Goal: Task Accomplishment & Management: Complete application form

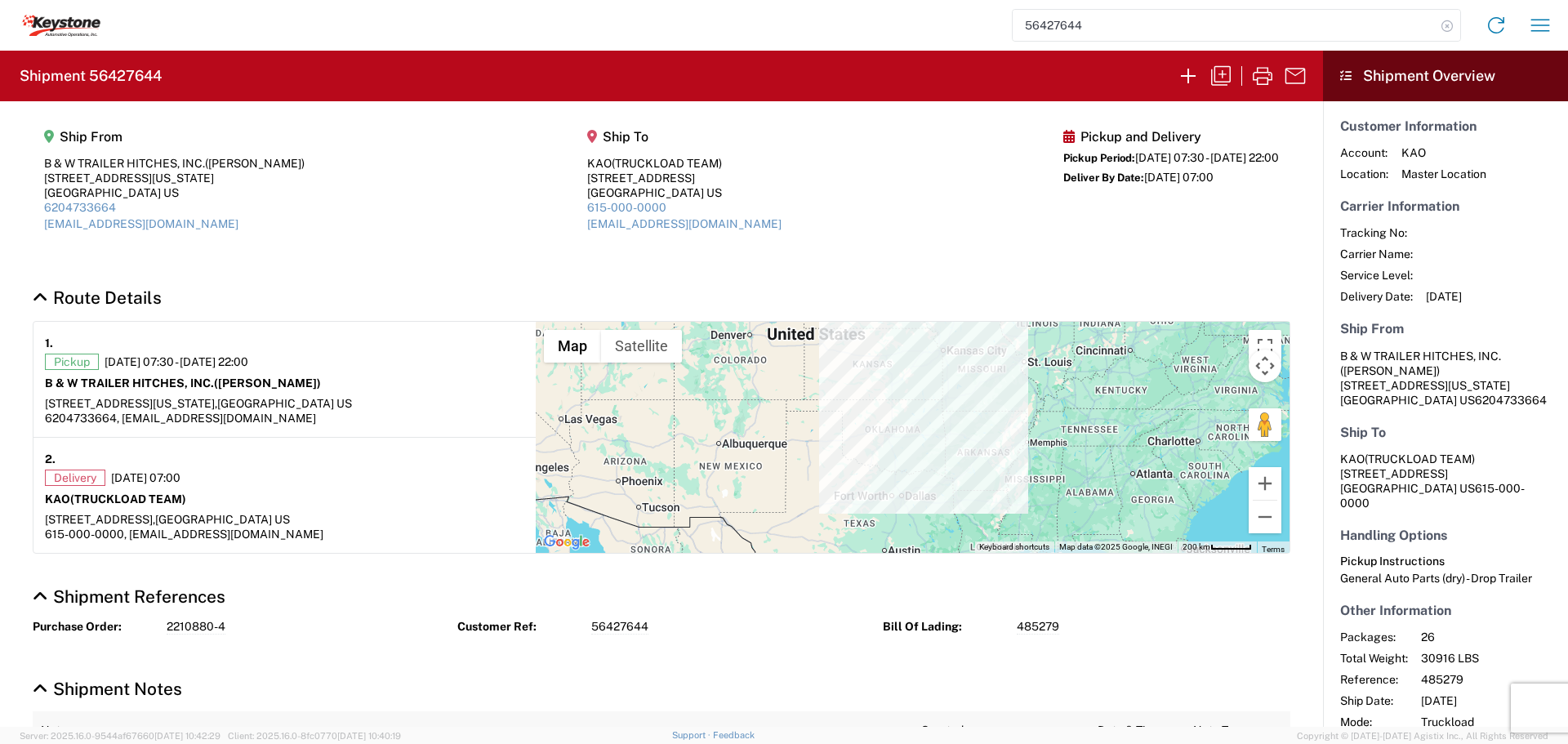
click at [1449, 24] on icon at bounding box center [1447, 26] width 23 height 23
click at [1190, 74] on icon "button" at bounding box center [1188, 75] width 26 height 26
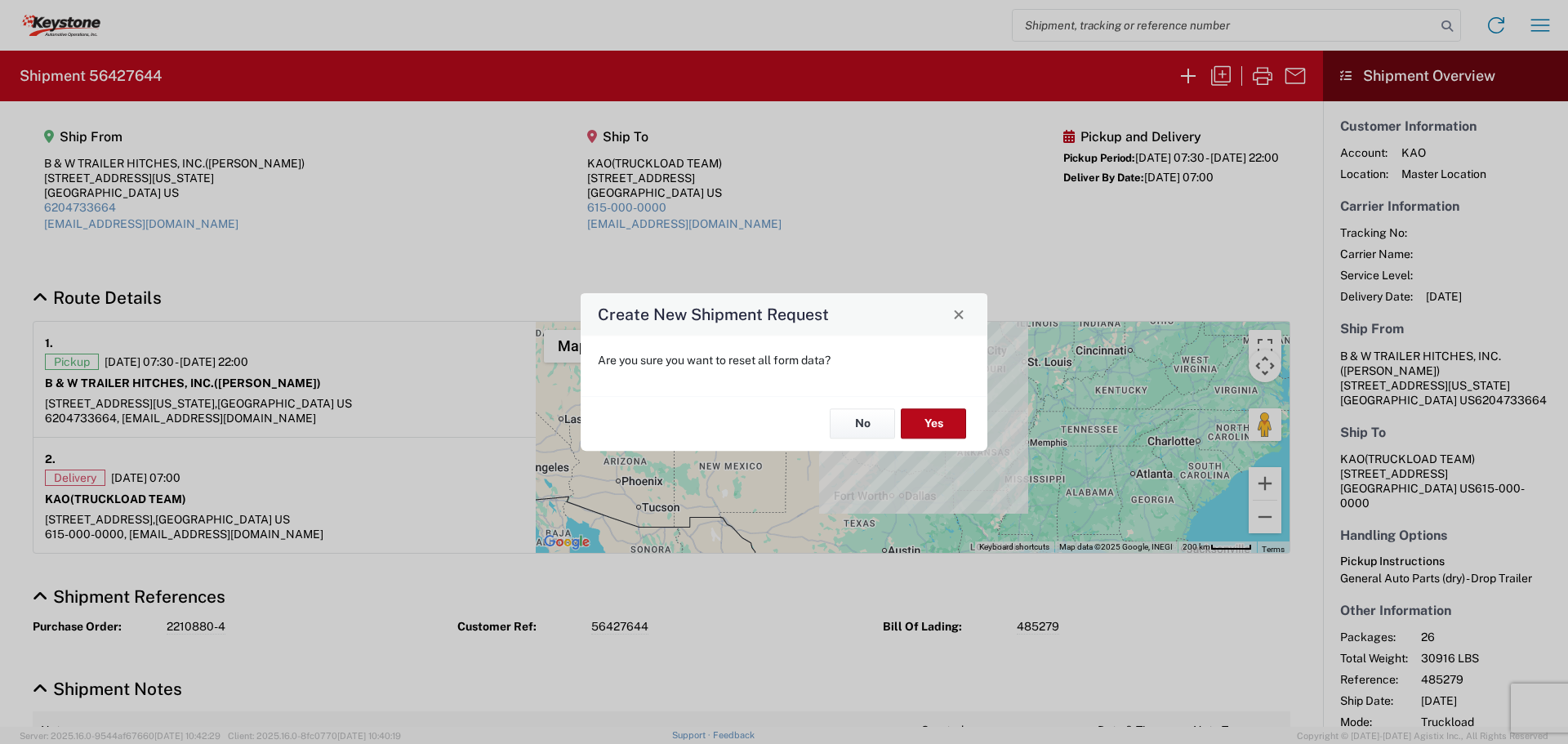
click at [936, 403] on div "No Yes" at bounding box center [783, 423] width 407 height 55
click at [932, 411] on button "Yes" at bounding box center [933, 424] width 65 height 30
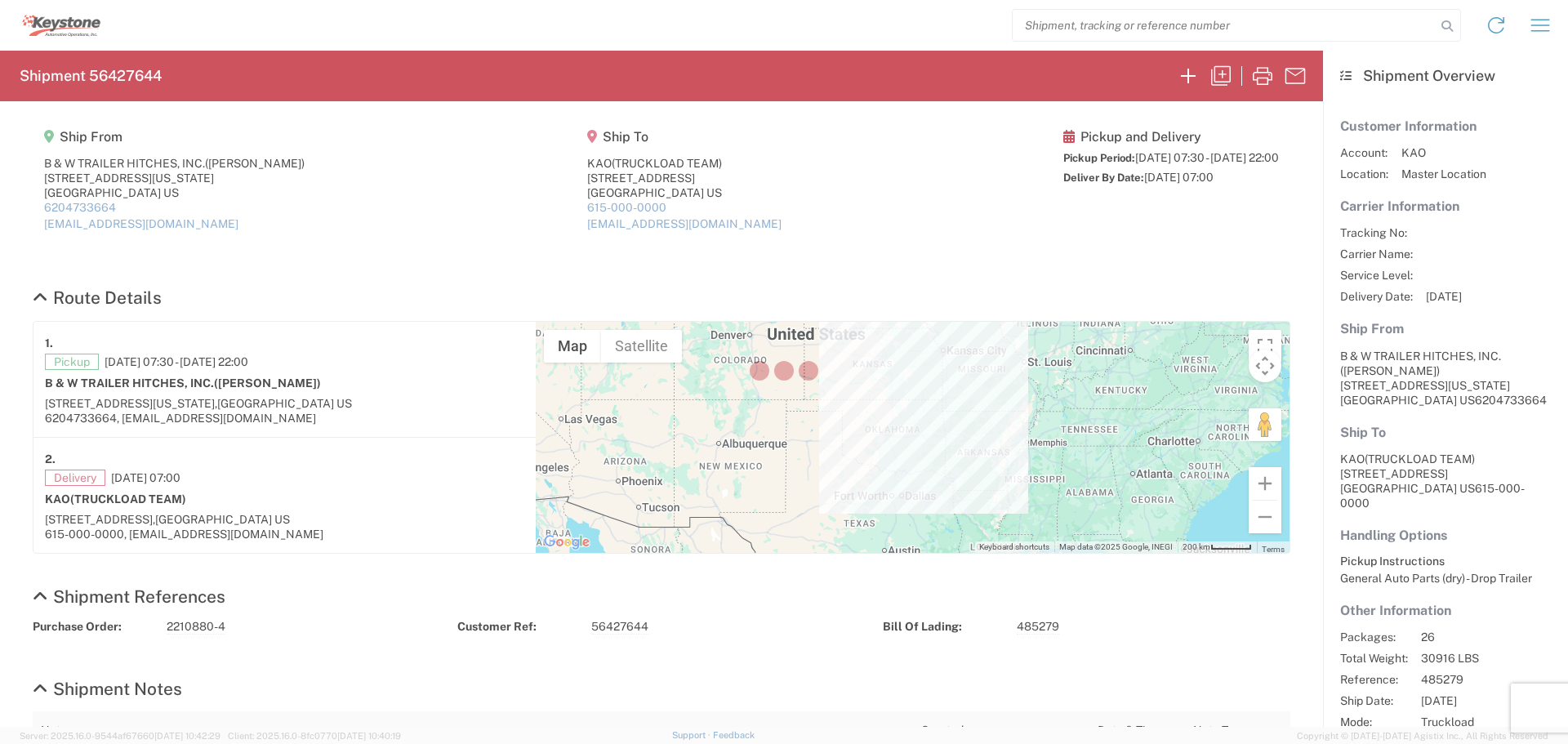
select select "FULL"
select select "US"
select select "LBS"
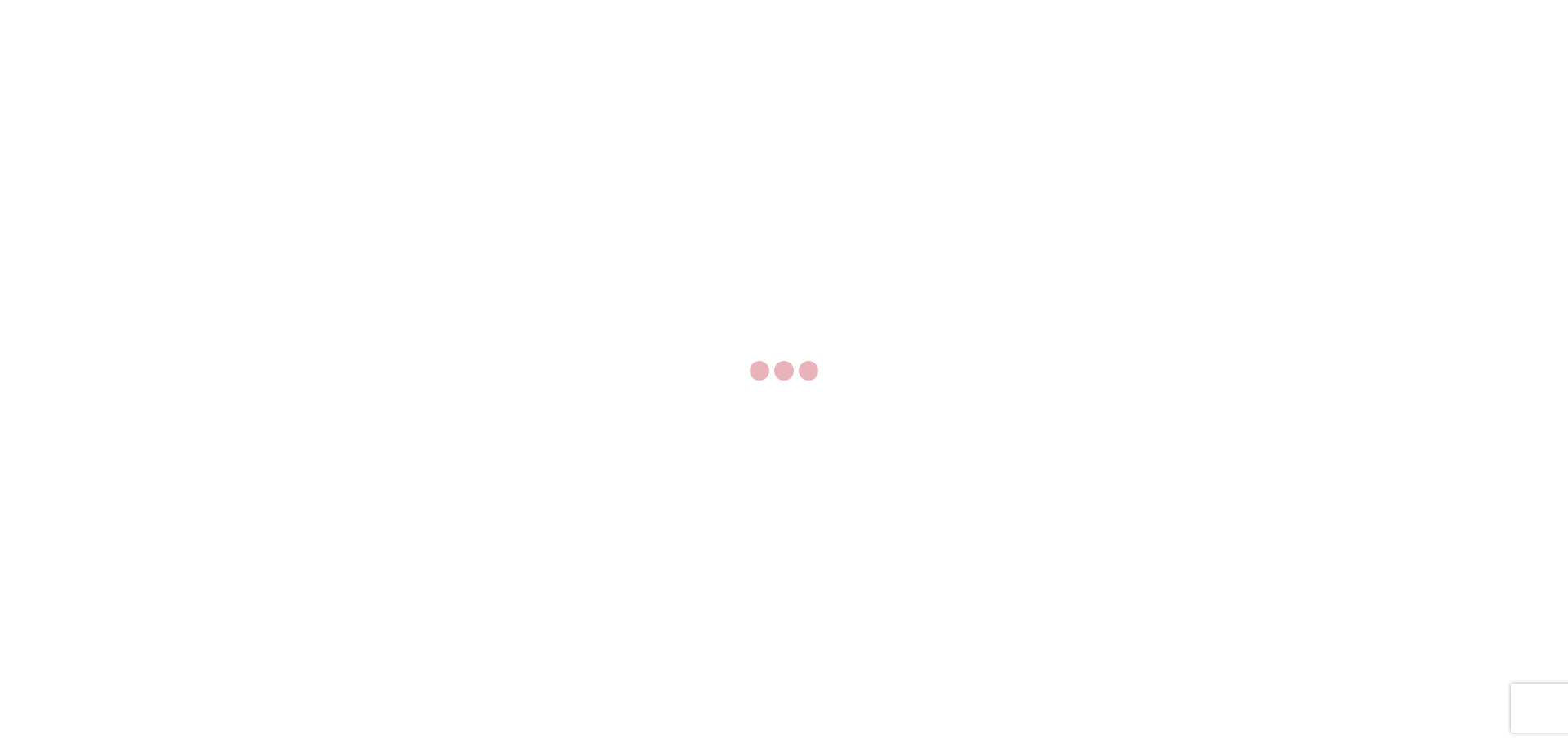
select select "FULL"
select select "US"
select select "LBS"
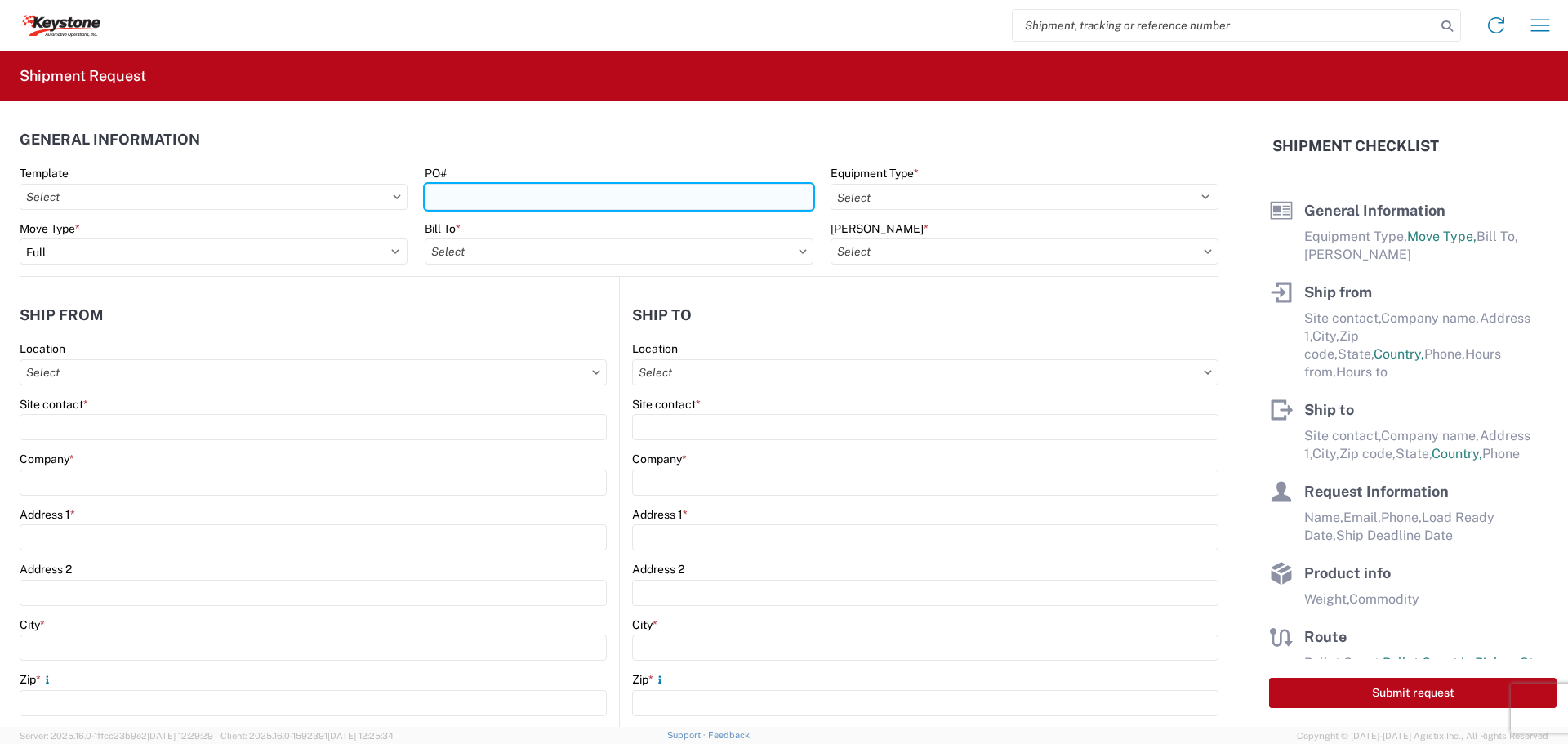
click at [583, 208] on input "PO#" at bounding box center [618, 197] width 387 height 26
click at [587, 203] on input "PO#" at bounding box center [618, 197] width 387 height 26
type input "2211099"
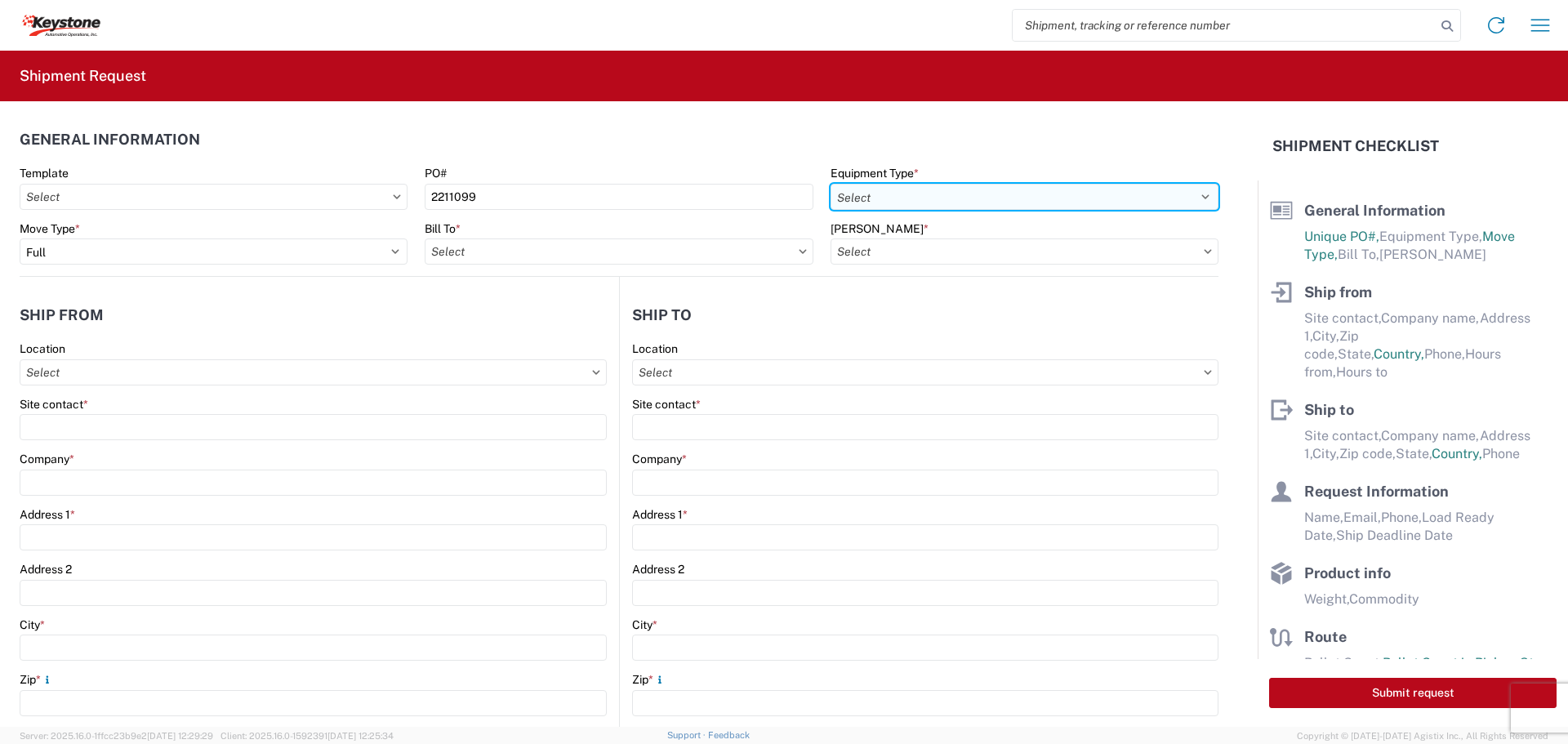
click at [949, 189] on select "Select 53’ Dry Van Flatbed Dropdeck (van) Lowboy (flatbed) Rail" at bounding box center [1025, 197] width 387 height 26
select select "STDV"
click at [831, 184] on select "Select 53’ Dry Van Flatbed Dropdeck (van) Lowboy (flatbed) Rail" at bounding box center [1025, 197] width 387 height 26
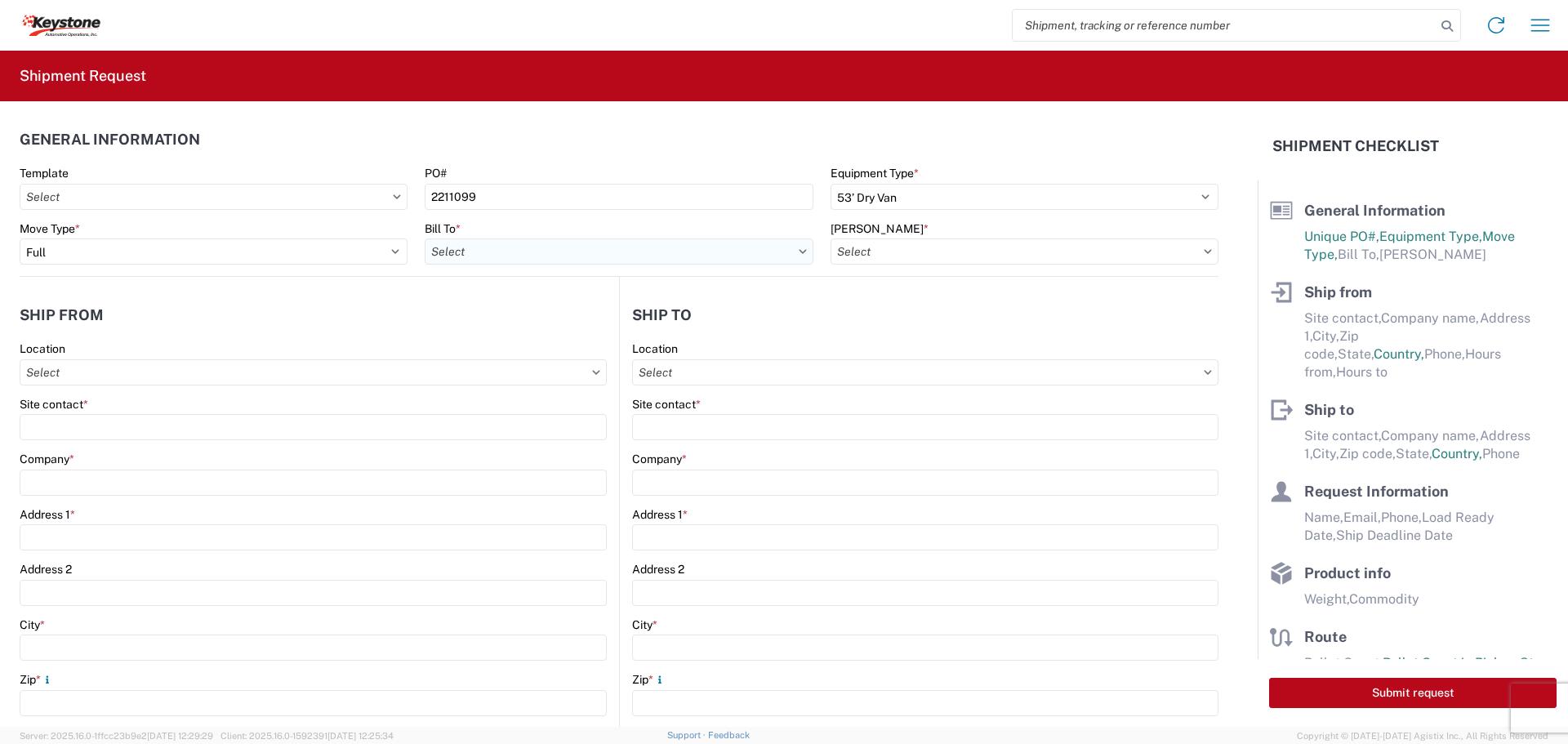
click at [628, 261] on input "Bill To *" at bounding box center [618, 252] width 387 height 26
type input "8404"
click at [565, 349] on div "8404 - Irving - KAO Warehouse" at bounding box center [566, 350] width 286 height 26
type input "8404 - Irving - KAO Warehouse"
click at [1204, 250] on icon at bounding box center [1208, 251] width 7 height 4
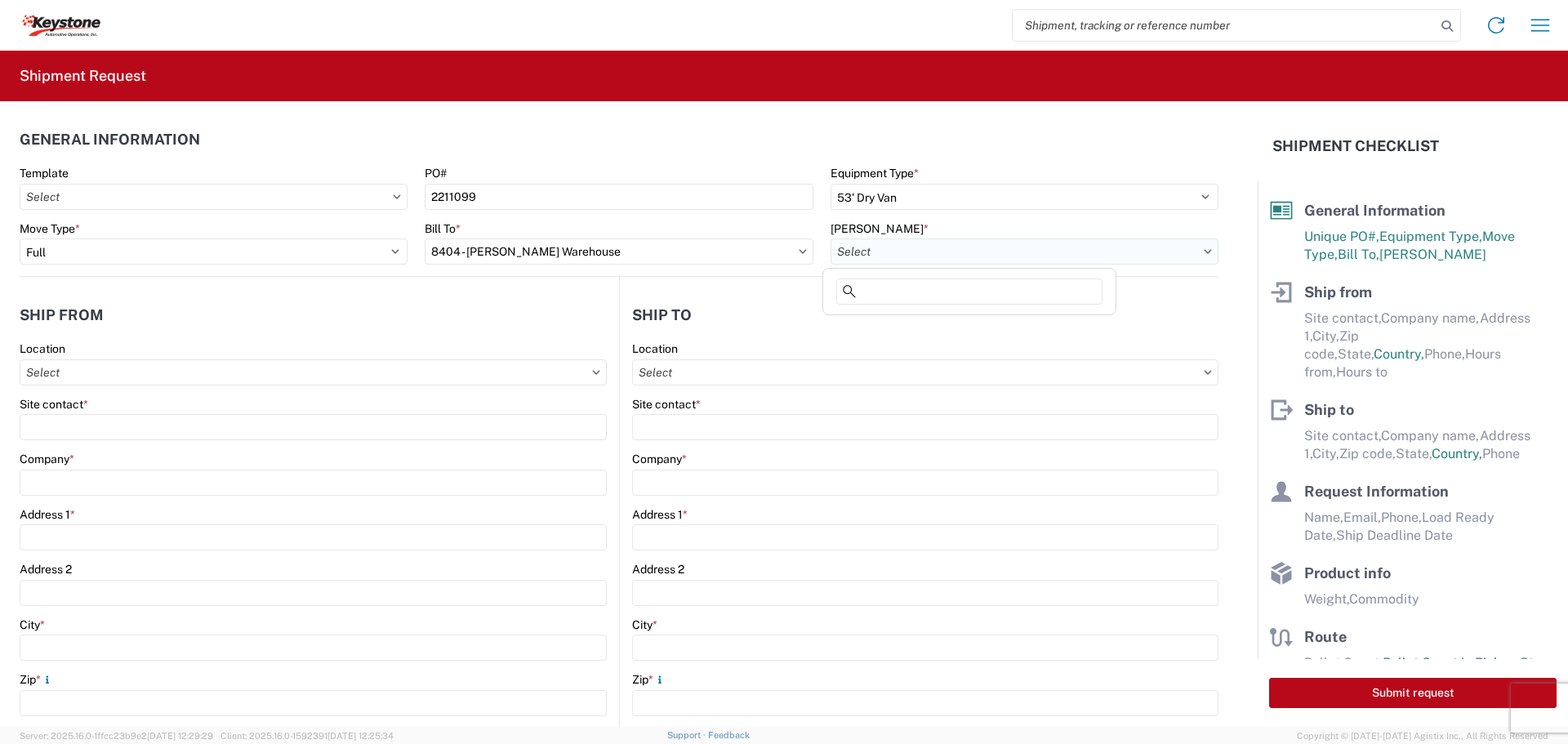
click at [971, 254] on input "Bill Code *" at bounding box center [1025, 252] width 387 height 26
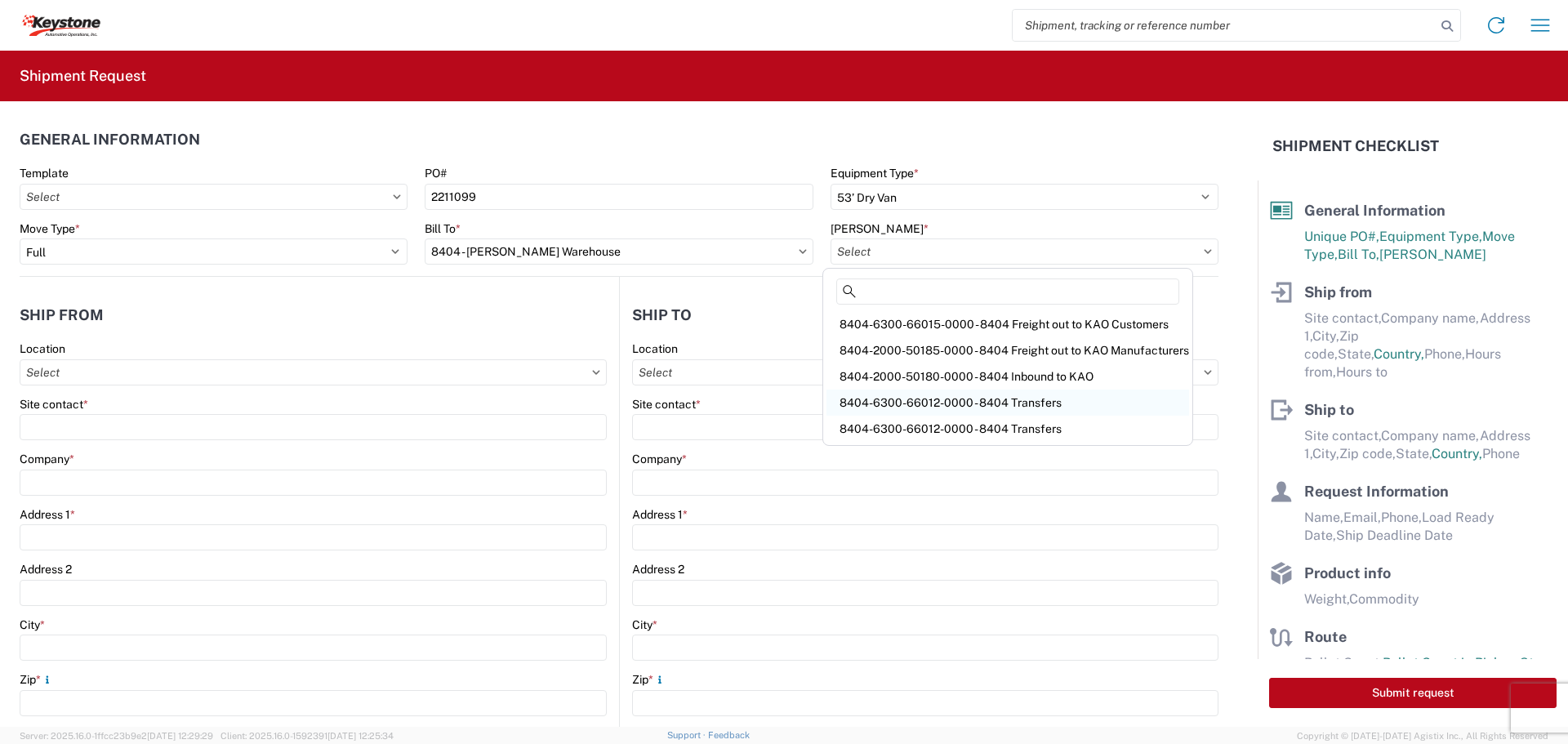
click at [935, 403] on div "8404-6300-66012-0000 - 8404 Transfers" at bounding box center [1007, 402] width 363 height 26
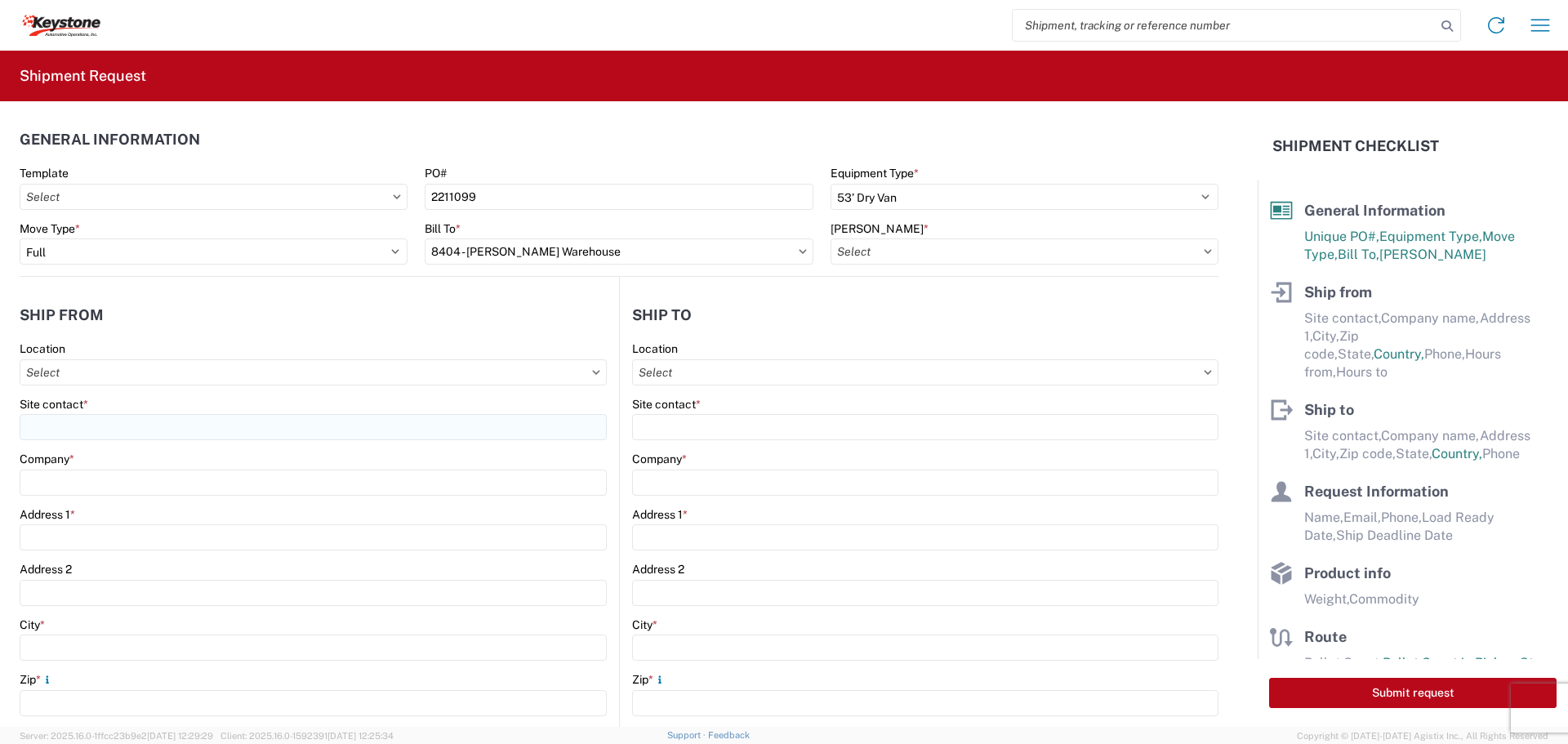
type input "8404-6300-66012-0000 - 8404 Transfers, 8404-6300-66012-0000 - 8404 Transfers"
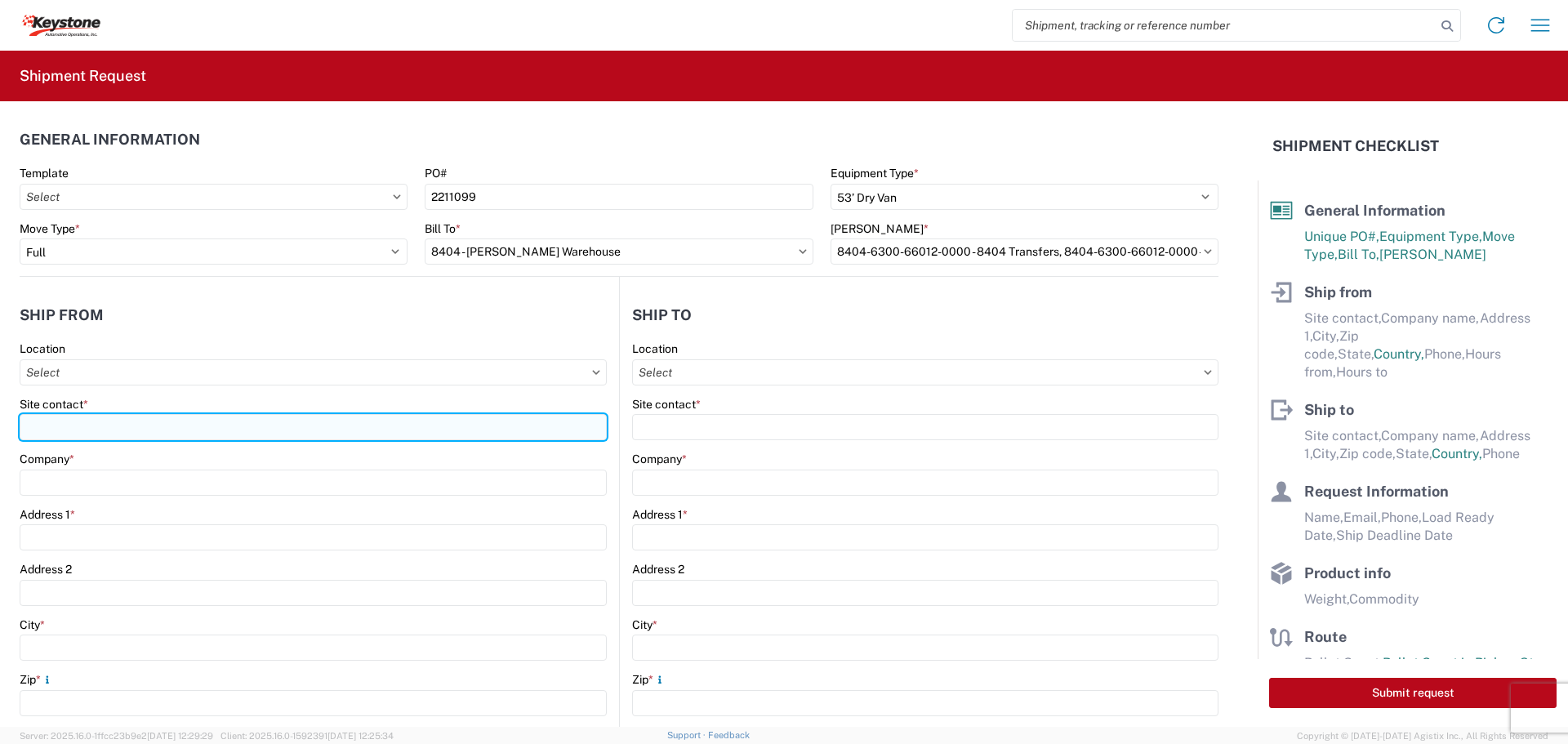
click at [92, 430] on input "Site contact *" at bounding box center [312, 427] width 587 height 26
type input "BILL OR GARY"
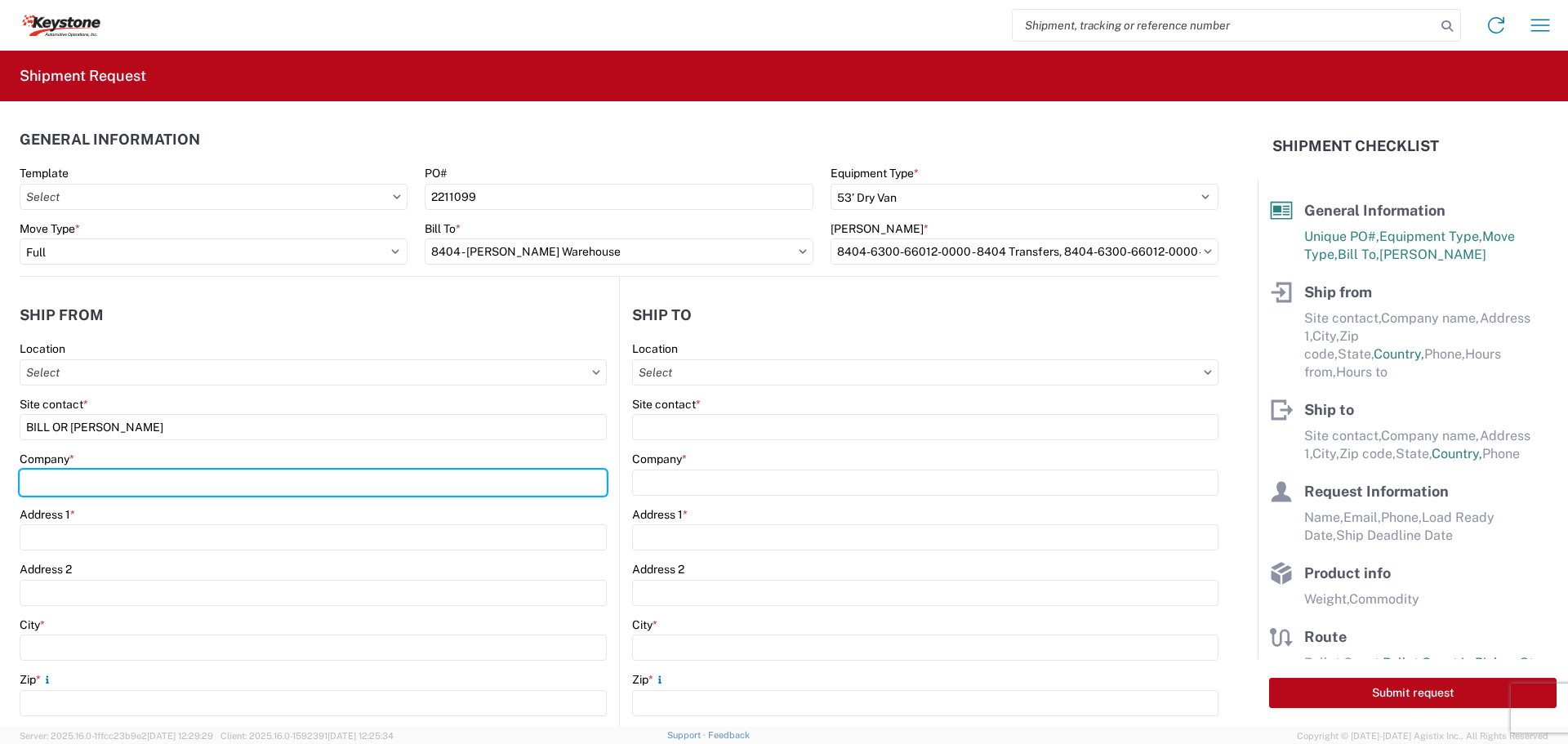
type input "B & W TRAILER HITCHES, INC."
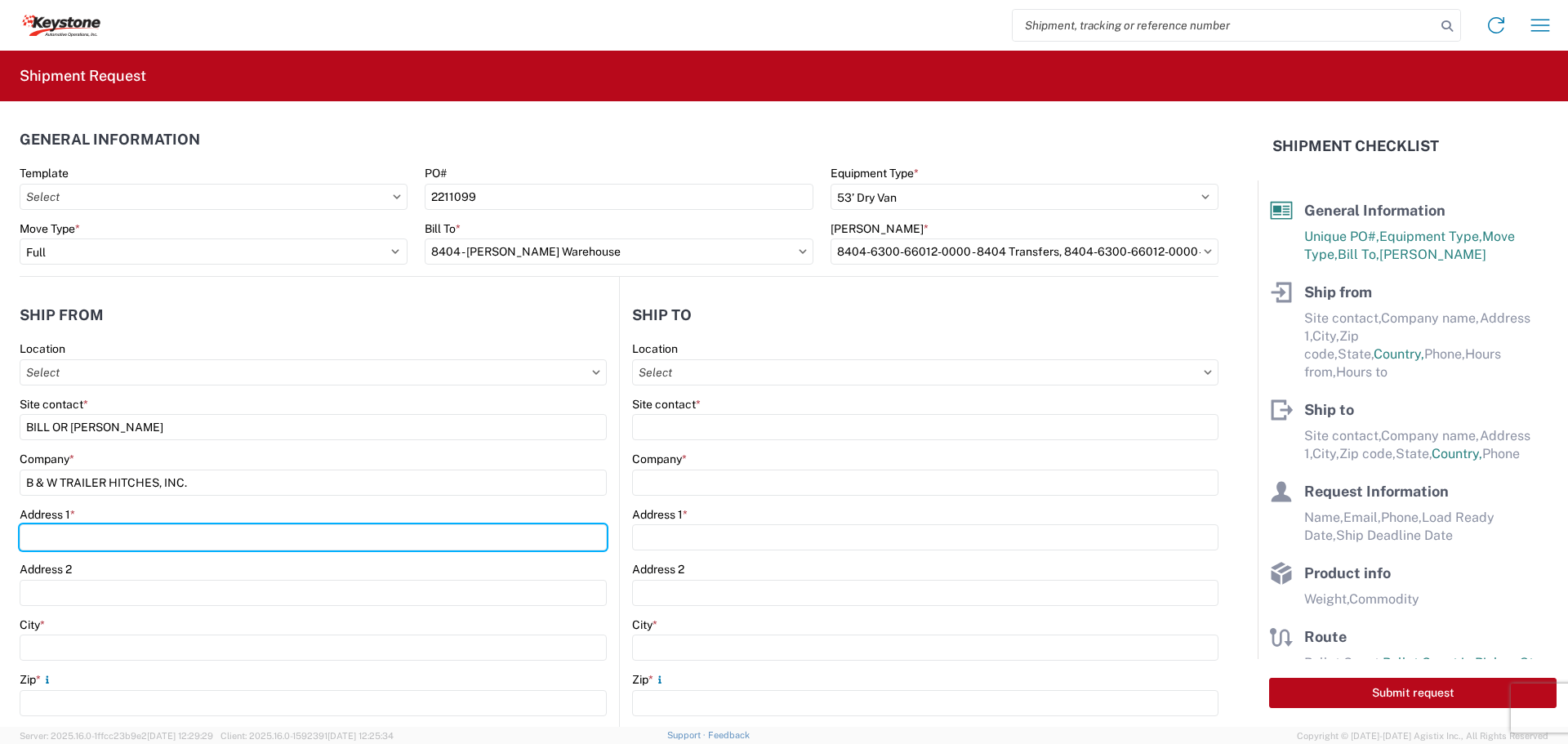
type input "[STREET_ADDRESS][US_STATE]"
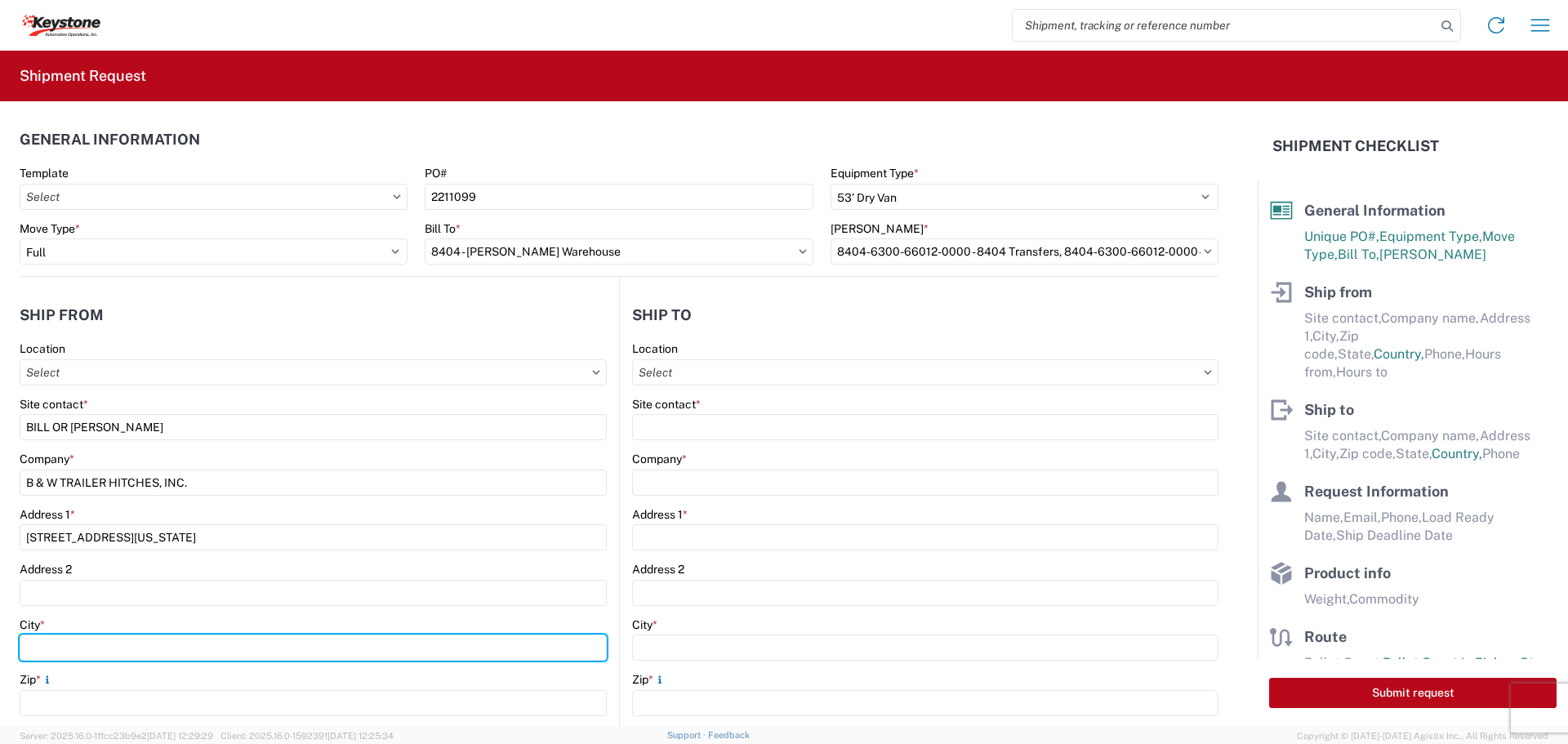
type input "HUMBOLDT"
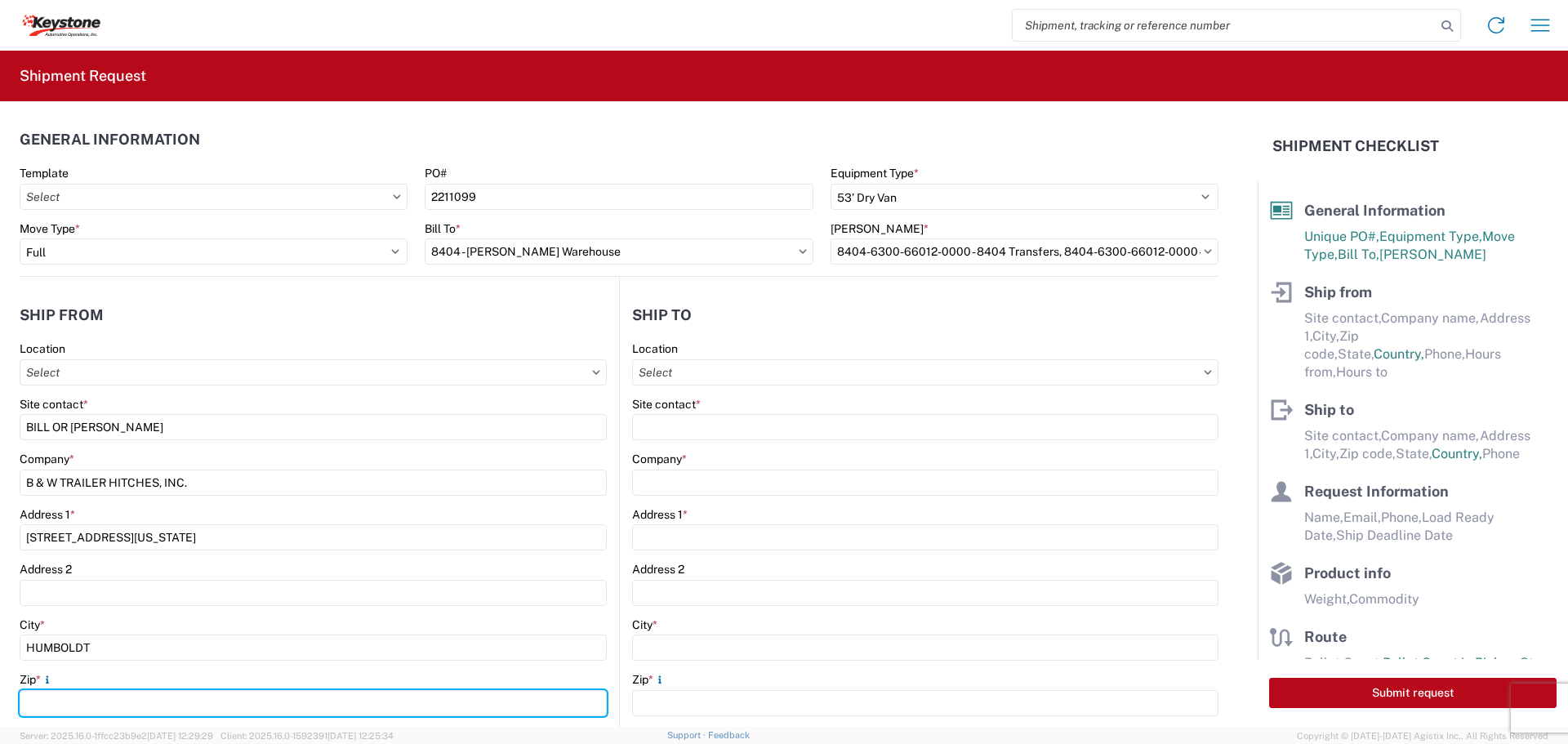
type input "66748"
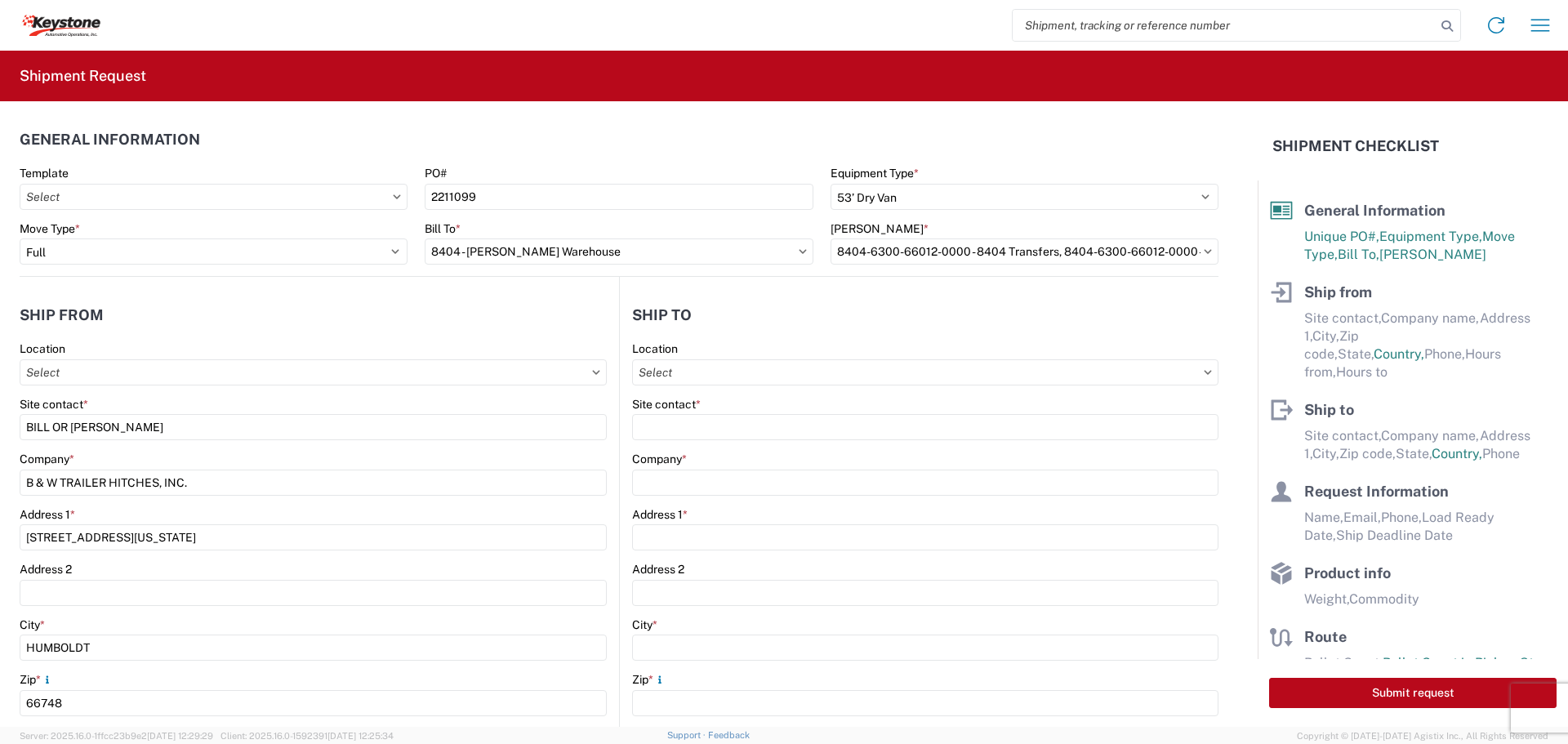
select select "KS"
type input "[EMAIL_ADDRESS][DOMAIN_NAME]"
type input "6204733664"
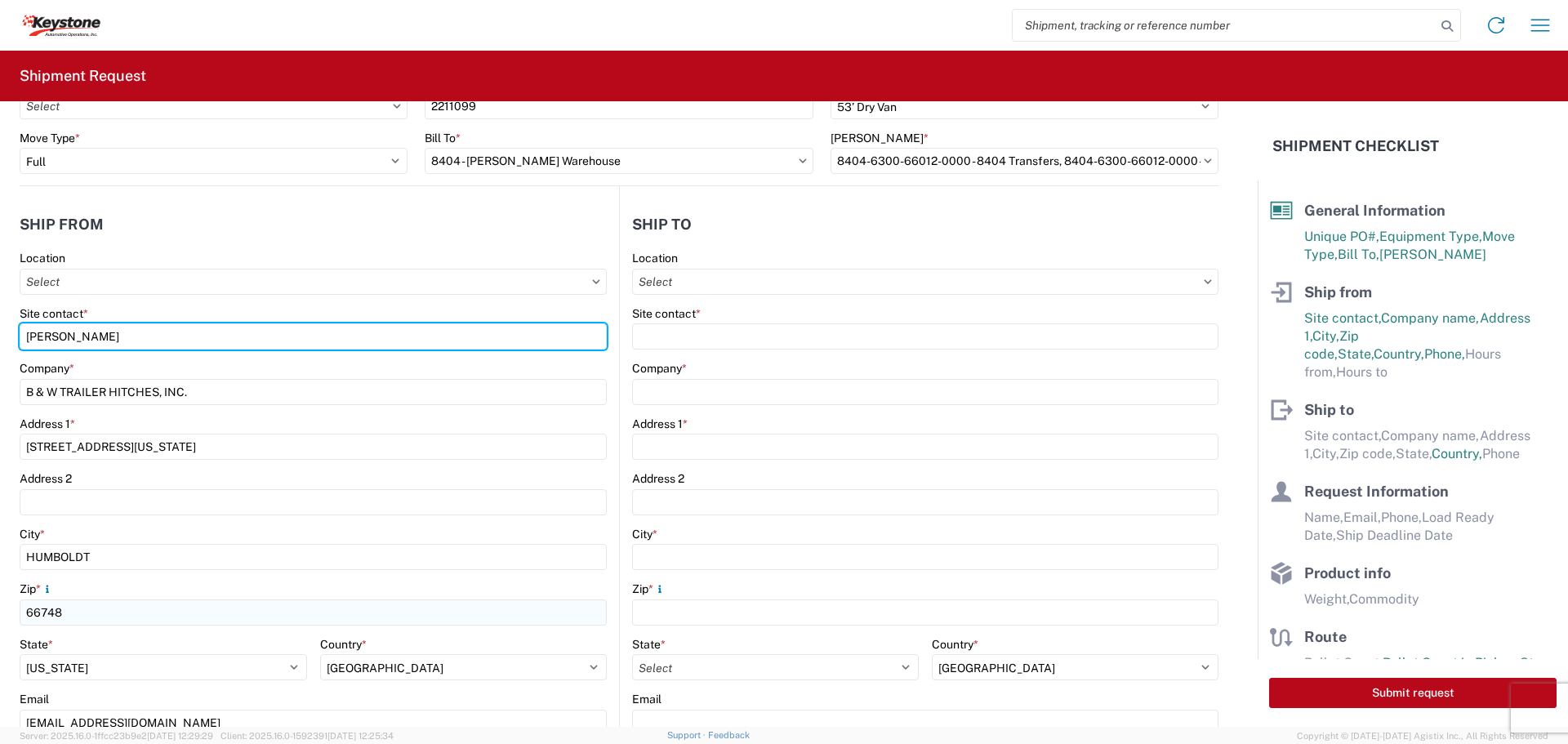
scroll to position [245, 0]
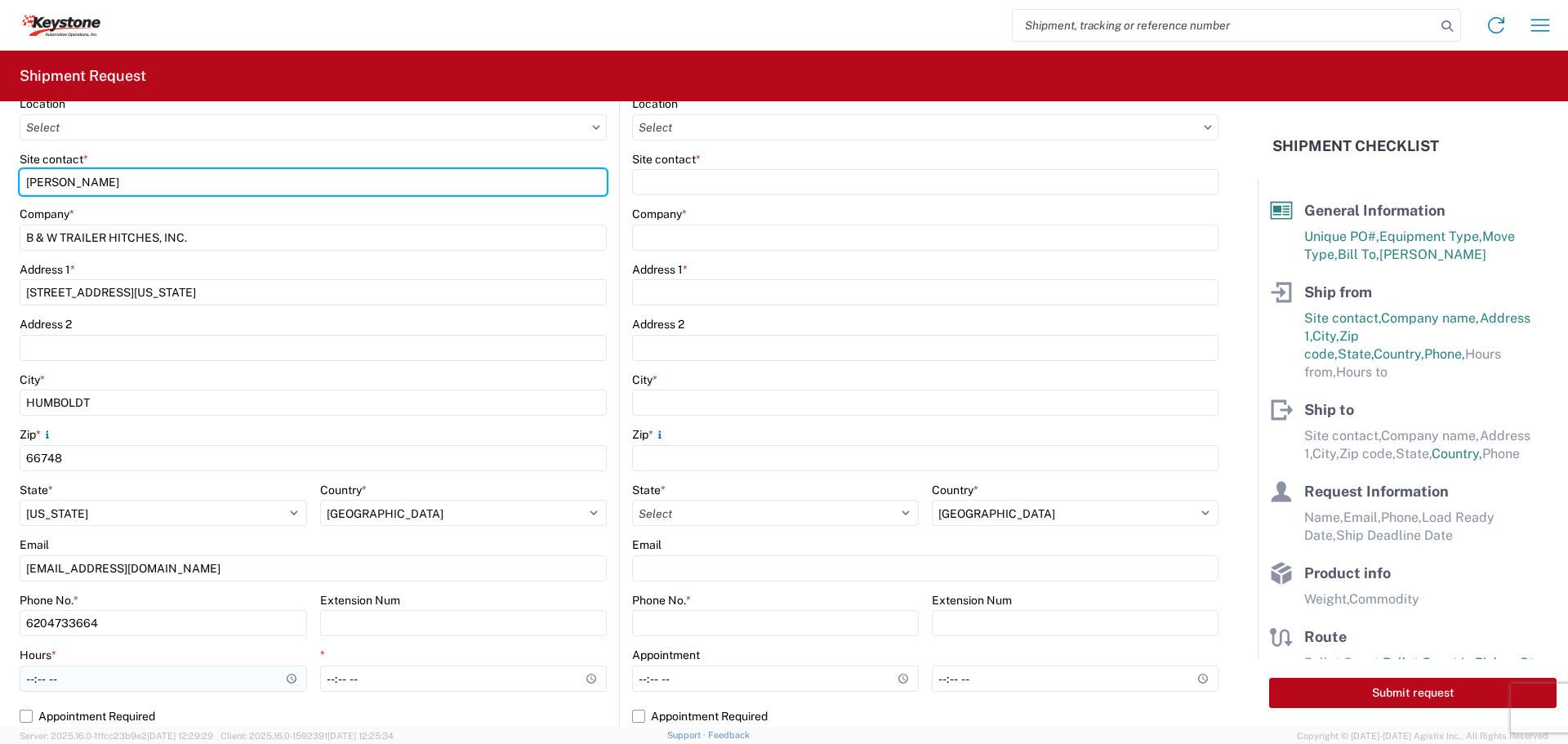
type input "BILL GUTIERREZ"
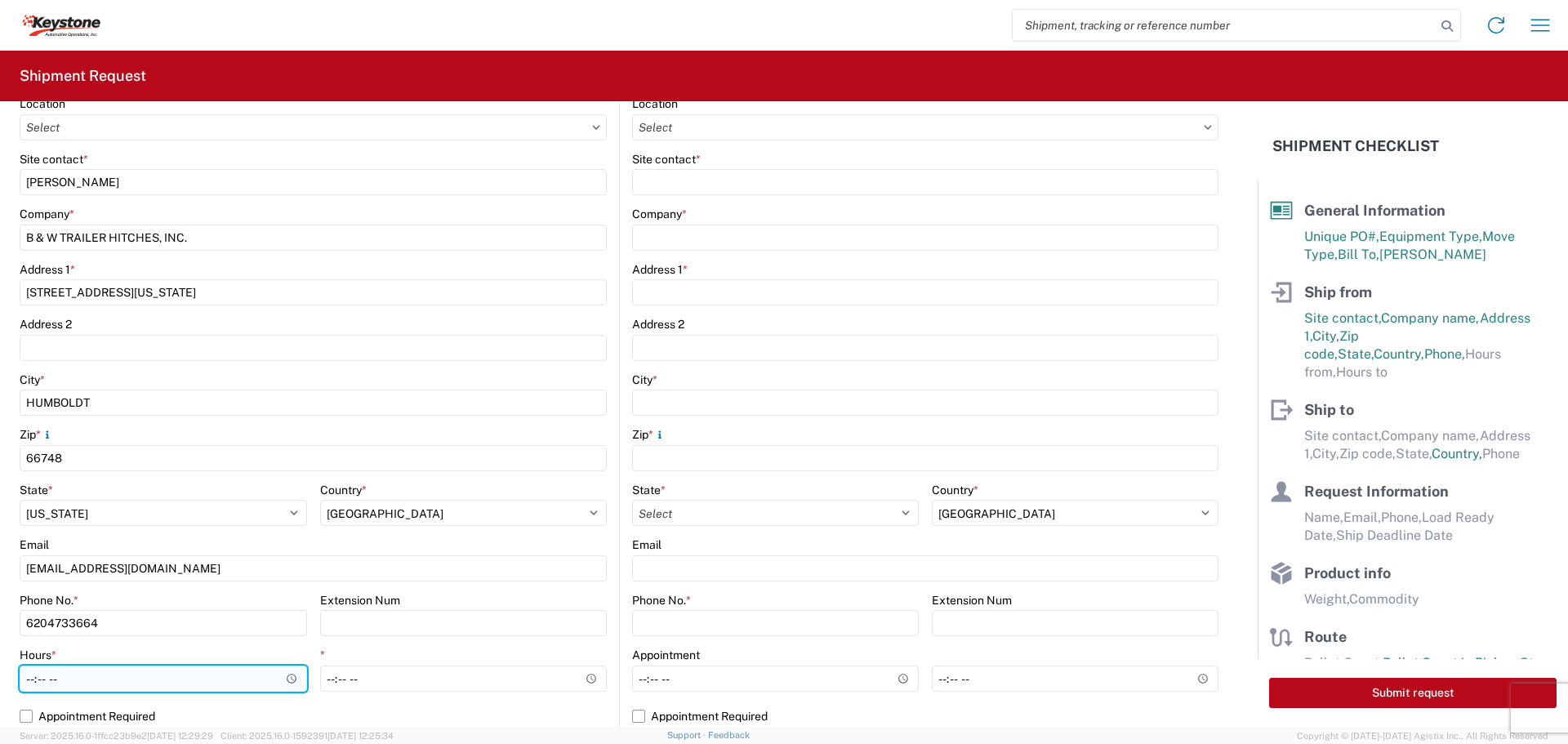
click at [292, 676] on input "Hours *" at bounding box center [162, 679] width 287 height 26
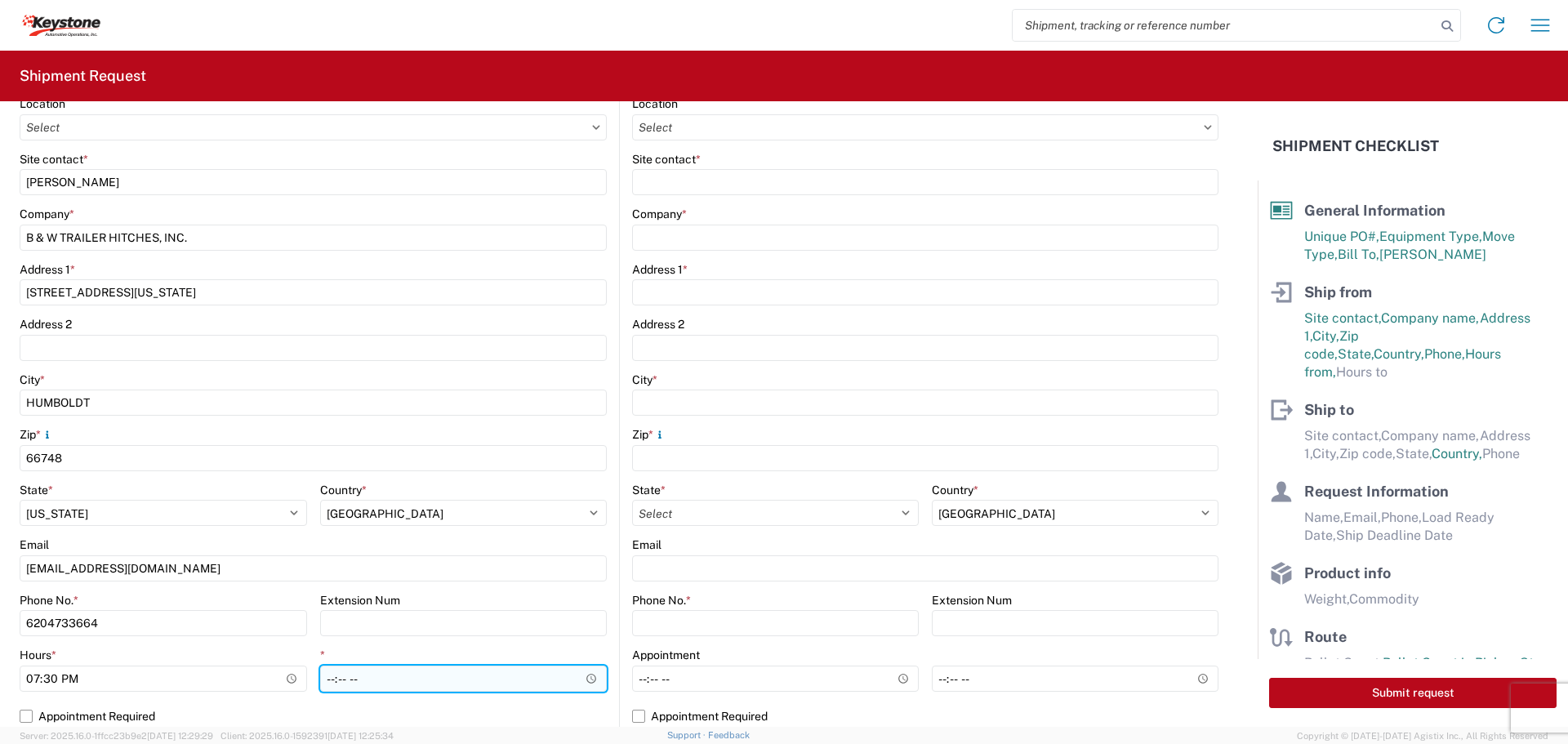
type input "19:30"
click at [589, 679] on input "*" at bounding box center [464, 679] width 287 height 26
type input "22:00"
click at [501, 676] on input "22:00" at bounding box center [464, 679] width 287 height 26
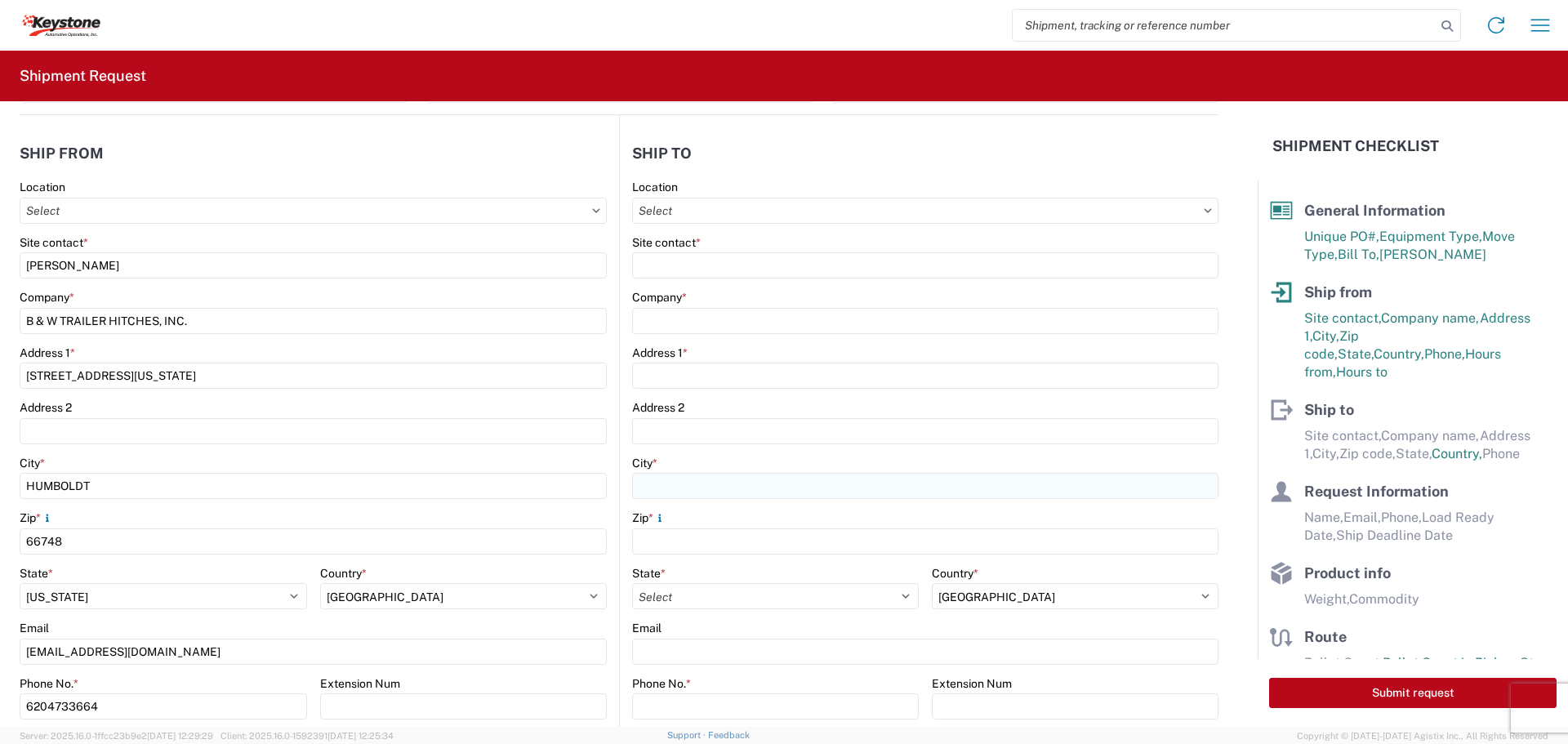
scroll to position [0, 0]
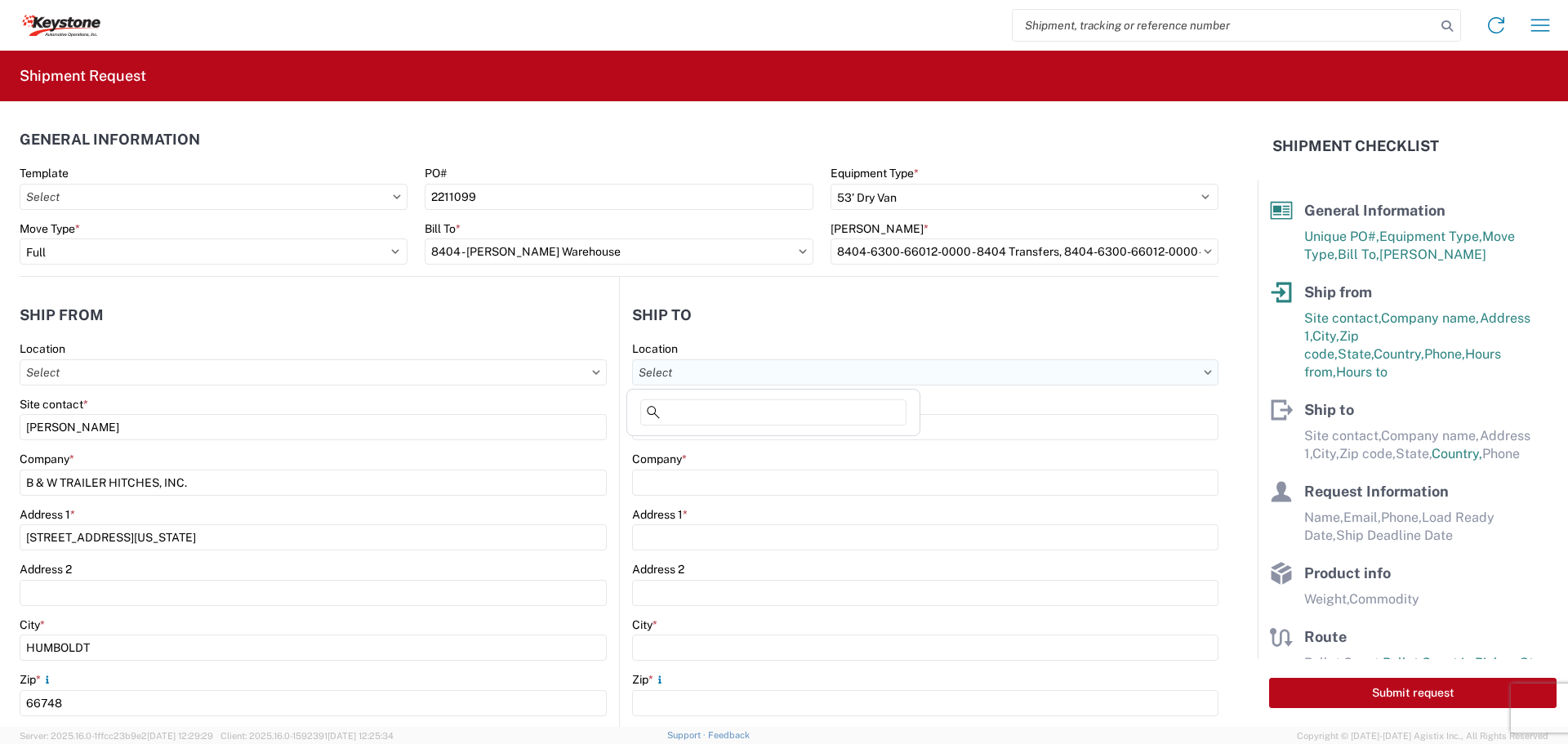
click at [767, 368] on input "Location" at bounding box center [924, 372] width 587 height 26
type input "8404"
click at [738, 473] on div "8404 - Irving - KAO Warehouse" at bounding box center [773, 471] width 286 height 26
type input "8404 - Irving - KAO Warehouse"
type input "KAO"
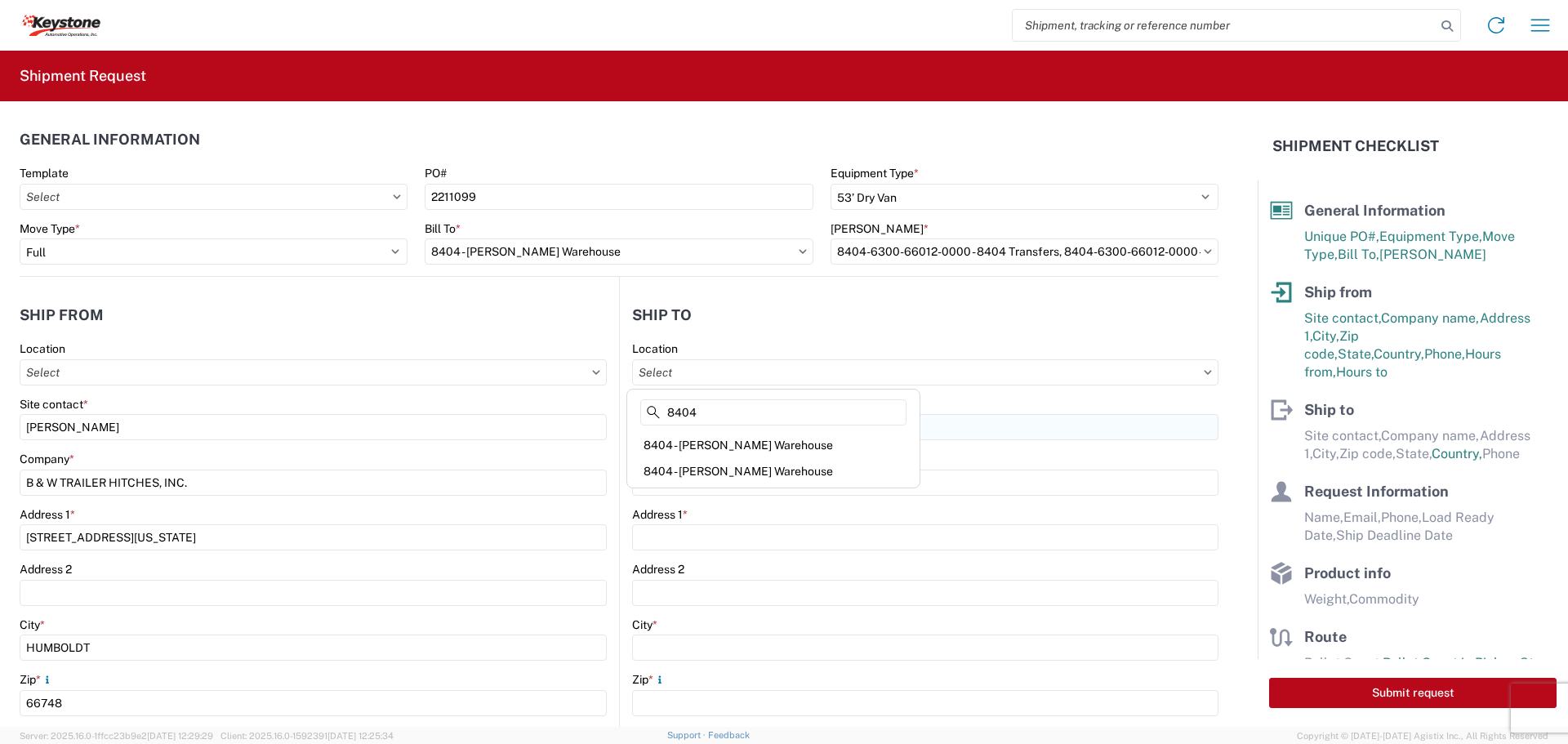
type input "2900 State Hwy 161"
type input "Suite 100"
type input "Irving"
type input "75038"
select select "US"
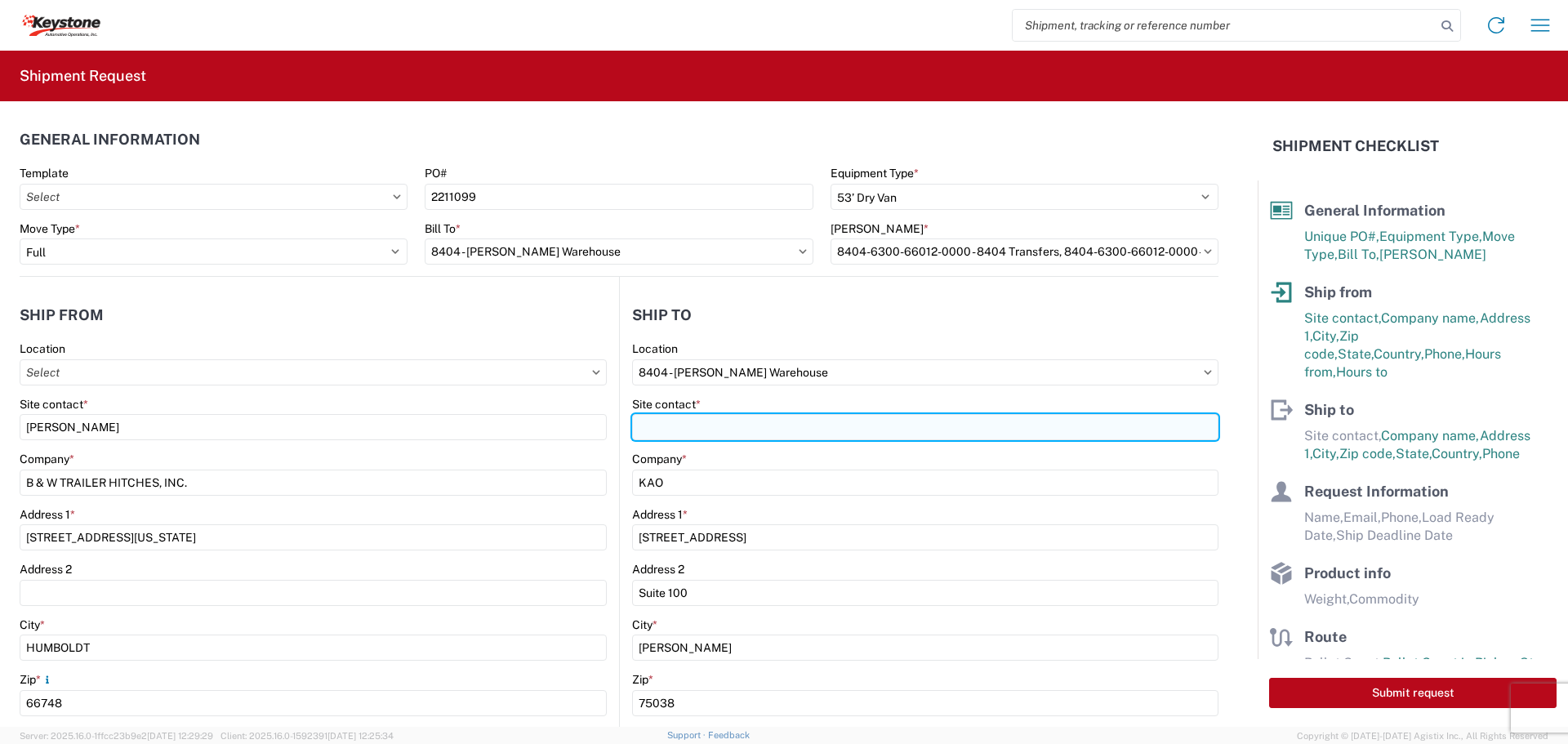
click at [727, 431] on input "Site contact *" at bounding box center [924, 427] width 587 height 26
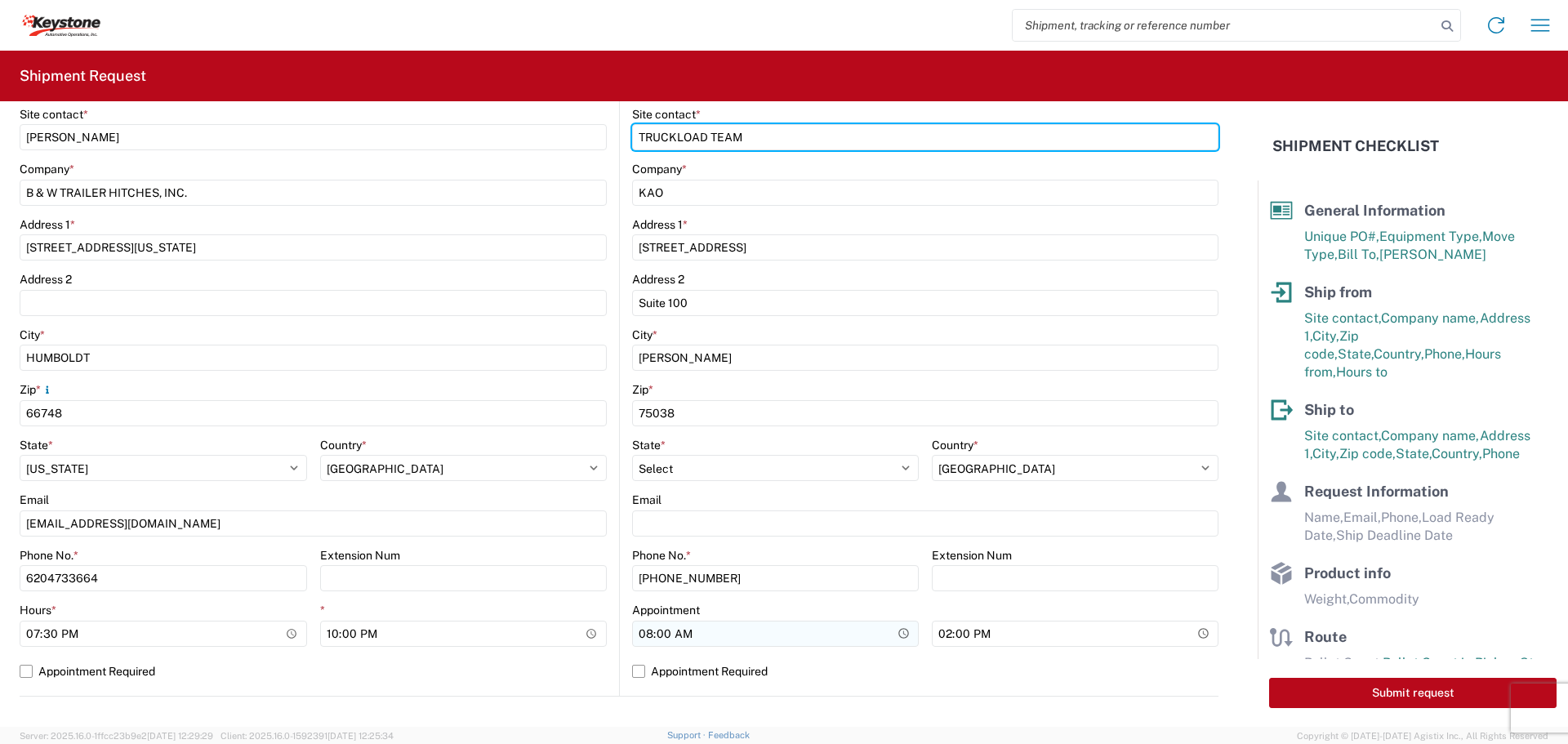
scroll to position [327, 0]
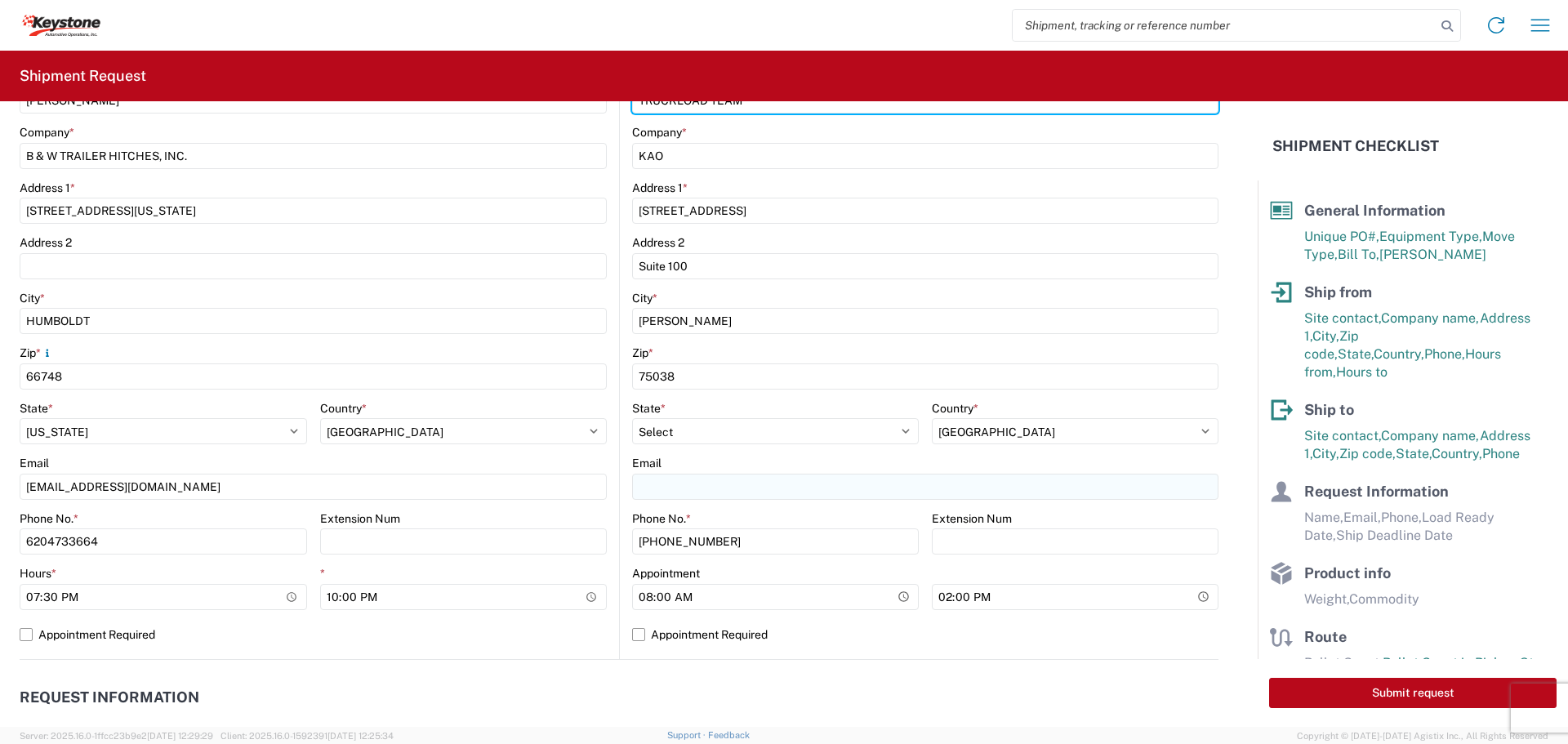
type input "TRUCKLOAD TEAM"
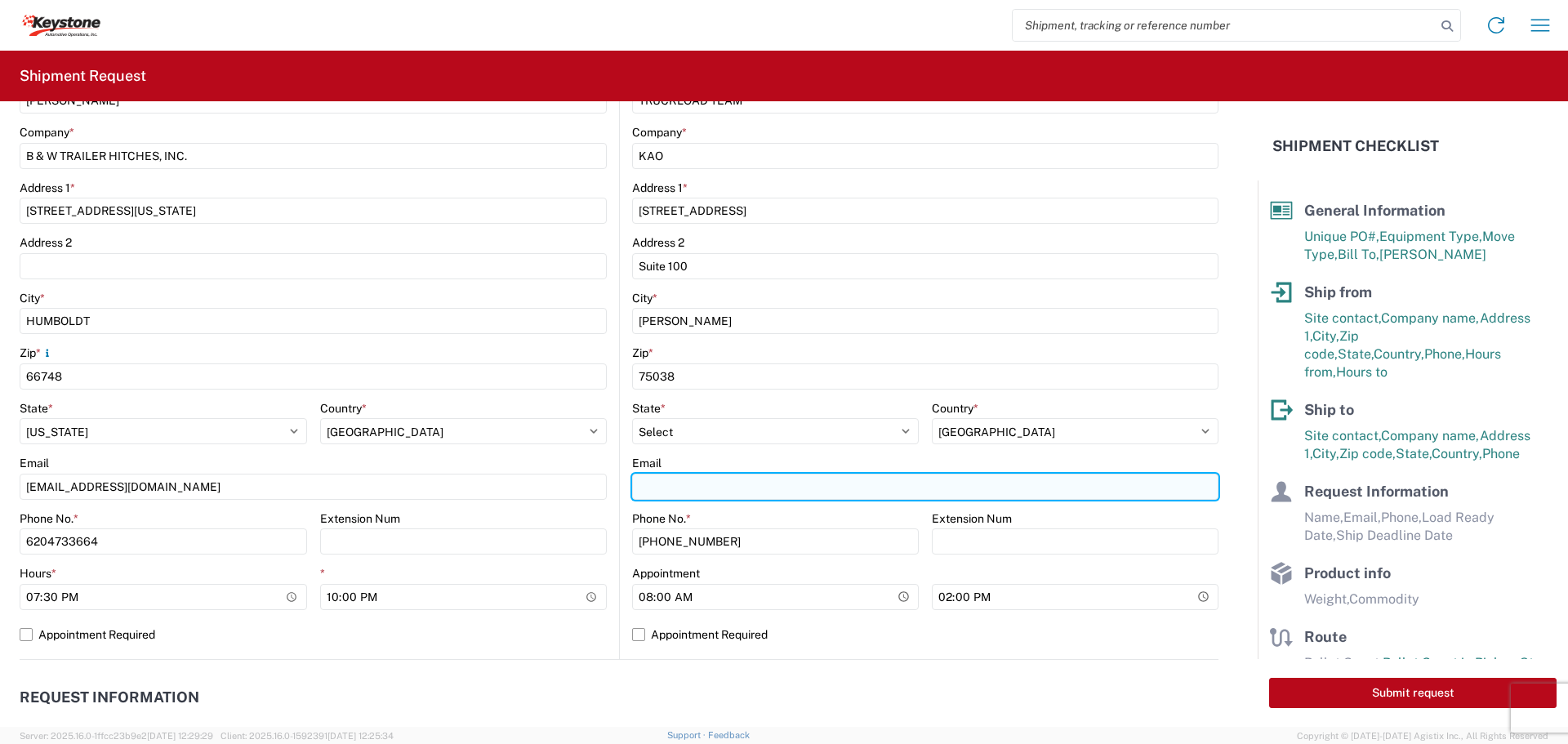
click at [674, 483] on input "Email" at bounding box center [924, 487] width 587 height 26
type input "TRUCKLOAD@LKQCORP.COM"
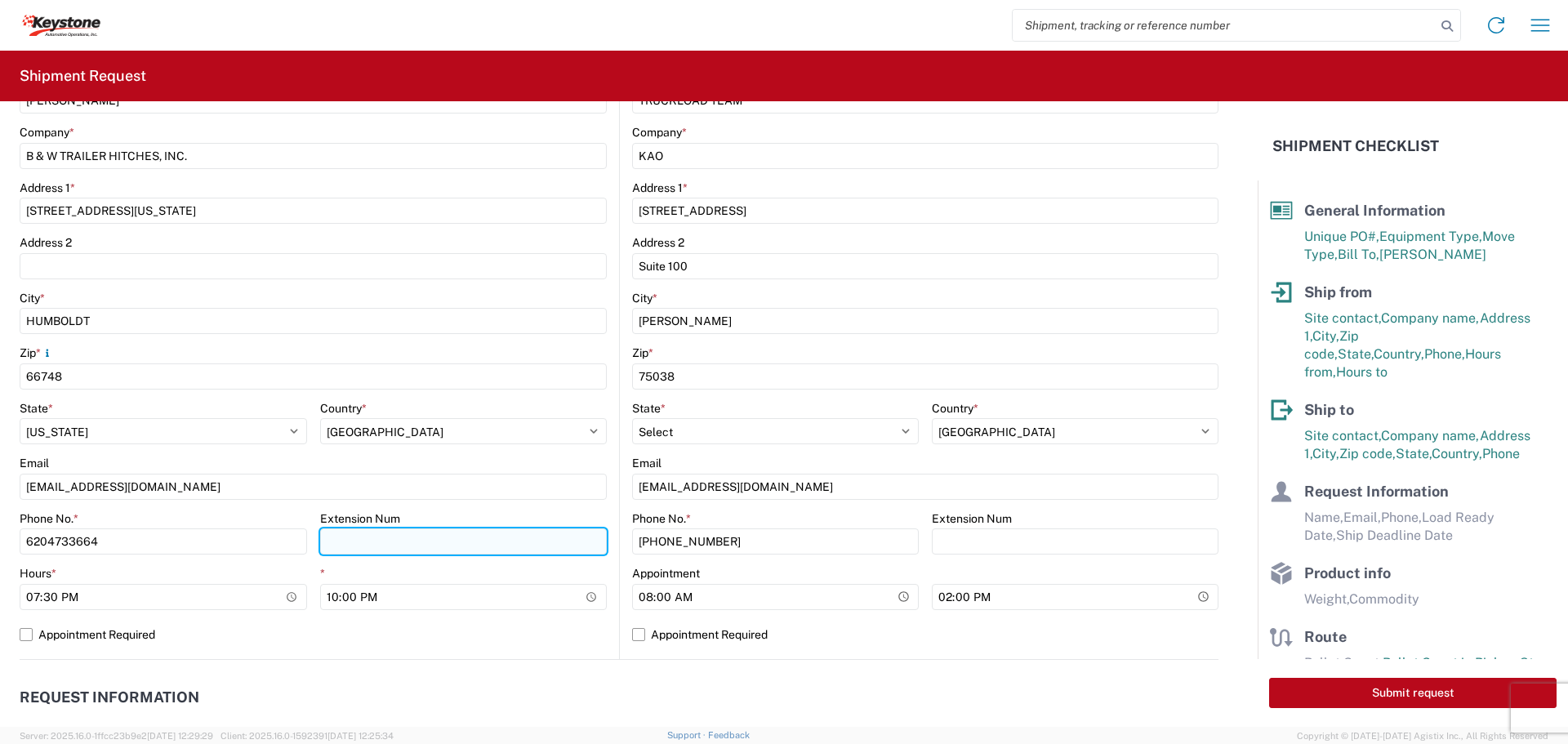
click at [513, 552] on input "Extension Num" at bounding box center [464, 541] width 287 height 26
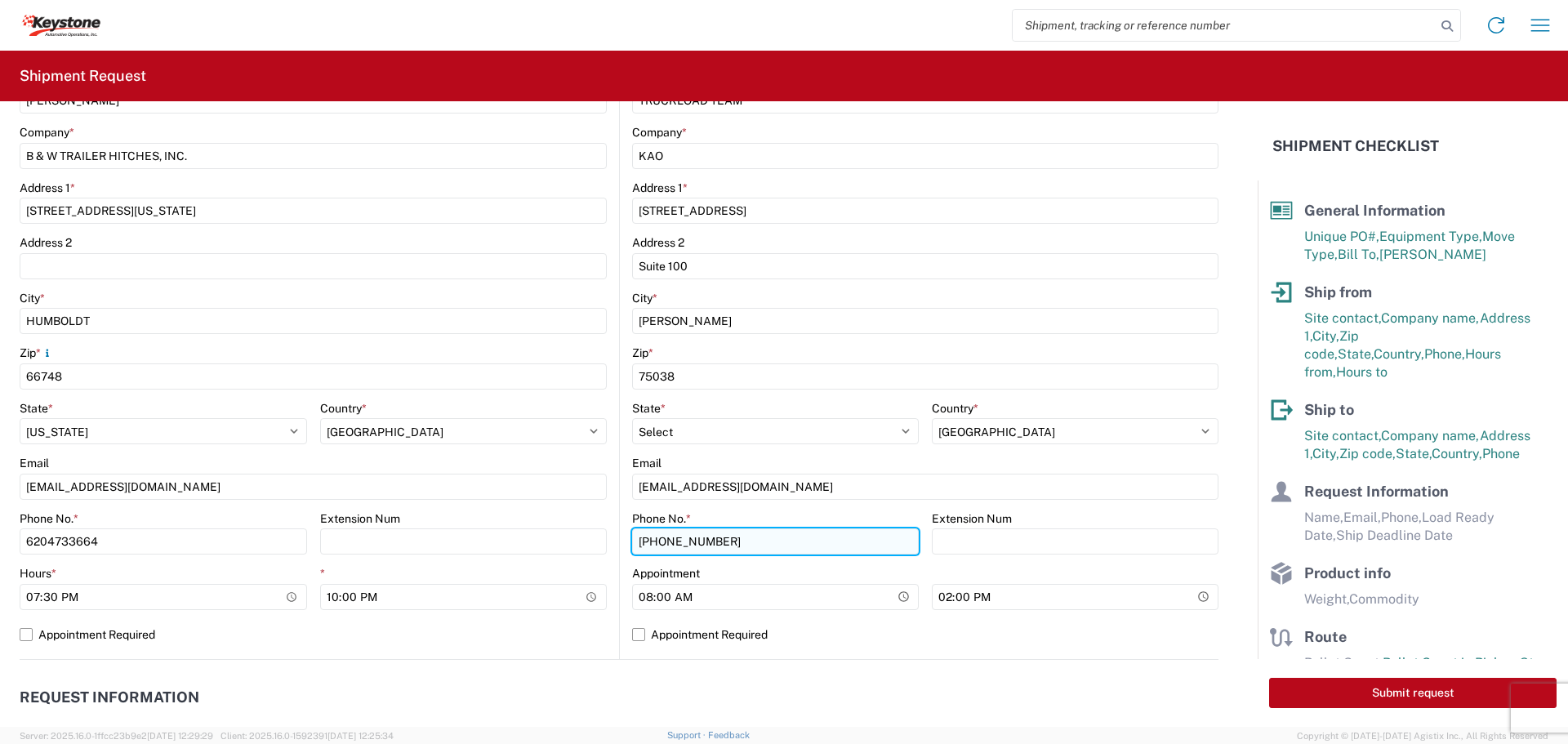
click at [789, 541] on input "469-702-3000" at bounding box center [775, 541] width 286 height 26
type input "4"
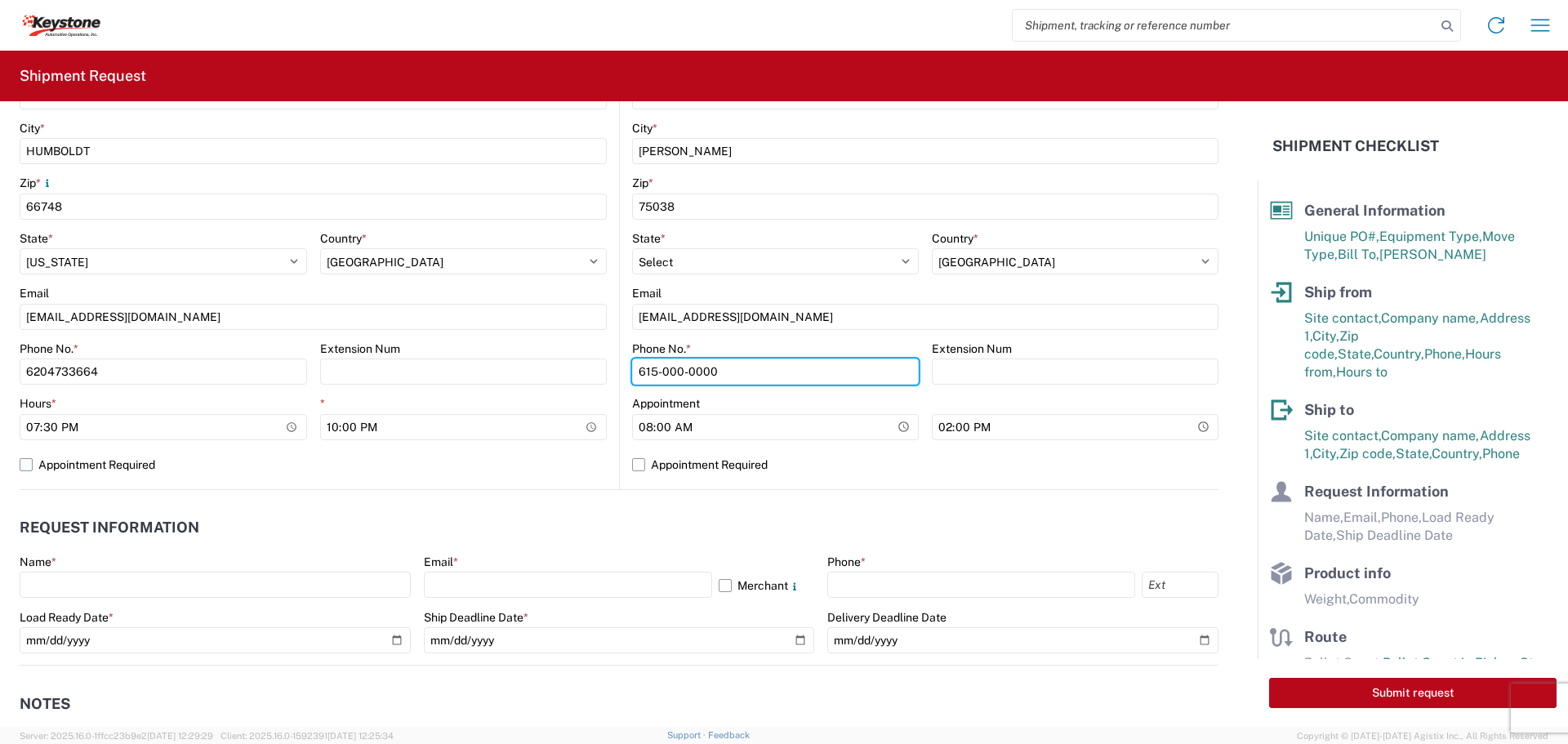
scroll to position [654, 0]
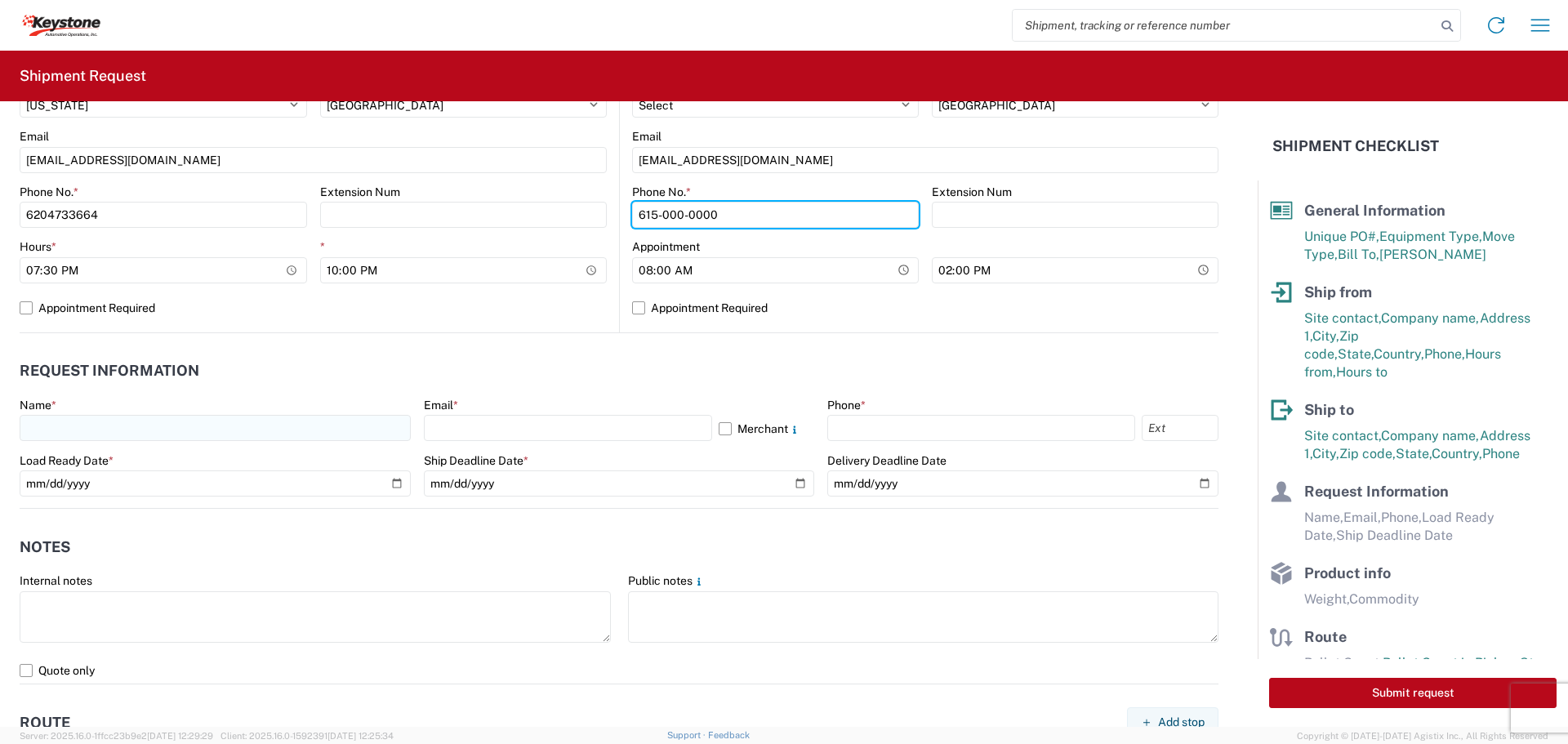
type input "615-000-0000"
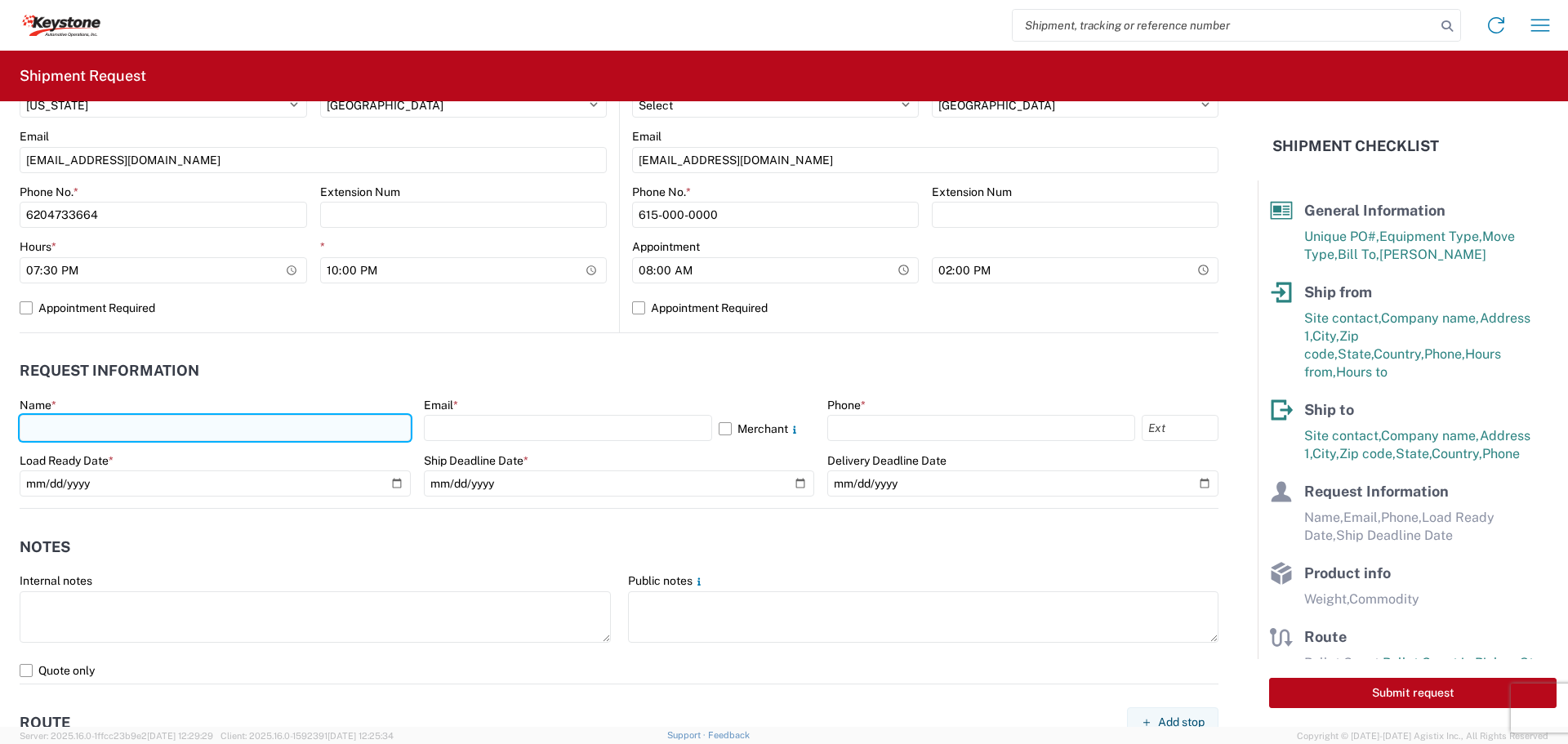
click at [149, 416] on input "text" at bounding box center [215, 428] width 391 height 26
type input "BILL GUTIERREZ"
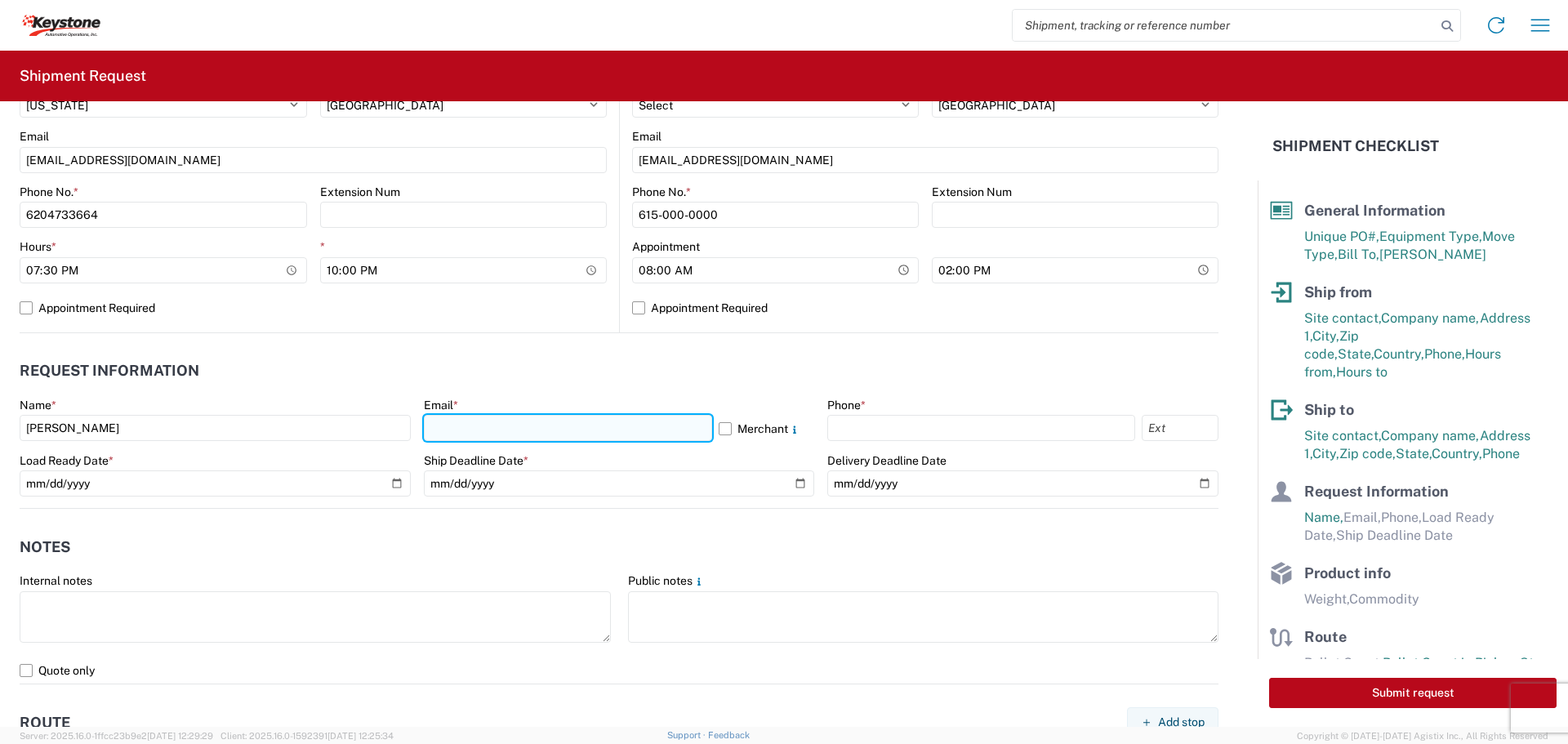
click at [438, 426] on input "text" at bounding box center [568, 428] width 288 height 26
type input "TRAFFIC@TURNOVERBALL.COM"
click at [720, 427] on label "Merchant" at bounding box center [767, 428] width 96 height 26
click at [0, 0] on input "Merchant" at bounding box center [0, 0] width 0 height 0
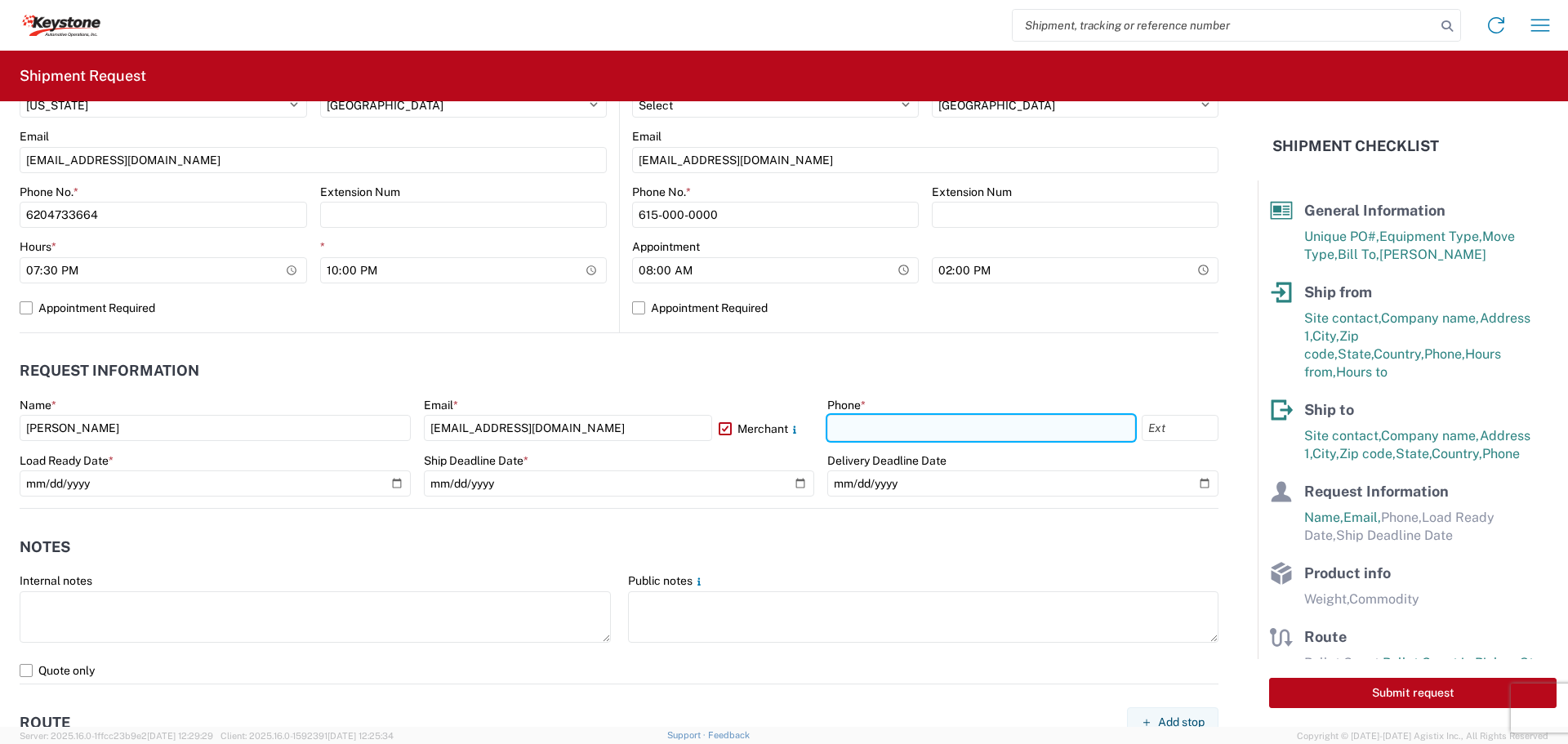
click at [1002, 425] on input "text" at bounding box center [980, 428] width 308 height 26
type input "620-473-3664"
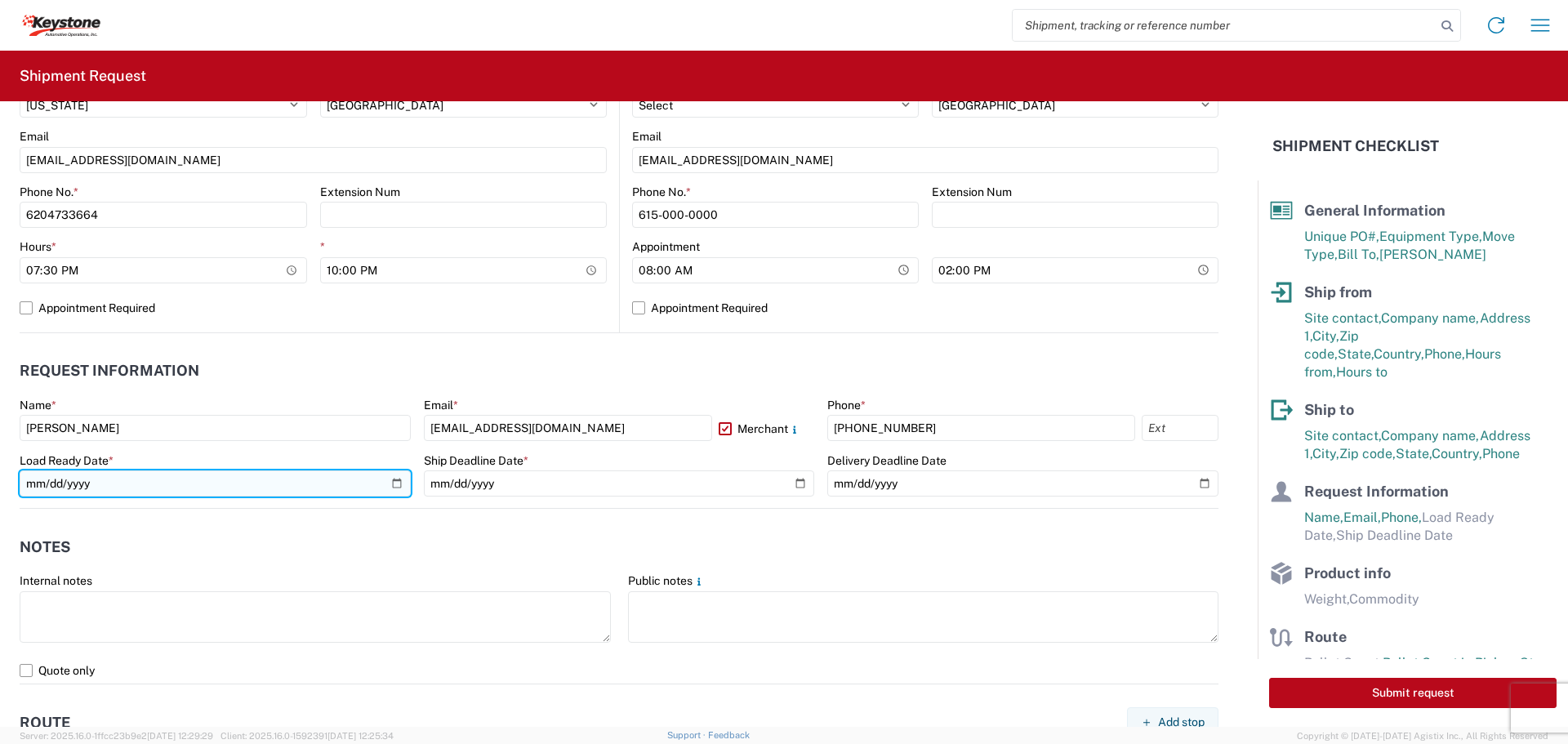
click at [390, 482] on input "date" at bounding box center [215, 483] width 391 height 26
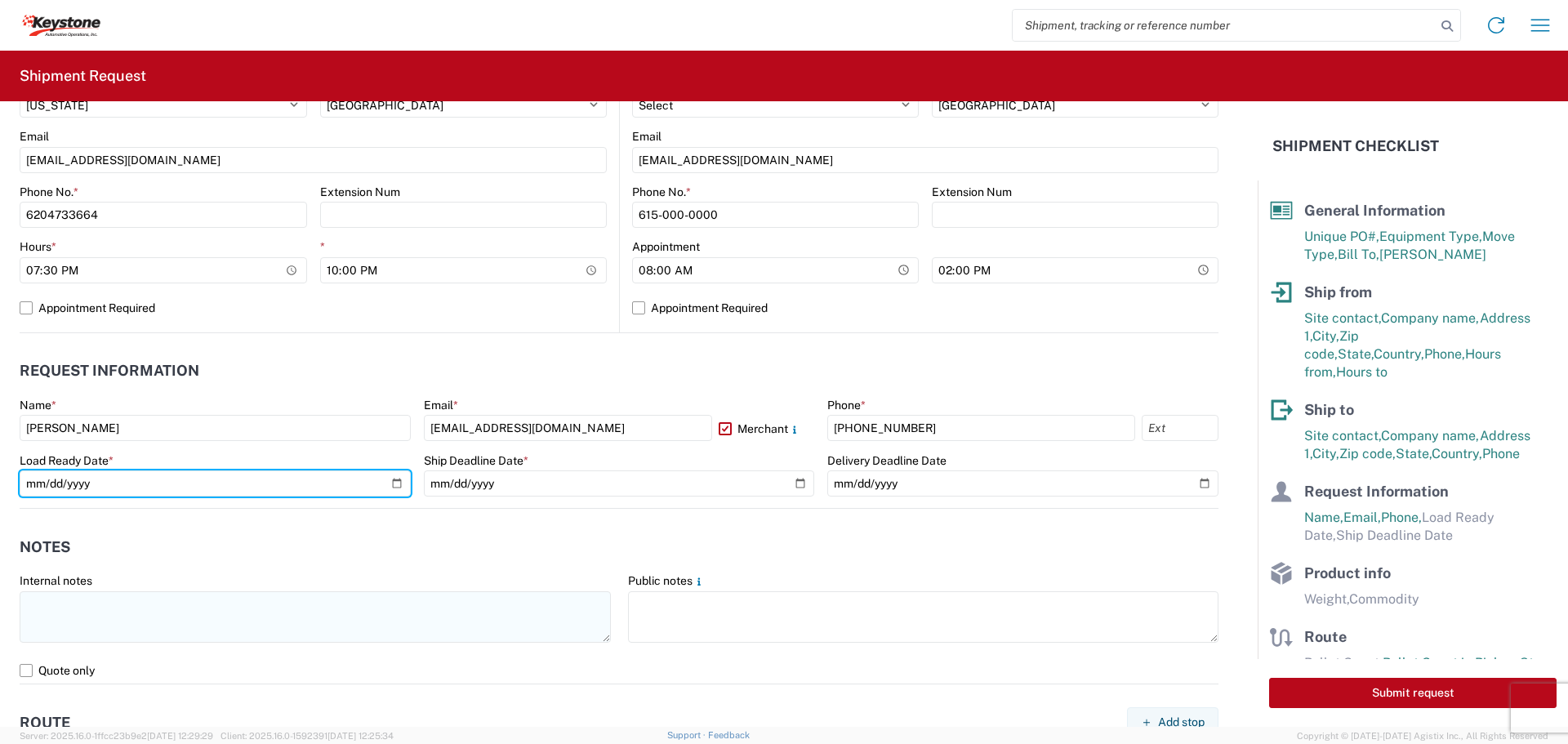
type input "2025-08-18"
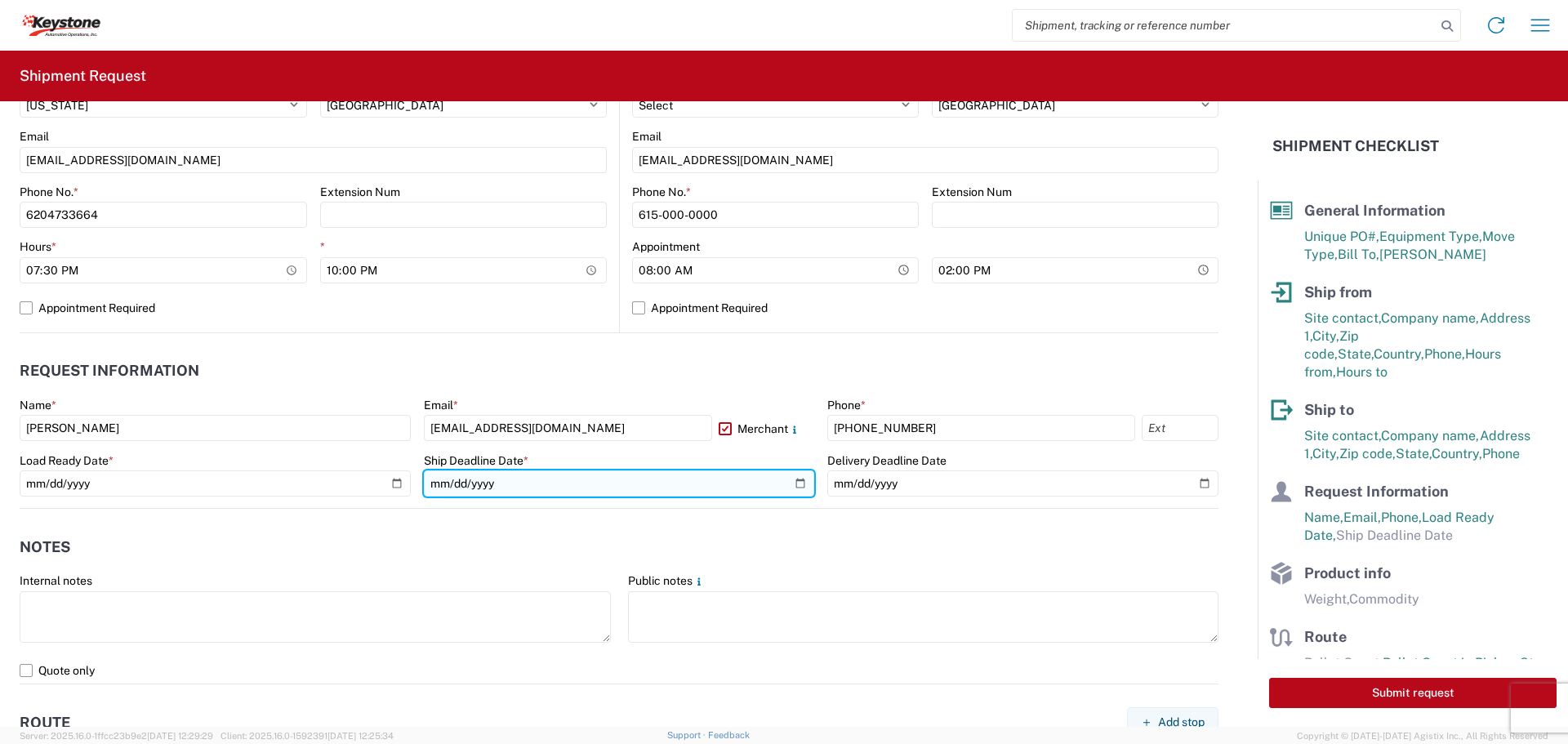
click at [795, 479] on input "date" at bounding box center [620, 483] width 391 height 26
type input "2025-08-18"
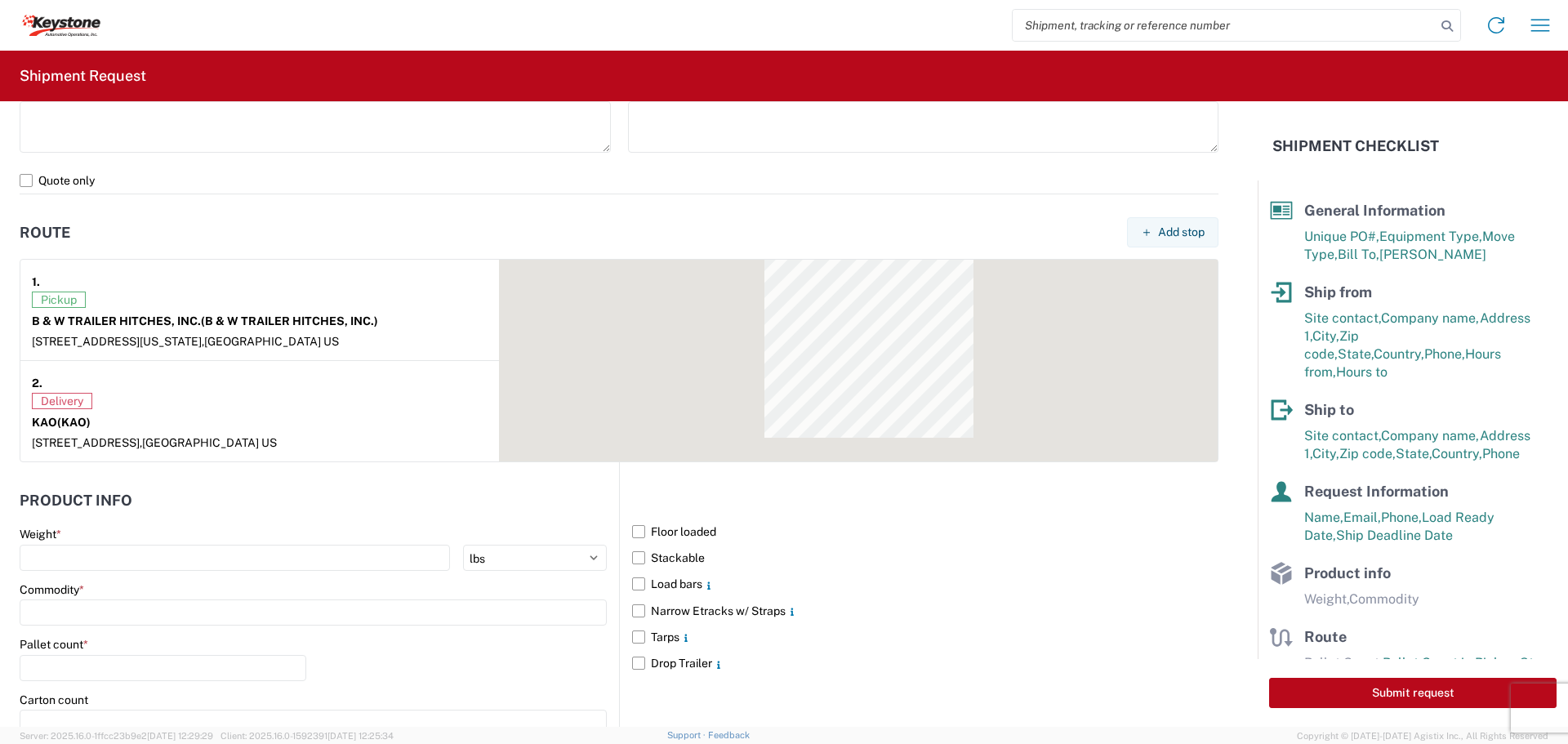
scroll to position [1225, 0]
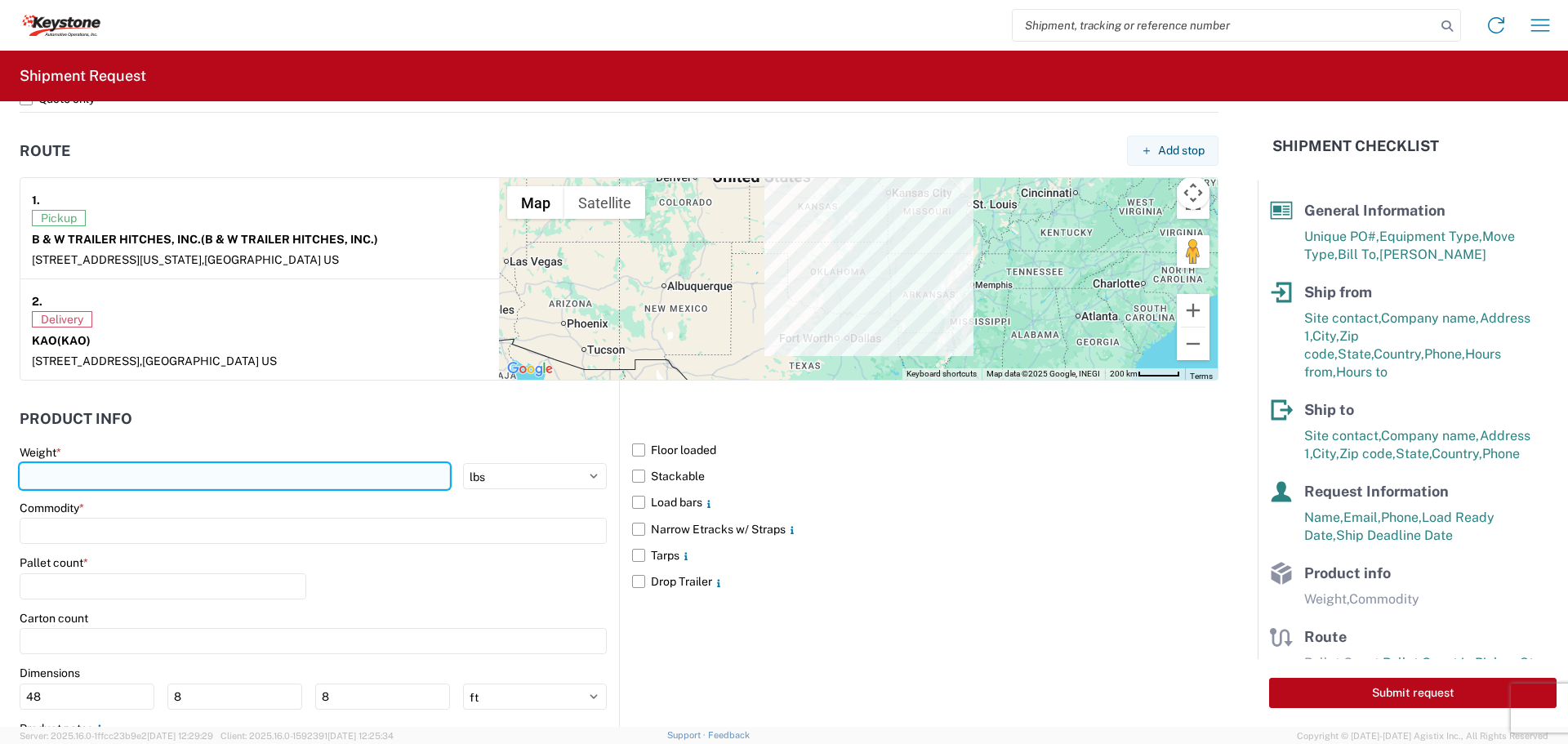
click at [48, 476] on input "number" at bounding box center [234, 476] width 431 height 26
type input "30954"
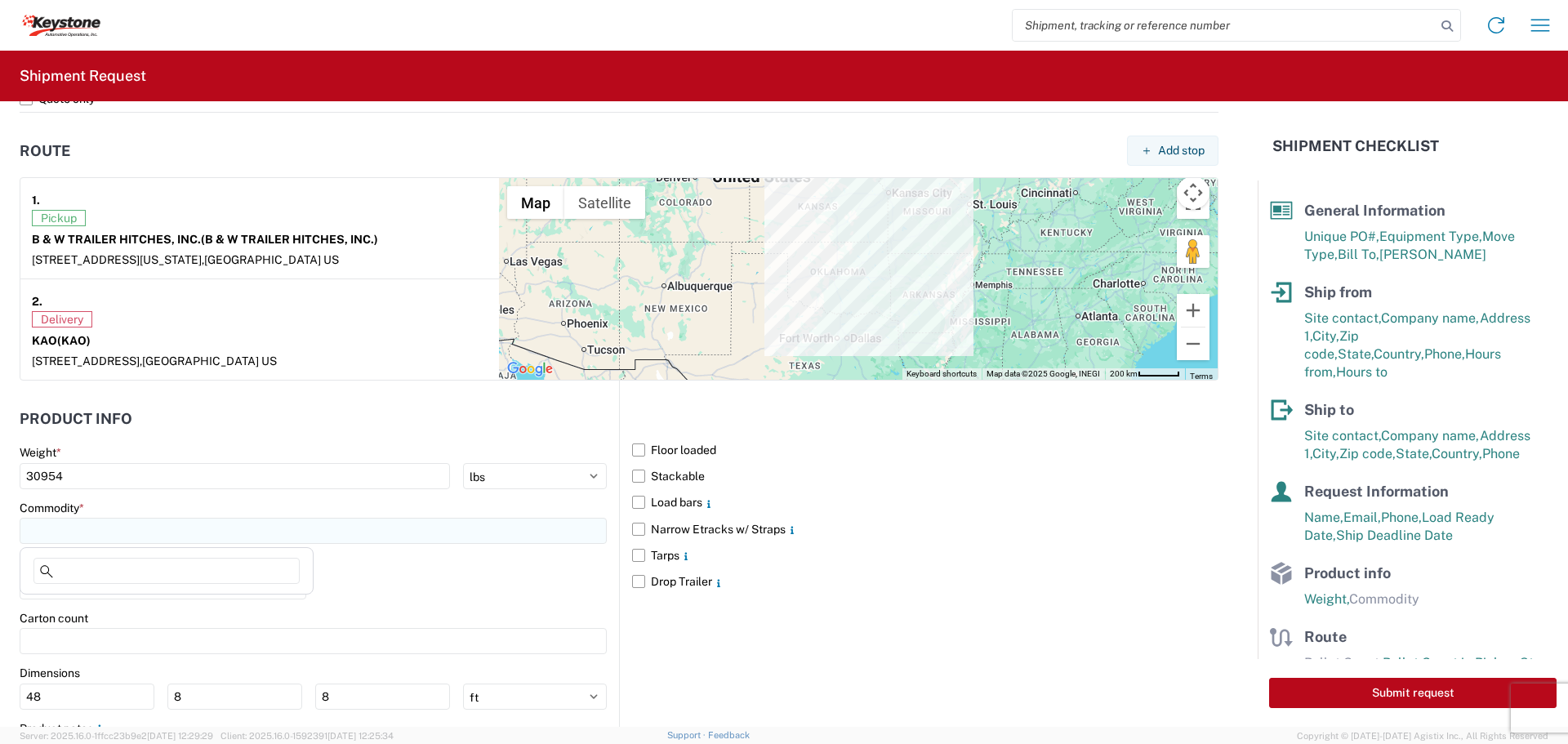
click at [41, 535] on input at bounding box center [312, 531] width 587 height 26
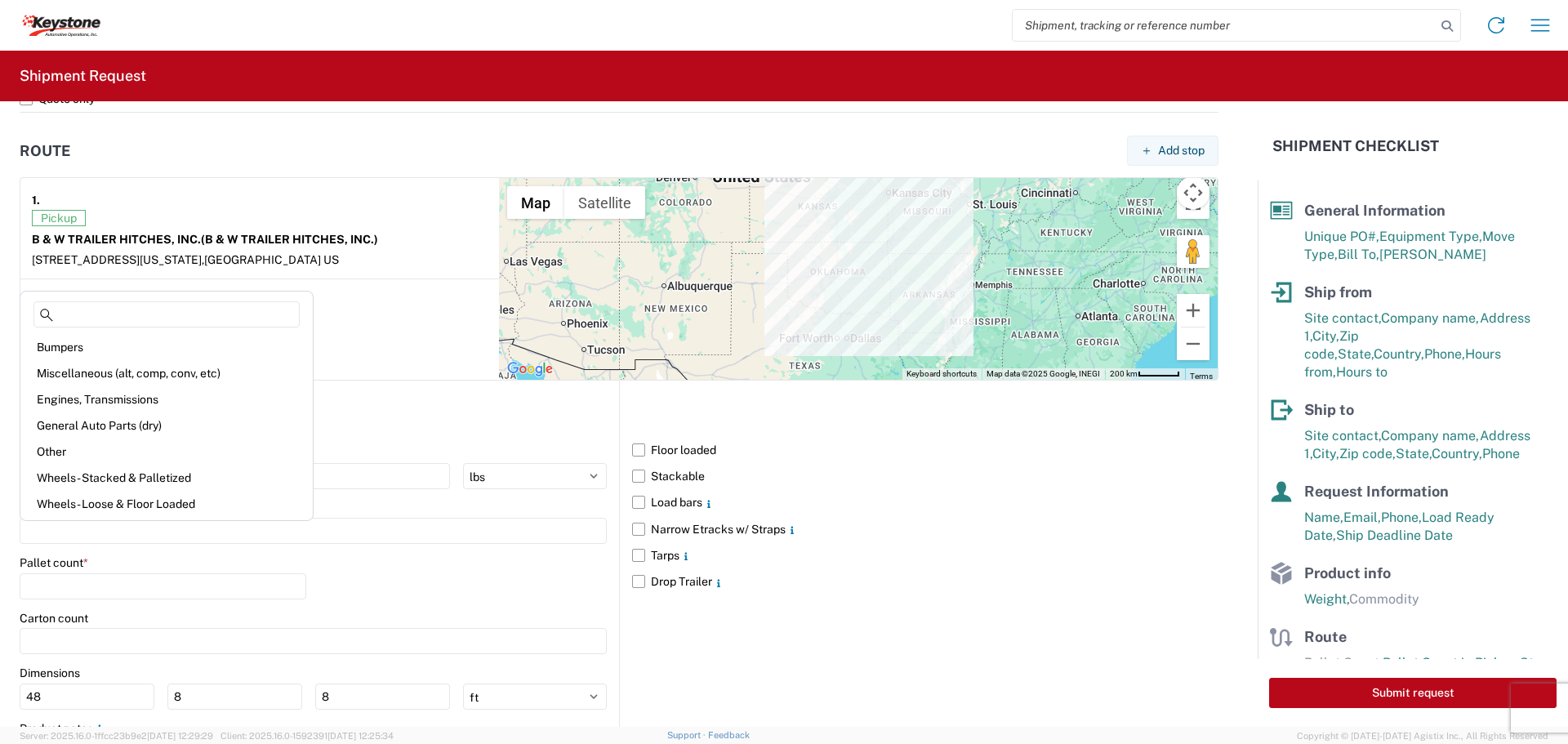
click at [115, 421] on div "General Auto Parts (dry)" at bounding box center [166, 425] width 286 height 26
type input "General Auto Parts (dry)"
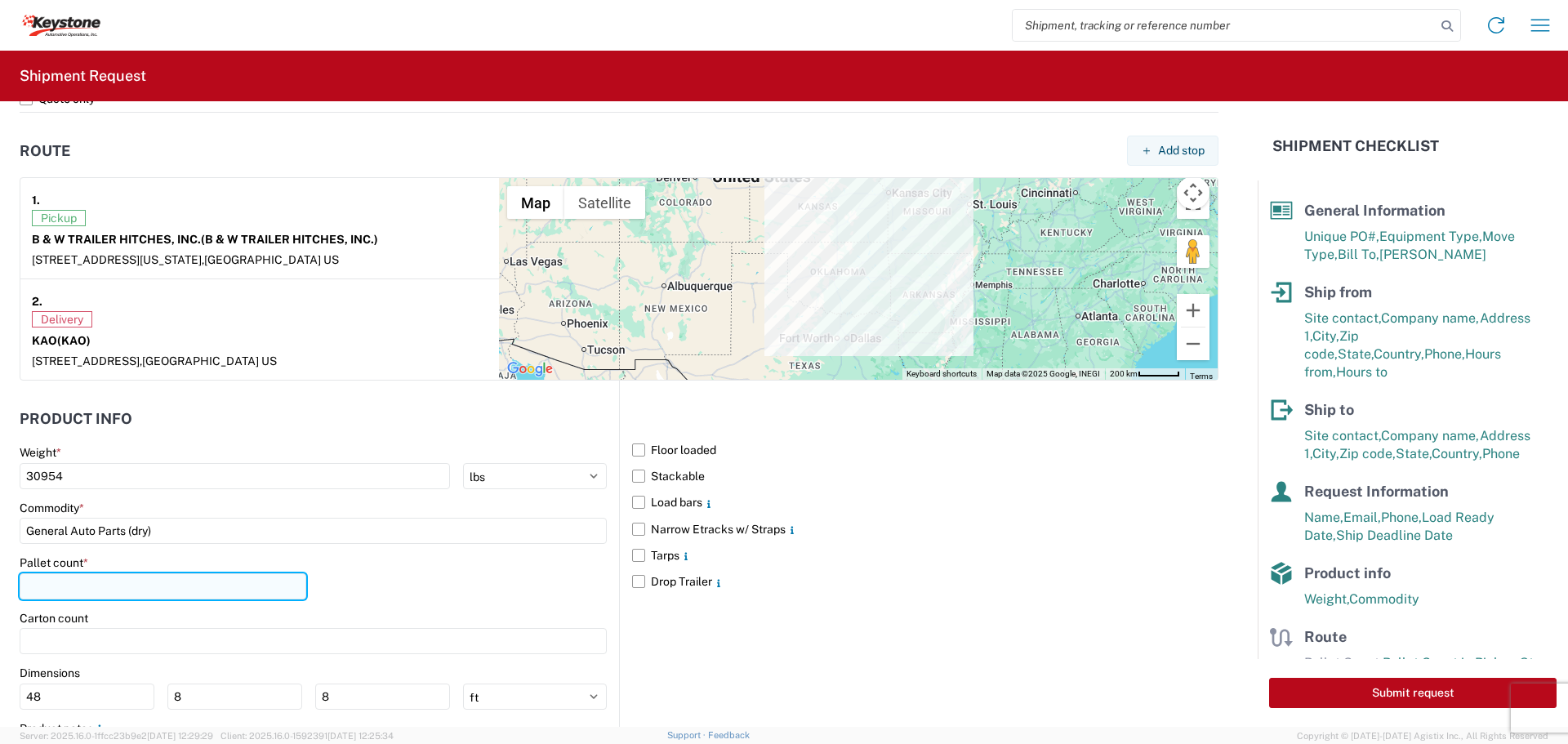
click at [119, 588] on input "number" at bounding box center [162, 586] width 286 height 26
type input "21"
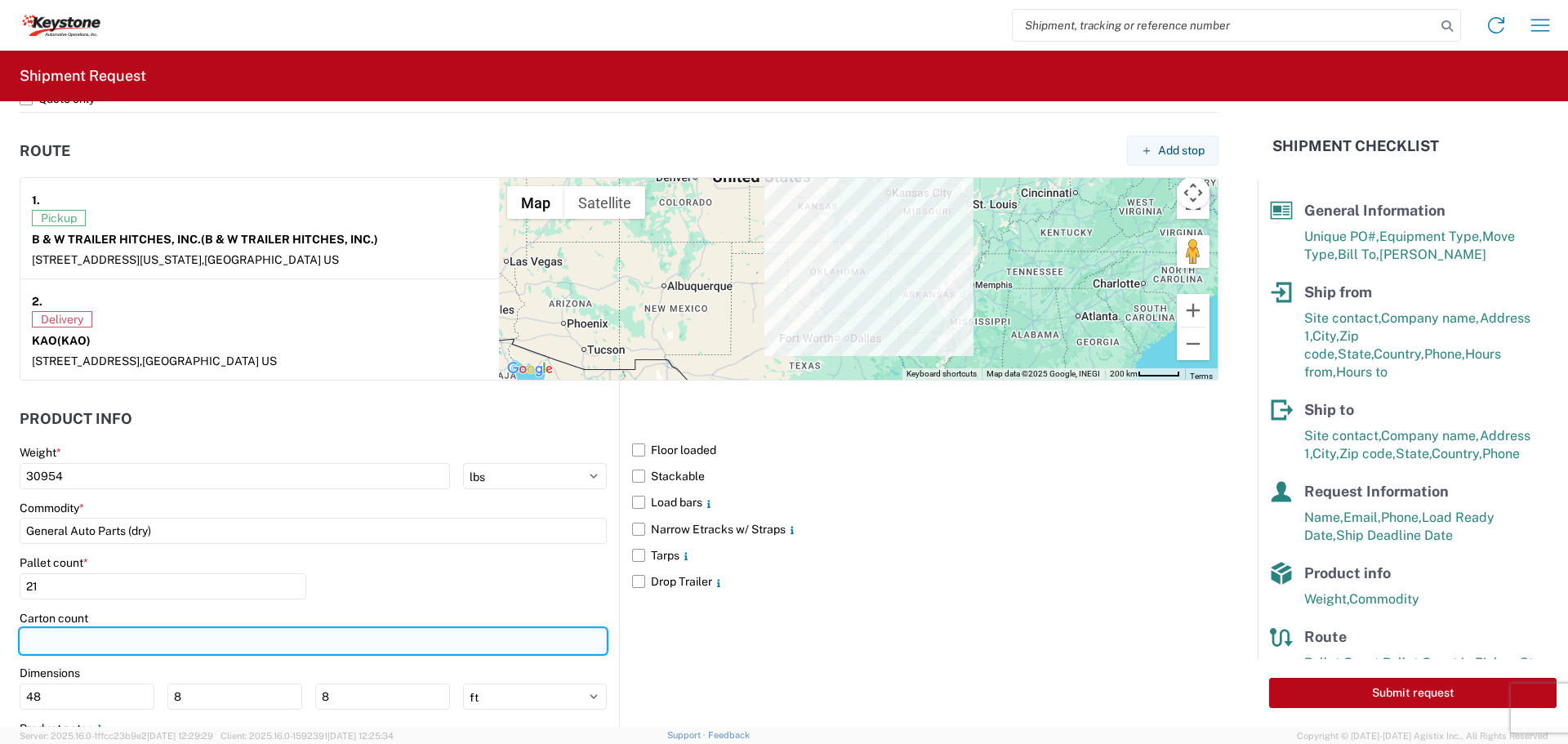
click at [133, 646] on input "number" at bounding box center [312, 641] width 587 height 26
type input "584"
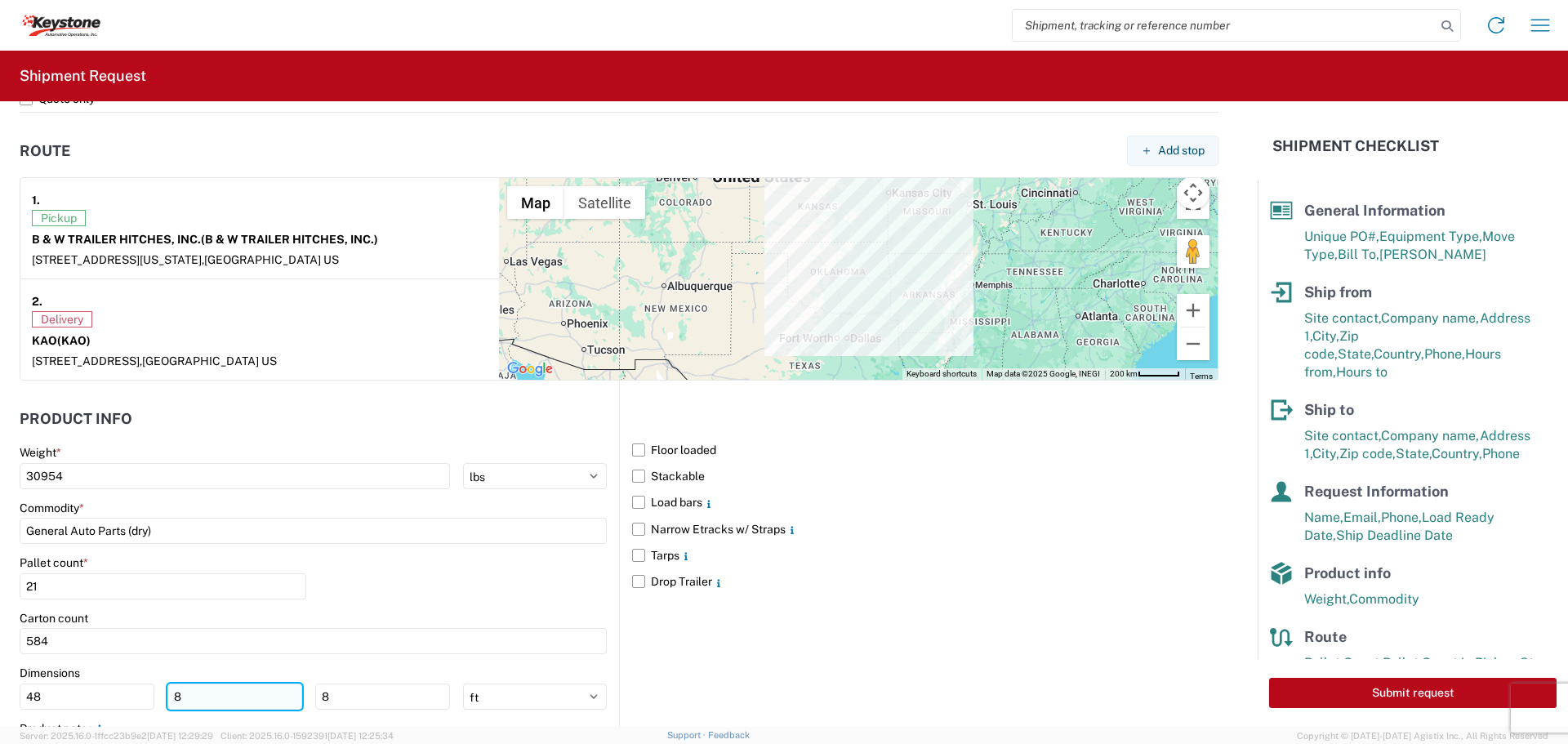
click at [188, 684] on input "8" at bounding box center [234, 696] width 135 height 26
type input "40"
click at [346, 685] on input "8" at bounding box center [382, 696] width 135 height 26
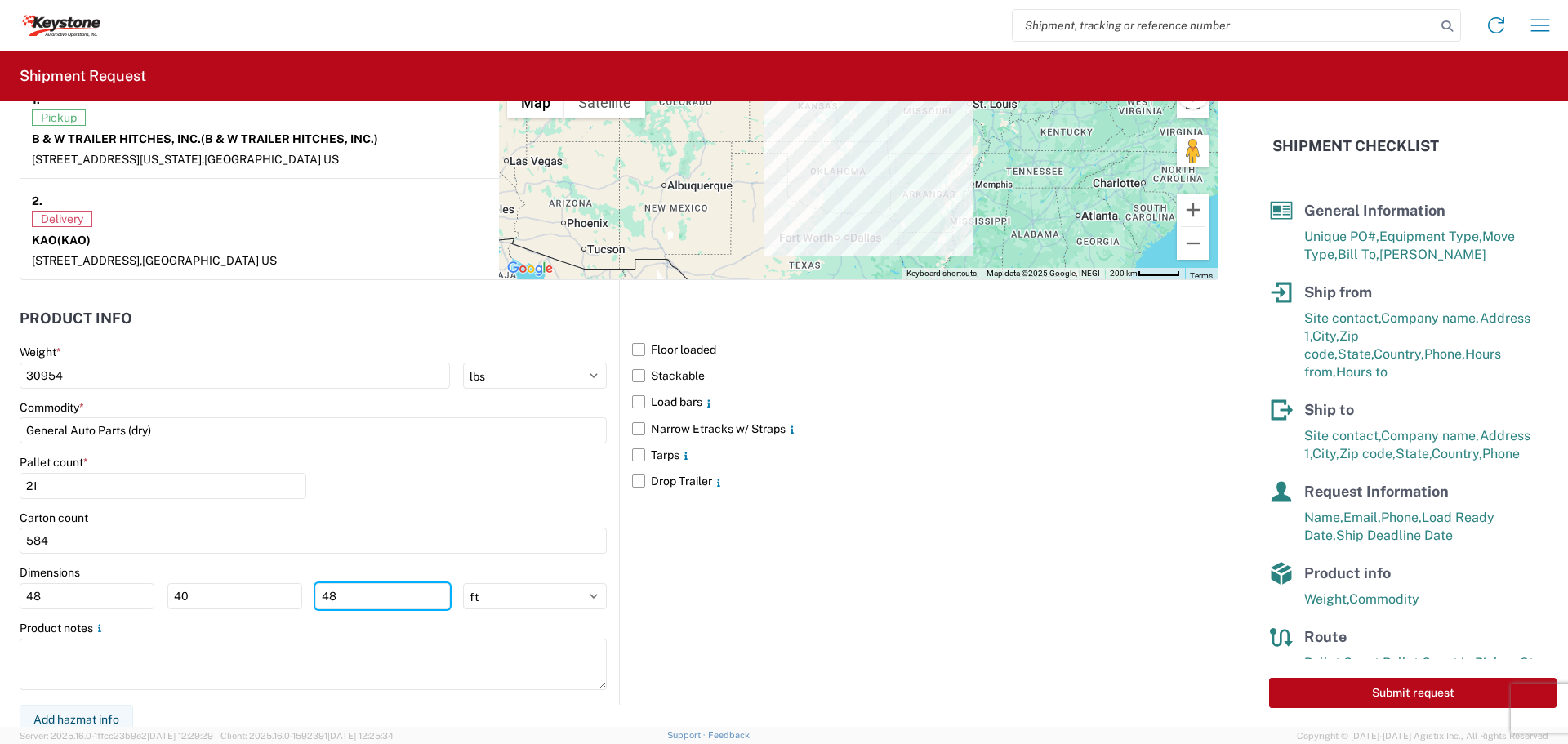
scroll to position [1334, 0]
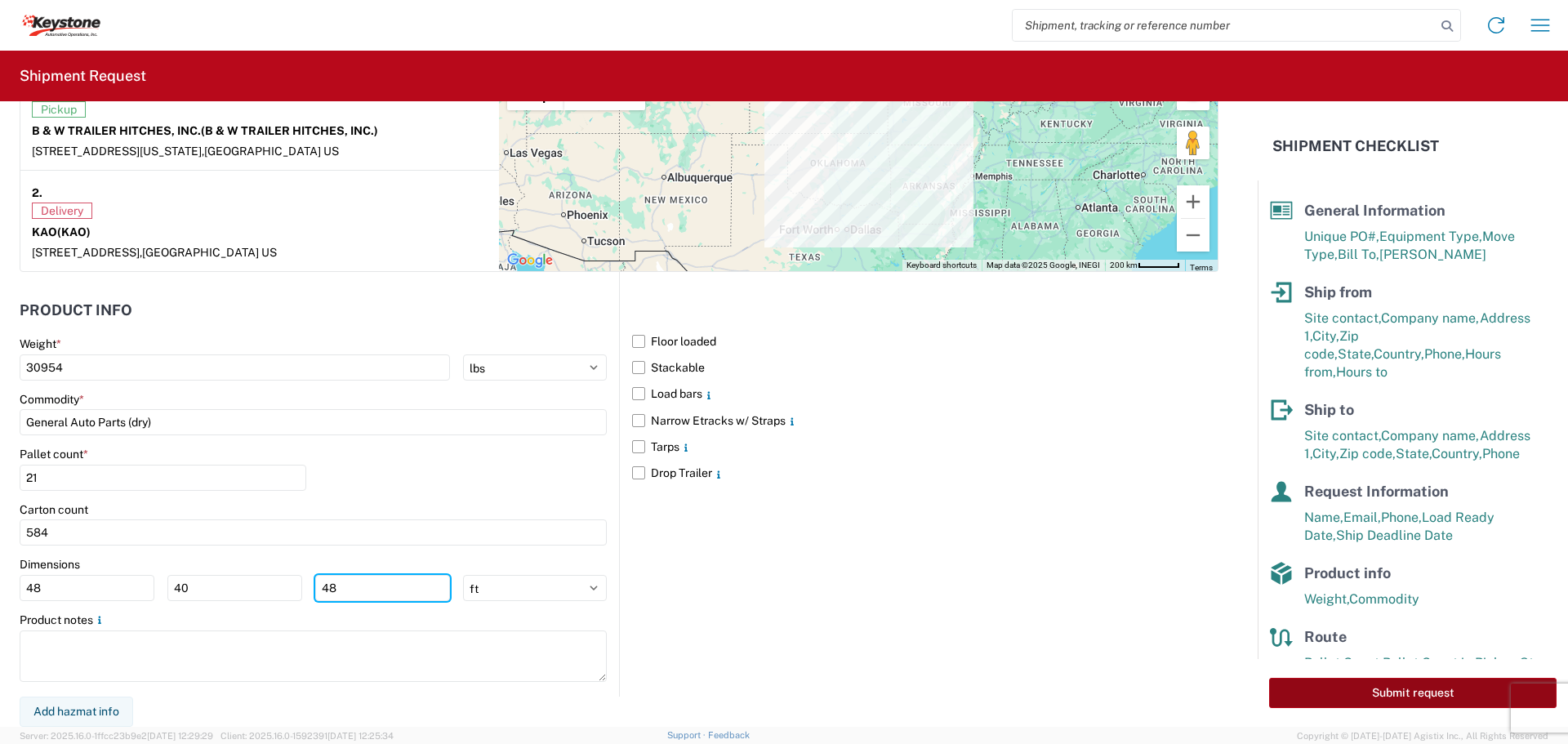
type input "48"
click at [1382, 691] on button "Submit request" at bounding box center [1412, 693] width 287 height 30
select select "KS"
select select "US"
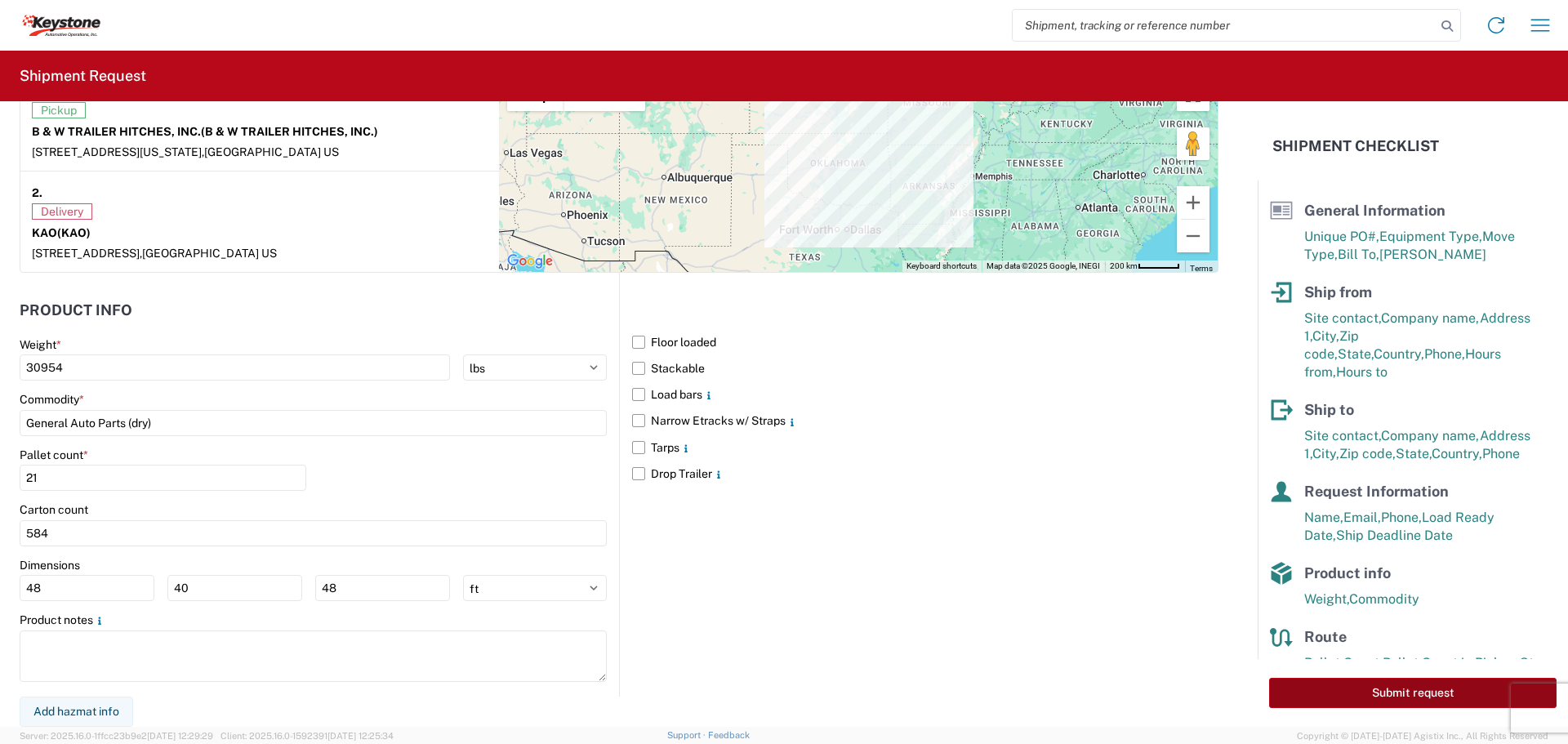
scroll to position [1334, 0]
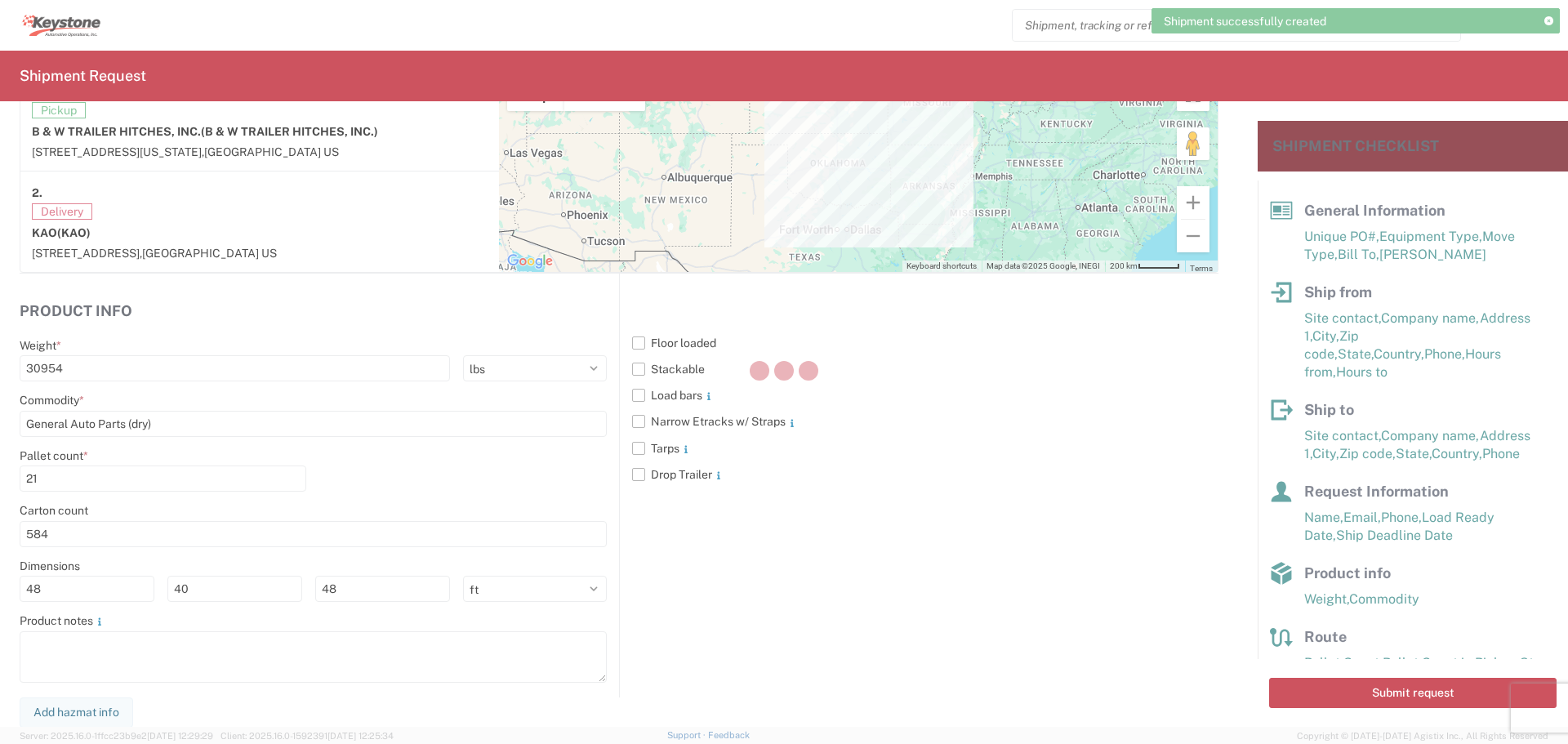
scroll to position [1334, 0]
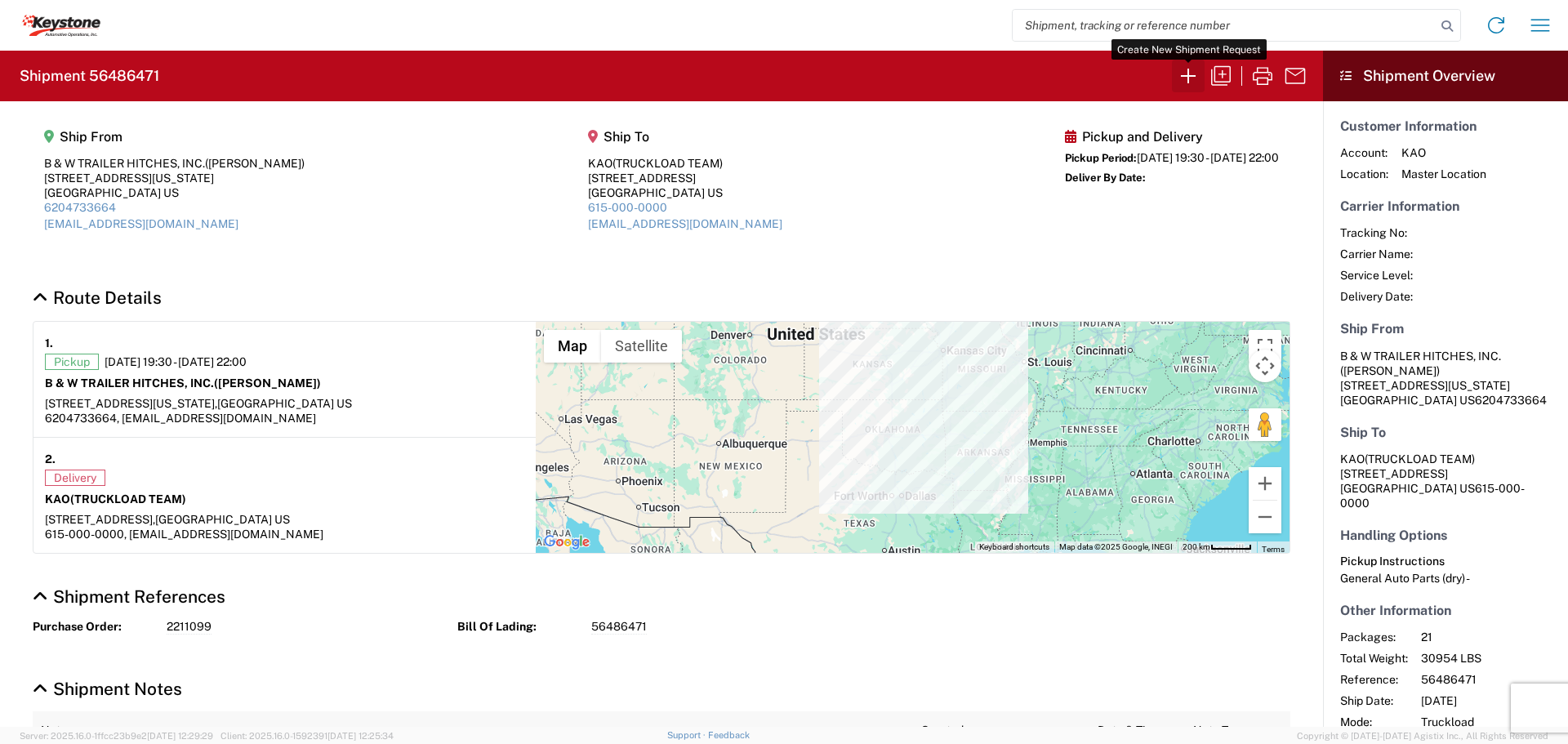
click at [1184, 70] on icon "button" at bounding box center [1188, 75] width 26 height 26
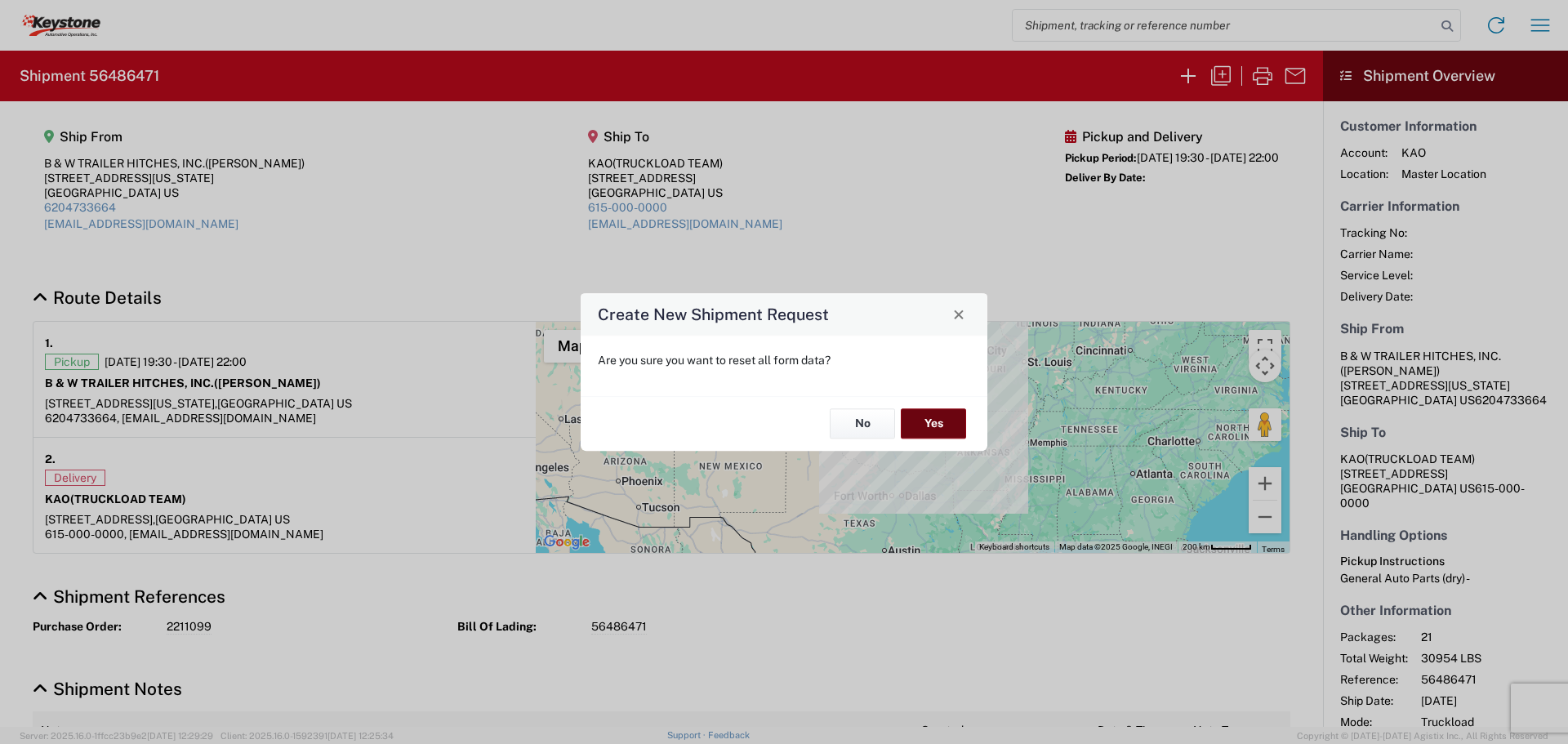
click at [925, 419] on button "Yes" at bounding box center [933, 424] width 65 height 30
select select "FULL"
select select "US"
select select "LBS"
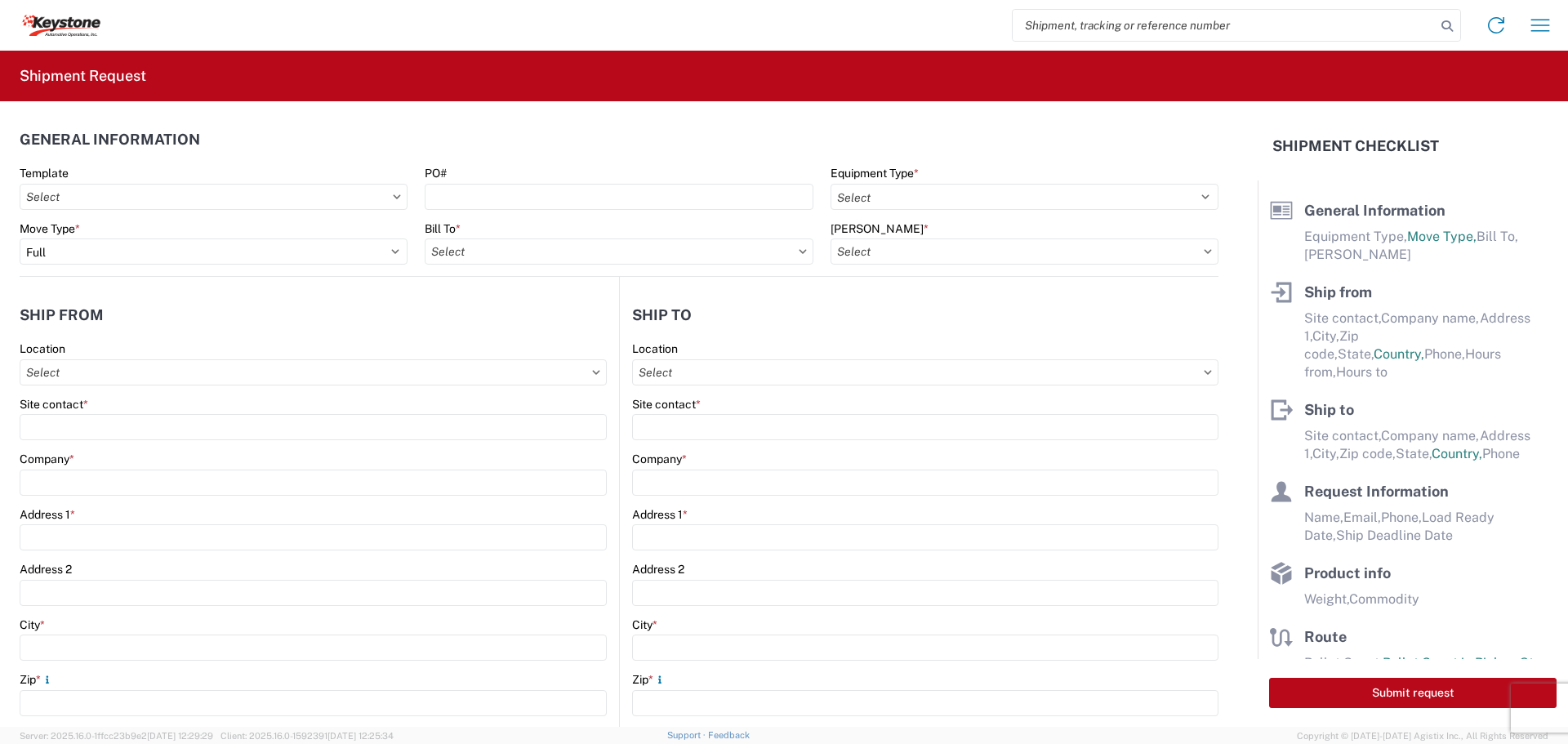
click at [501, 180] on div "PO#" at bounding box center [618, 174] width 387 height 15
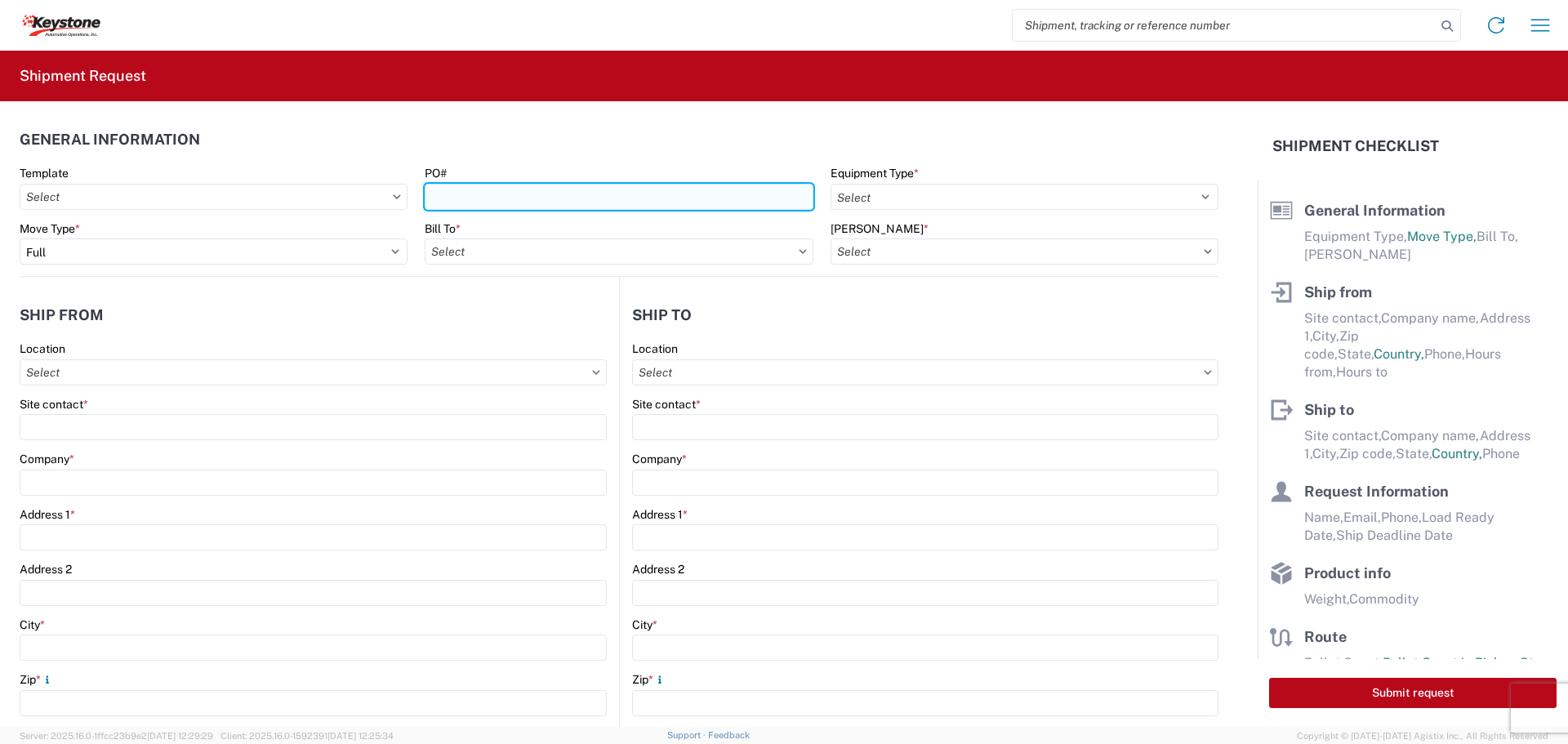
click at [503, 194] on input "PO#" at bounding box center [618, 197] width 387 height 26
type input "5097696"
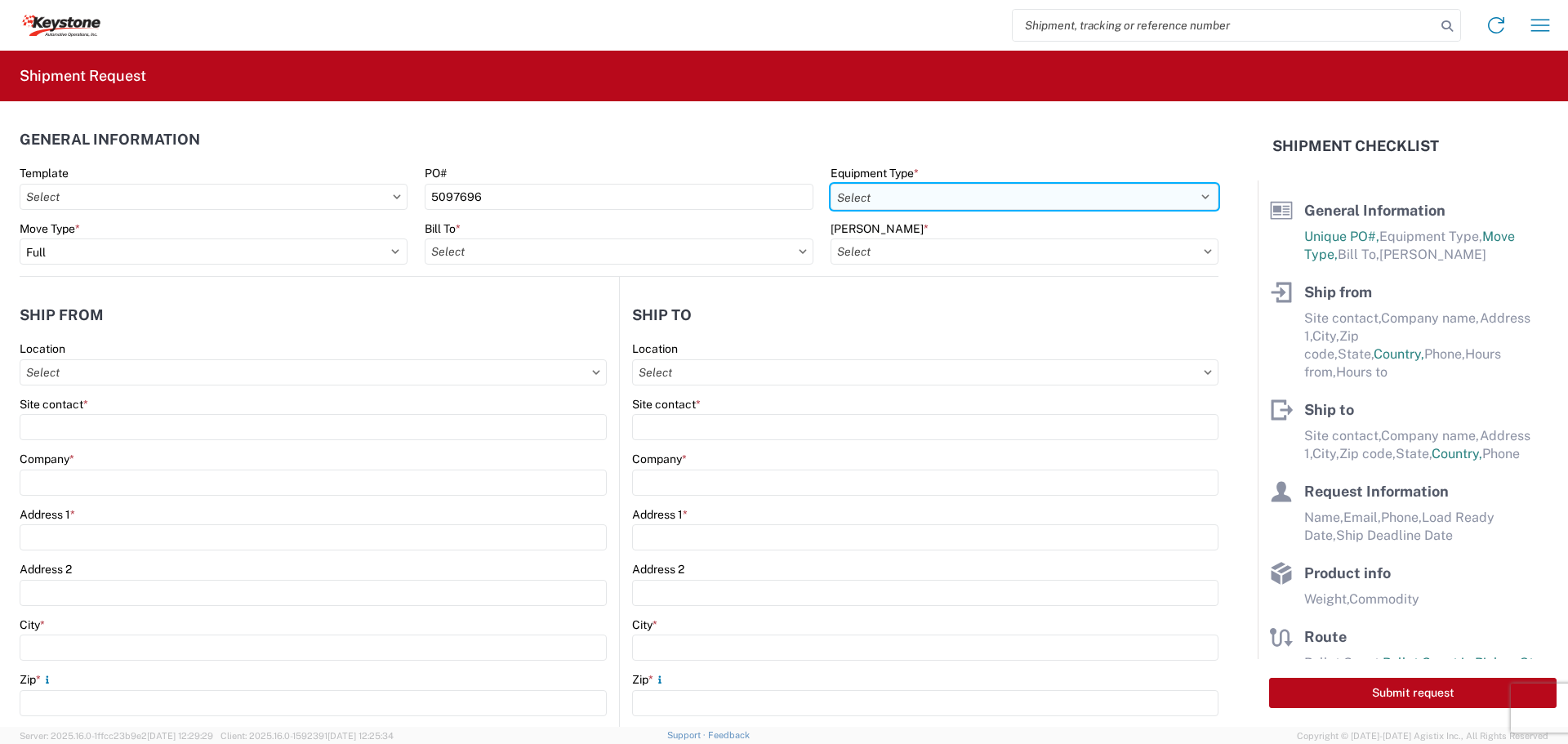
click at [981, 197] on select "Select 53’ Dry Van Flatbed Dropdeck (van) Lowboy (flatbed) Rail" at bounding box center [1025, 197] width 387 height 26
select select "STDV"
click at [831, 184] on select "Select 53’ Dry Van Flatbed Dropdeck (van) Lowboy (flatbed) Rail" at bounding box center [1025, 197] width 387 height 26
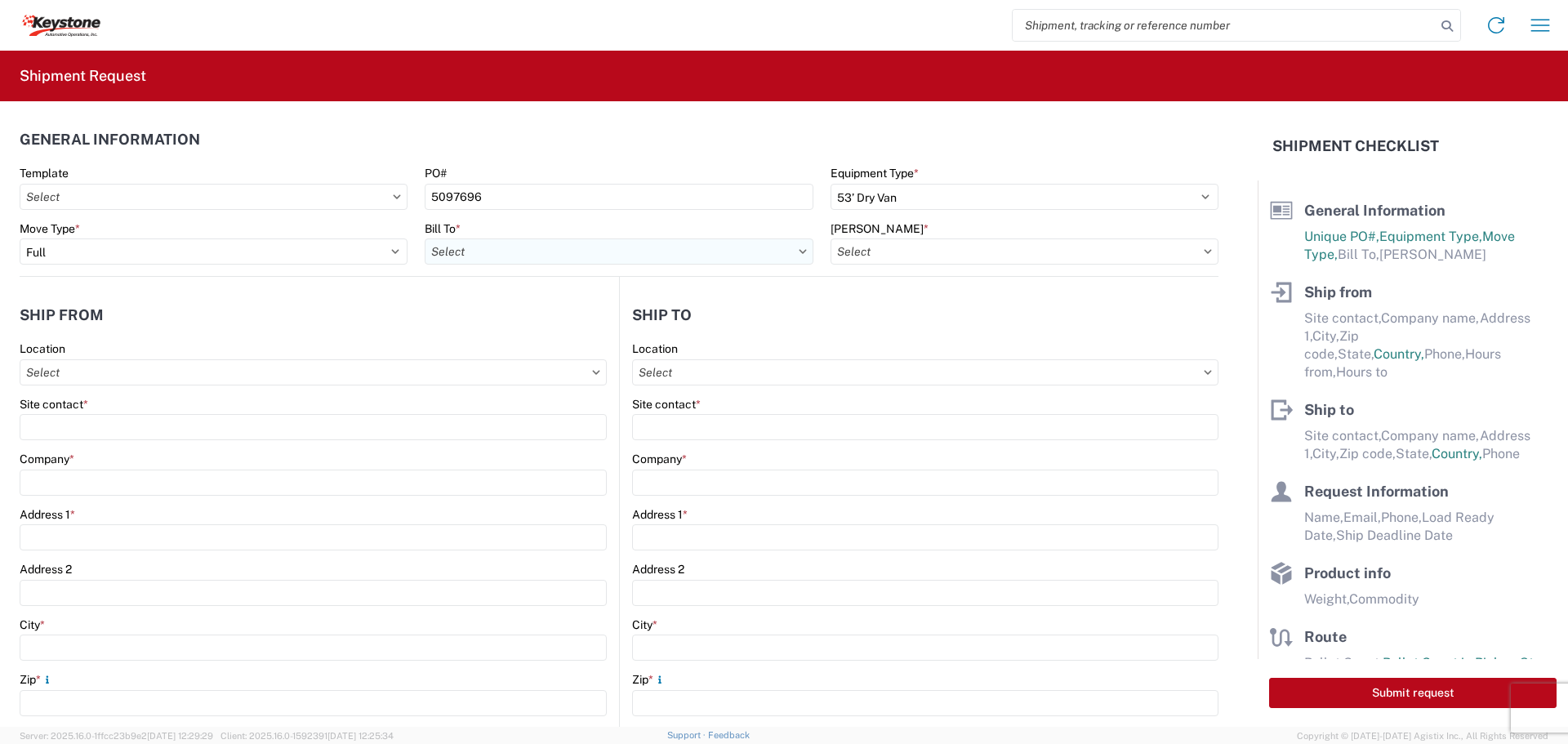
click at [775, 254] on input "Bill To *" at bounding box center [618, 252] width 387 height 26
type input "8427"
click at [528, 325] on div "8427 - KAO Logistics - Brownstown, MI" at bounding box center [607, 324] width 365 height 26
type input "8427 - KAO Logistics - Brownstown, MI"
click at [978, 253] on input "Bill Code *" at bounding box center [1025, 252] width 387 height 26
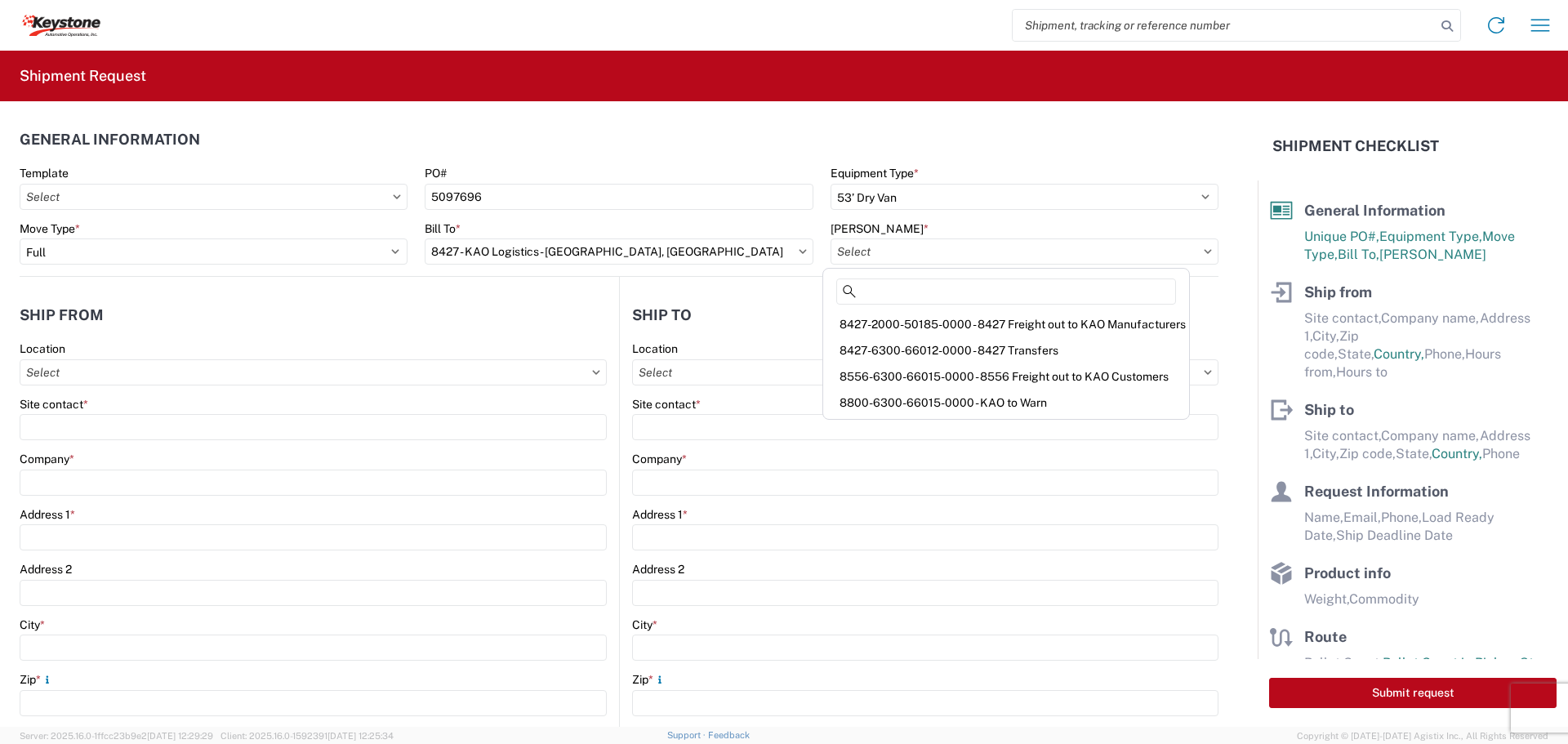
click at [966, 346] on div "8427-6300-66012-0000 - 8427 Transfers" at bounding box center [1005, 350] width 359 height 26
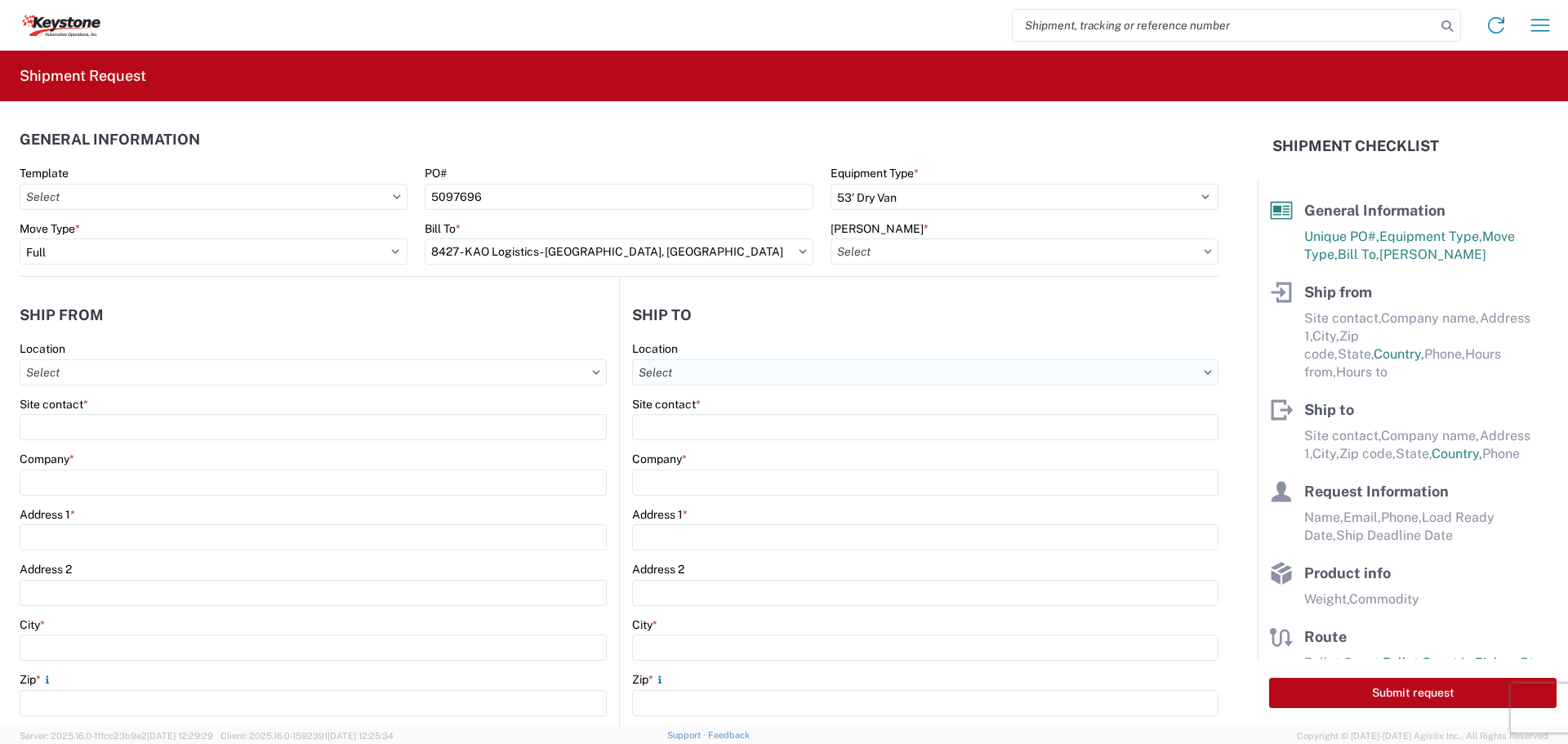
type input "8427-6300-66012-0000 - 8427 Transfers, 8427-6300-66012-0000 - 8427 Transfers"
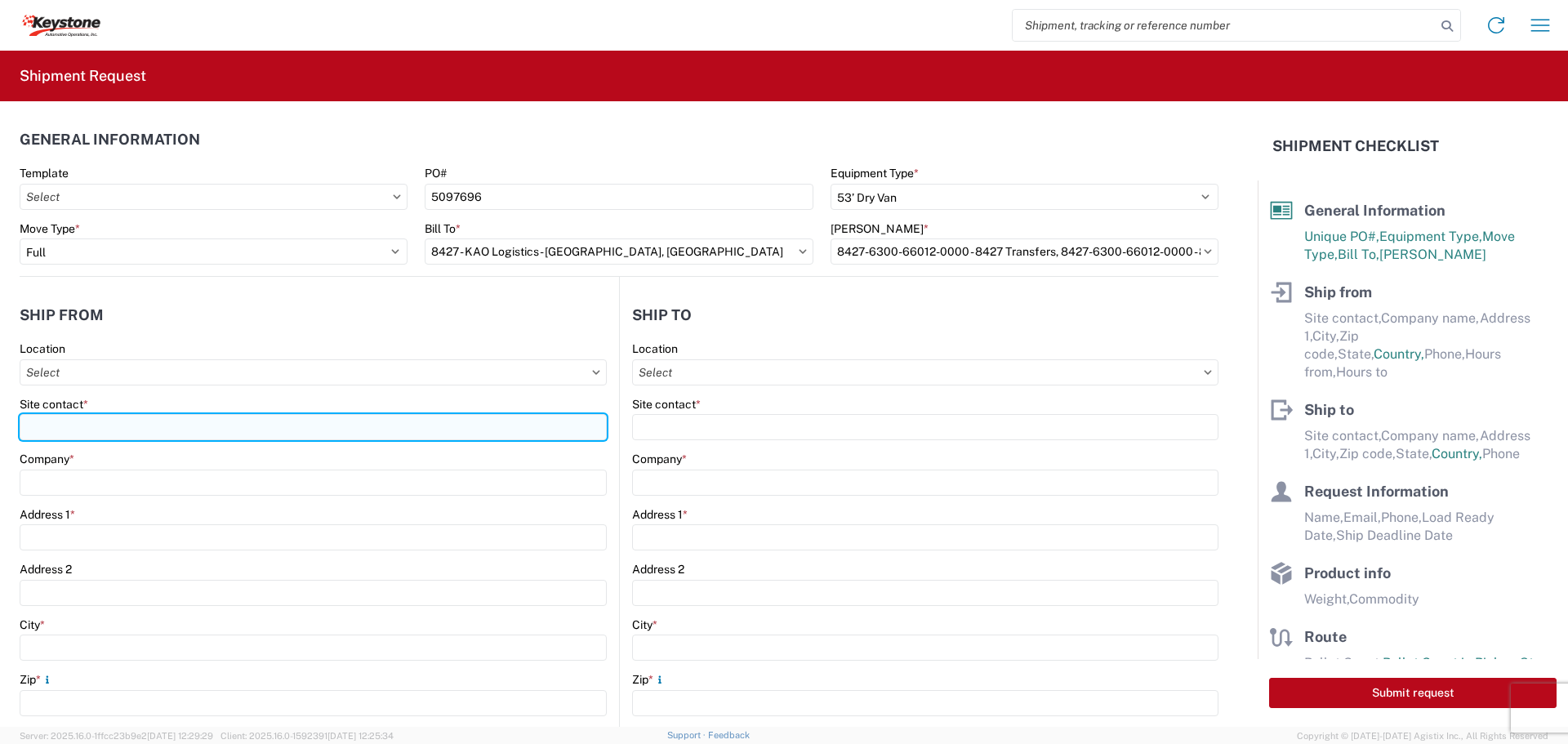
click at [41, 421] on input "Site contact *" at bounding box center [312, 427] width 587 height 26
type input "BILL OR GARY"
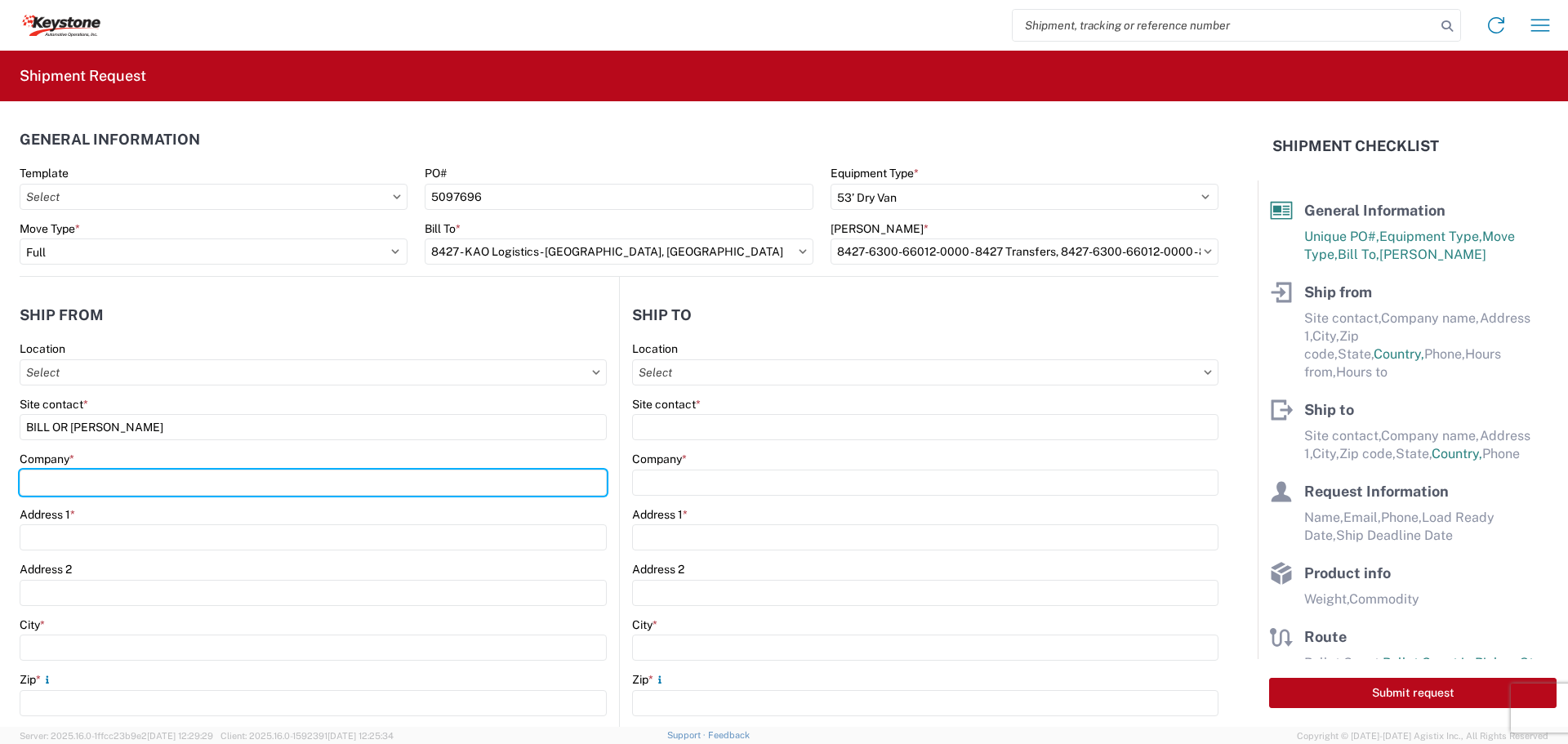
type input "B & W TRAILER HITCHES, INC."
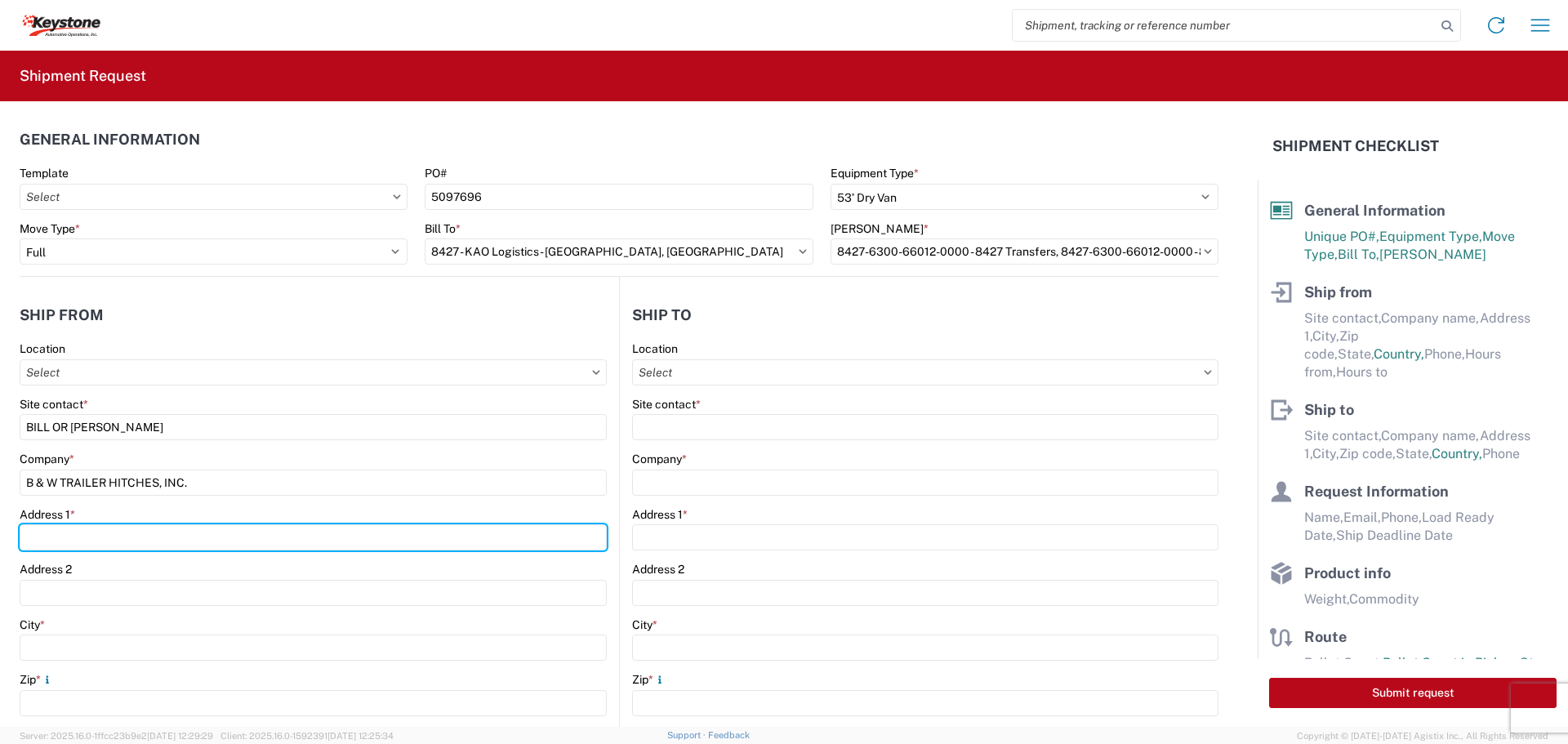
type input "[STREET_ADDRESS][US_STATE]"
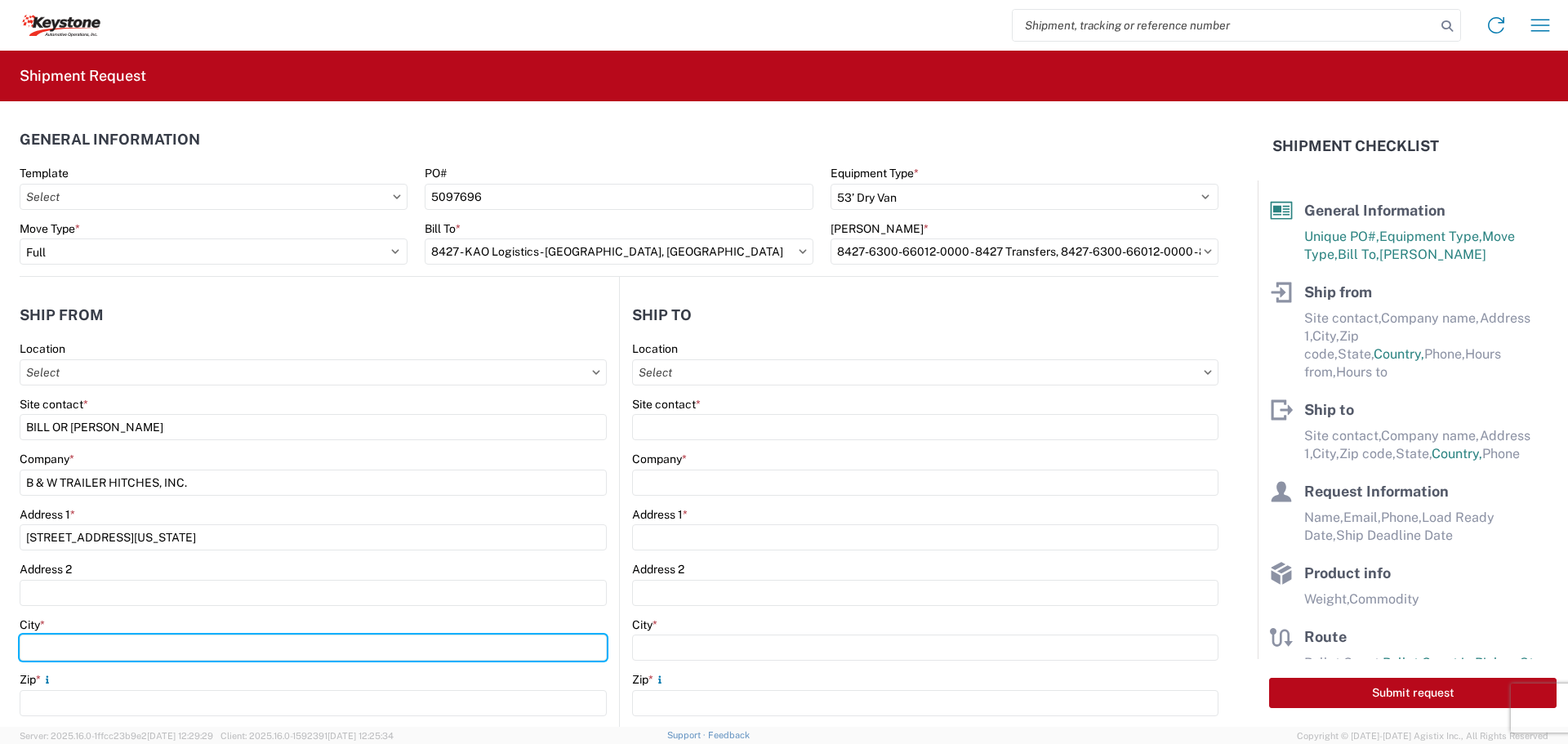
type input "HUMBOLDT"
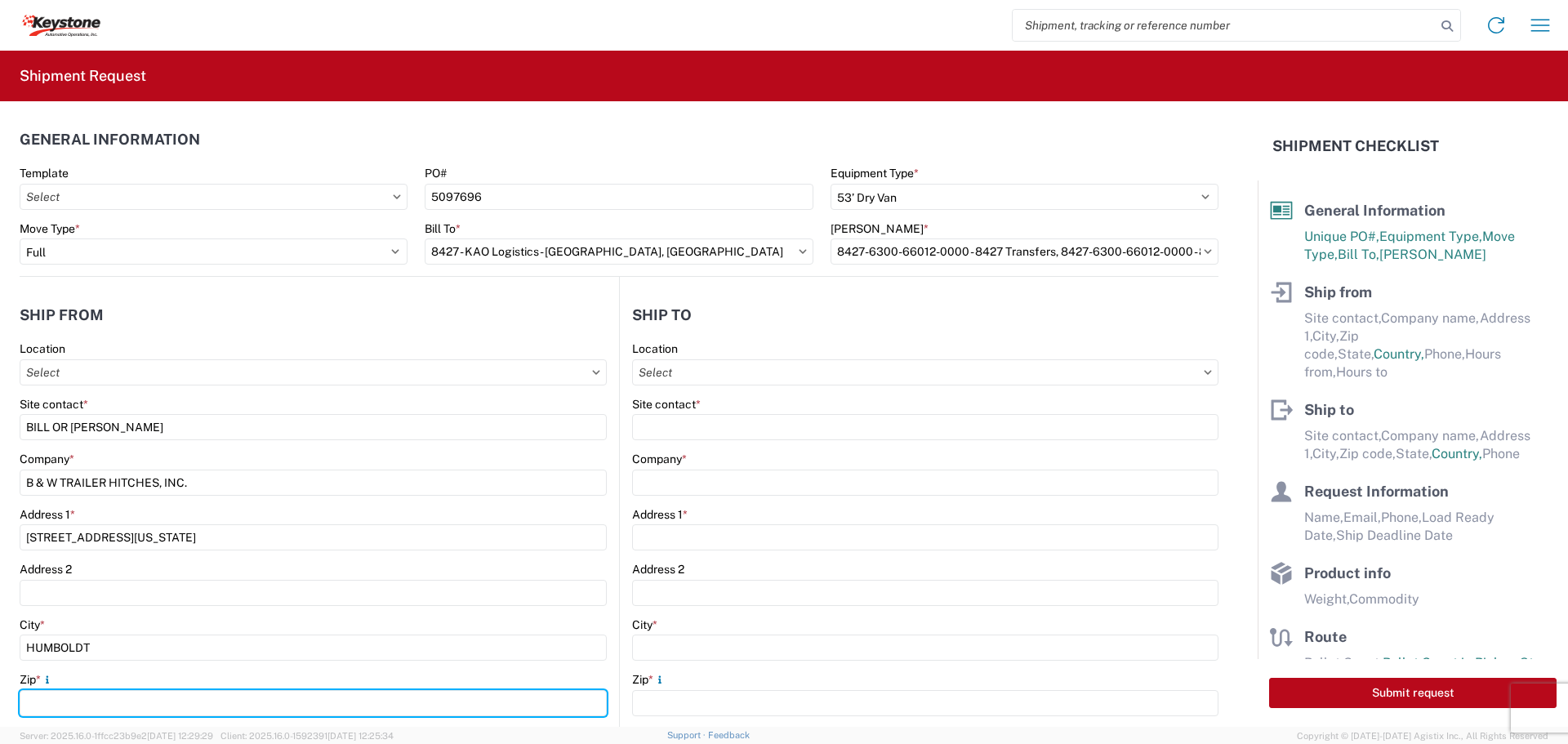
type input "66748"
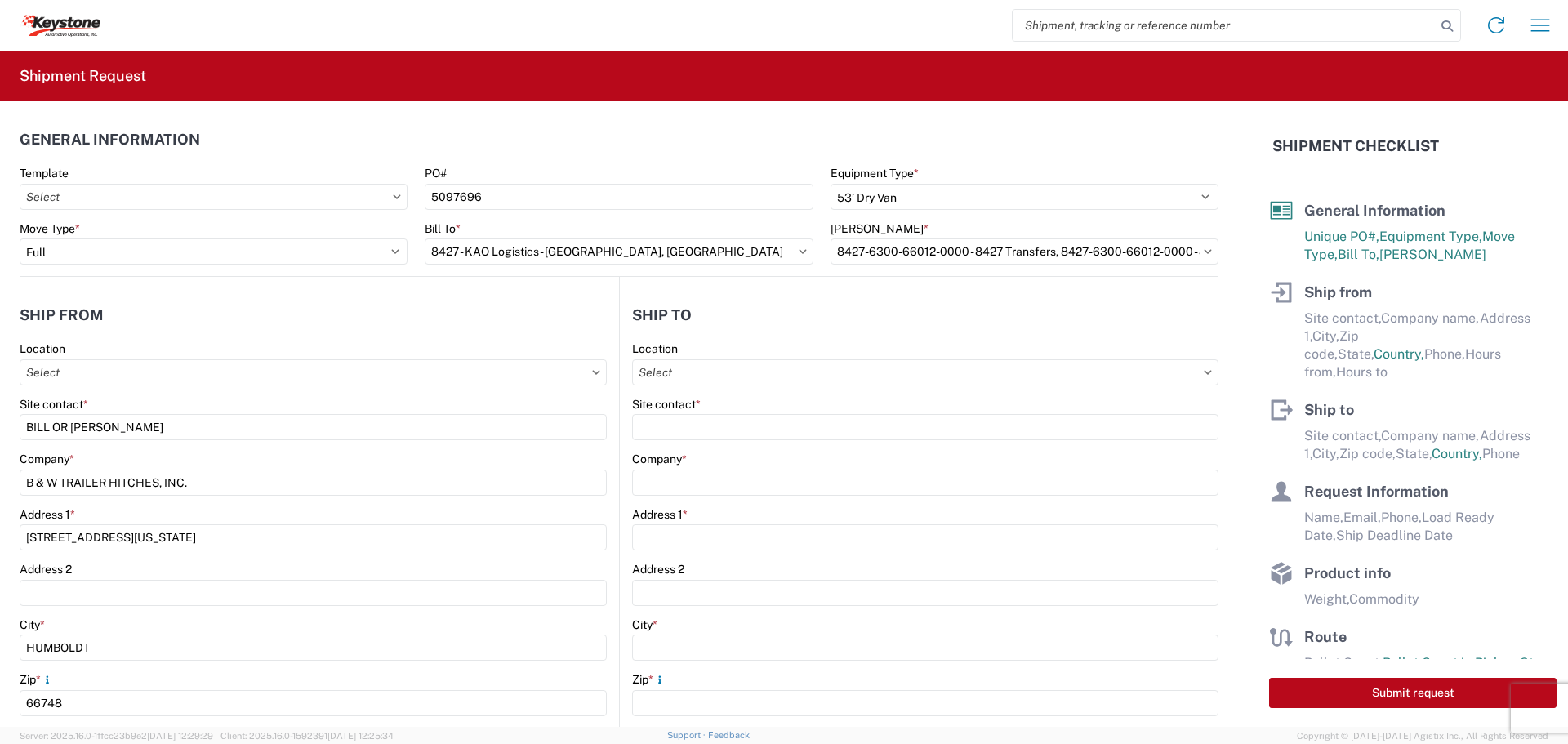
select select "KS"
type input "[EMAIL_ADDRESS][DOMAIN_NAME]"
type input "6204733664"
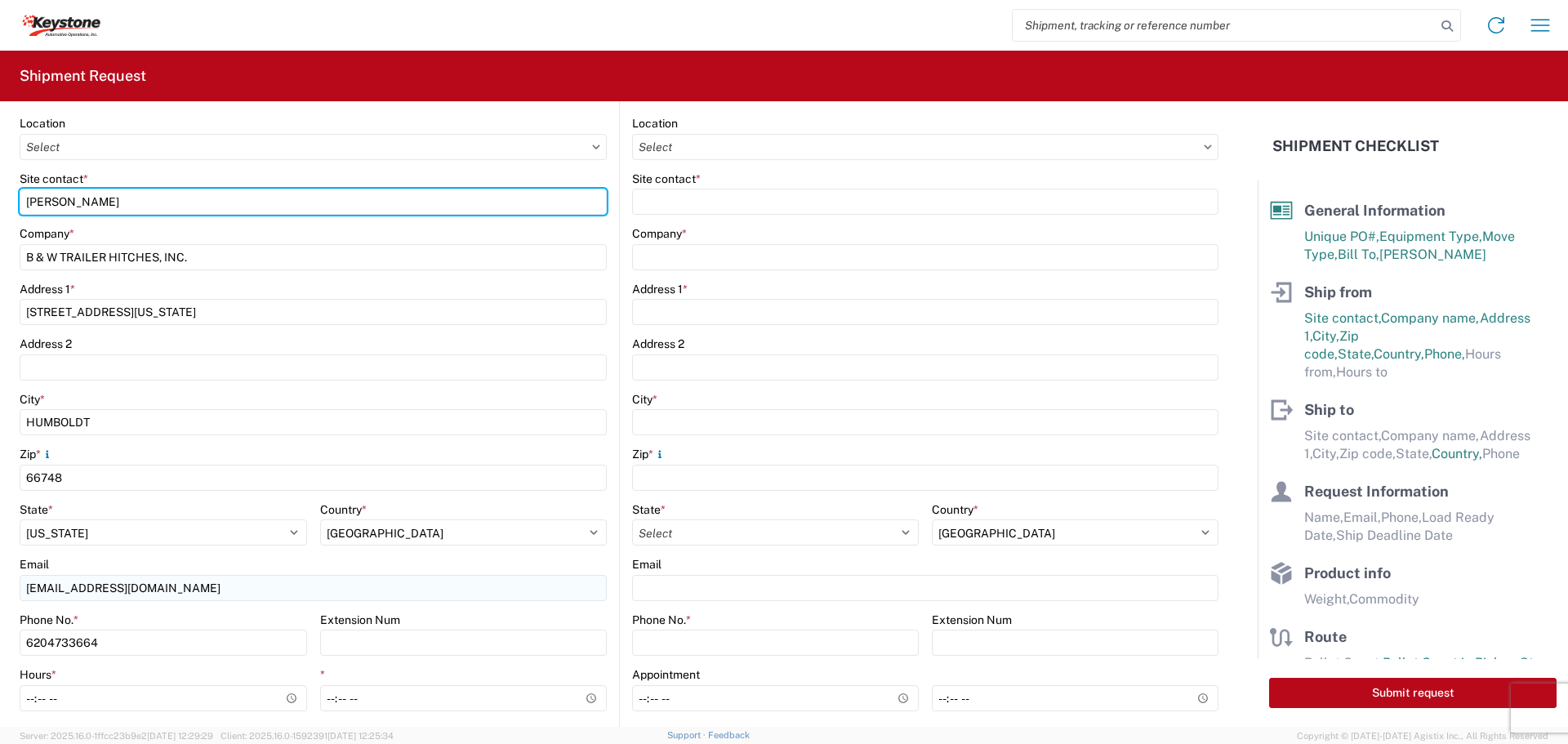
scroll to position [245, 0]
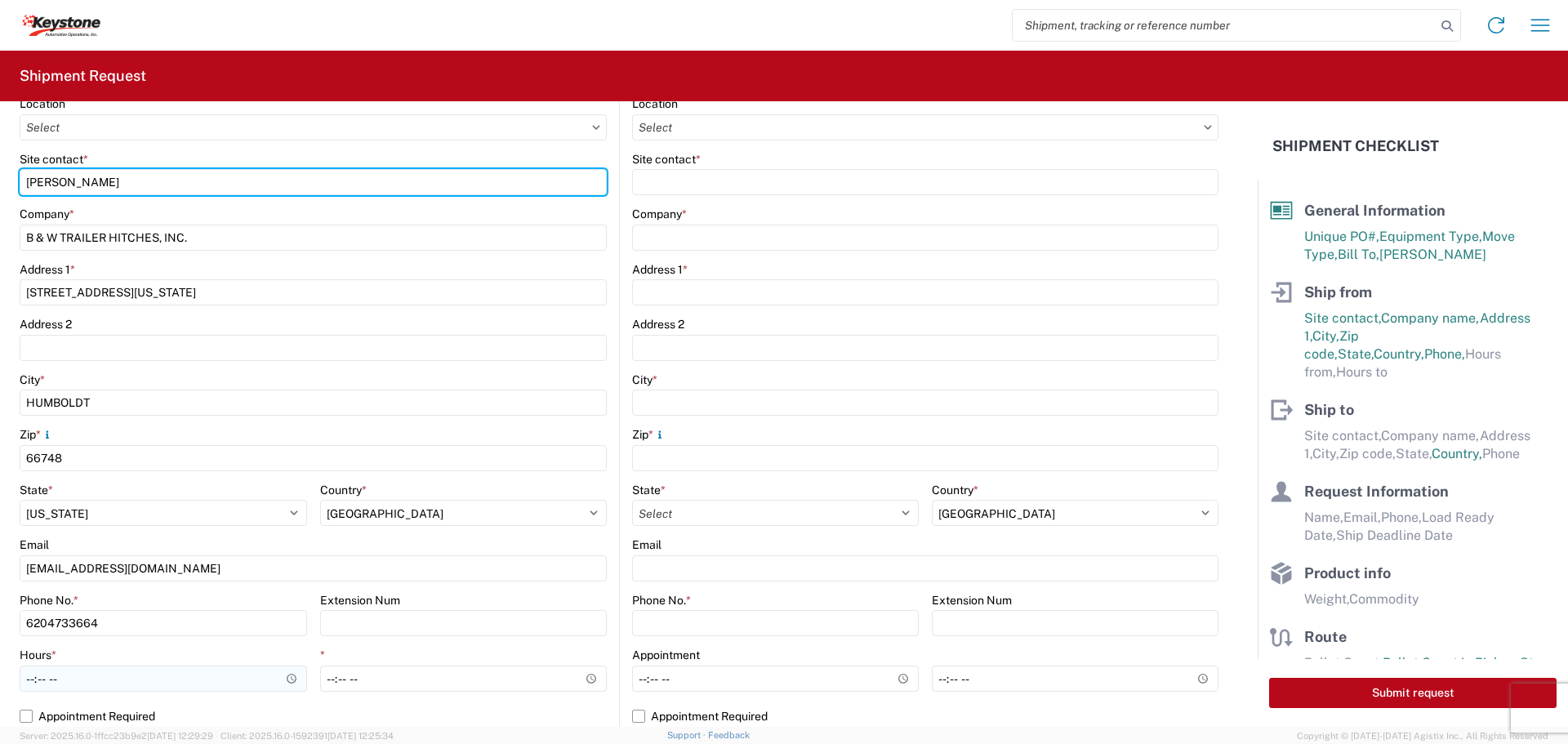
type input "BILL GUTIERREZ"
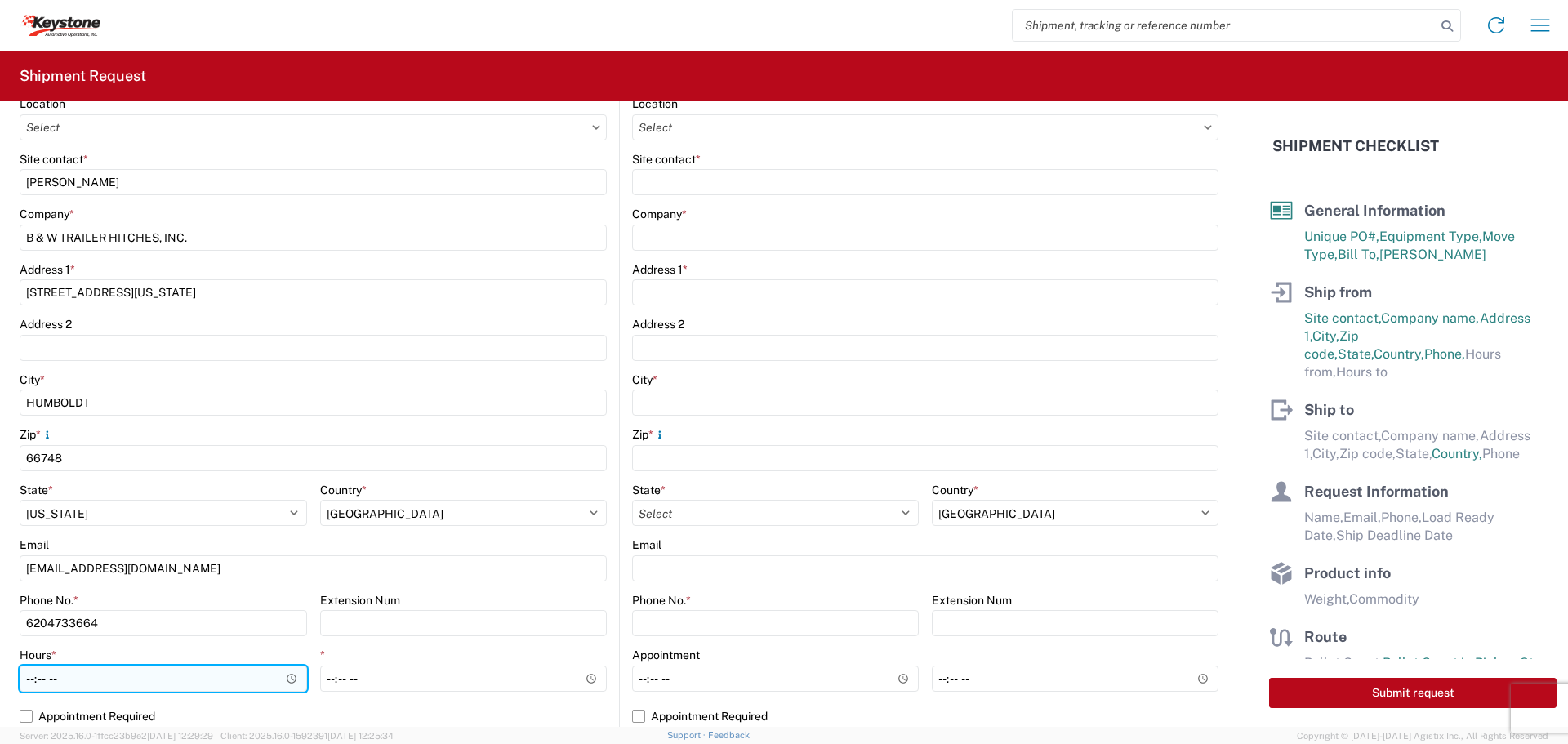
click at [284, 675] on input "Hours *" at bounding box center [162, 679] width 287 height 26
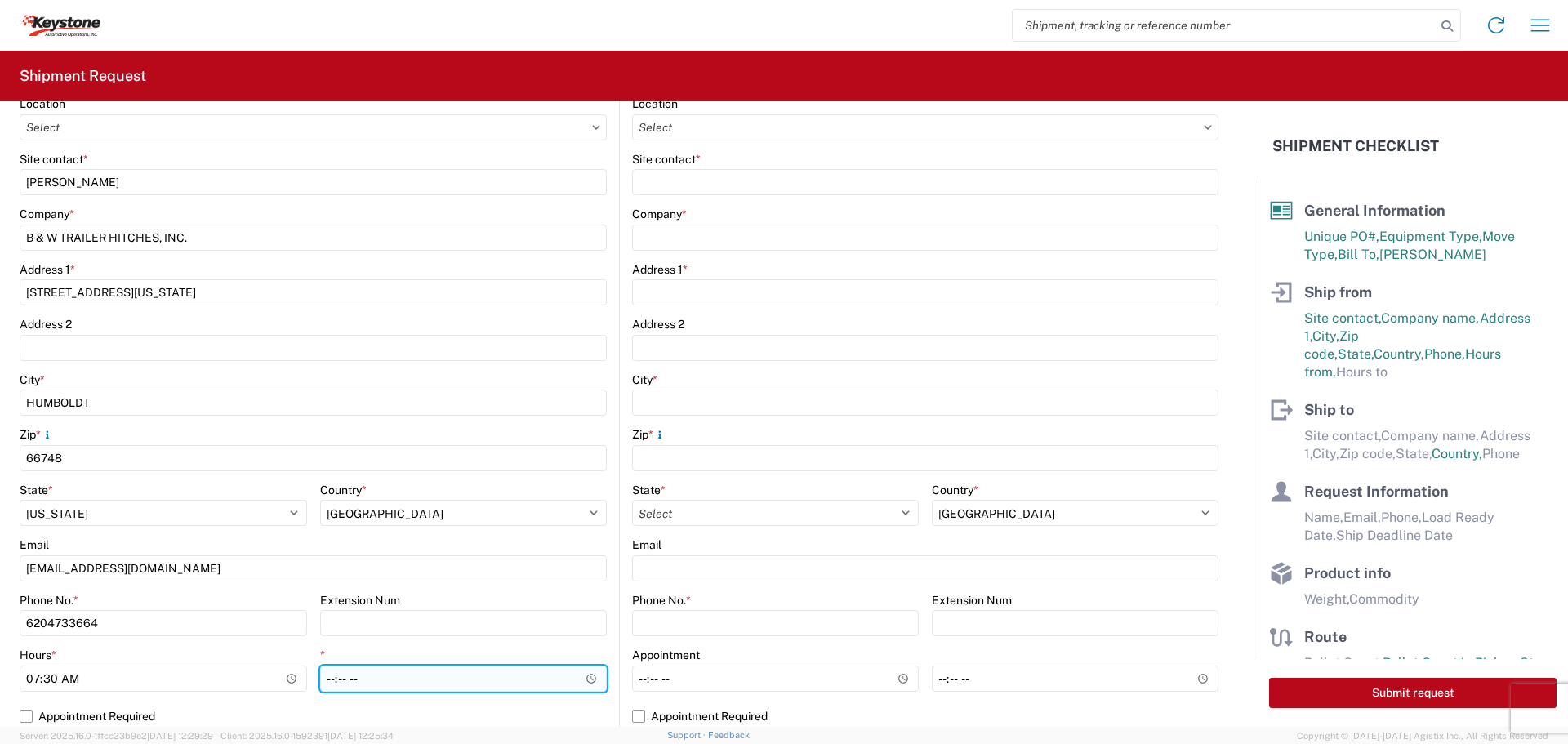
type input "07:30"
click at [581, 677] on input "*" at bounding box center [464, 679] width 287 height 26
type input "22:00"
click at [496, 683] on input "22:00" at bounding box center [464, 679] width 287 height 26
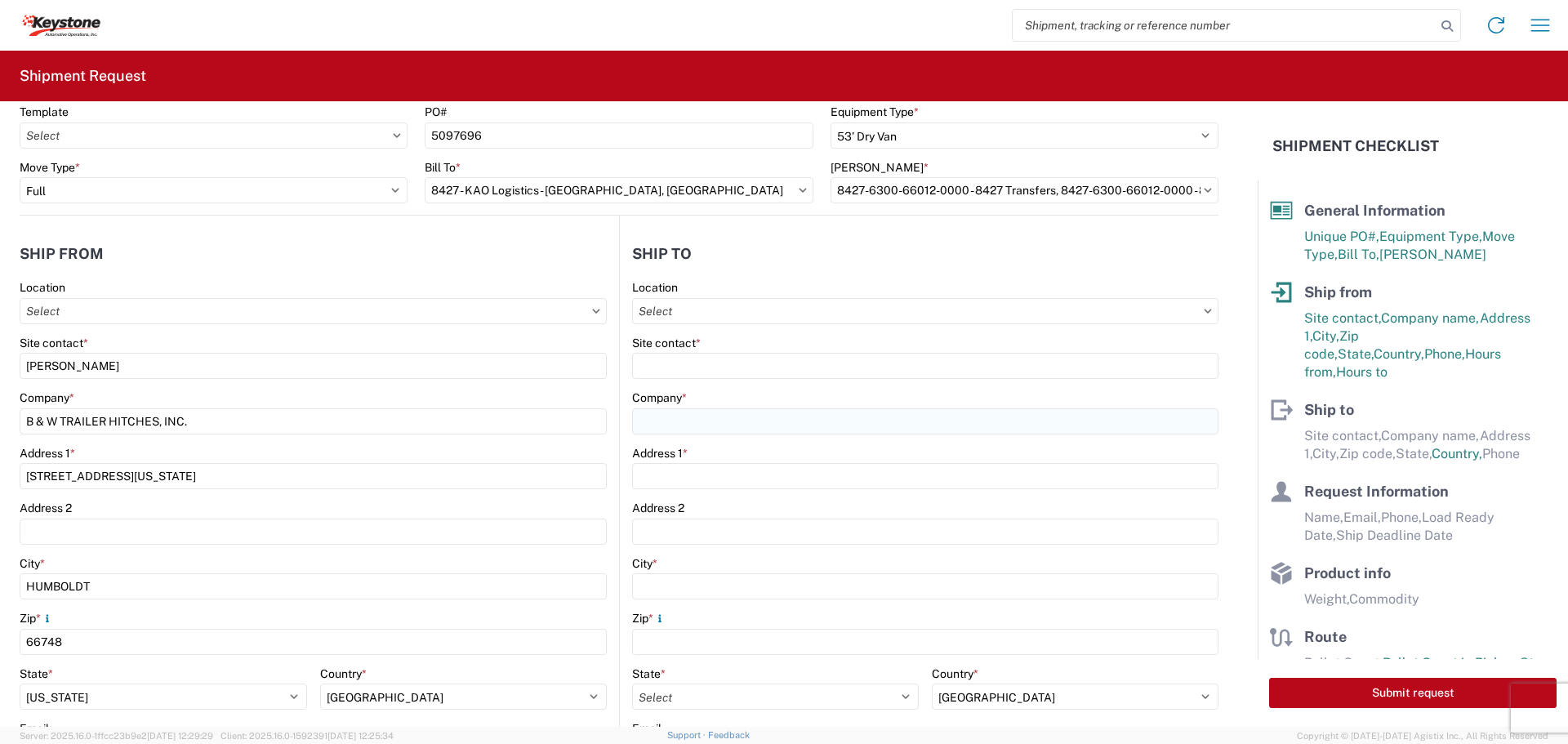
scroll to position [0, 0]
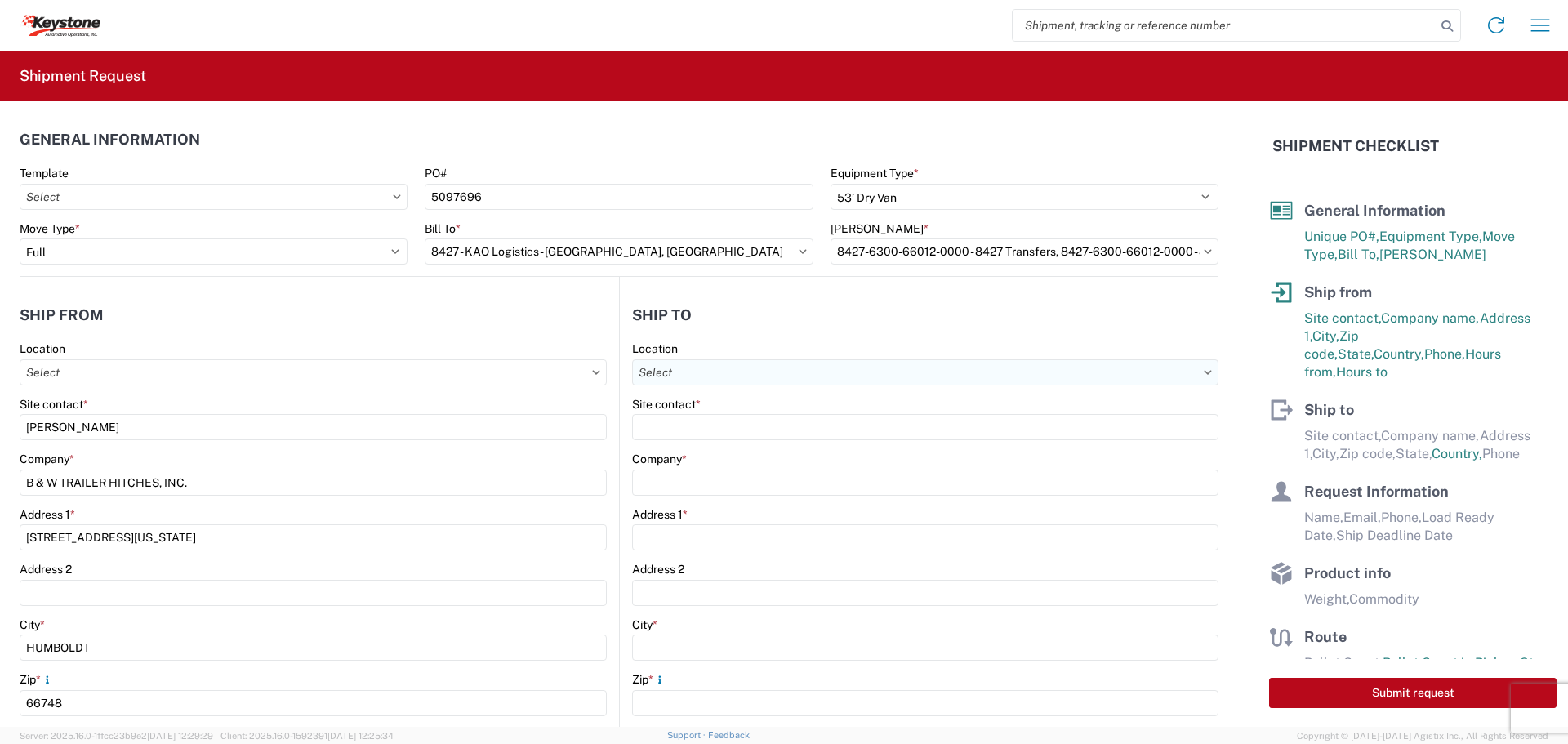
click at [771, 371] on input "Location" at bounding box center [924, 372] width 587 height 26
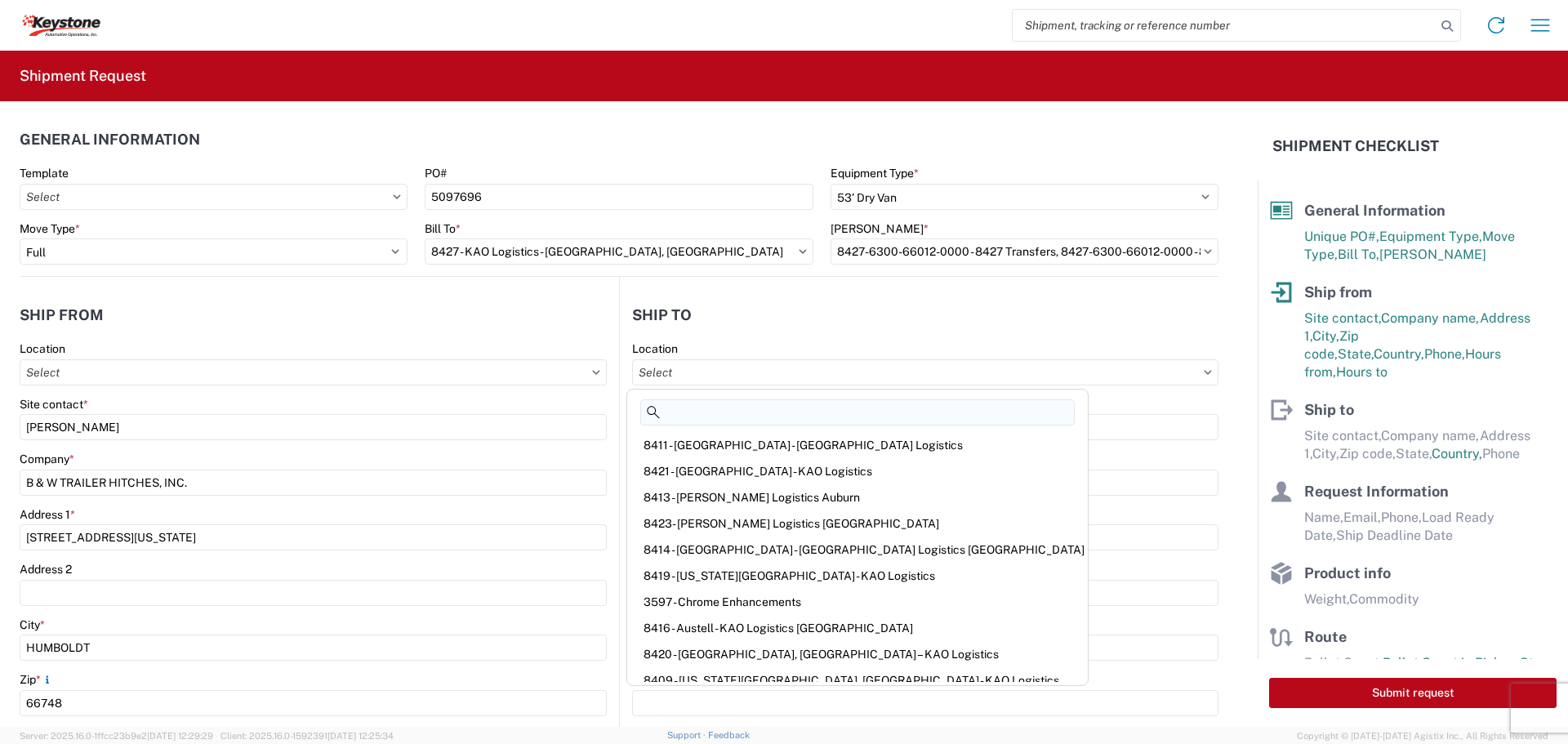
click at [744, 412] on input at bounding box center [857, 412] width 434 height 26
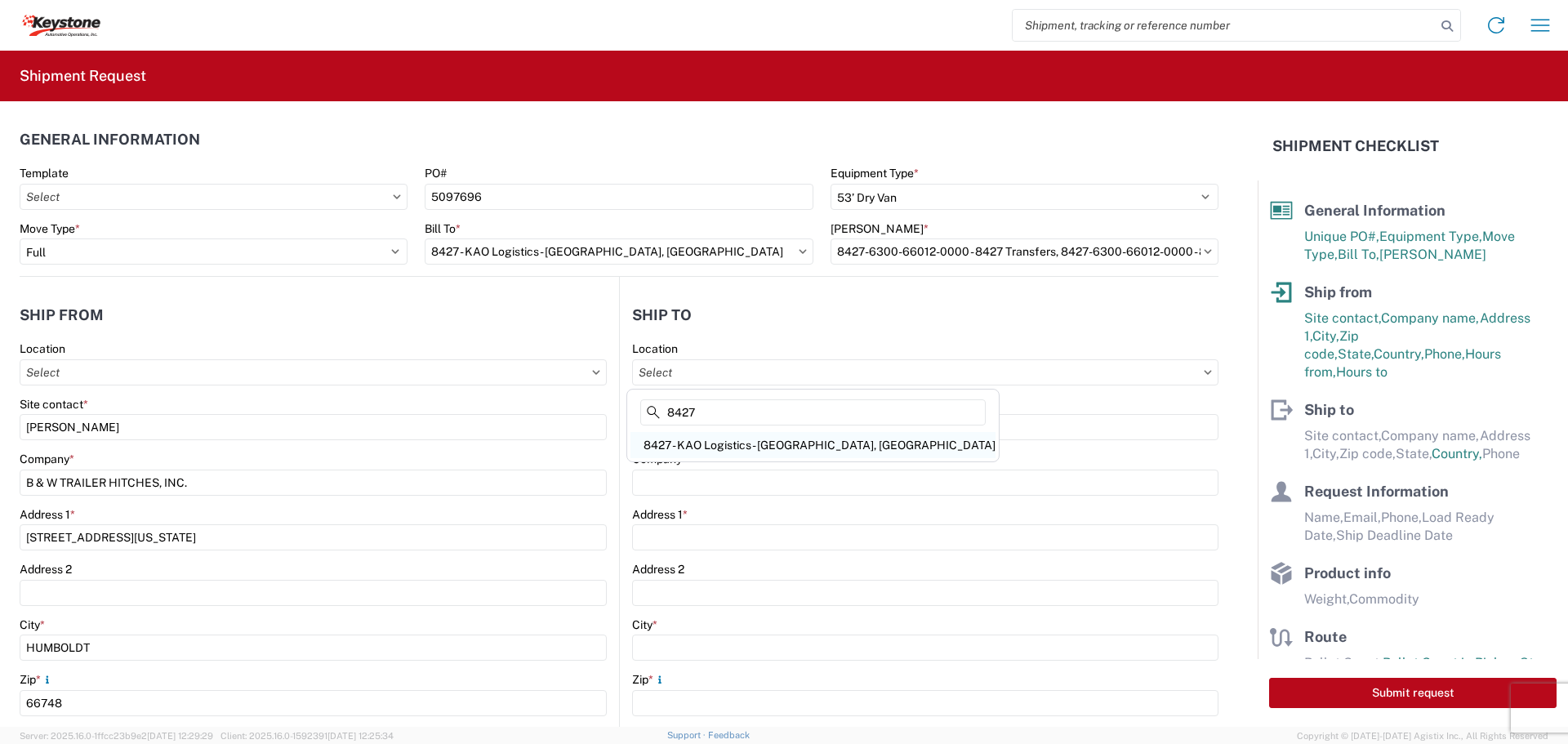
type input "8427"
click at [713, 438] on div "8427 - KAO Logistics - Brownstown, MI" at bounding box center [813, 445] width 365 height 26
type input "8427 - KAO Logistics - Brownstown, MI"
type input "KAO"
type input "17950 Dix Toledo Highway"
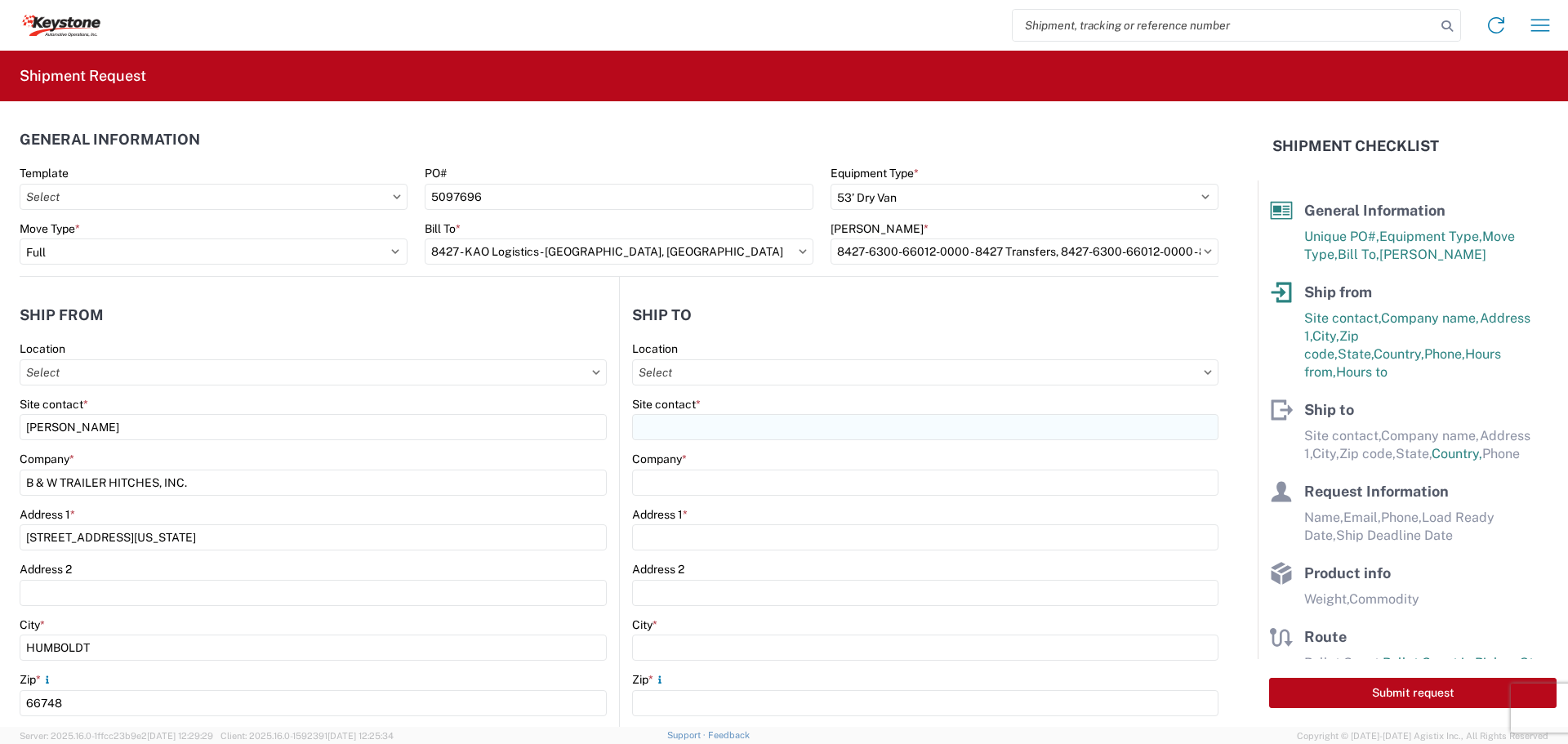
type input "Brownstown"
type input "48193"
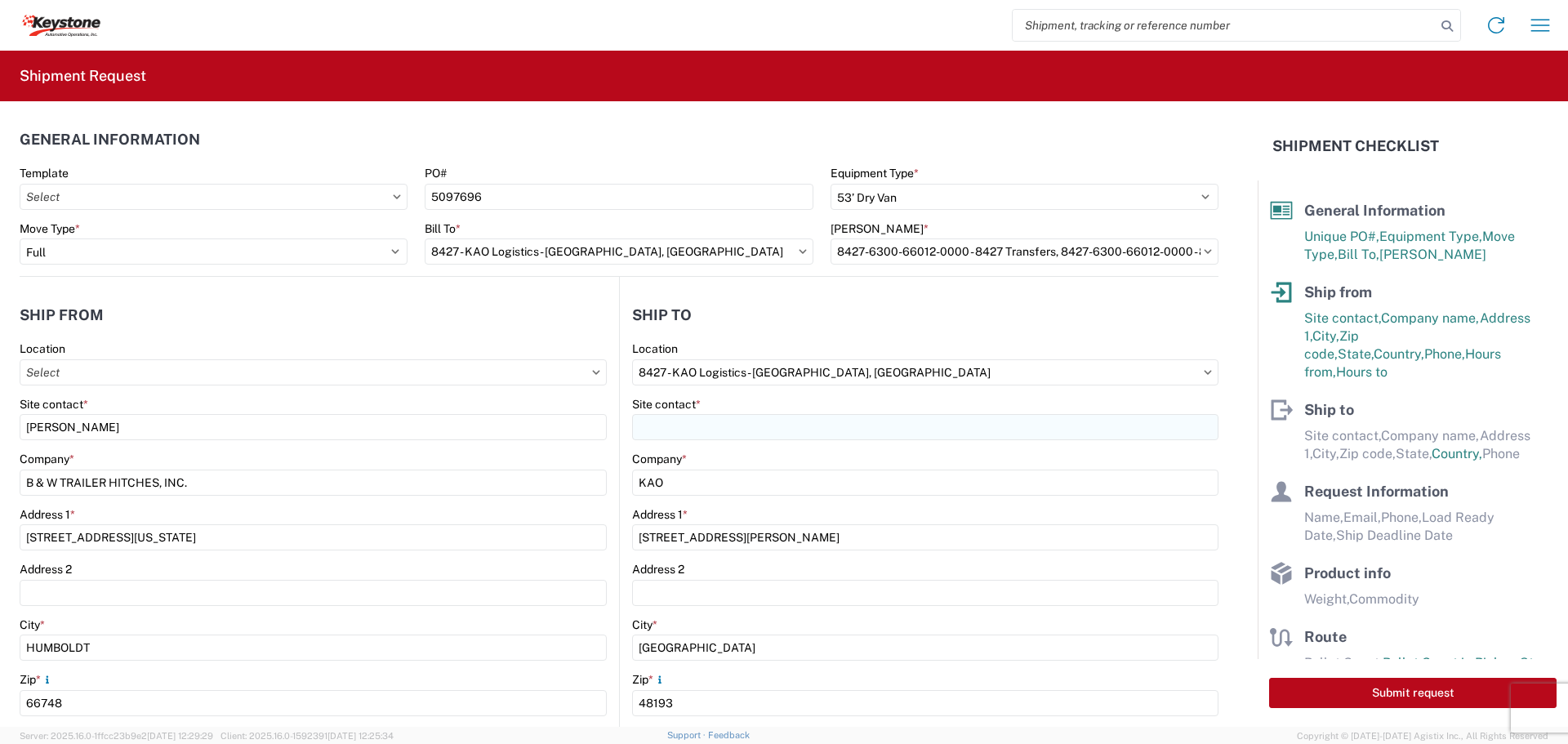
select select "MI"
select select "US"
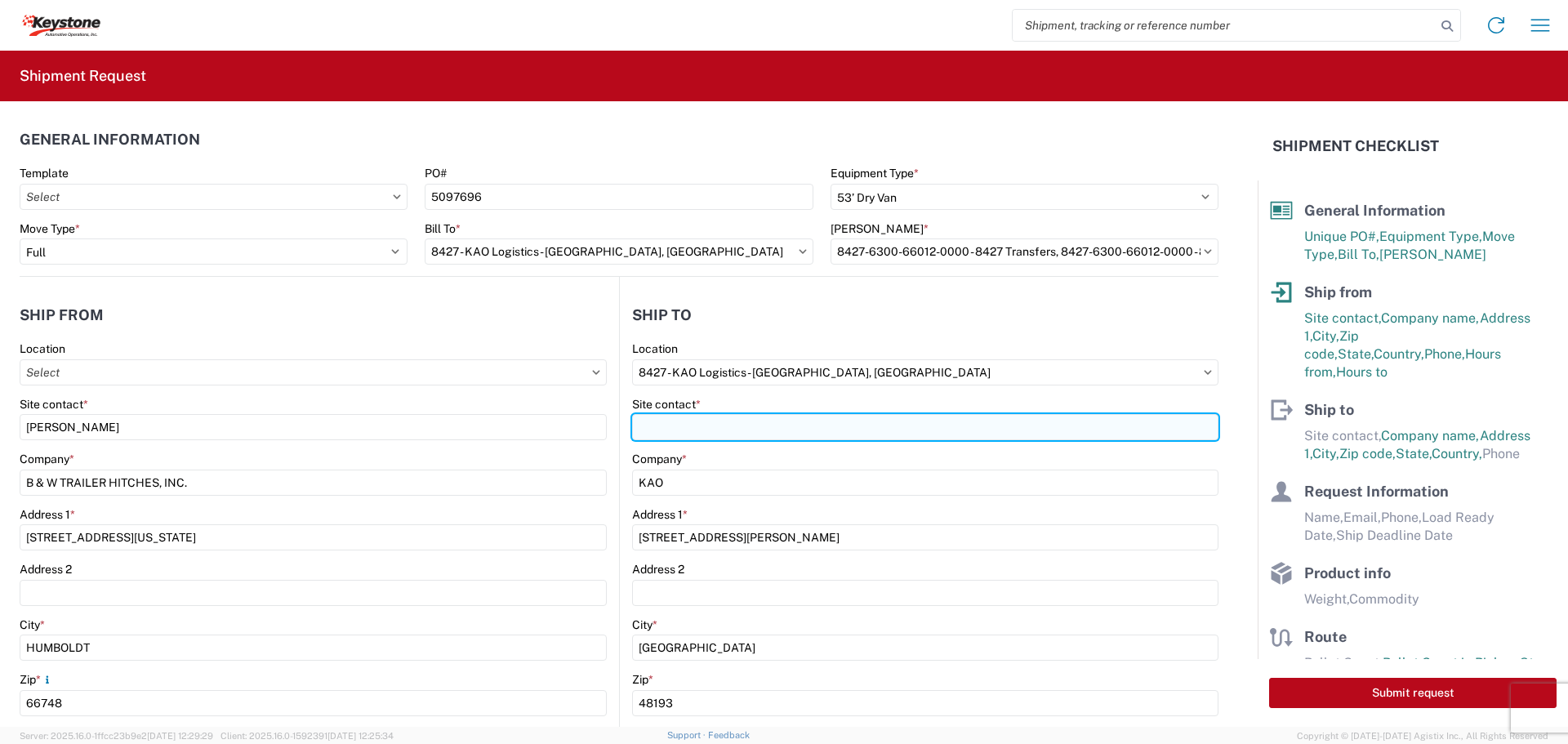
click at [712, 427] on input "Site contact *" at bounding box center [924, 427] width 587 height 26
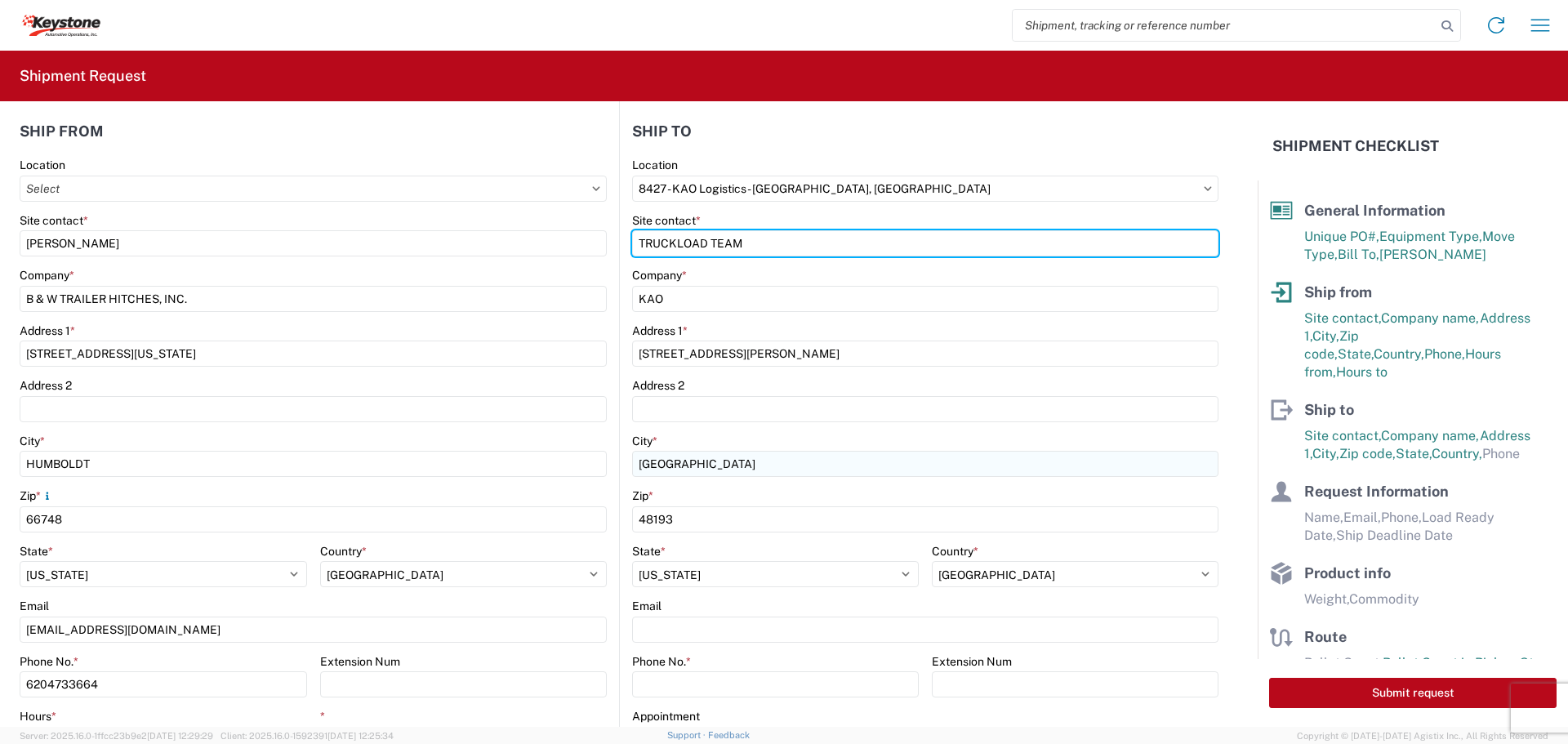
scroll to position [490, 0]
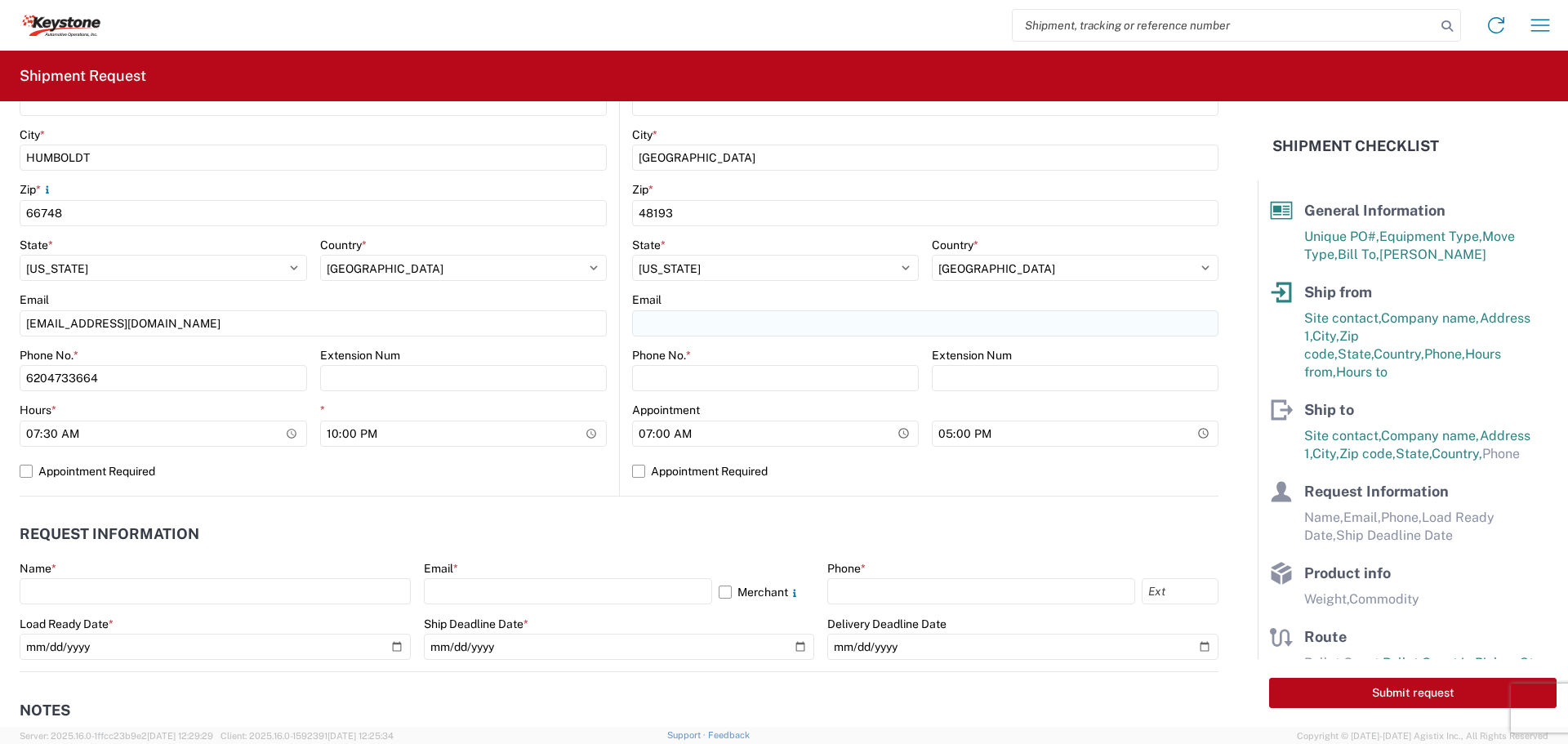
type input "TRUCKLOAD TEAM"
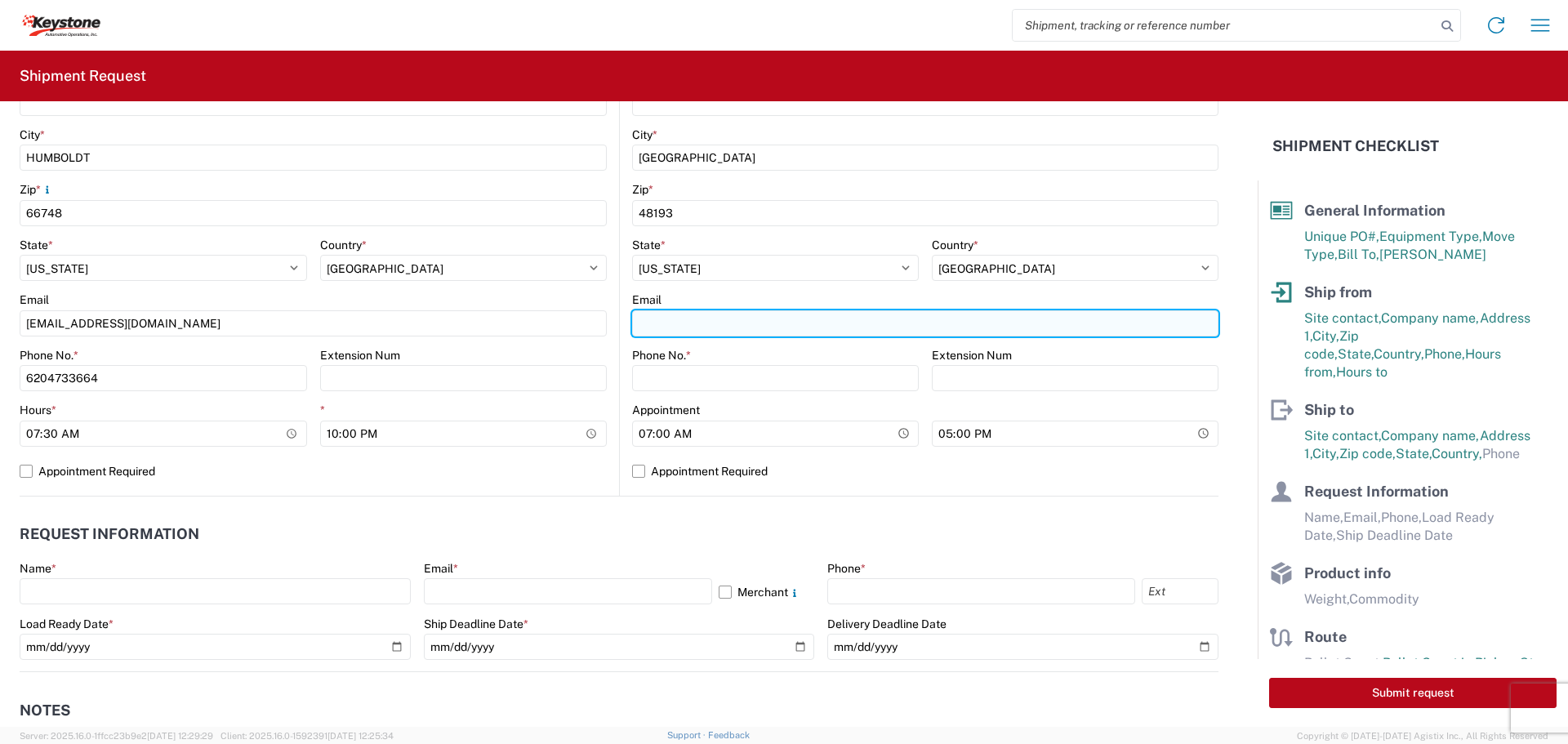
click at [671, 327] on input "Email" at bounding box center [924, 323] width 587 height 26
type input "TRUCKLOAD@LKQCORP.COM"
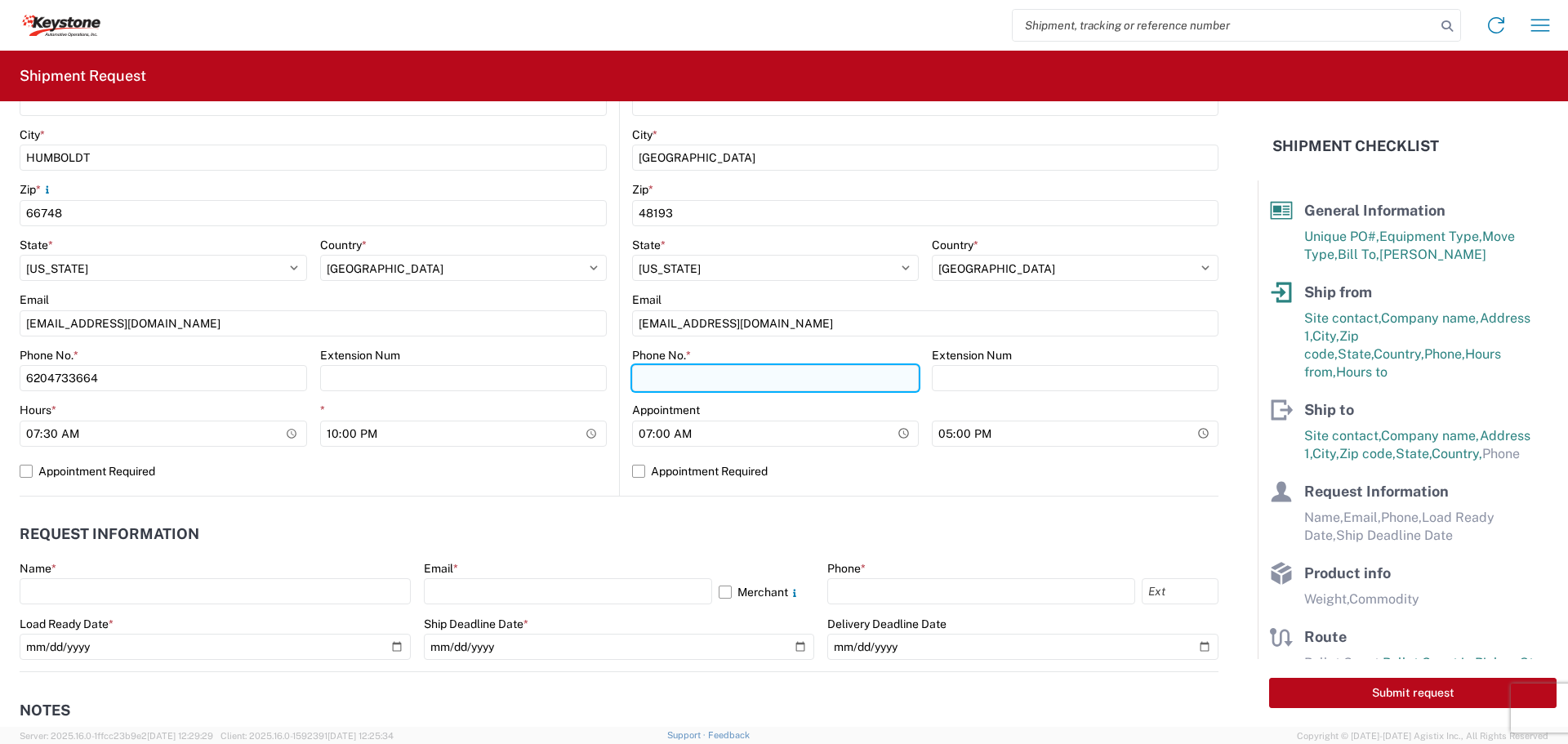
click at [675, 367] on input "Phone No. *" at bounding box center [775, 378] width 286 height 26
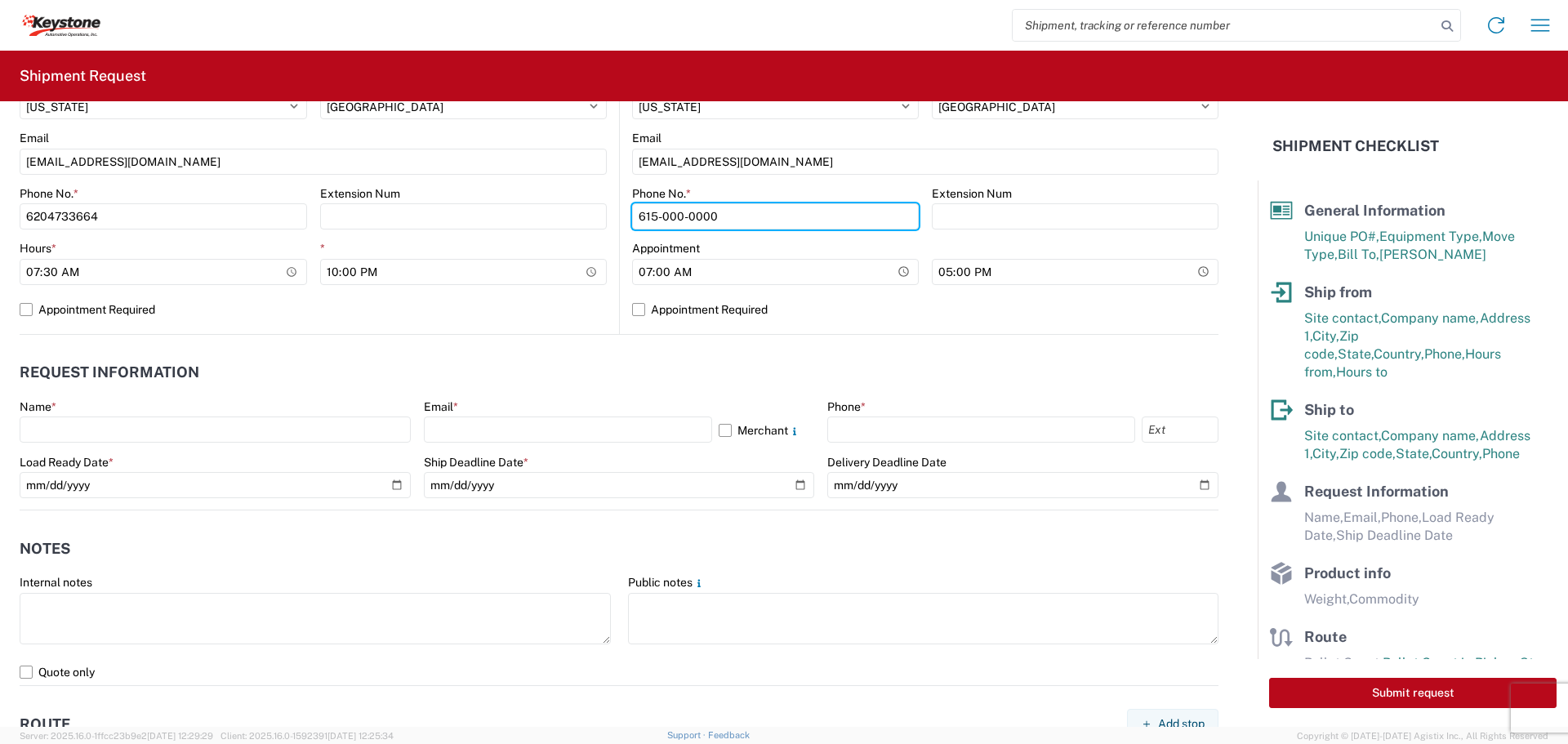
scroll to position [654, 0]
type input "615-000-0000"
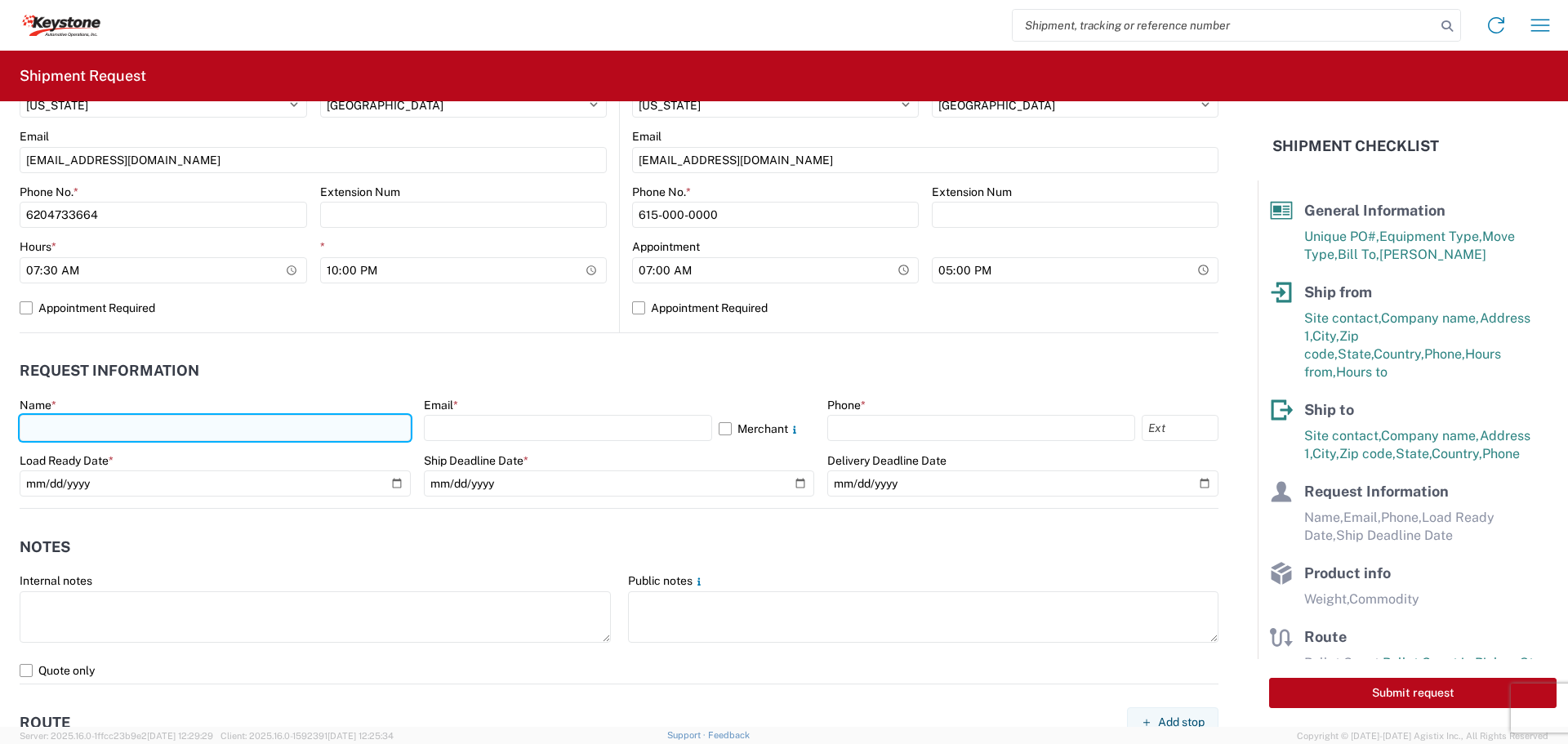
click at [112, 429] on input "text" at bounding box center [215, 428] width 391 height 26
type input "BILL GUTIERREZ"
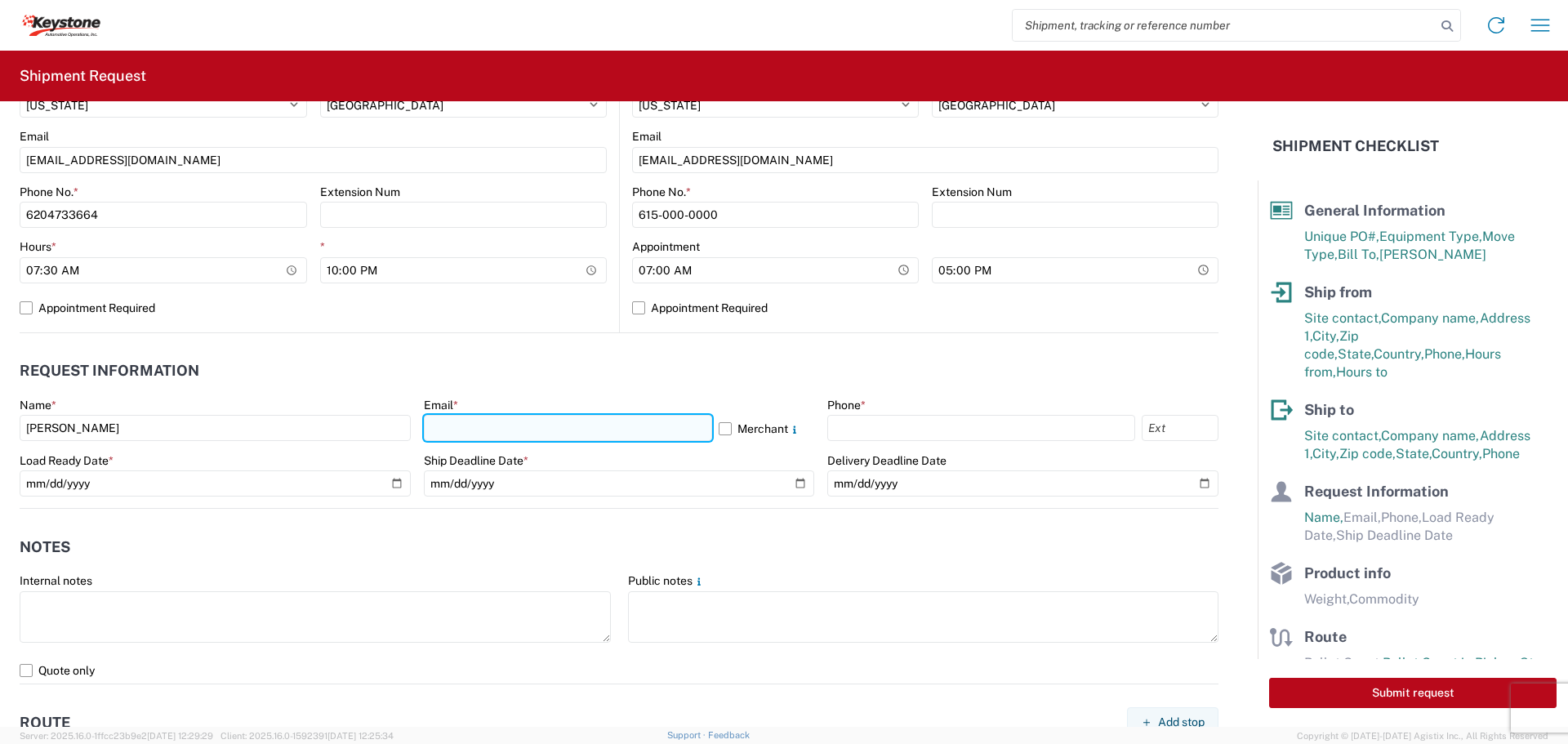
click at [451, 424] on input "text" at bounding box center [568, 428] width 288 height 26
type input "TRAFFCI@TURNOVERBALL.COM"
click at [719, 429] on label "Merchant" at bounding box center [767, 428] width 96 height 26
click at [0, 0] on input "Merchant" at bounding box center [0, 0] width 0 height 0
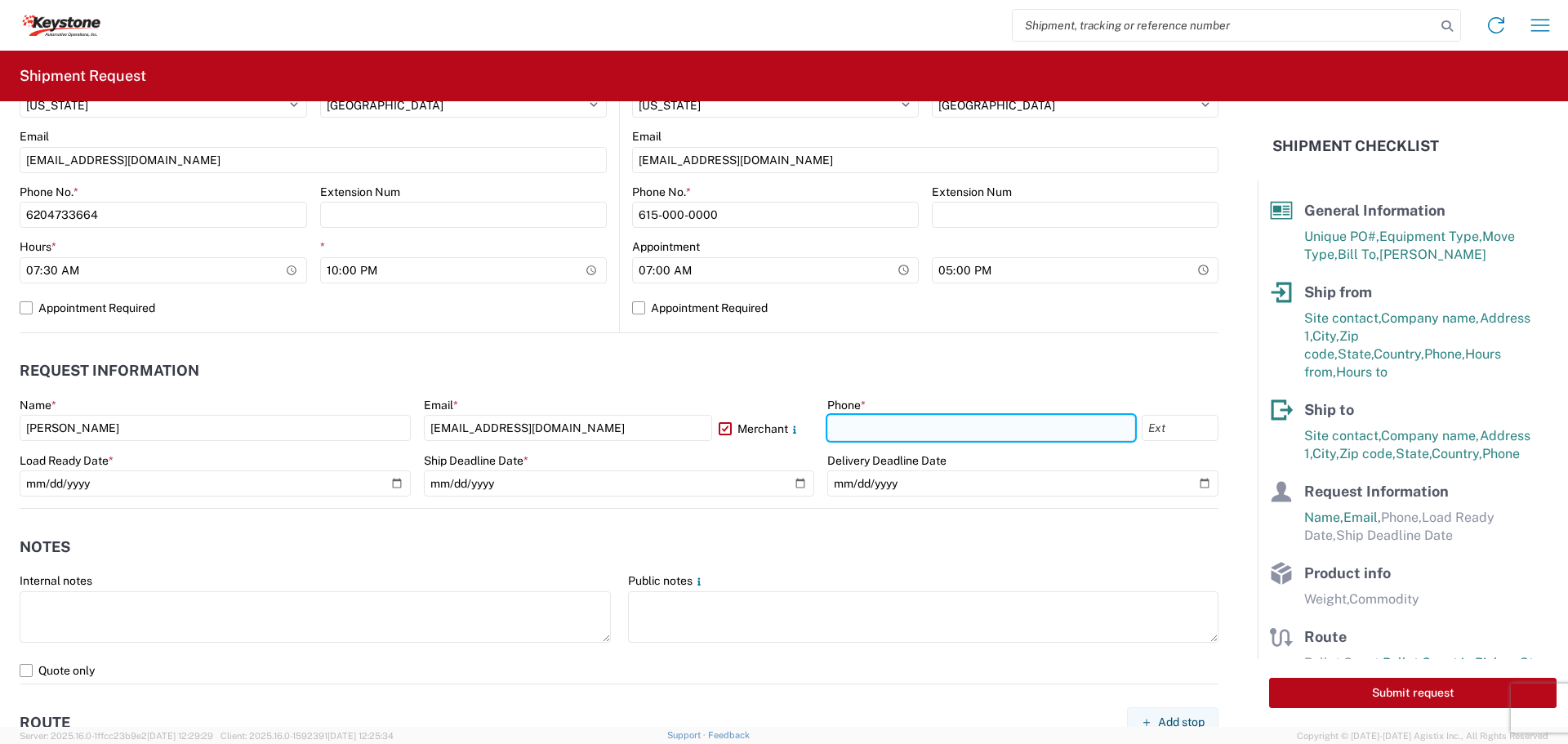
click at [846, 424] on input "text" at bounding box center [980, 428] width 308 height 26
type input "620-473-3664"
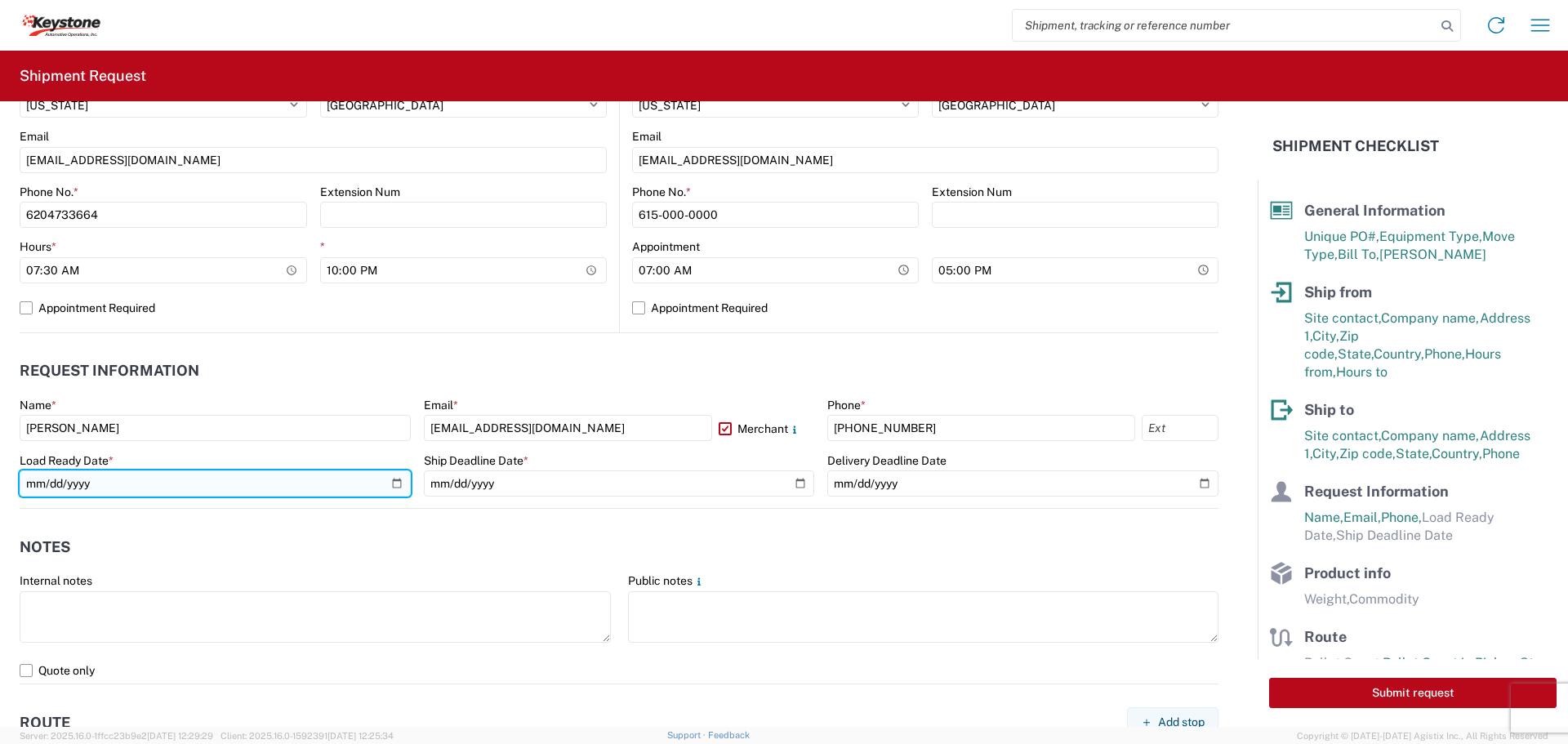
click at [388, 482] on input "date" at bounding box center [215, 483] width 391 height 26
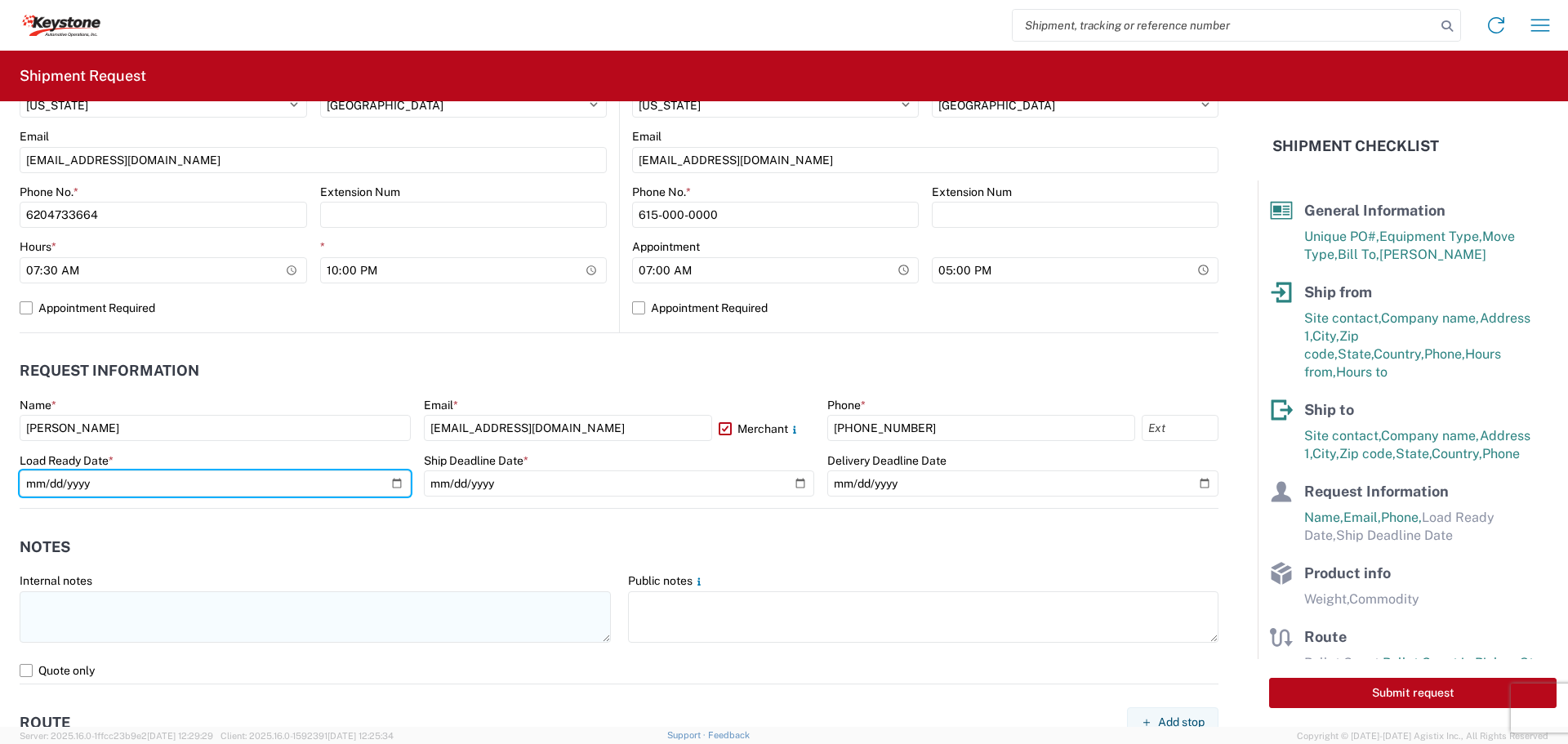
type input "2025-08-18"
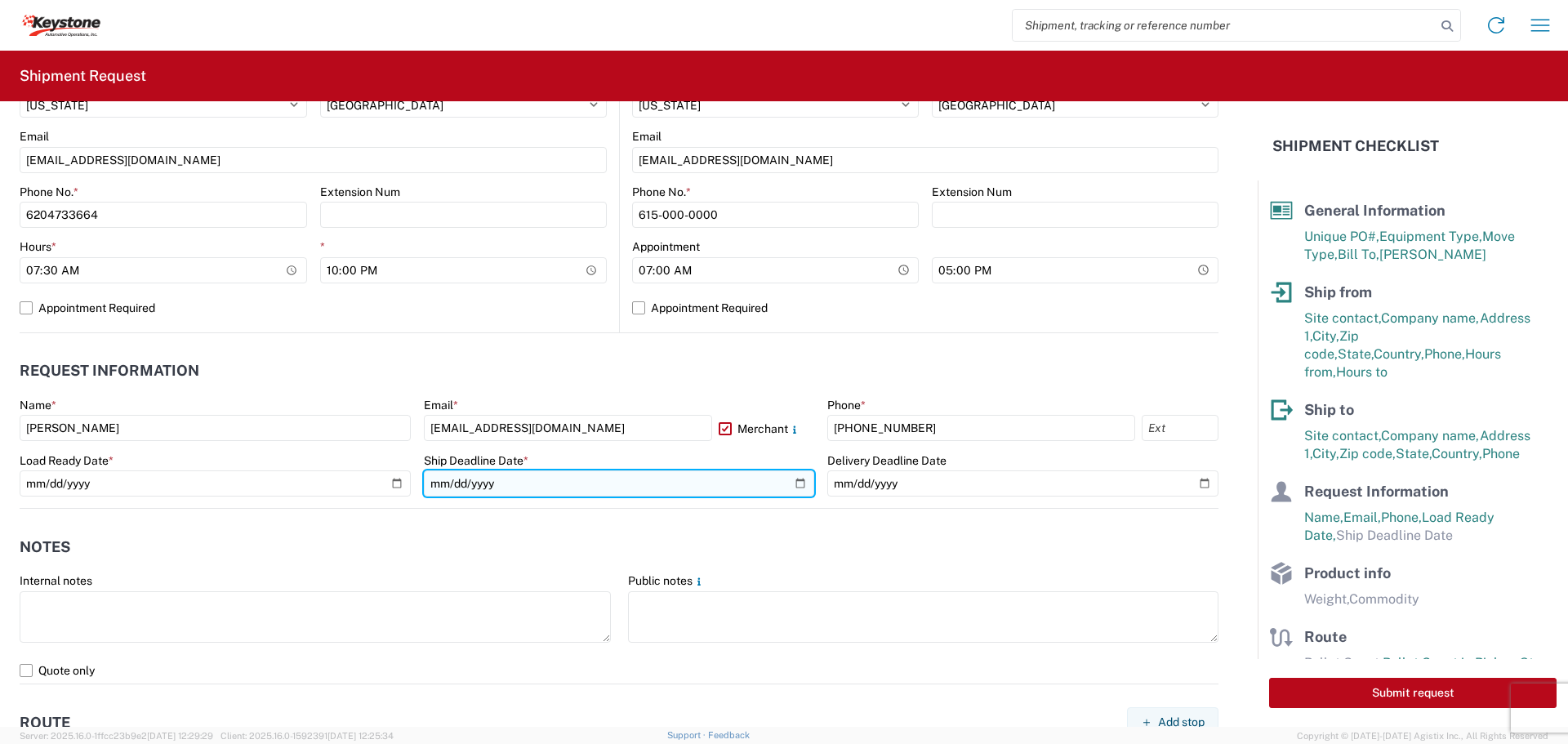
click at [788, 485] on input "date" at bounding box center [620, 483] width 391 height 26
type input "2025-08-18"
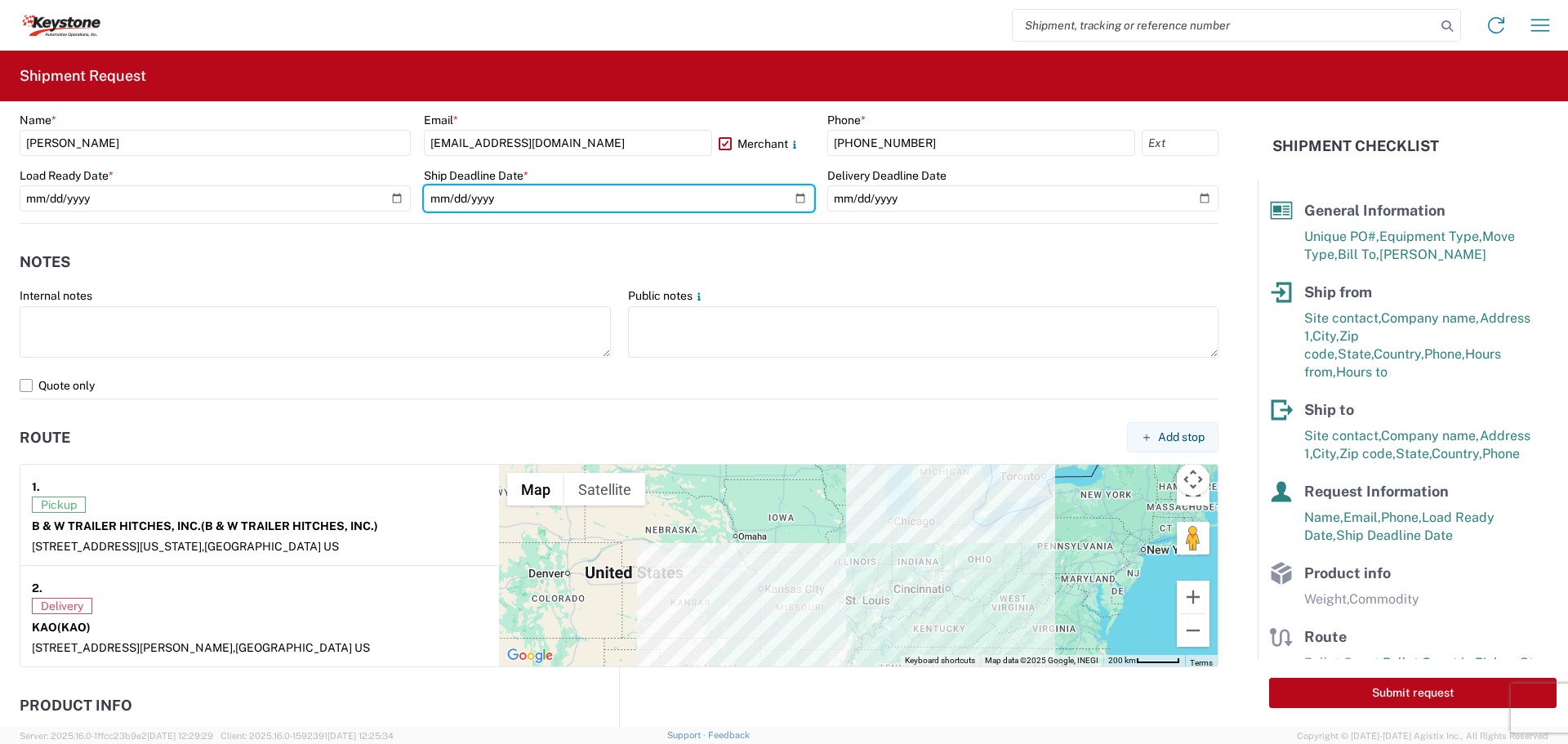
scroll to position [1062, 0]
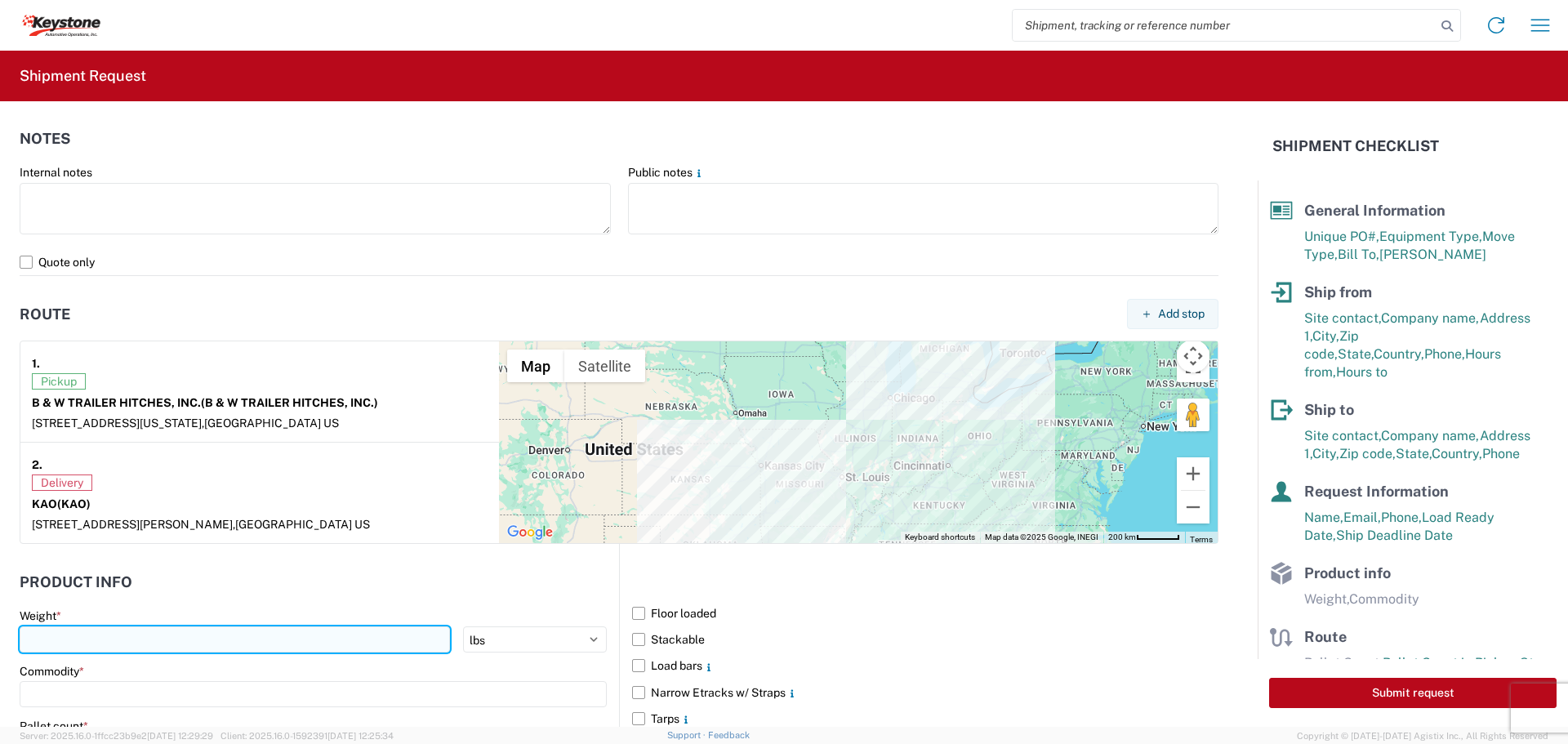
click at [62, 637] on input "number" at bounding box center [234, 639] width 431 height 26
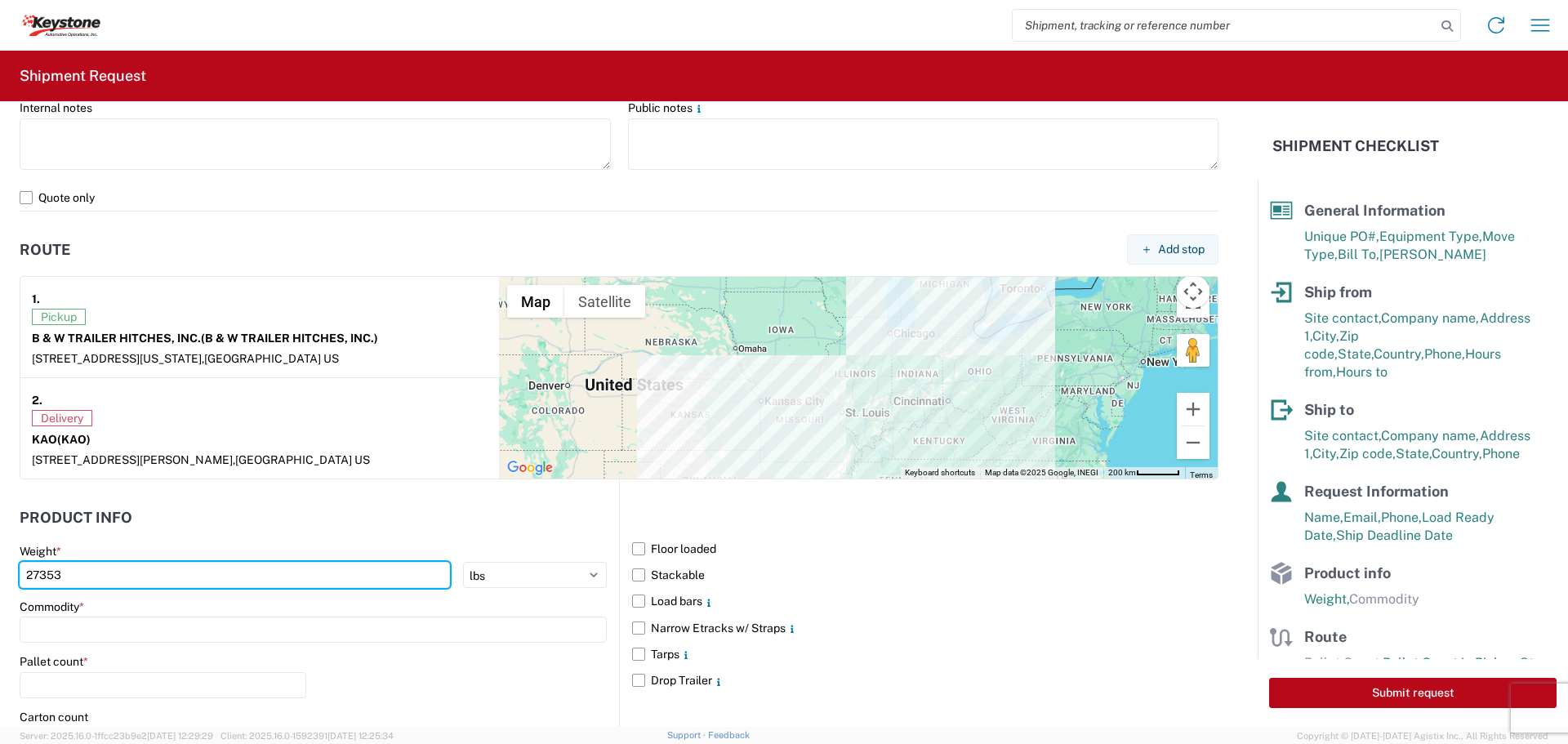
scroll to position [1225, 0]
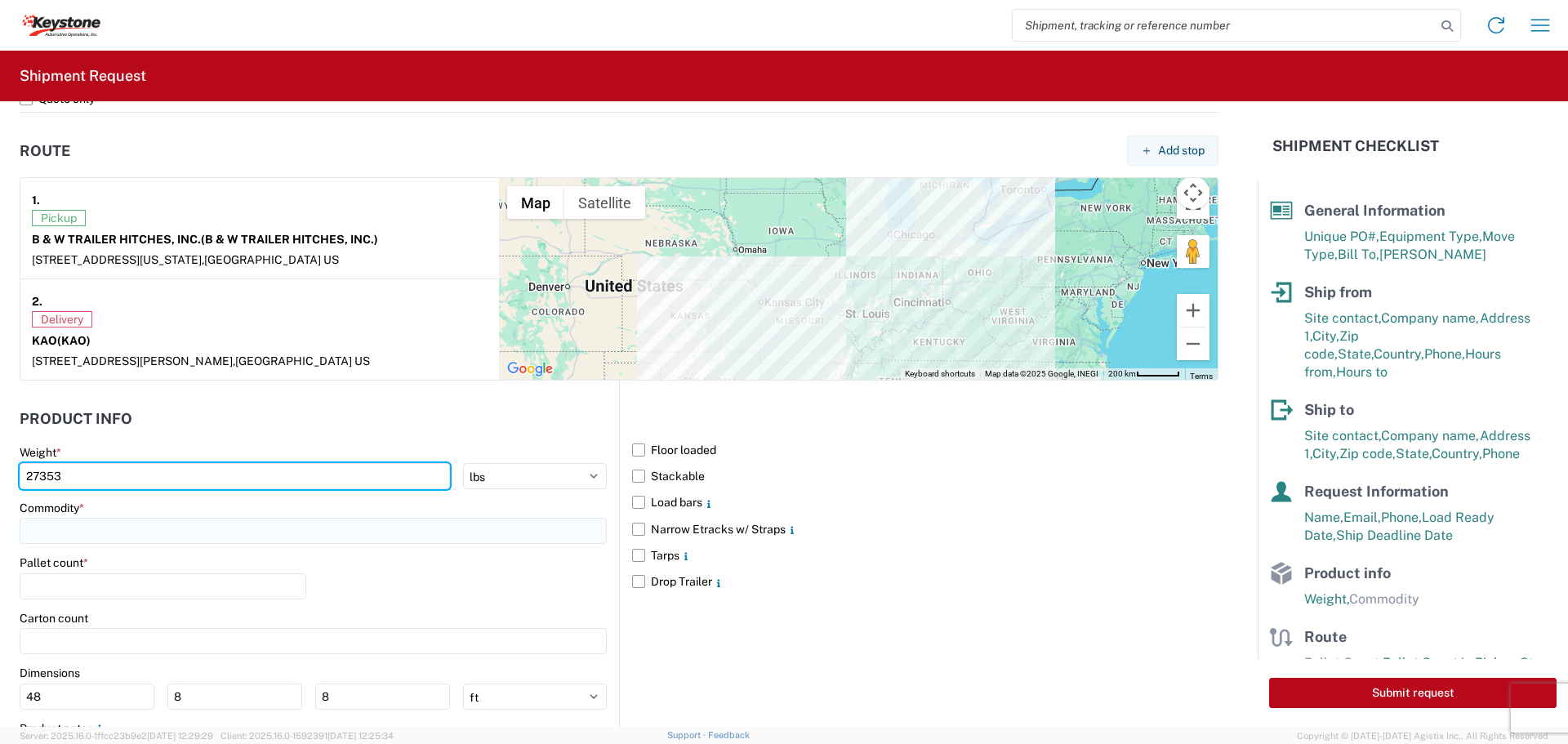
type input "27353"
click at [93, 524] on input at bounding box center [312, 531] width 587 height 26
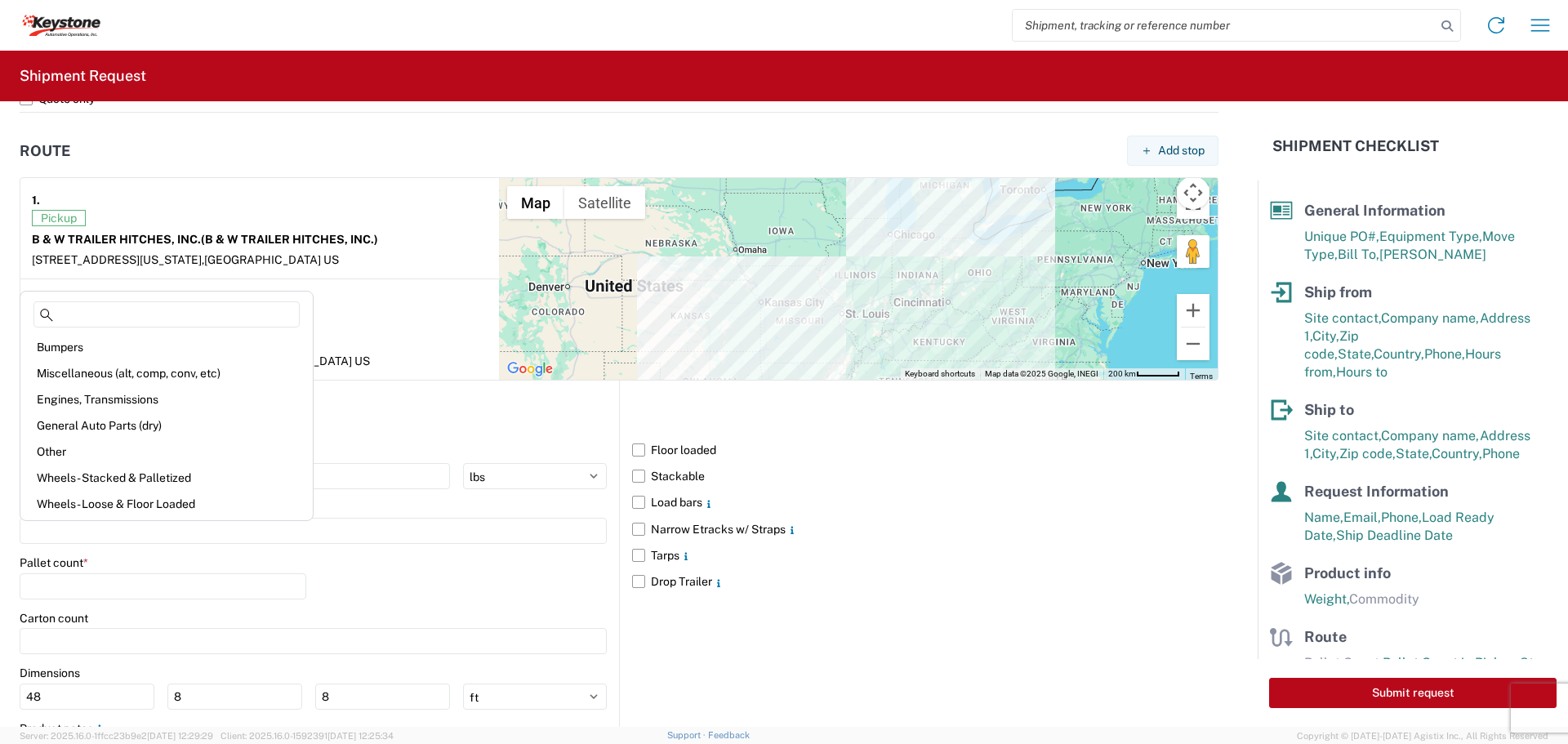
click at [116, 421] on div "General Auto Parts (dry)" at bounding box center [166, 425] width 286 height 26
type input "General Auto Parts (dry)"
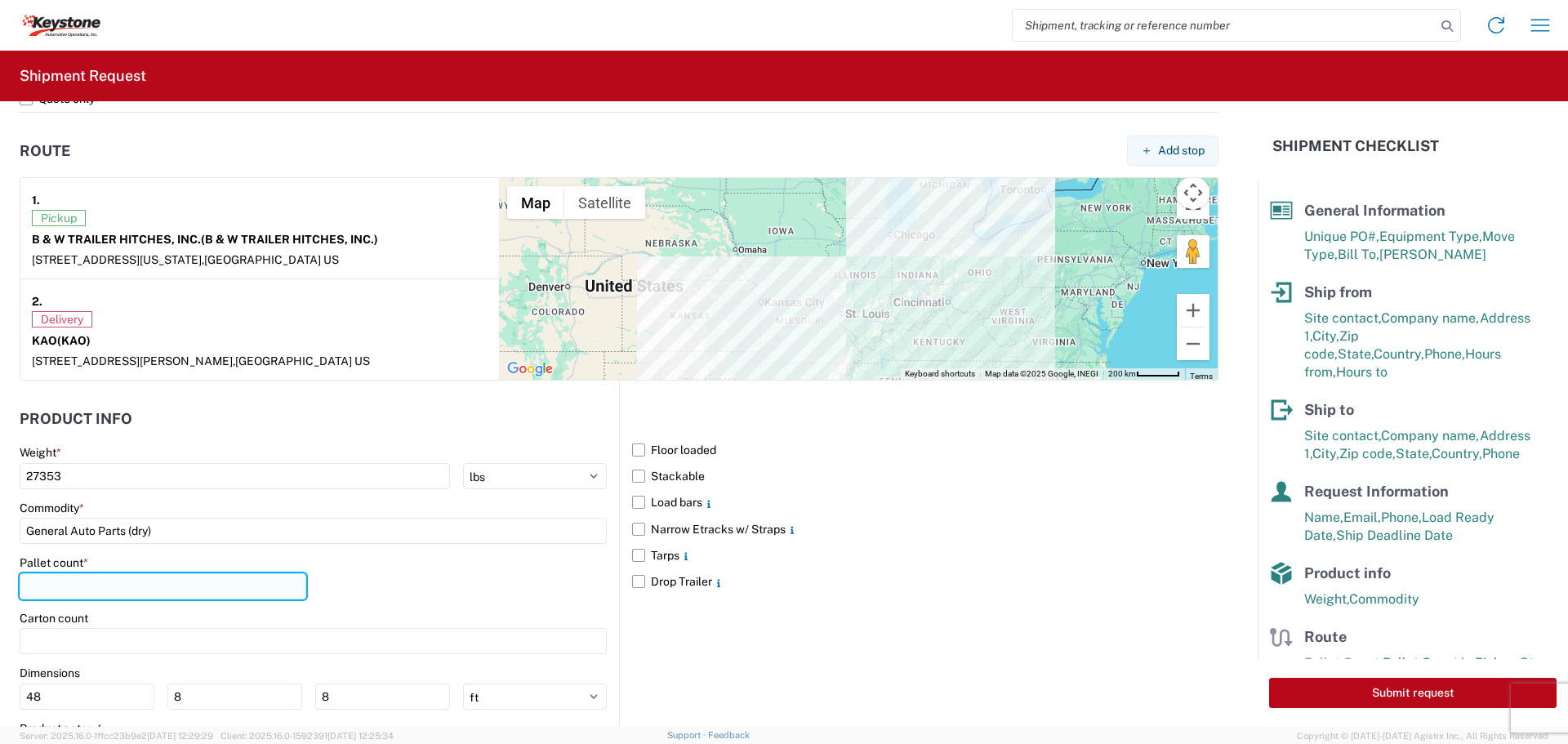
click at [95, 589] on input "number" at bounding box center [162, 586] width 286 height 26
type input "25"
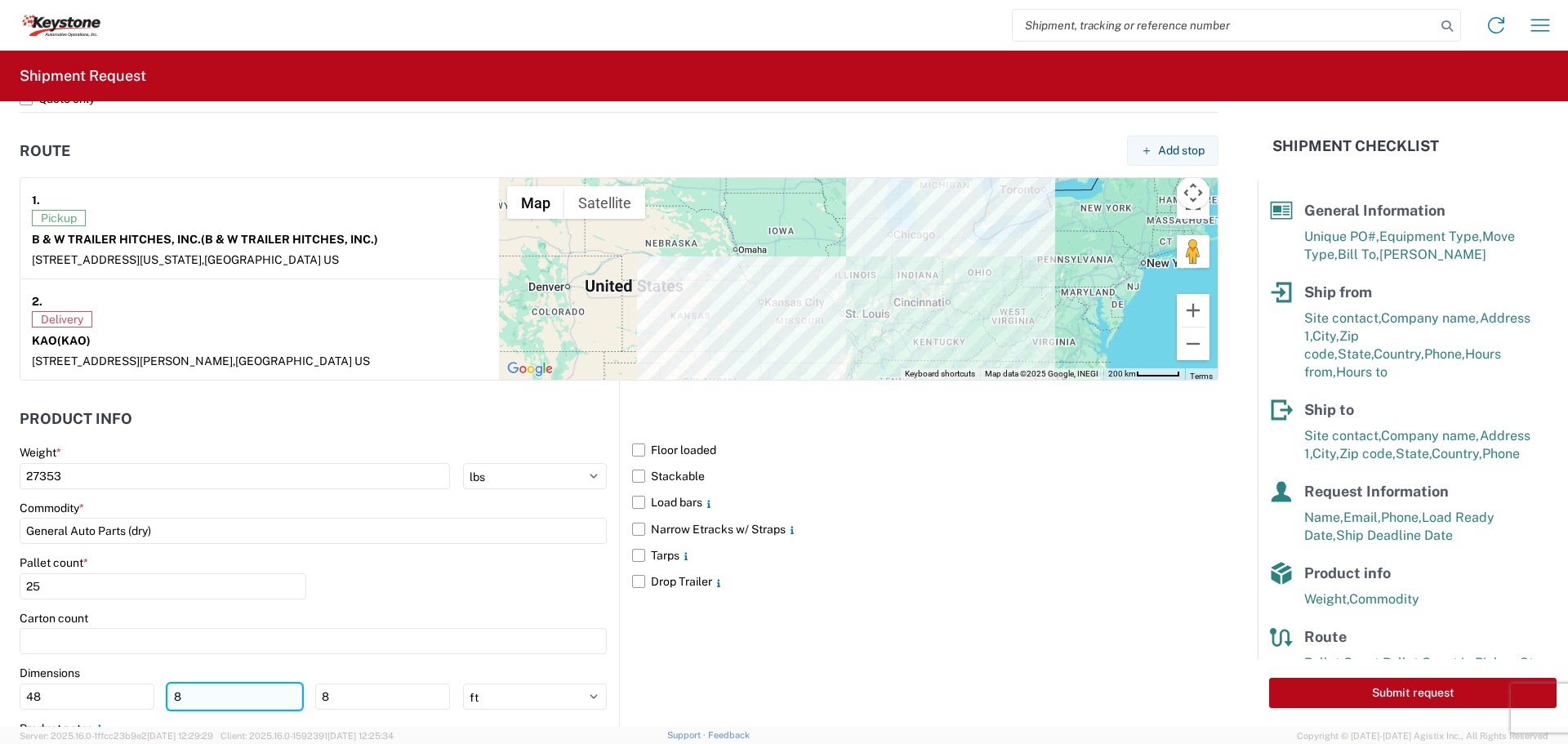
click at [201, 705] on input "8" at bounding box center [234, 696] width 135 height 26
type input "40"
click at [359, 698] on input "8" at bounding box center [382, 696] width 135 height 26
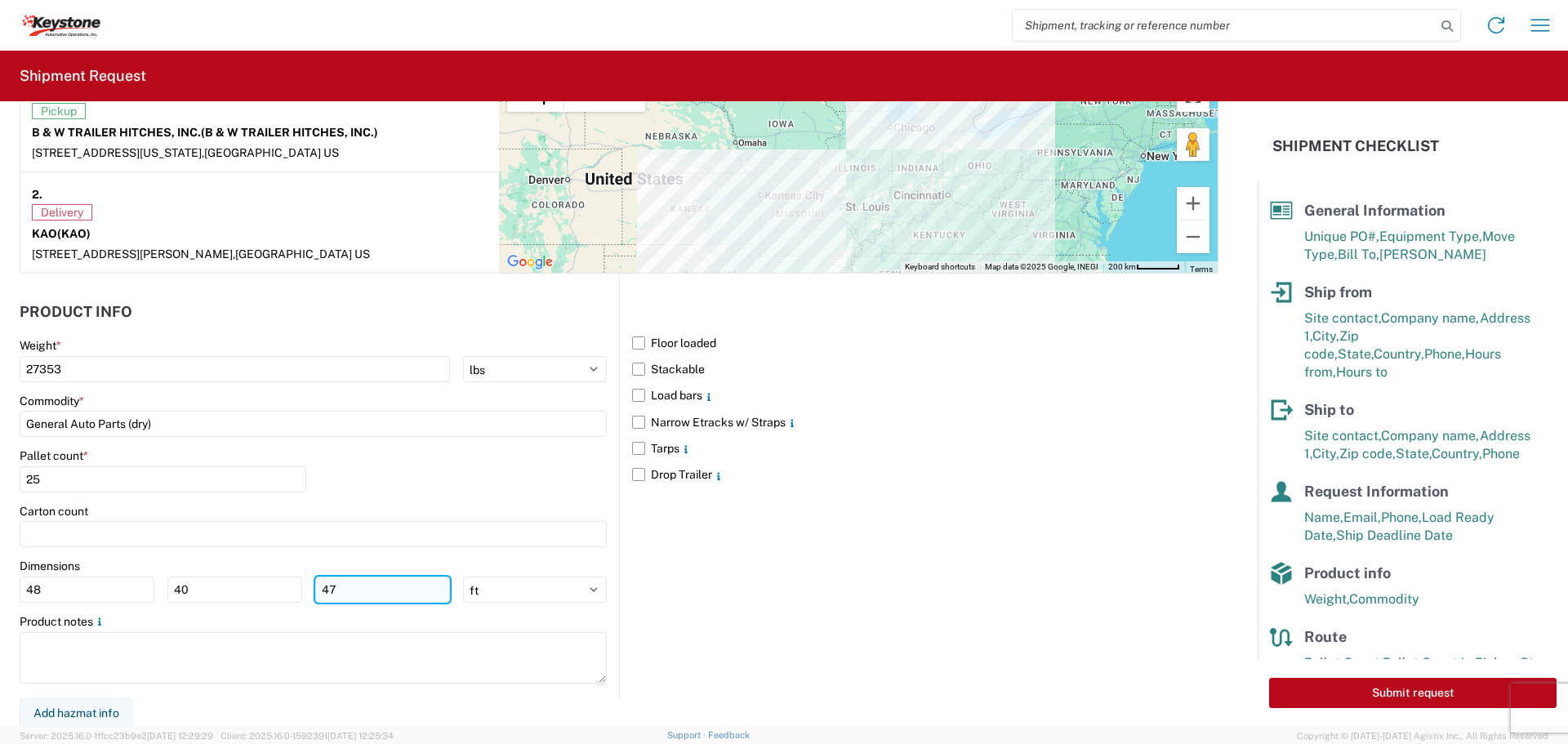
scroll to position [1334, 0]
type input "47"
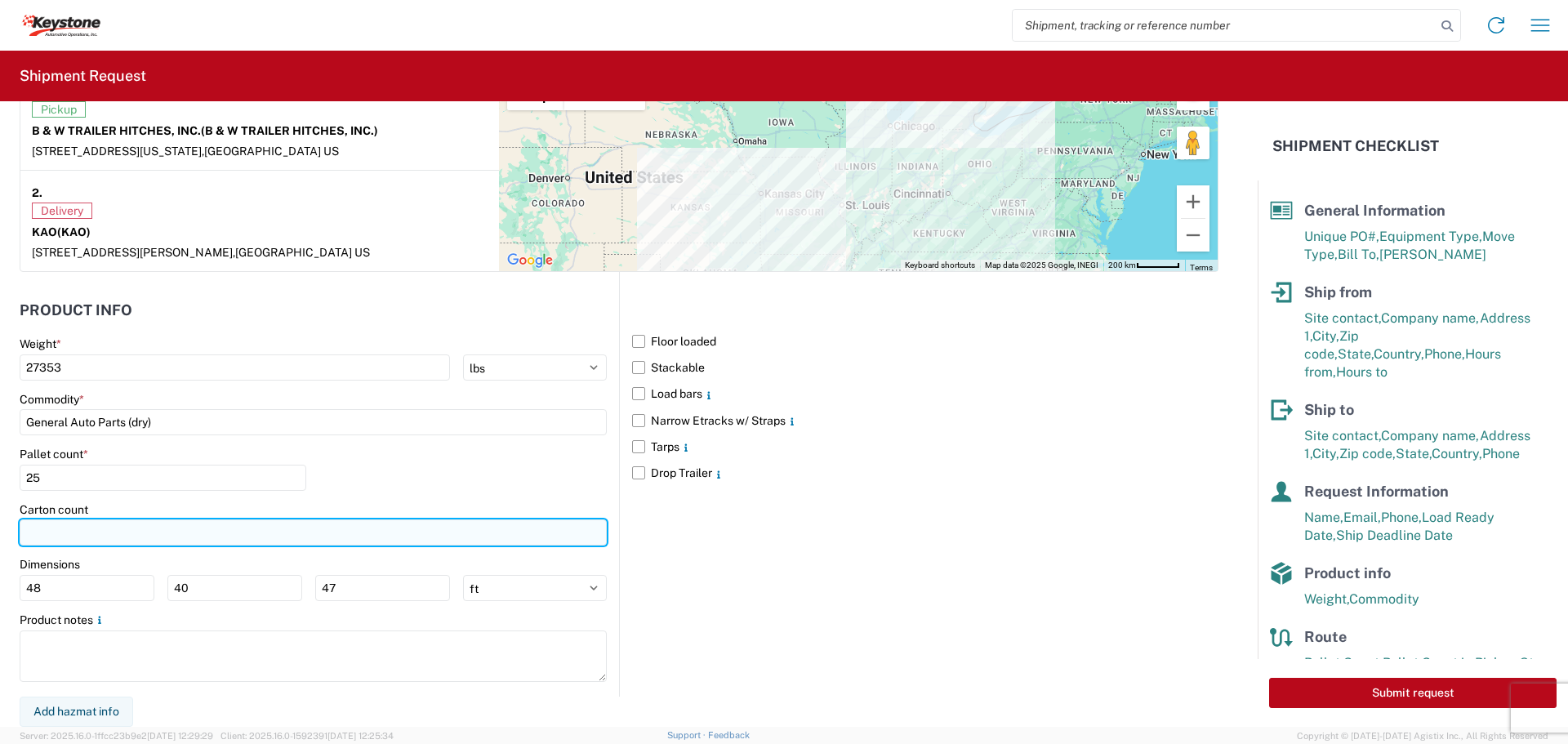
click at [129, 529] on input "number" at bounding box center [312, 533] width 587 height 26
type input "436"
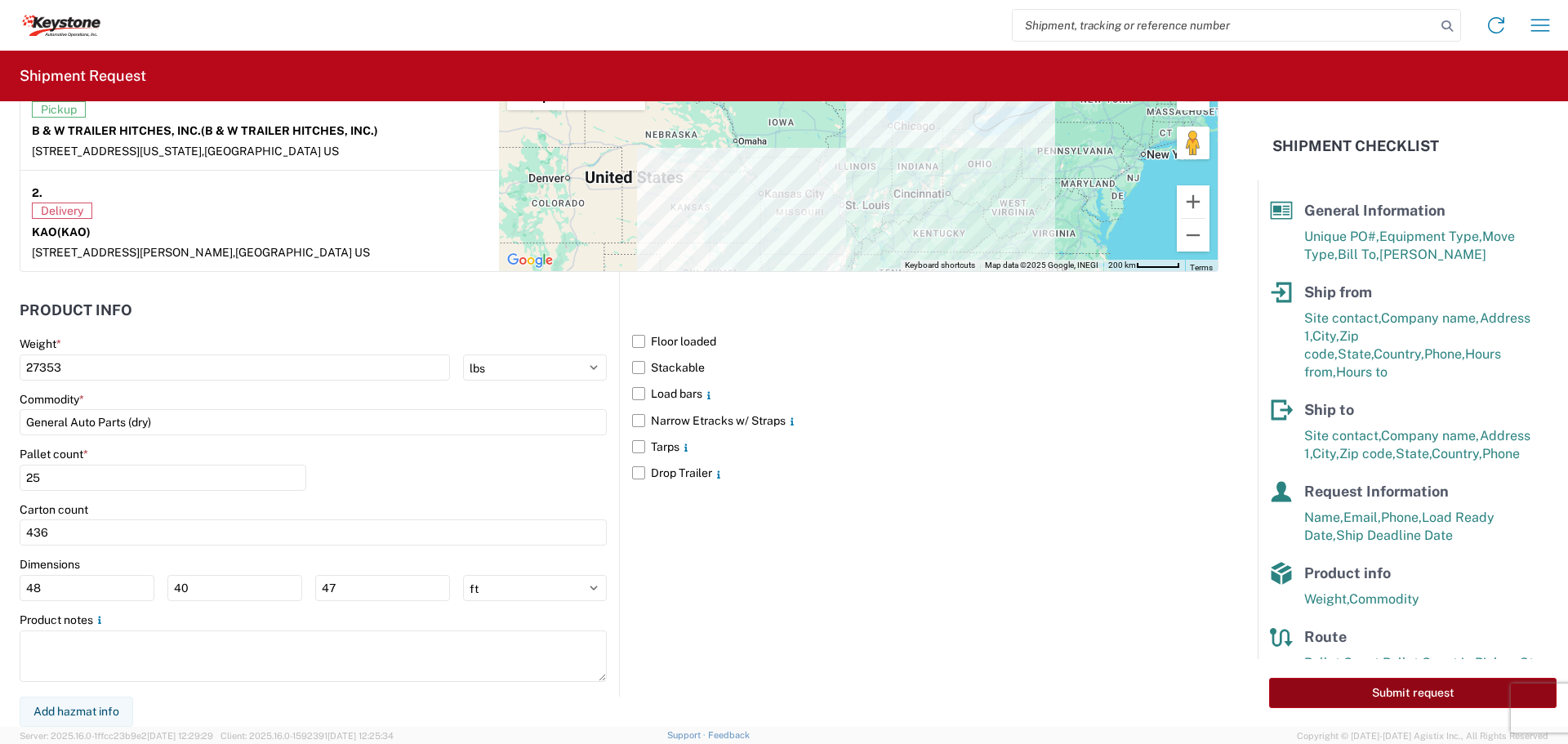
click at [1327, 698] on button "Submit request" at bounding box center [1412, 693] width 287 height 30
select select "KS"
select select "US"
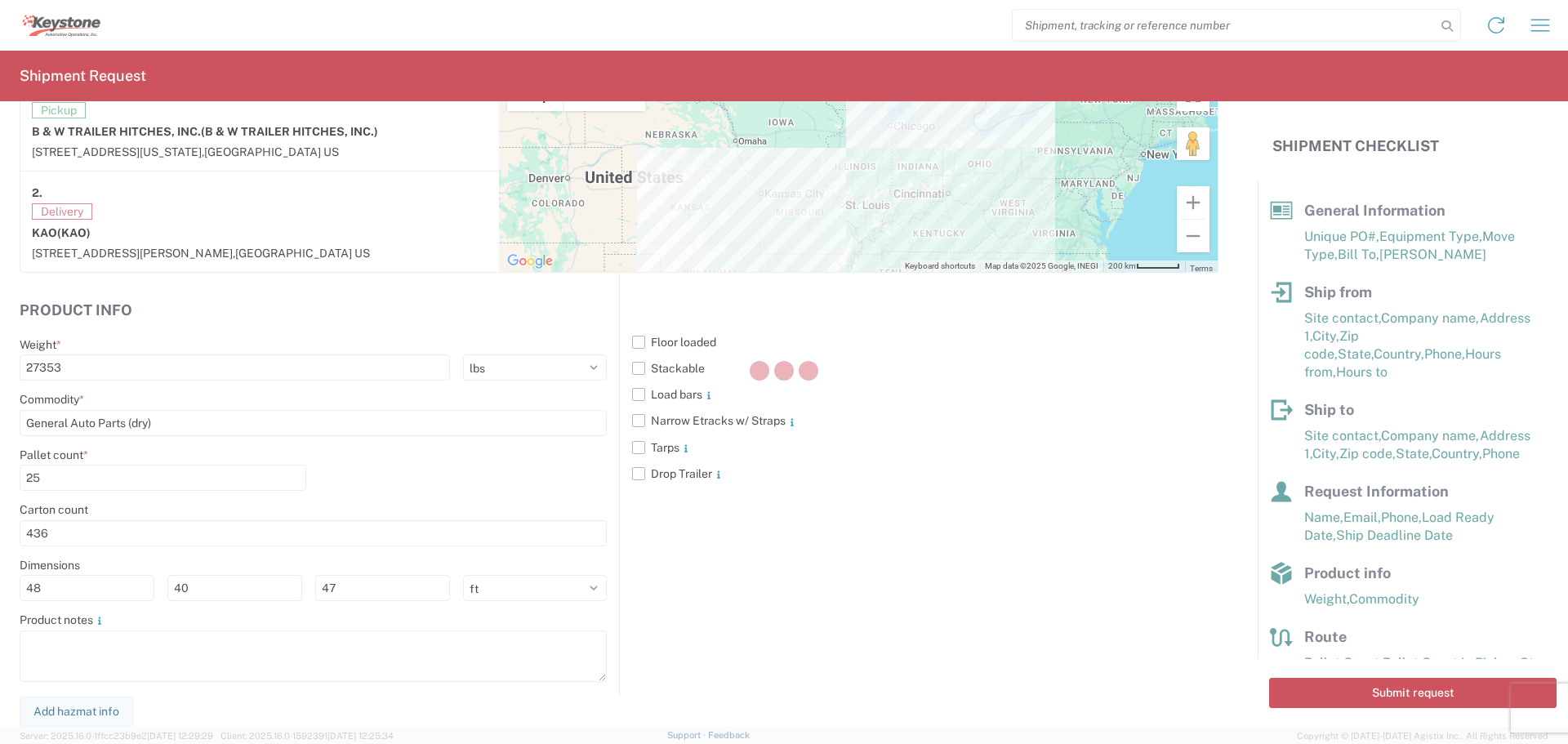
click at [387, 592] on div at bounding box center [784, 372] width 1568 height 744
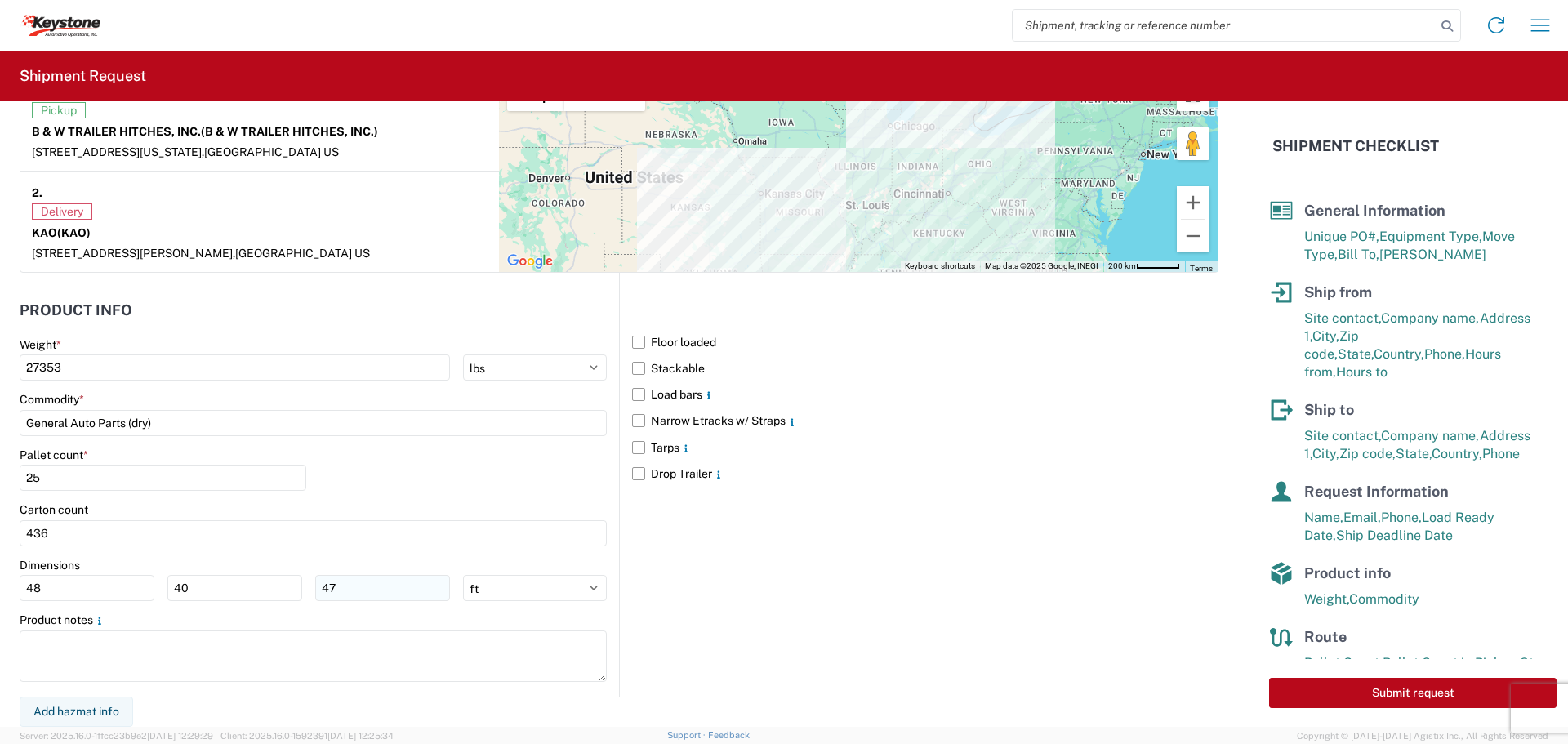
scroll to position [1334, 0]
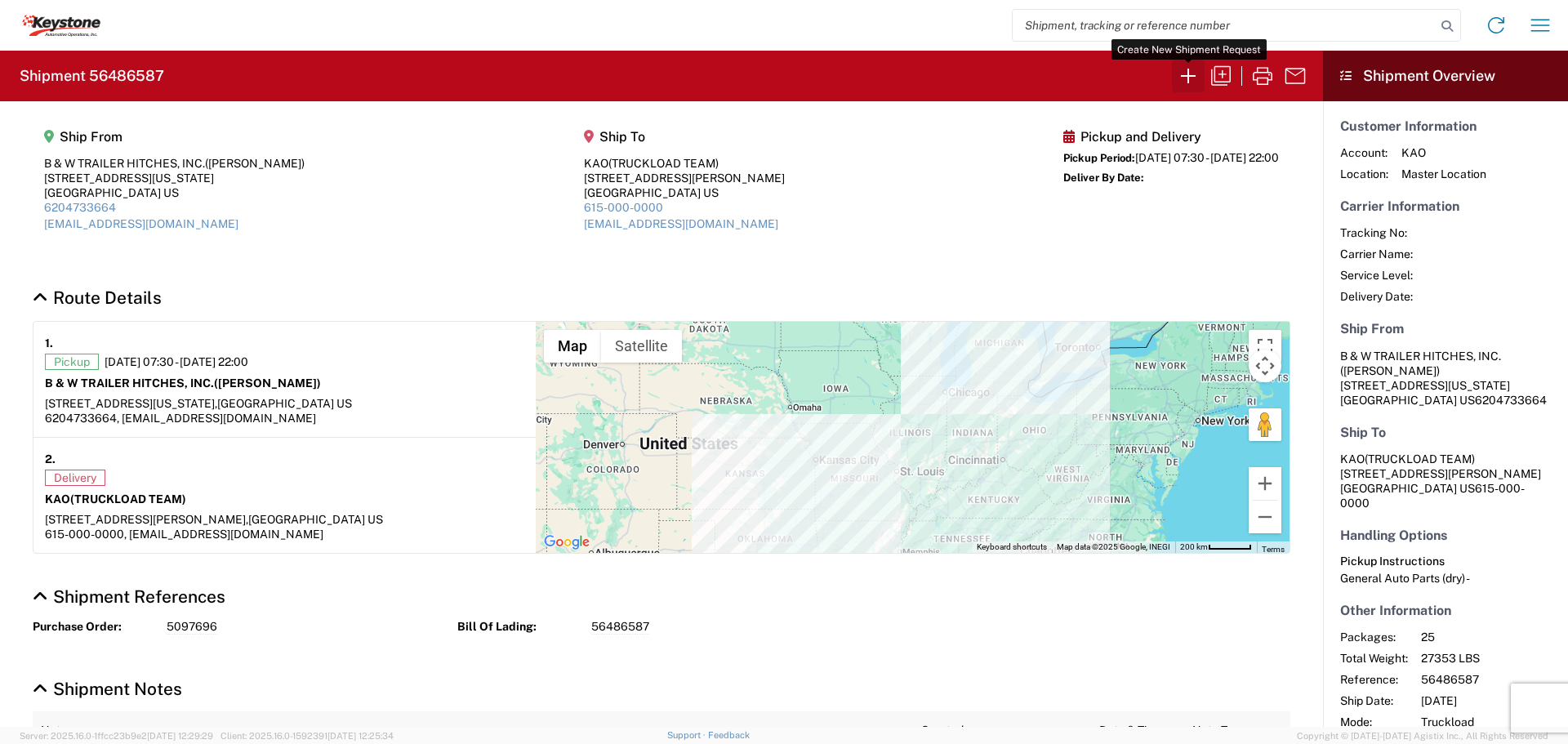
click at [1184, 75] on icon "button" at bounding box center [1188, 75] width 26 height 26
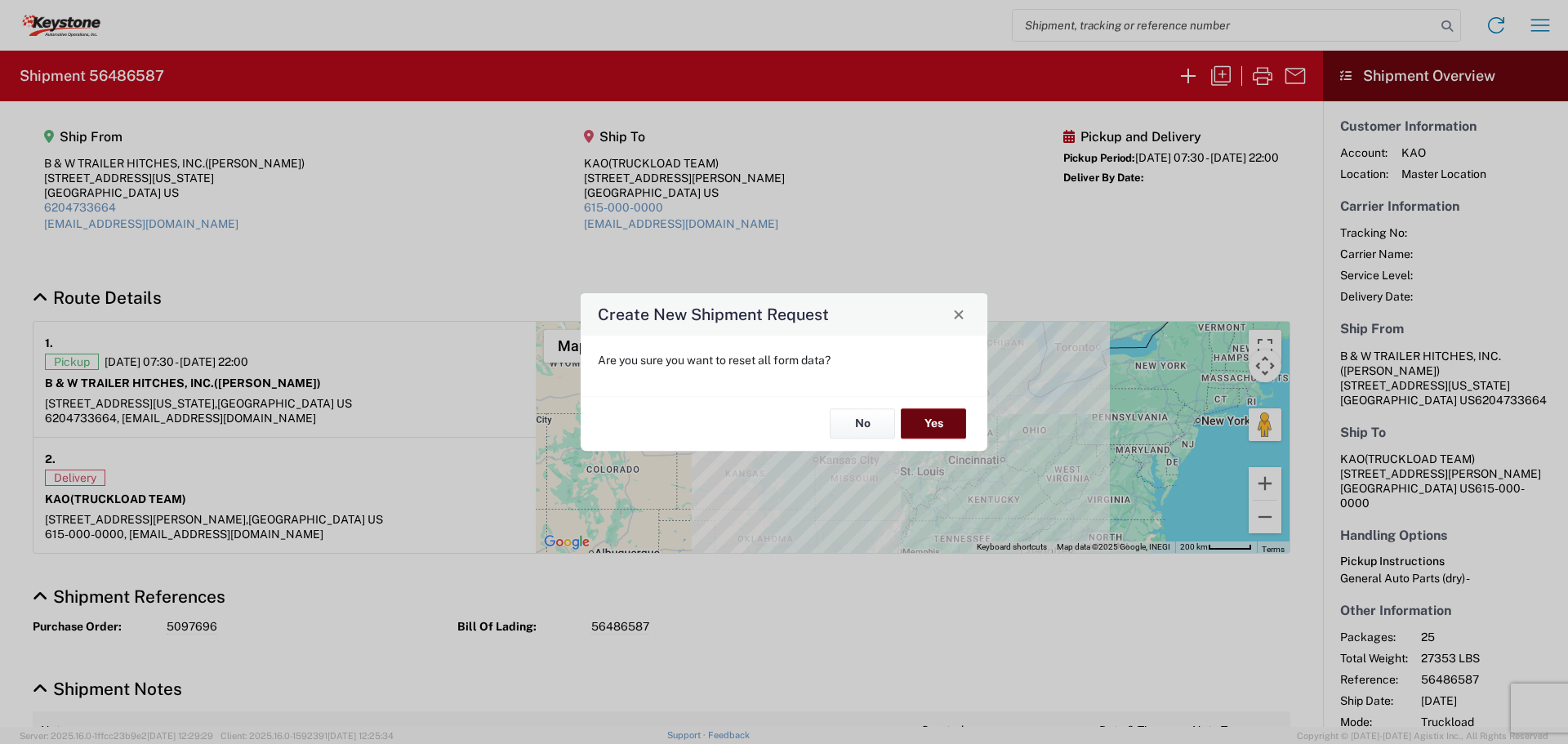
click at [935, 424] on button "Yes" at bounding box center [933, 424] width 65 height 30
select select "FULL"
select select "US"
select select "LBS"
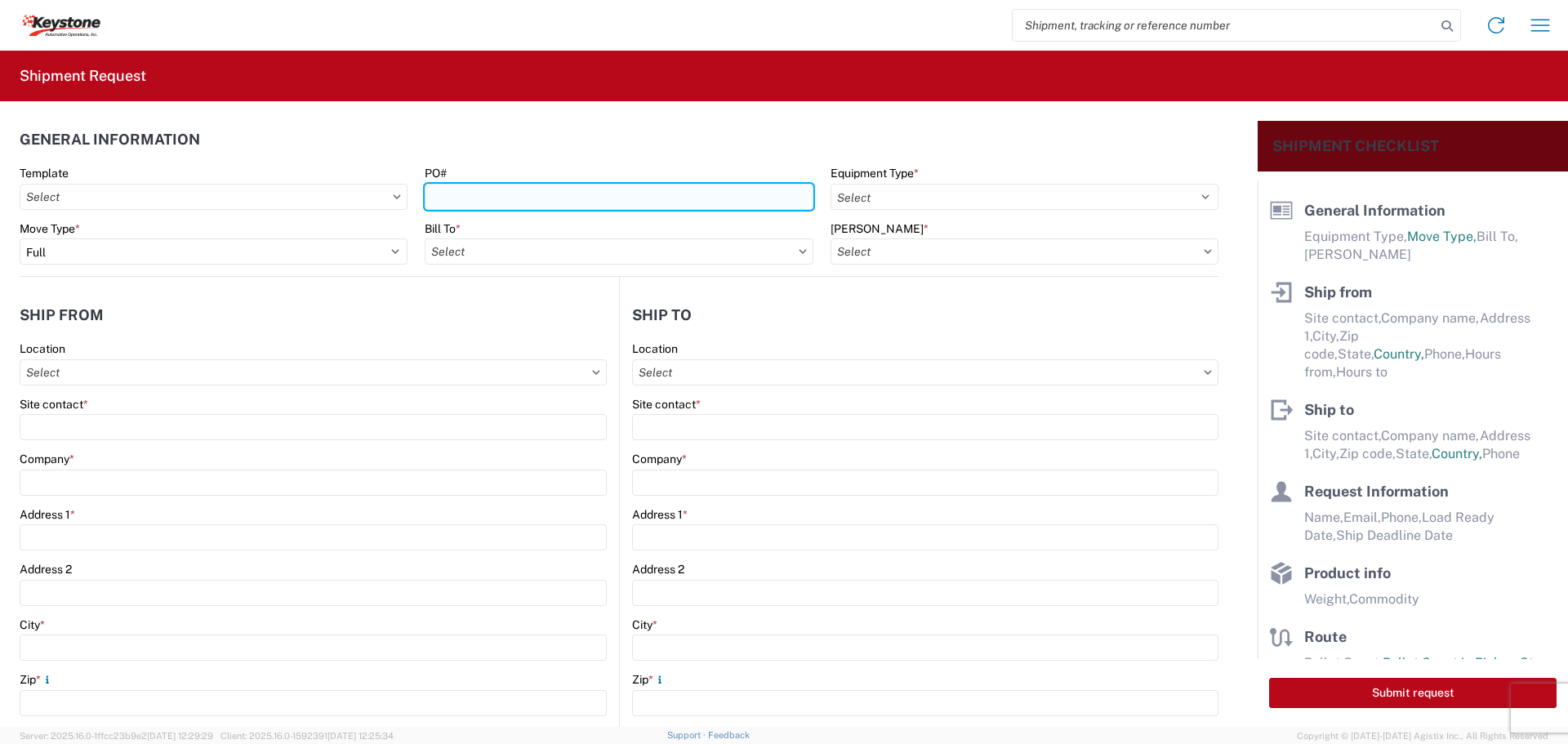
click at [484, 186] on input "PO#" at bounding box center [618, 197] width 387 height 26
type input "2211302"
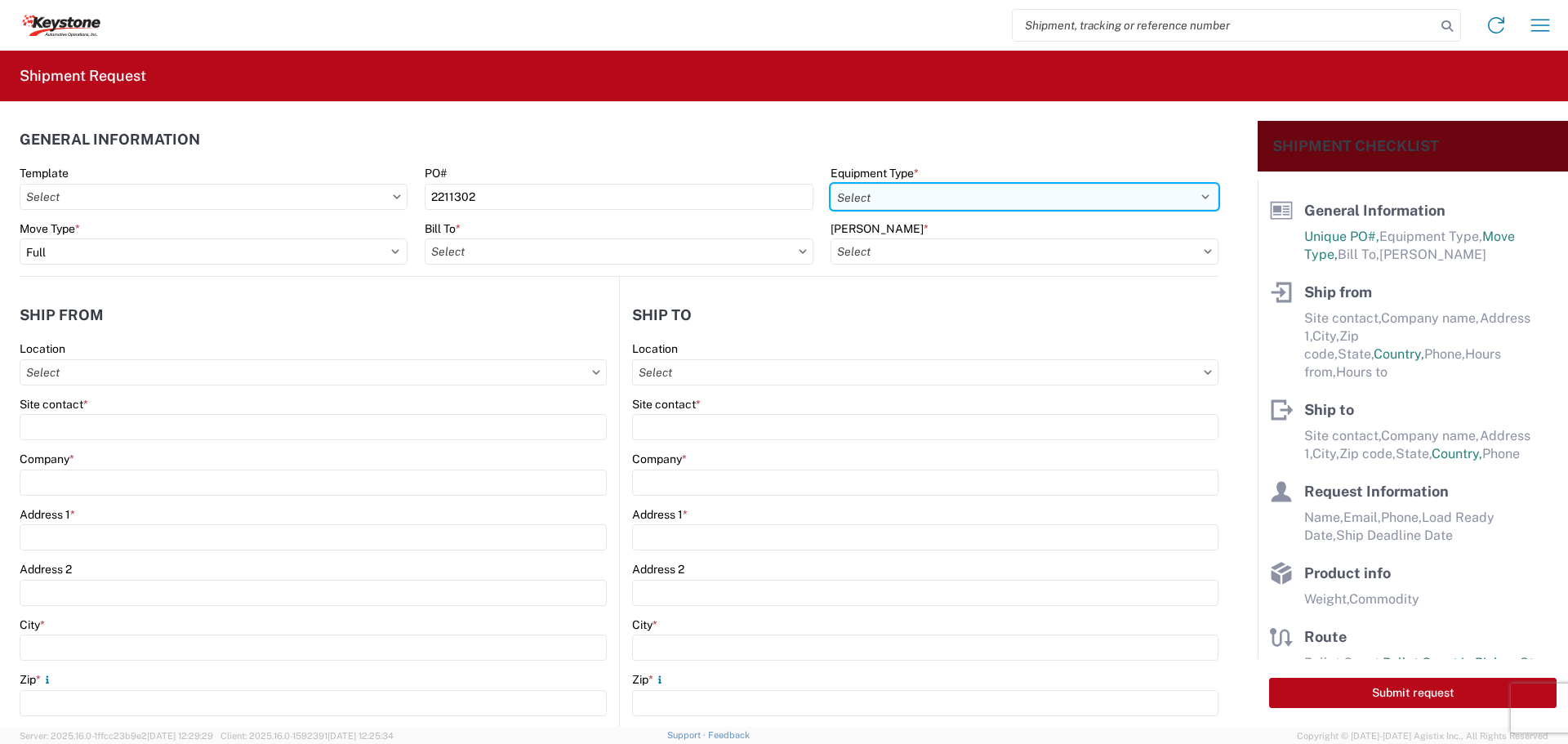
click at [1089, 196] on select "Select 53’ Dry Van Flatbed Dropdeck (van) Lowboy (flatbed) Rail" at bounding box center [1025, 197] width 387 height 26
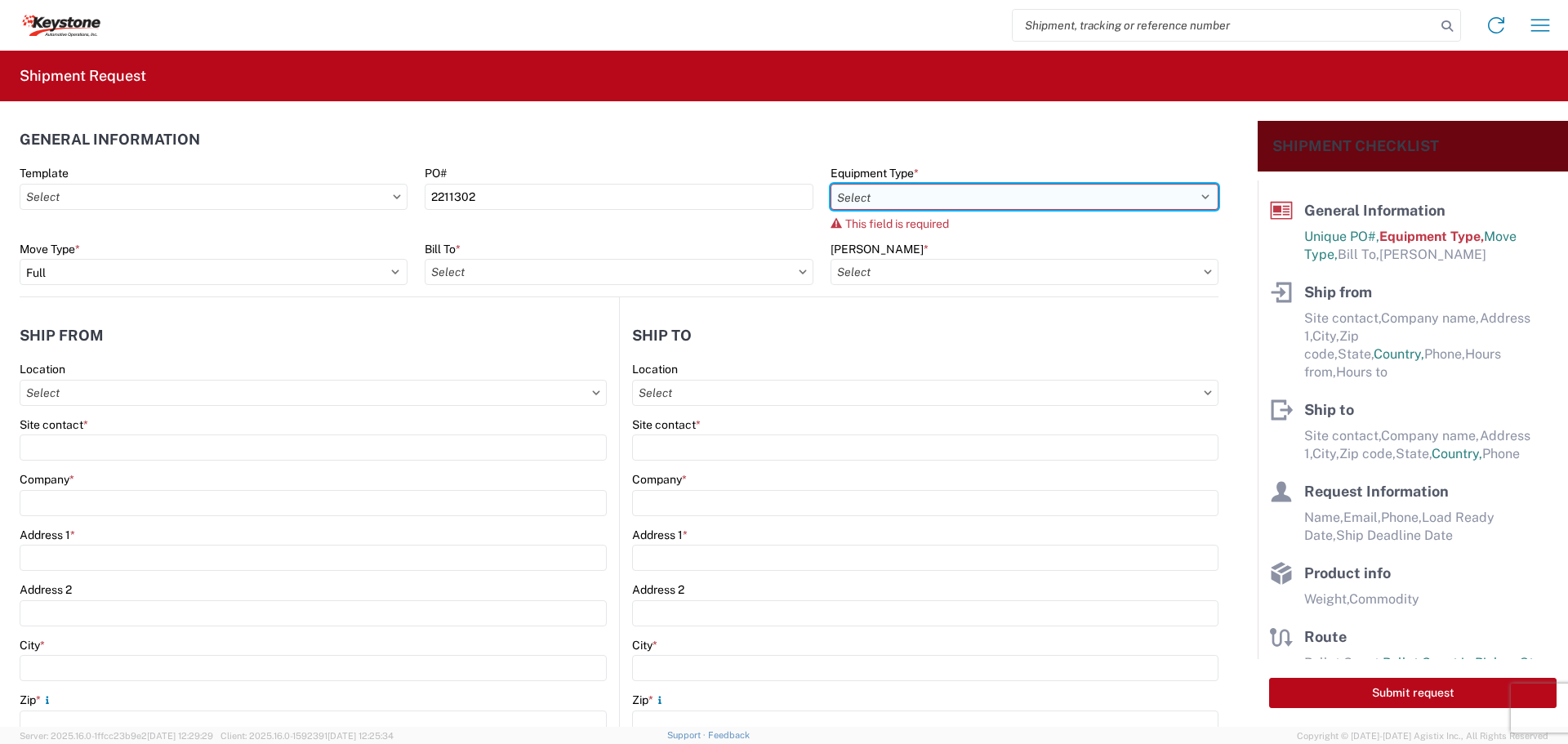
click at [1162, 196] on select "Select 53’ Dry Van Flatbed Dropdeck (van) Lowboy (flatbed) Rail" at bounding box center [1025, 197] width 387 height 26
select select "STDV"
click at [831, 184] on select "Select 53’ Dry Van Flatbed Dropdeck (van) Lowboy (flatbed) Rail" at bounding box center [1025, 197] width 387 height 26
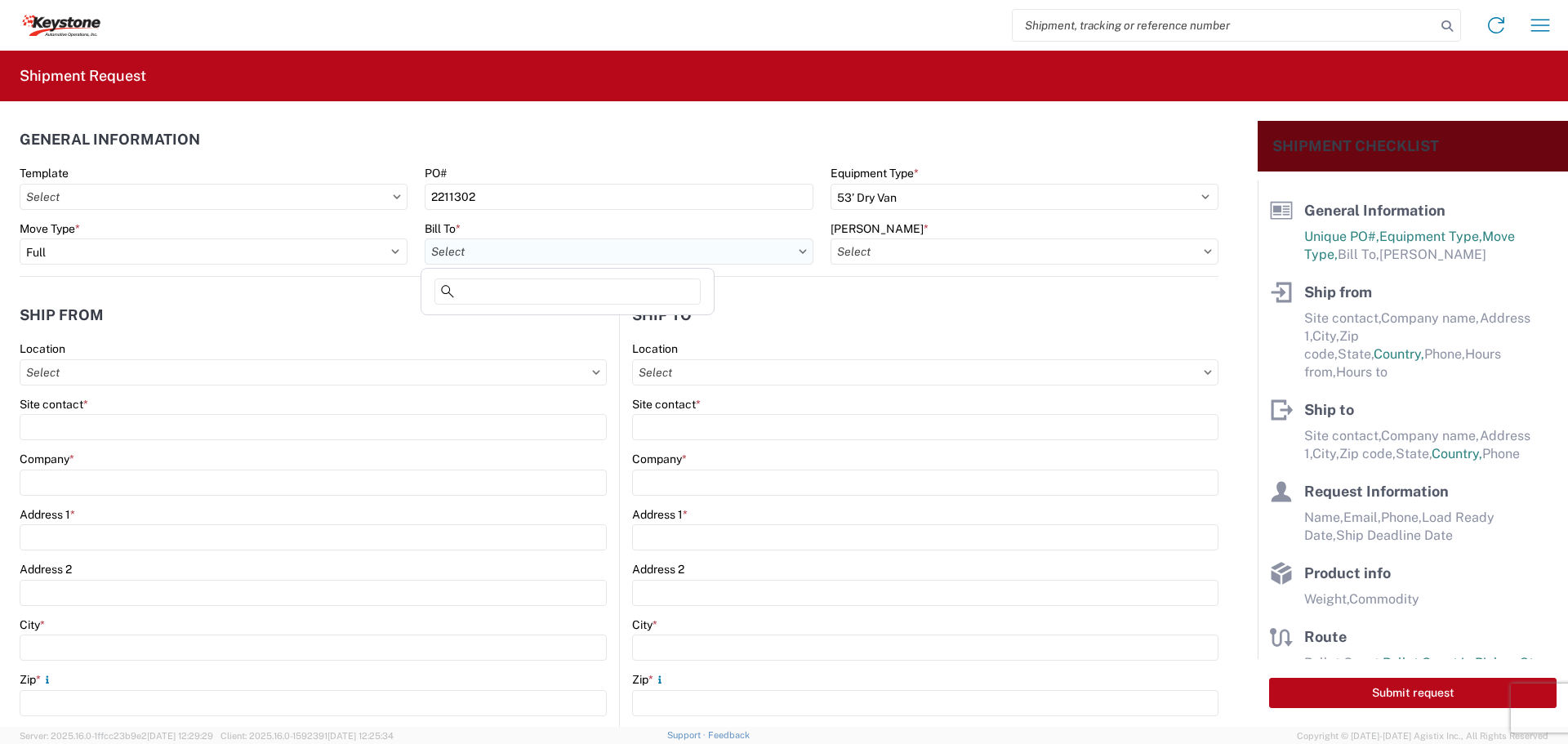
click at [792, 256] on input "Bill To *" at bounding box center [618, 252] width 387 height 26
type input "8404"
click at [513, 344] on div "8404 - Irving - KAO Warehouse" at bounding box center [566, 350] width 286 height 26
type input "8404 - Irving - KAO Warehouse"
click at [964, 254] on input "Bill Code *" at bounding box center [1025, 252] width 387 height 26
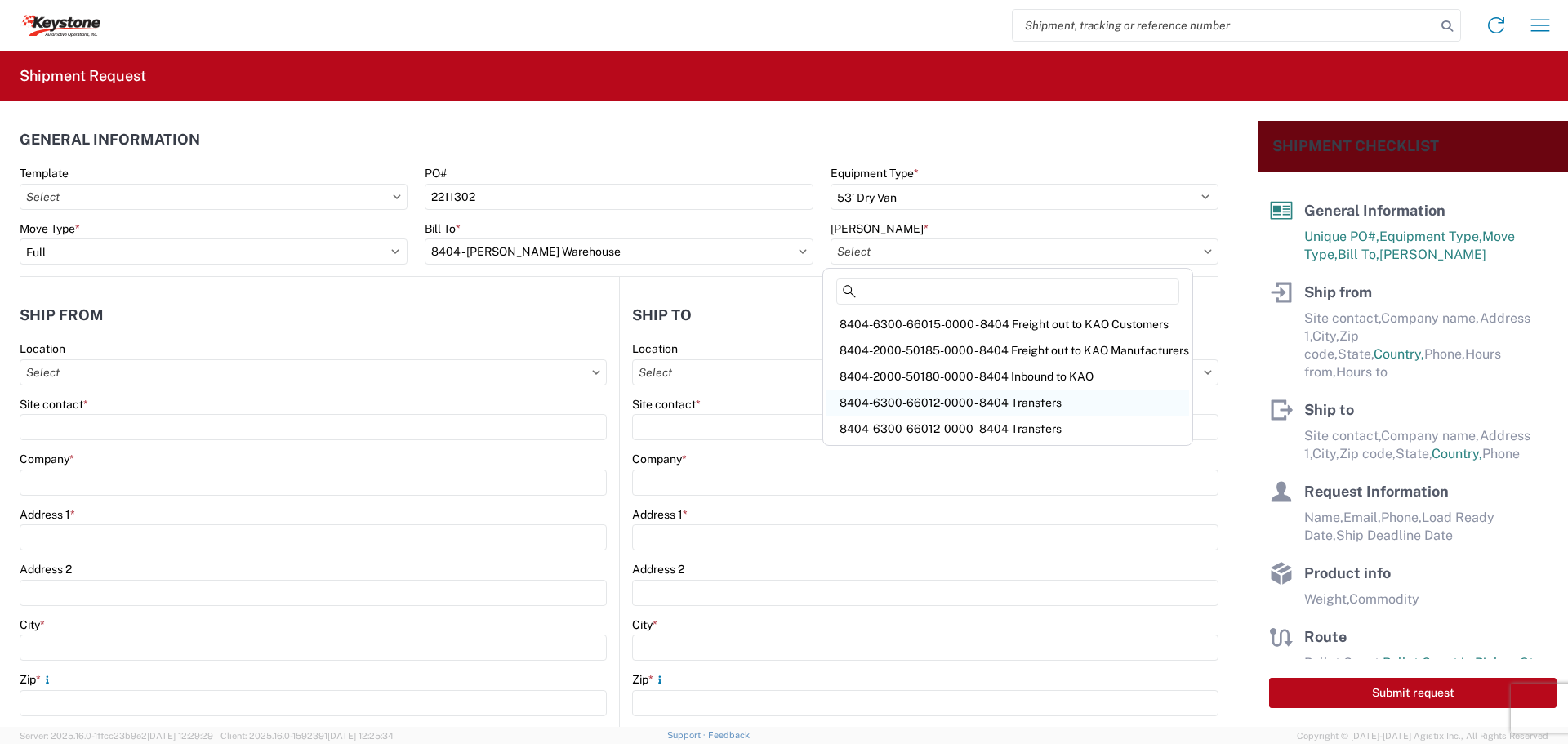
click at [923, 402] on div "8404-6300-66012-0000 - 8404 Transfers" at bounding box center [1007, 402] width 363 height 26
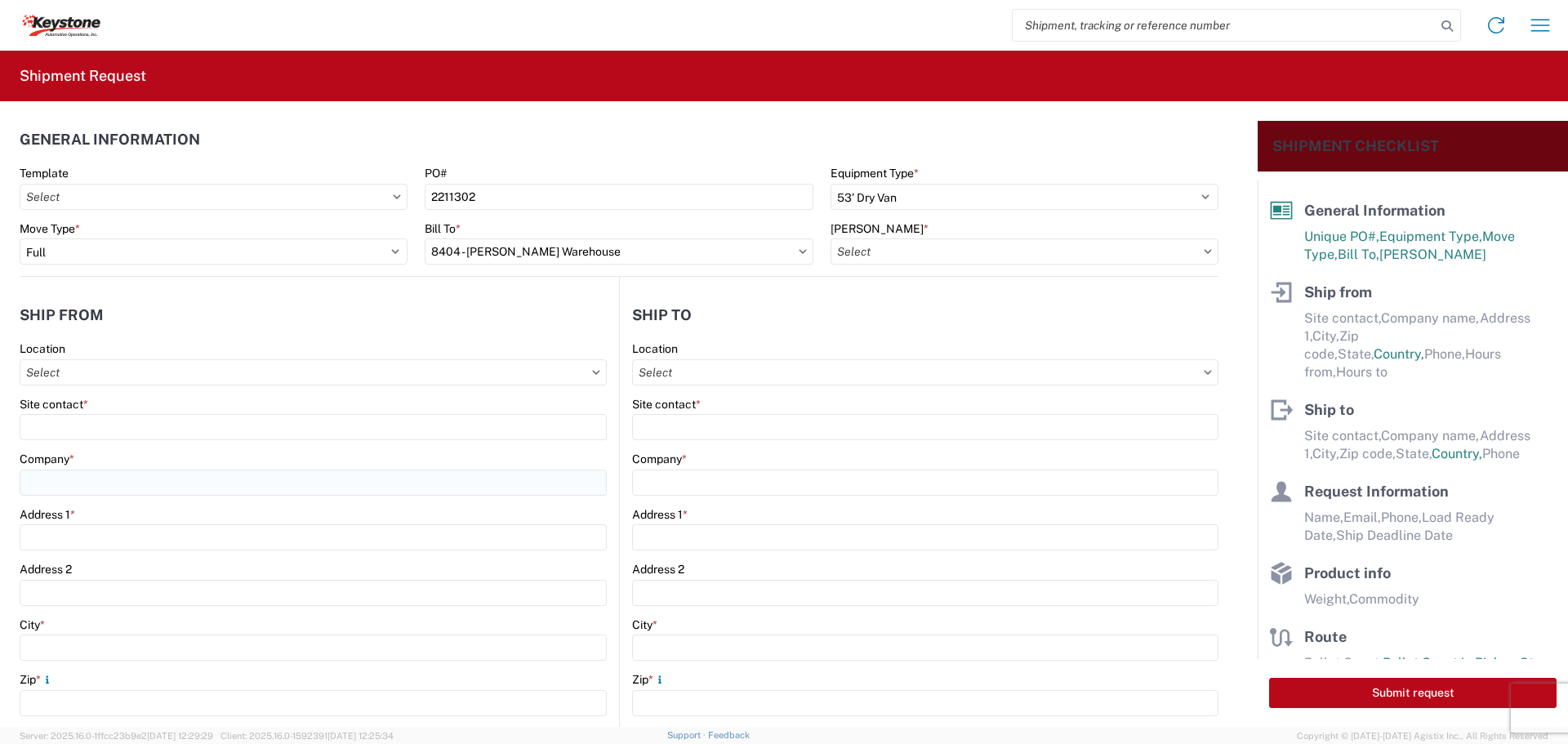
type input "8404-6300-66012-0000 - 8404 Transfers, 8404-6300-66012-0000 - 8404 Transfers"
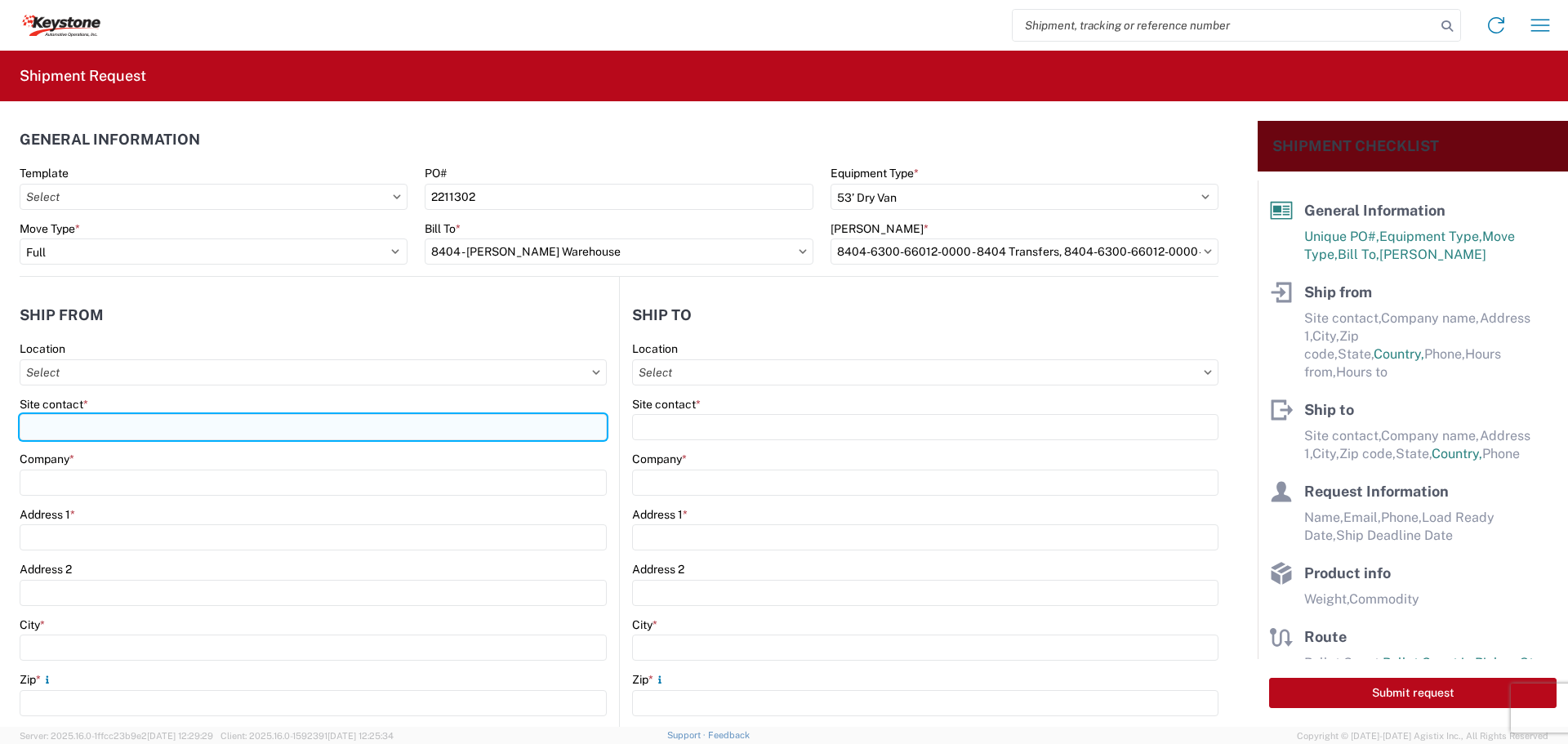
drag, startPoint x: 89, startPoint y: 427, endPoint x: 95, endPoint y: 418, distance: 10.8
click at [94, 424] on input "Site contact *" at bounding box center [312, 427] width 587 height 26
type input "BILL OR GARY"
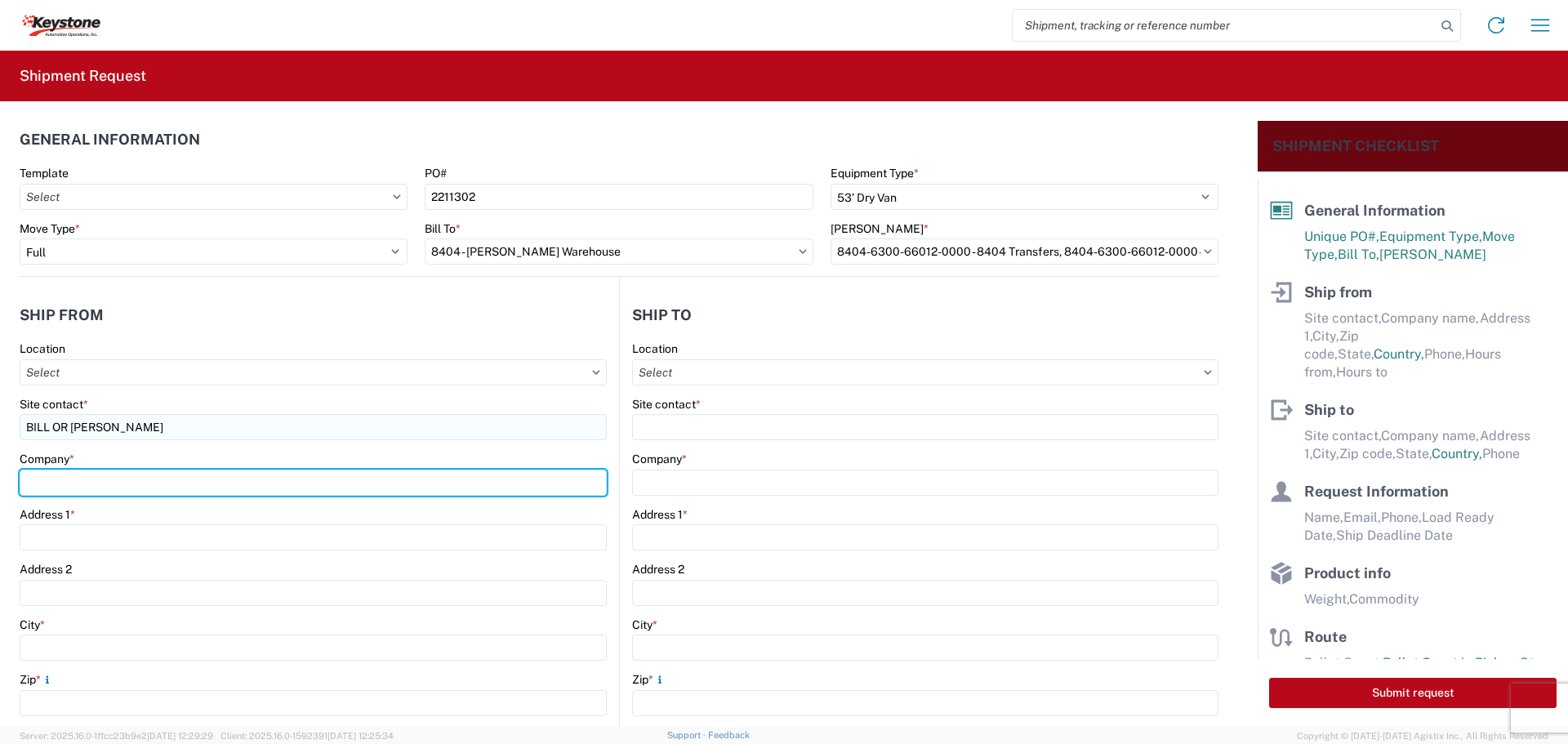
type input "B & W TRAILER HITCHES, INC."
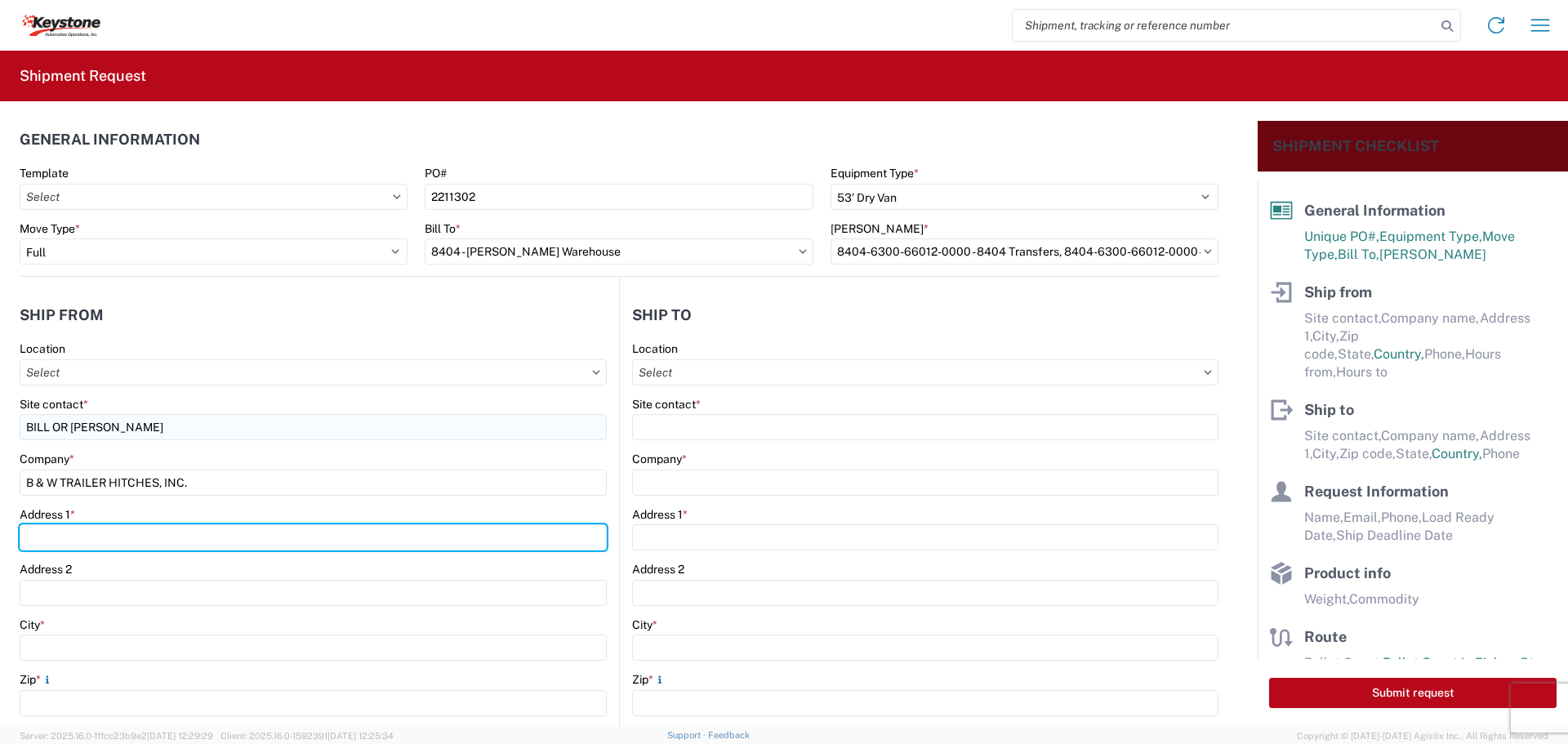
type input "[STREET_ADDRESS][US_STATE]"
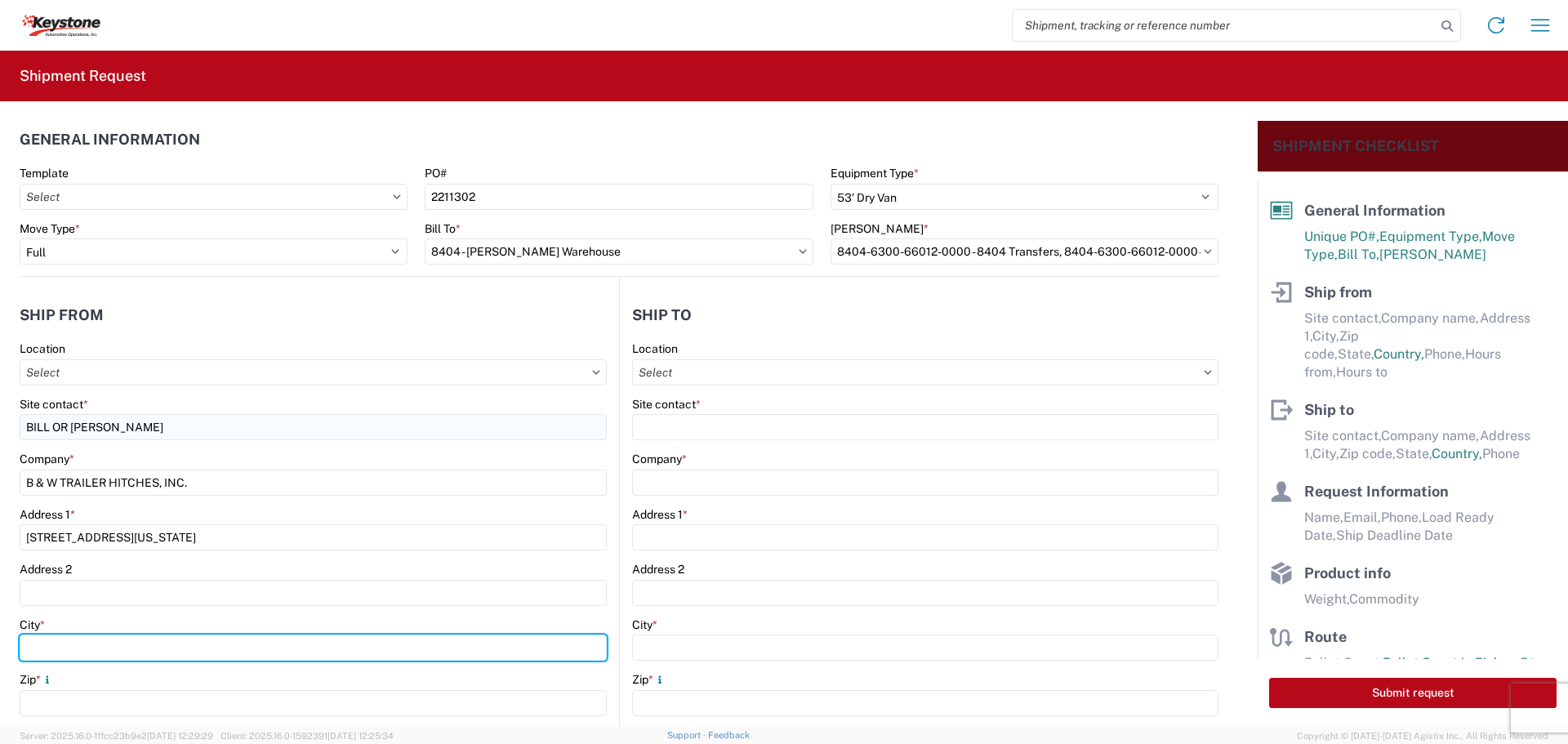
type input "HUMBOLDT"
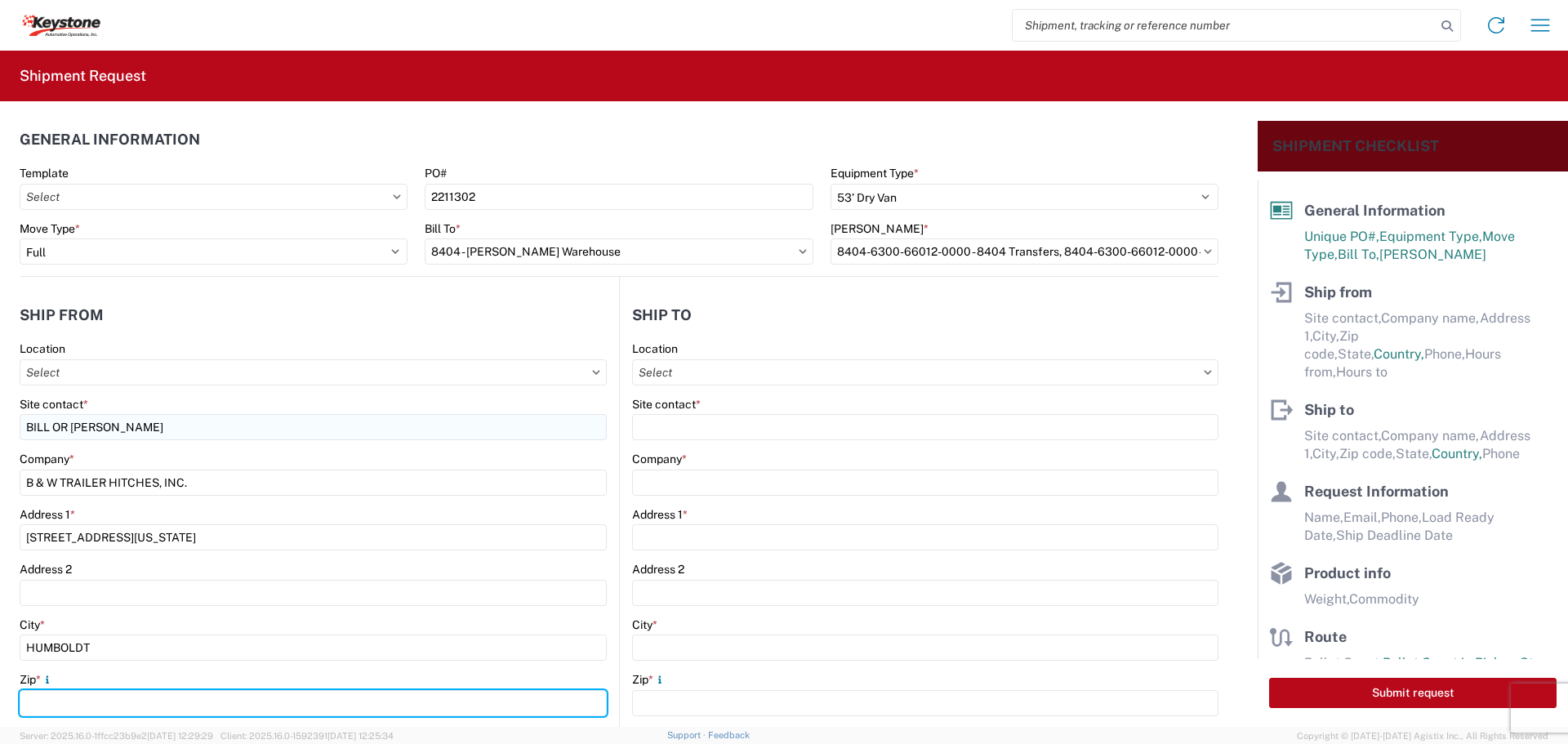
type input "66748"
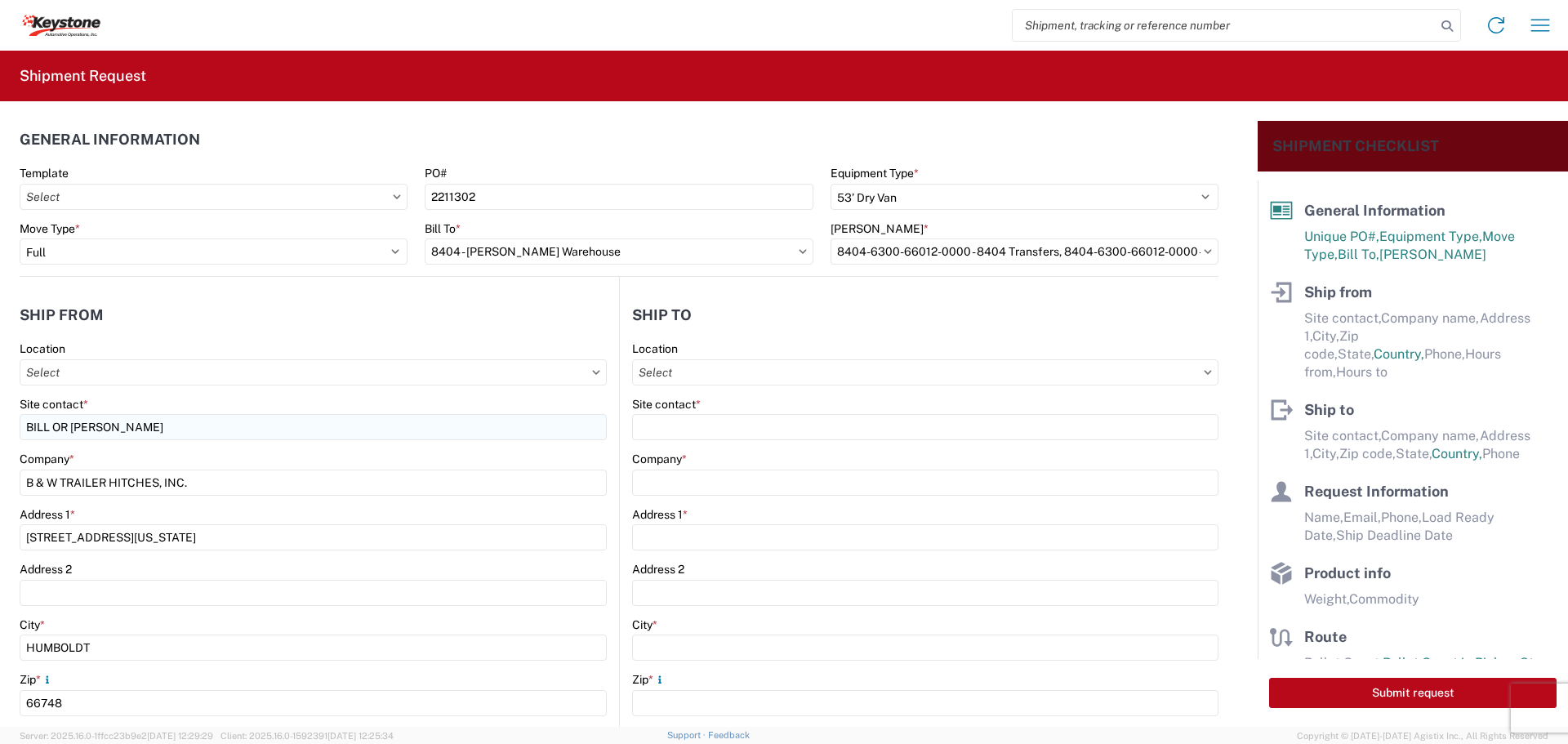
select select "KS"
type input "[EMAIL_ADDRESS][DOMAIN_NAME]"
type input "6204733664"
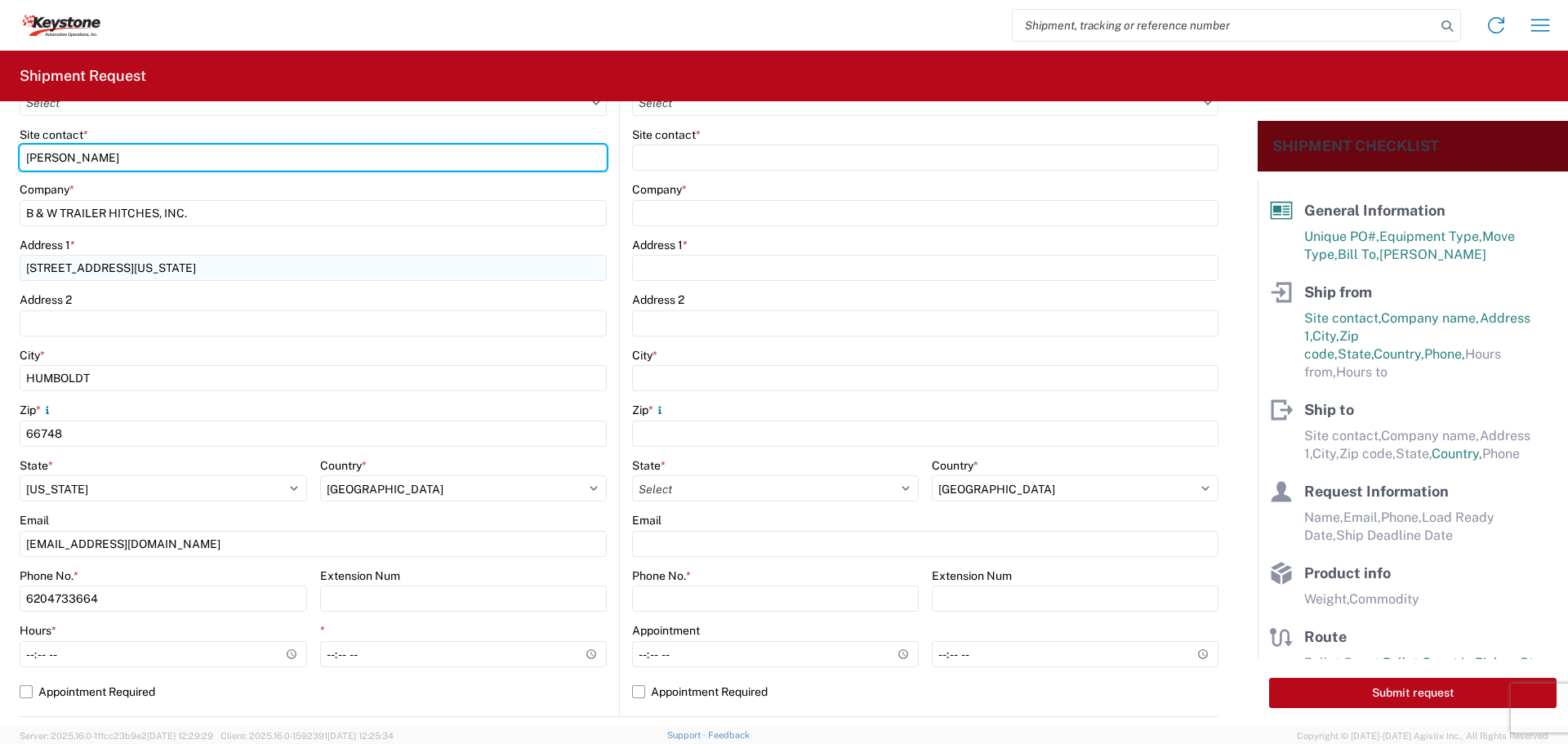
scroll to position [327, 0]
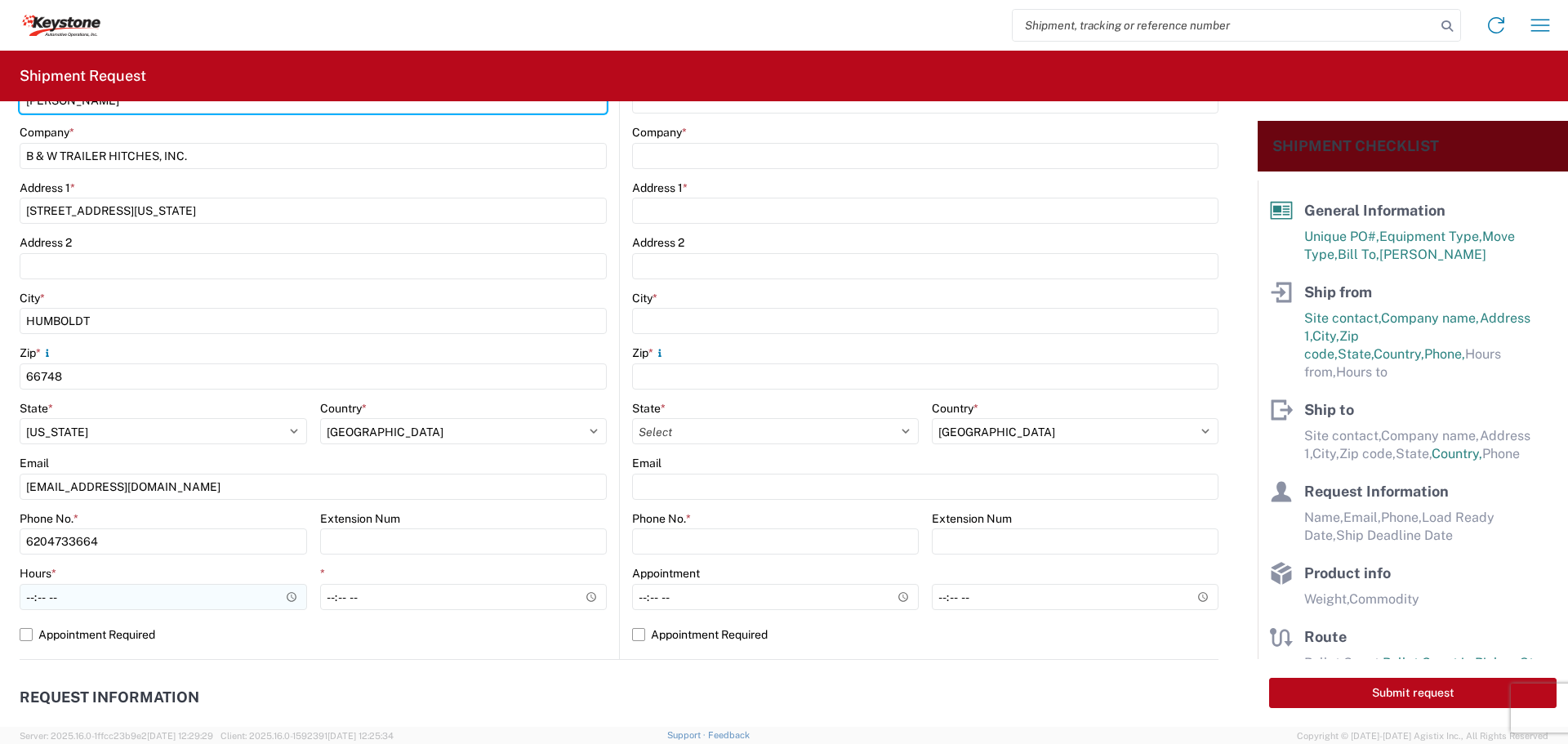
type input "BILL GUTIERREZ"
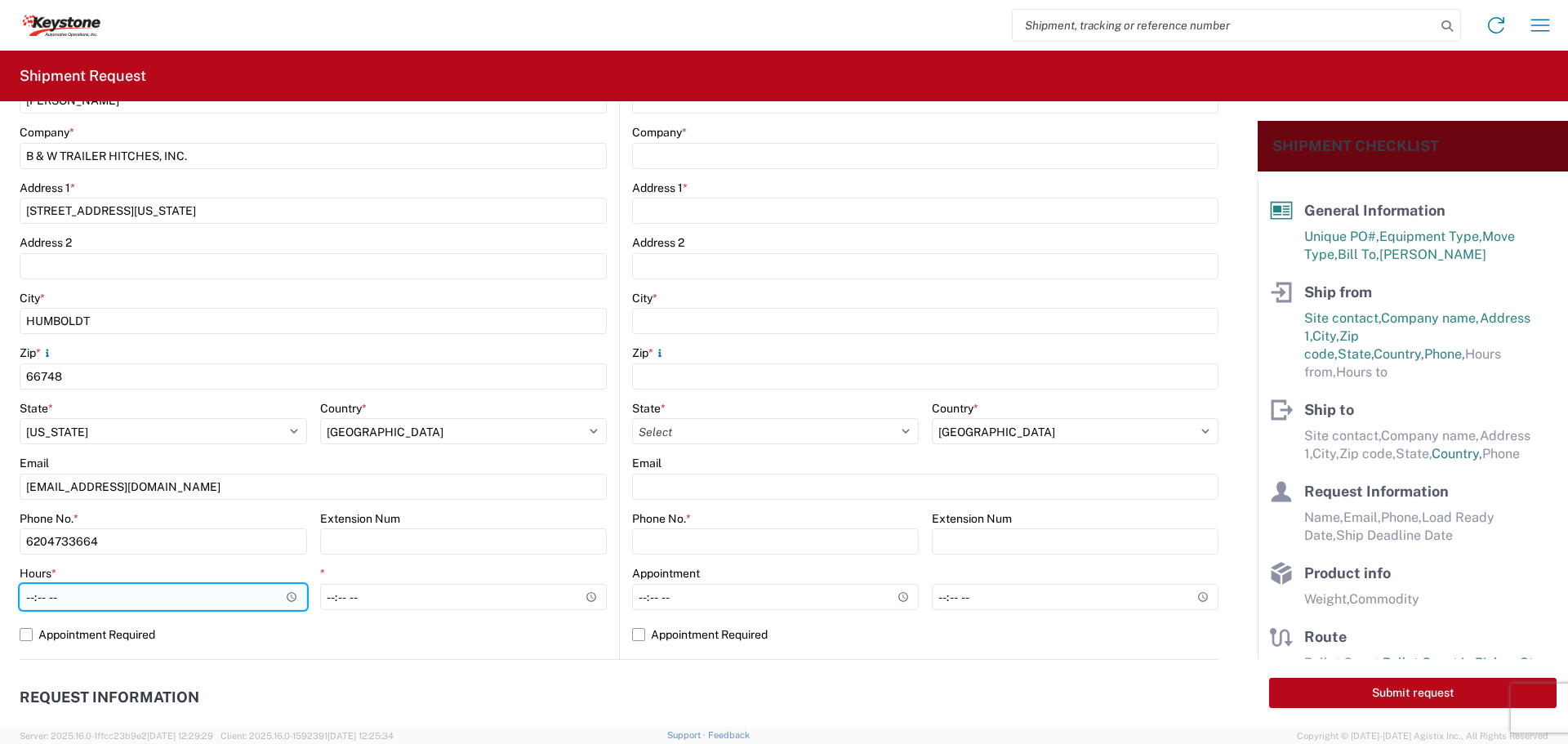
click at [292, 594] on input "Hours *" at bounding box center [162, 597] width 287 height 26
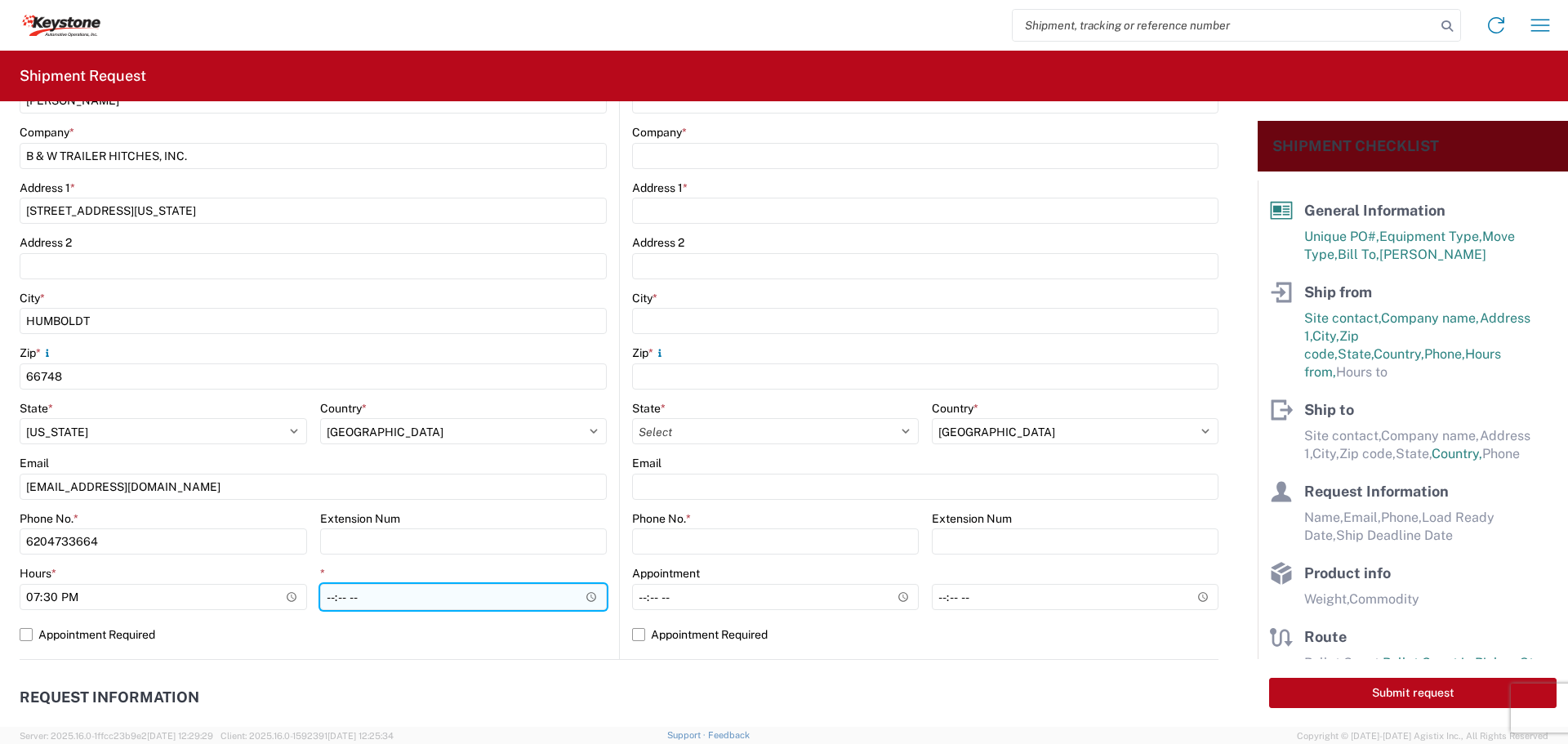
type input "19:30"
click at [586, 594] on input "*" at bounding box center [464, 597] width 287 height 26
type input "22:00"
click at [536, 589] on input "22:00" at bounding box center [464, 597] width 287 height 26
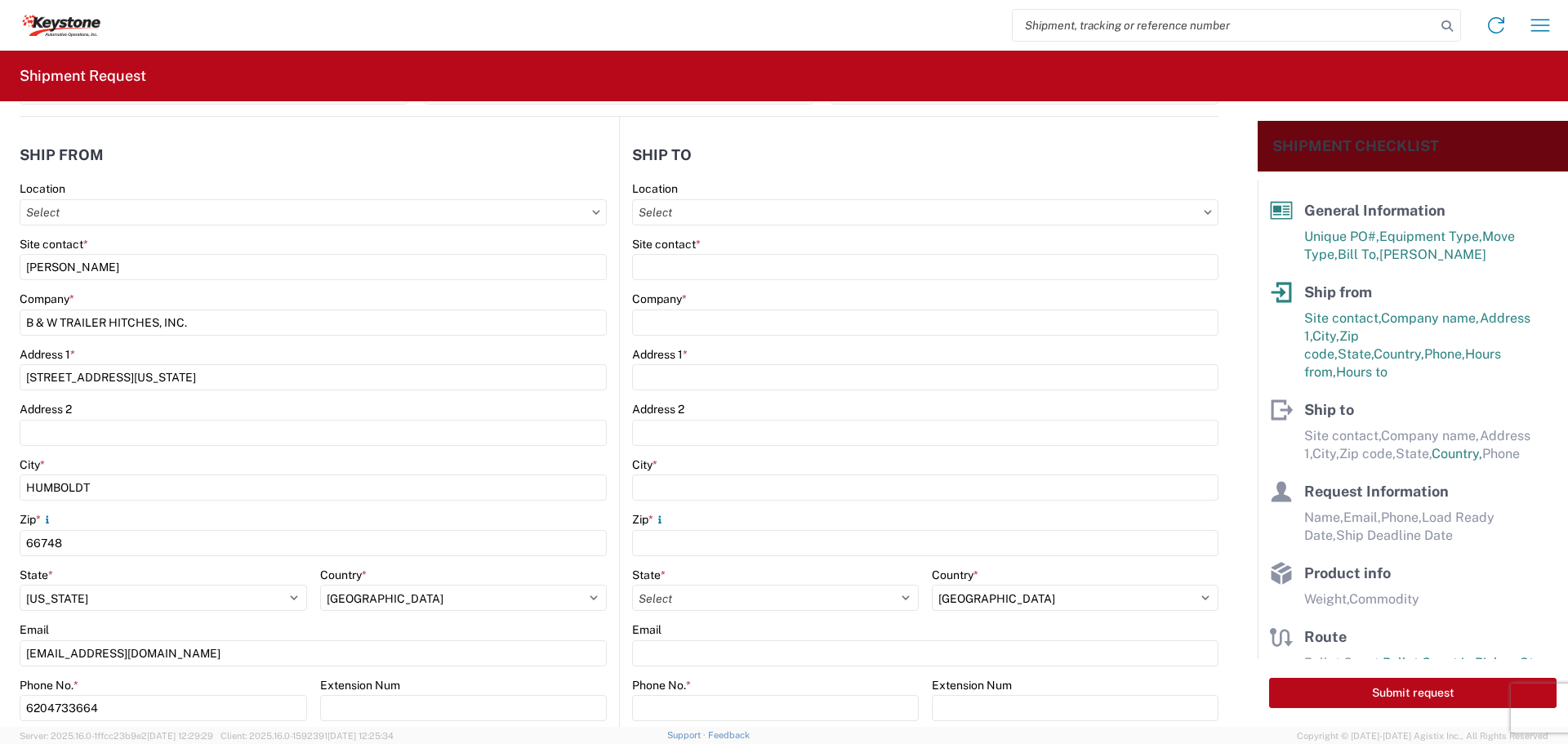
scroll to position [0, 0]
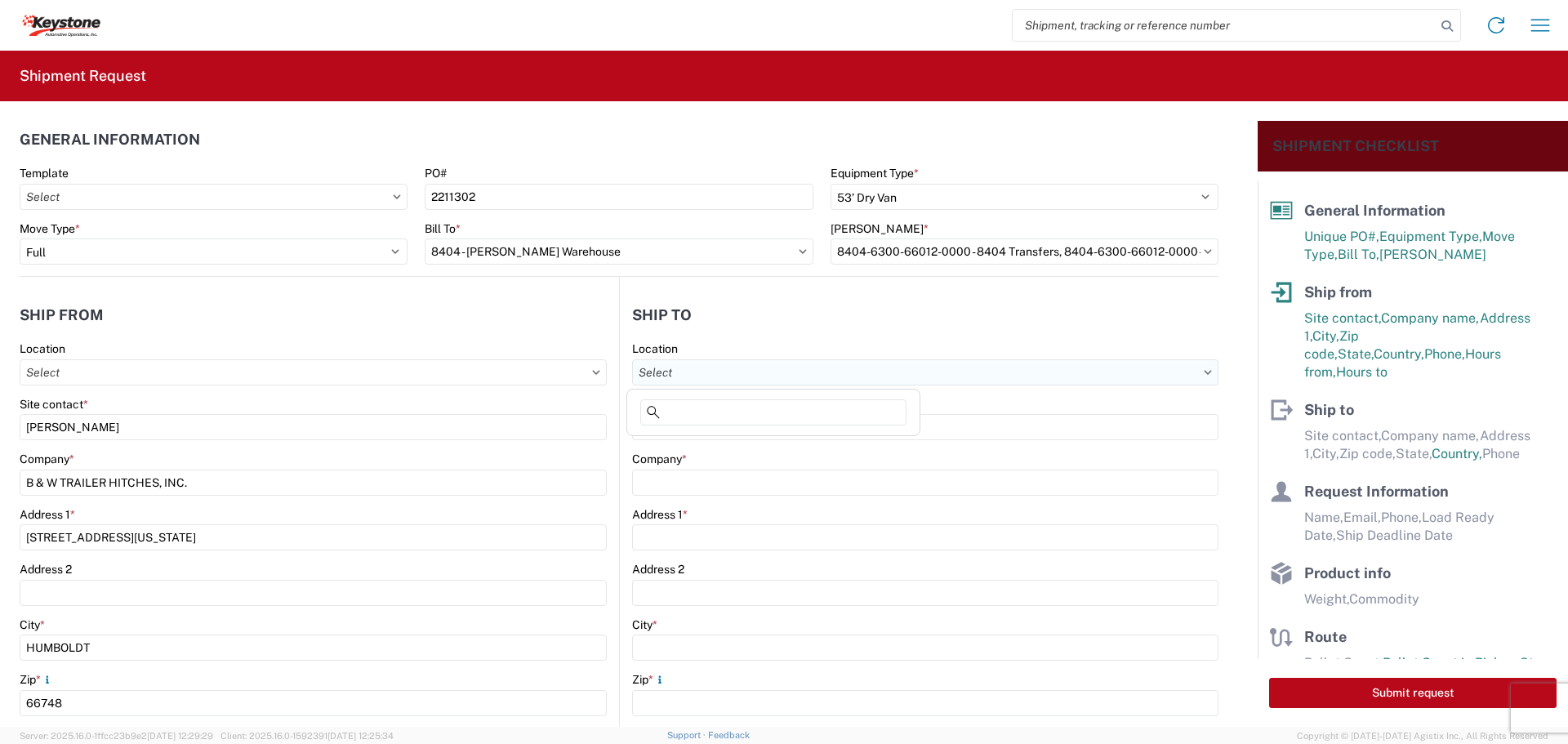
click at [787, 371] on input "Location" at bounding box center [924, 372] width 587 height 26
click at [744, 418] on input at bounding box center [773, 412] width 266 height 26
type input "8"
click at [781, 375] on input "Location" at bounding box center [924, 372] width 587 height 26
click at [781, 366] on input "Location" at bounding box center [924, 372] width 587 height 26
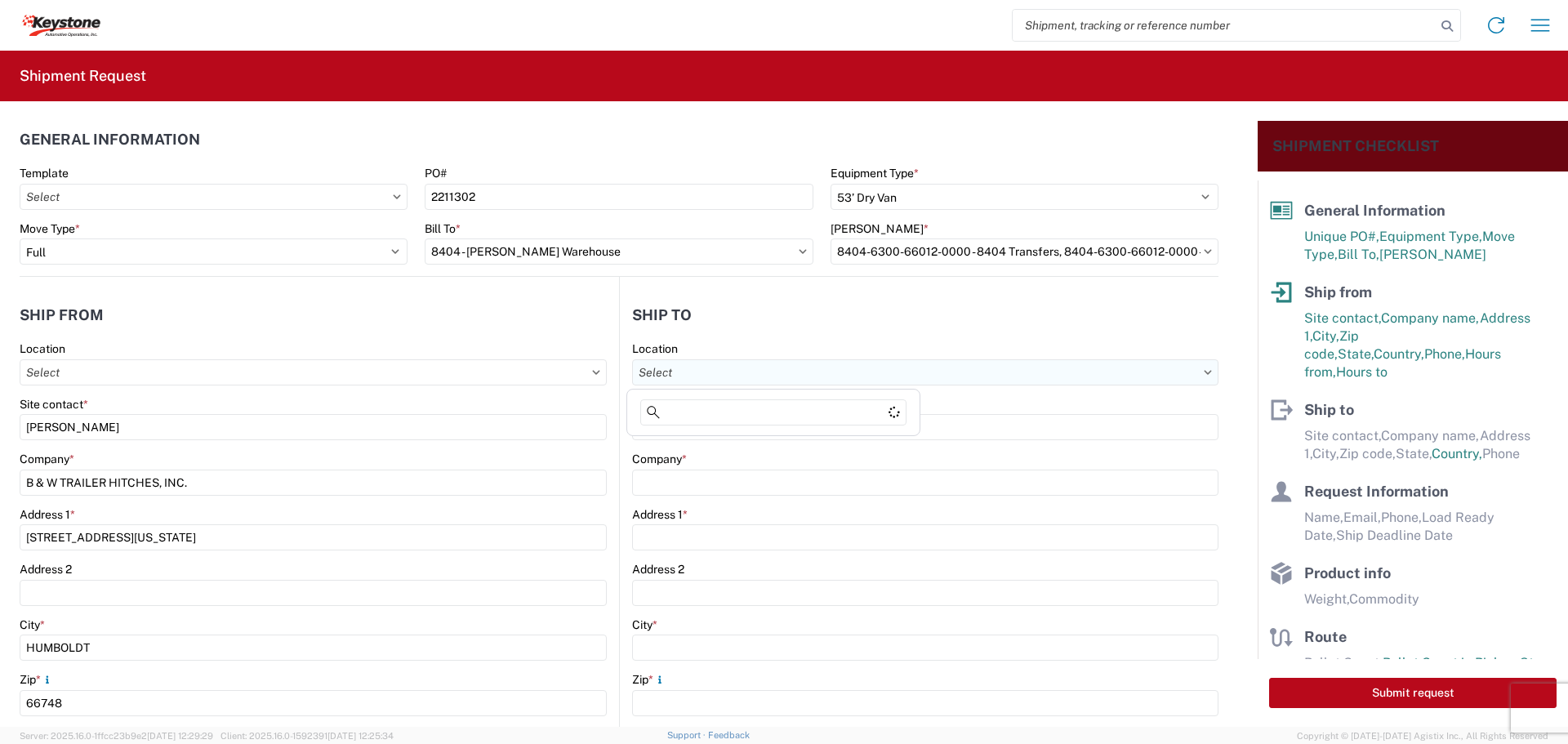
click at [835, 381] on input "Location" at bounding box center [924, 372] width 587 height 26
click at [894, 374] on input "Location" at bounding box center [924, 372] width 587 height 26
click at [1193, 375] on input "Location" at bounding box center [924, 372] width 587 height 26
click at [1204, 373] on icon at bounding box center [1207, 372] width 8 height 5
click at [1204, 373] on icon at bounding box center [1208, 372] width 7 height 4
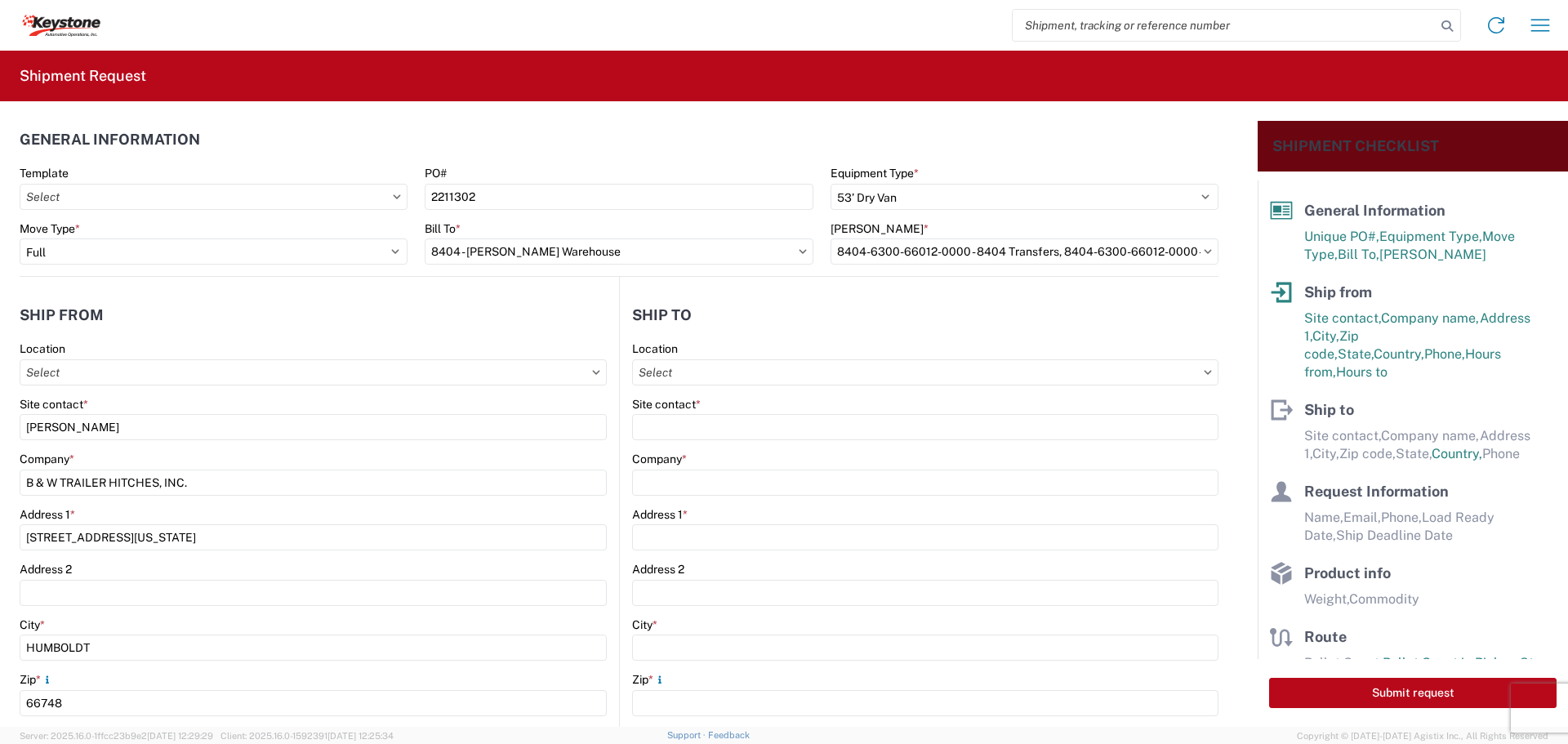
click at [986, 356] on div "Location" at bounding box center [924, 364] width 587 height 44
click at [977, 366] on input "Location" at bounding box center [924, 372] width 587 height 26
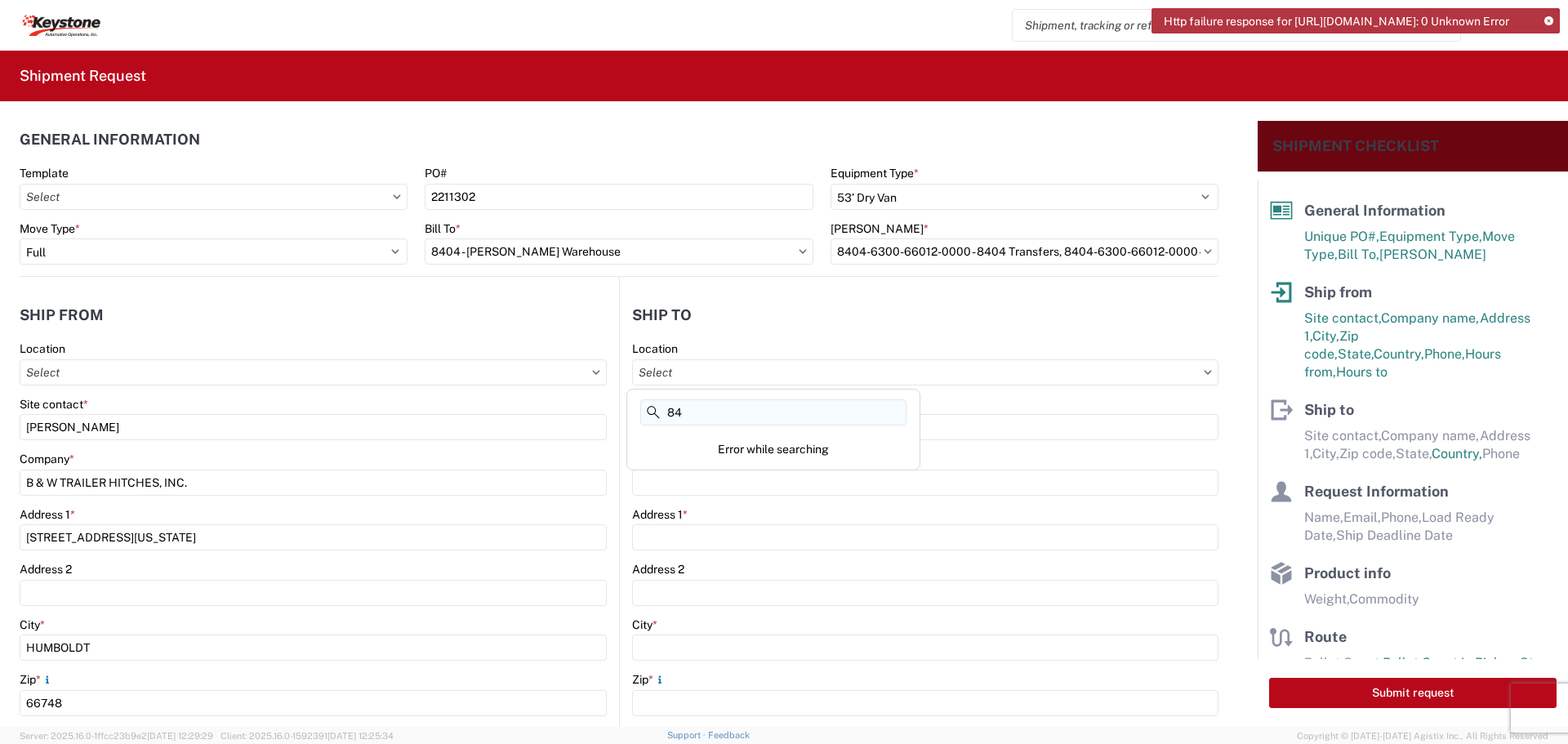
type input "8"
click at [724, 521] on div "Address 1 *" at bounding box center [924, 514] width 587 height 15
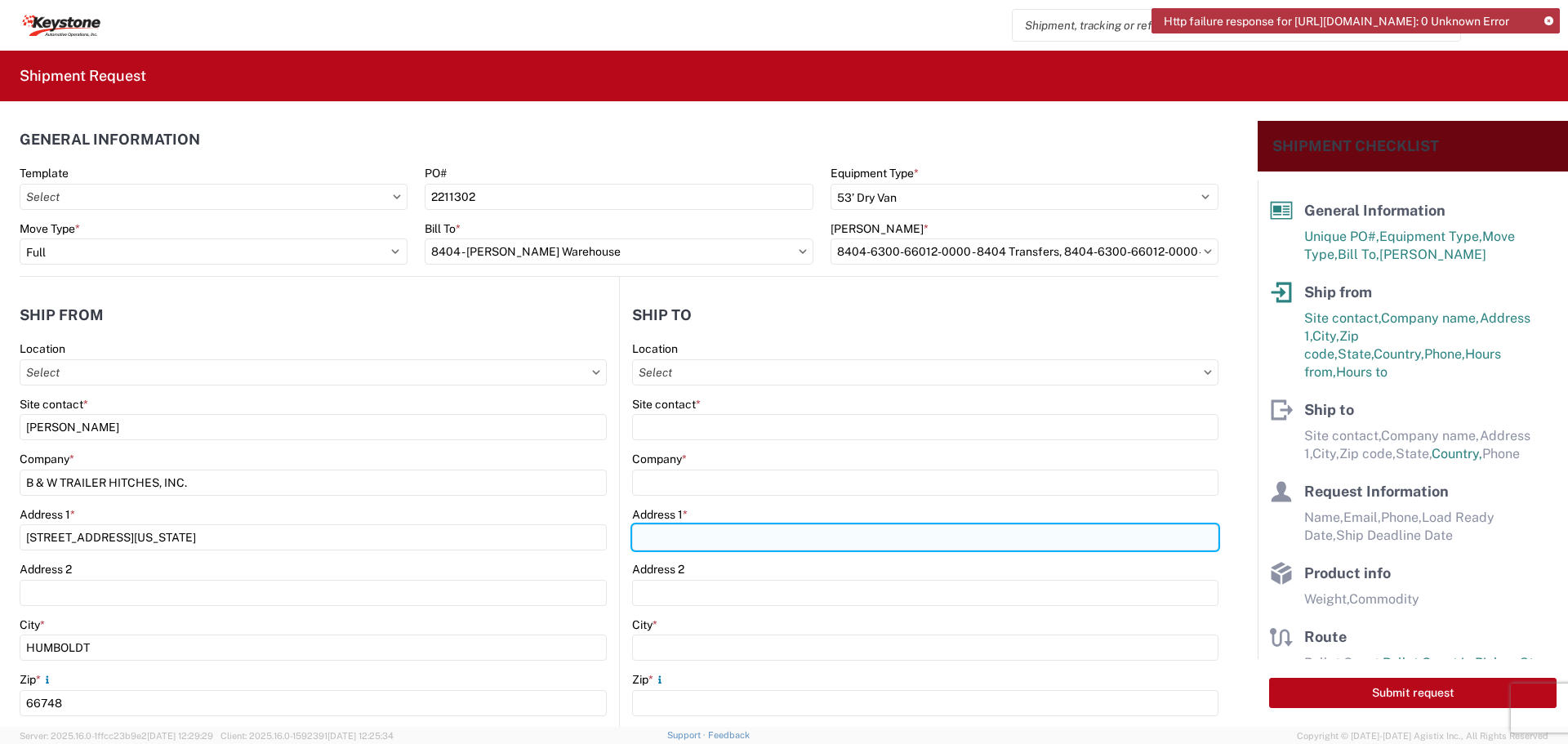
click at [720, 540] on input "Address 1 *" at bounding box center [924, 537] width 587 height 26
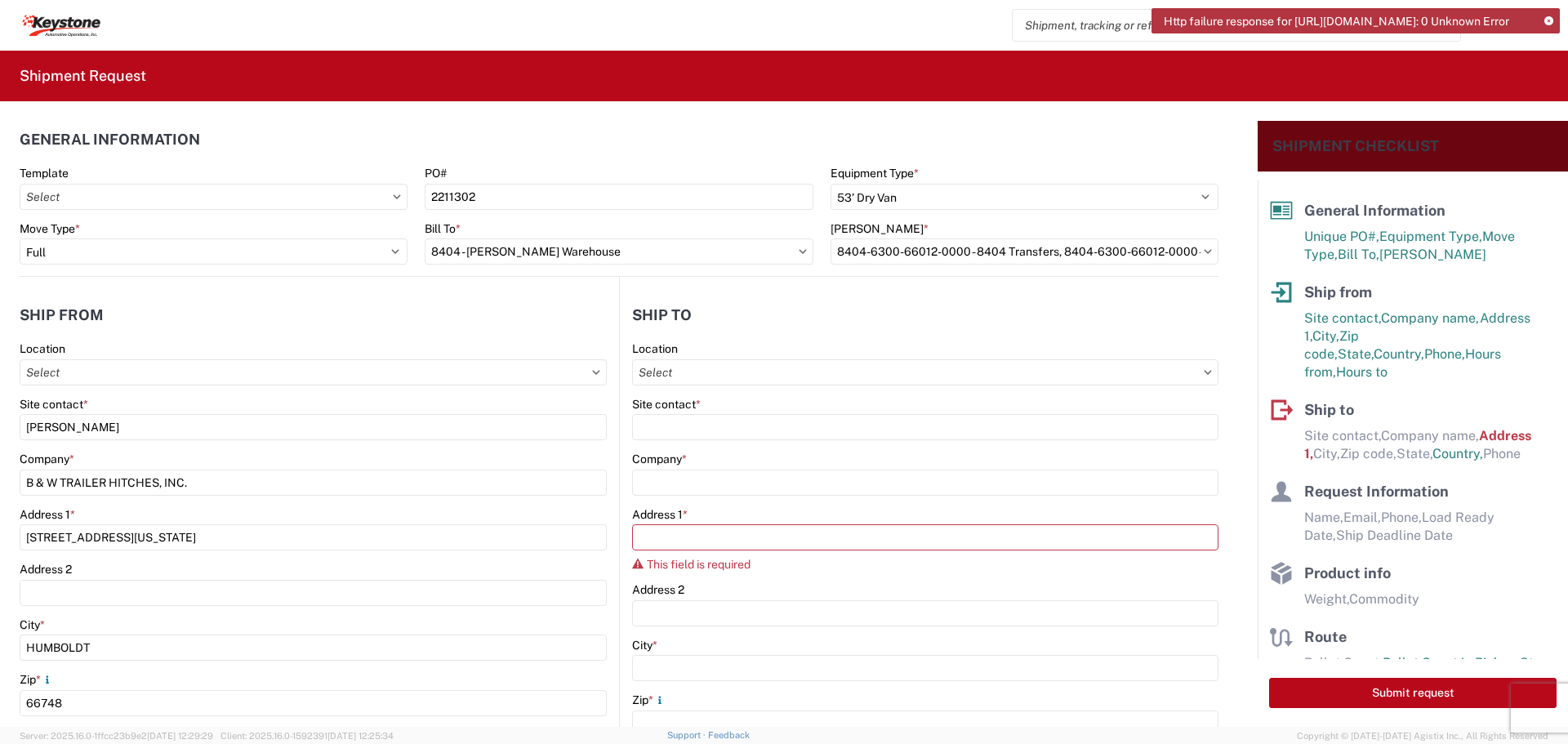
click at [1166, 309] on header "Ship to" at bounding box center [919, 315] width 599 height 37
click at [838, 371] on input "Location" at bounding box center [924, 372] width 587 height 26
type input "8404"
click at [735, 472] on div "8404 - Irving - KAO Warehouse" at bounding box center [773, 471] width 286 height 26
type input "8404 - Irving - KAO Warehouse"
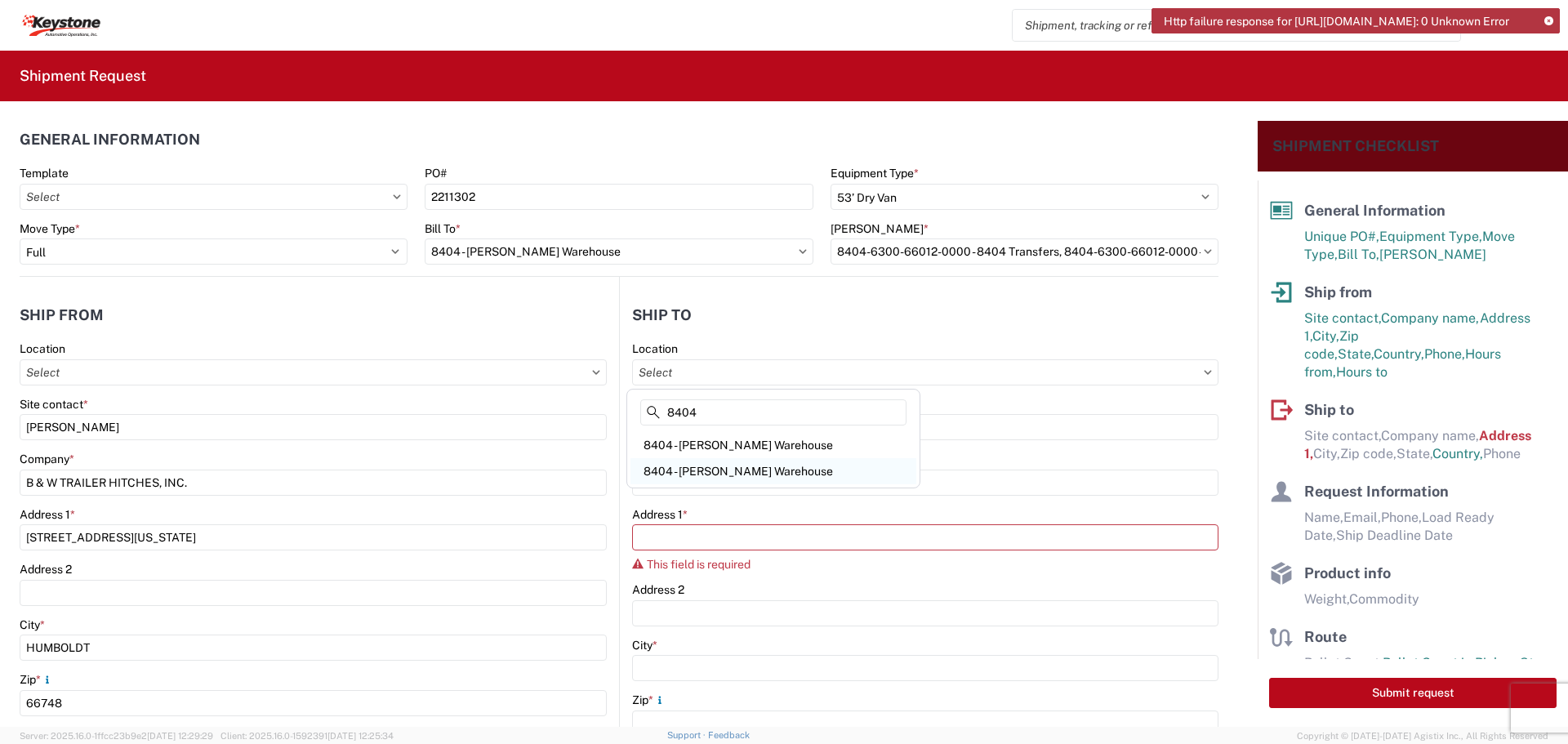
type input "KAO"
type input "2900 State Hwy 161"
type input "Suite 100"
type input "Irving"
type input "75038"
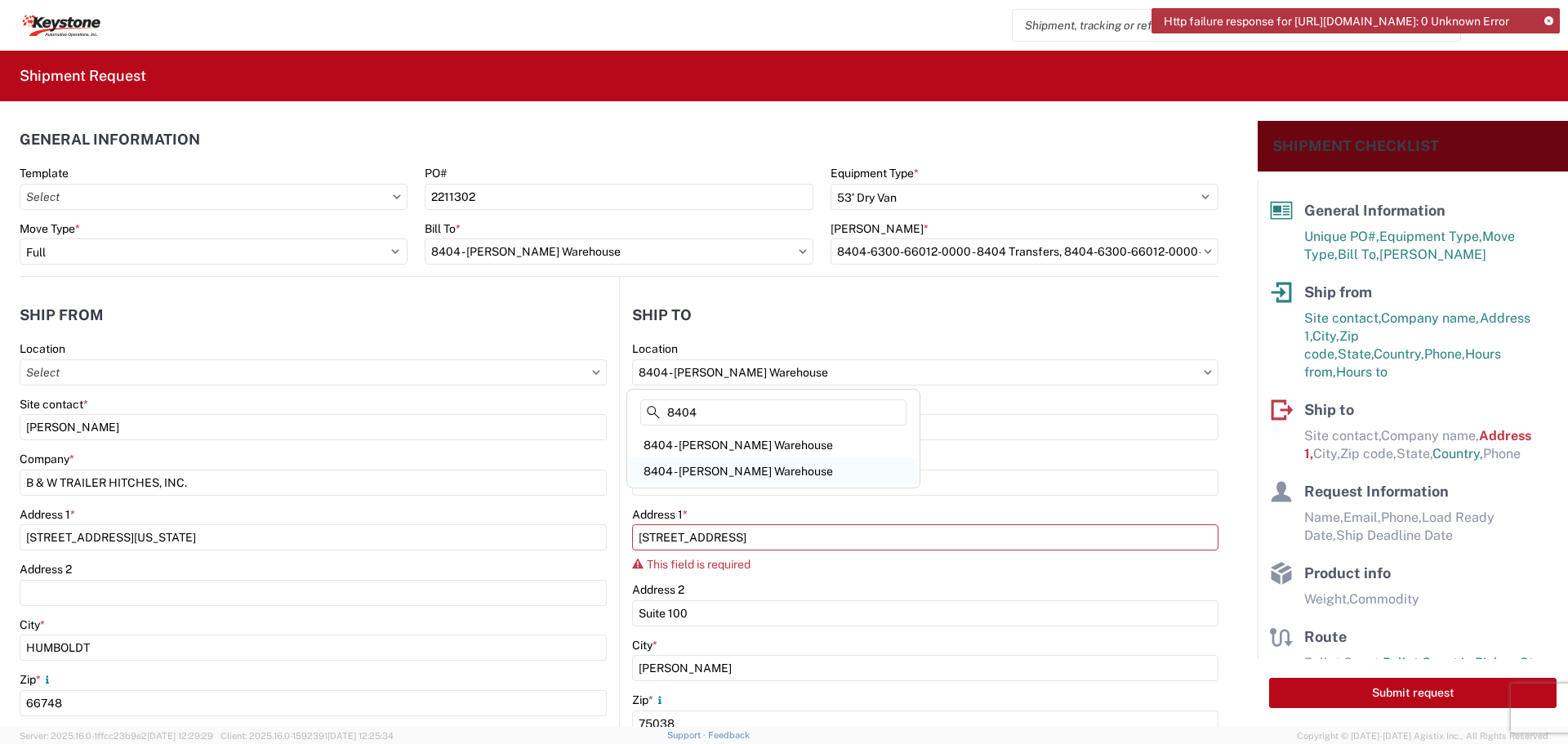
select select "US"
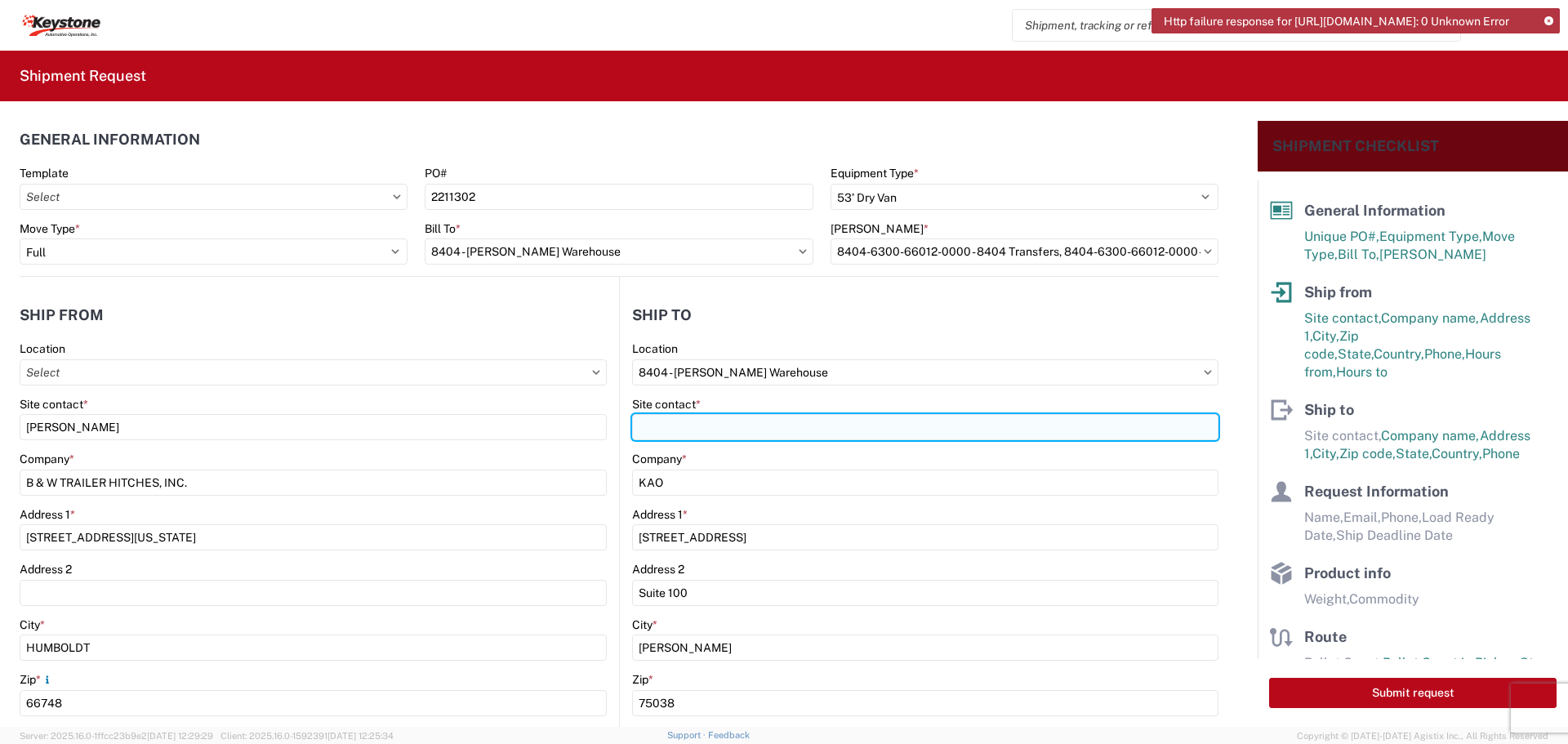
click at [721, 426] on input "Site contact *" at bounding box center [924, 427] width 587 height 26
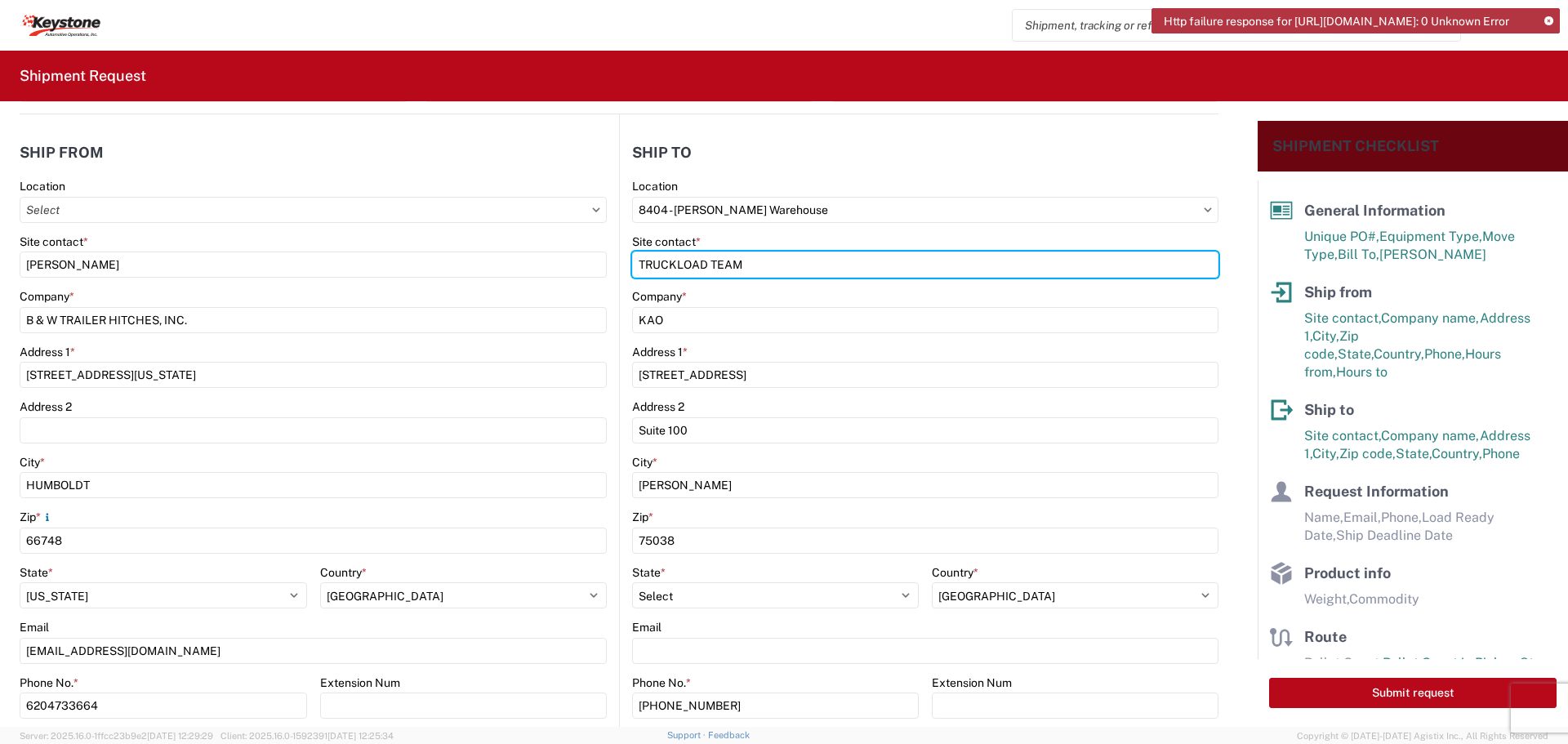
scroll to position [163, 0]
type input "TRUCKLOAD TEAM"
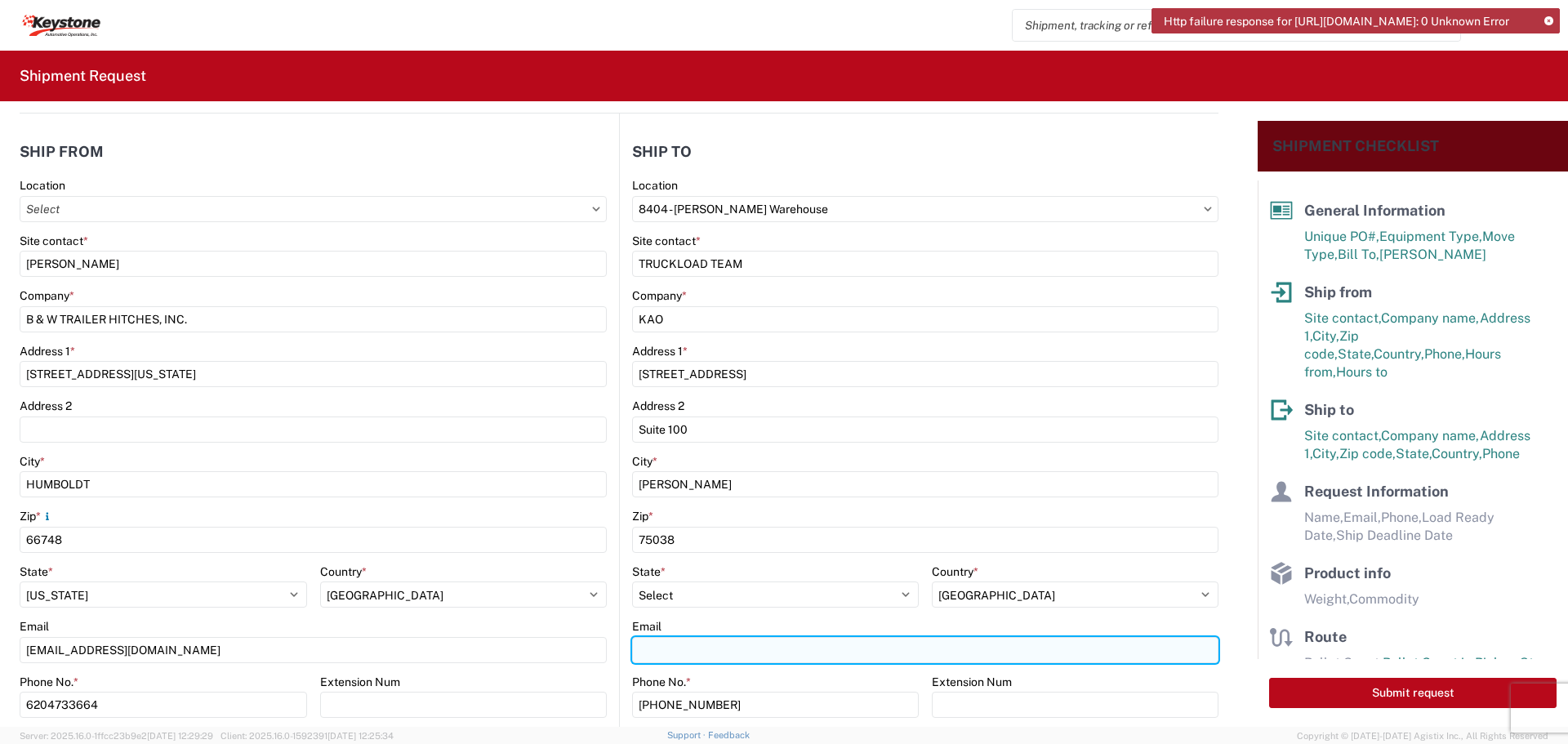
click at [656, 645] on input "Email" at bounding box center [924, 650] width 587 height 26
type input "TRUCKLOAD@LKQCORP.COM"
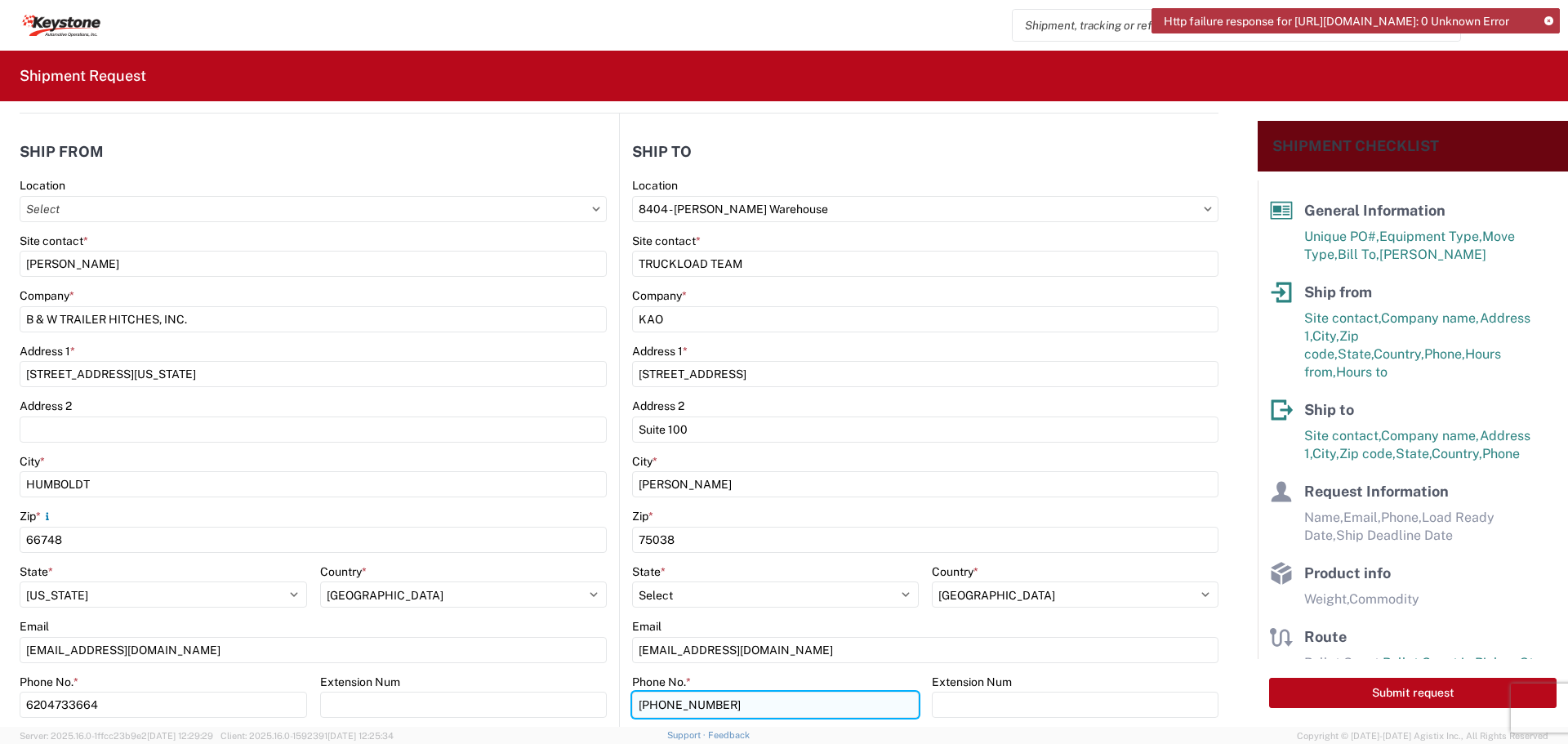
click at [726, 711] on input "469-702-3000" at bounding box center [775, 705] width 286 height 26
type input "4"
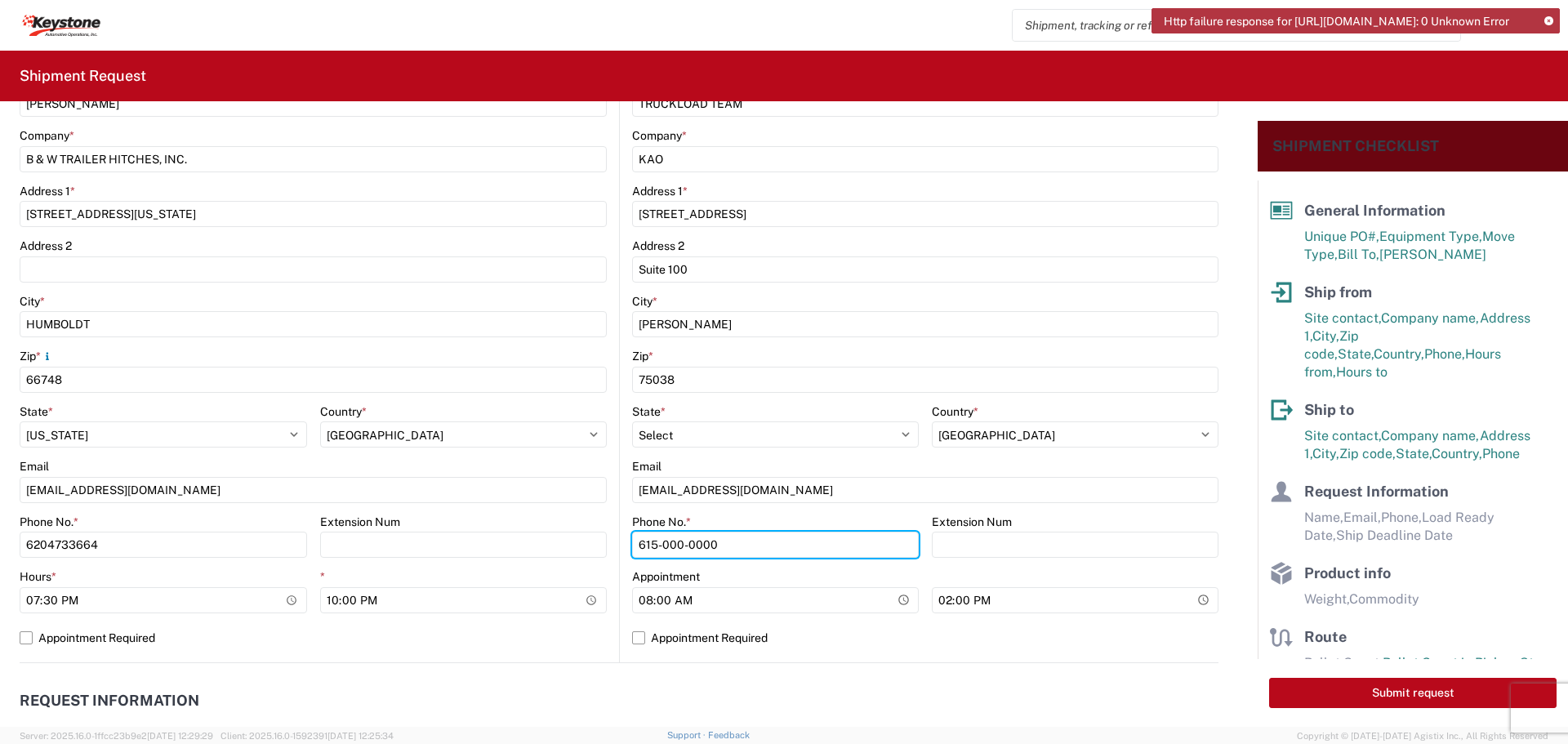
scroll to position [572, 0]
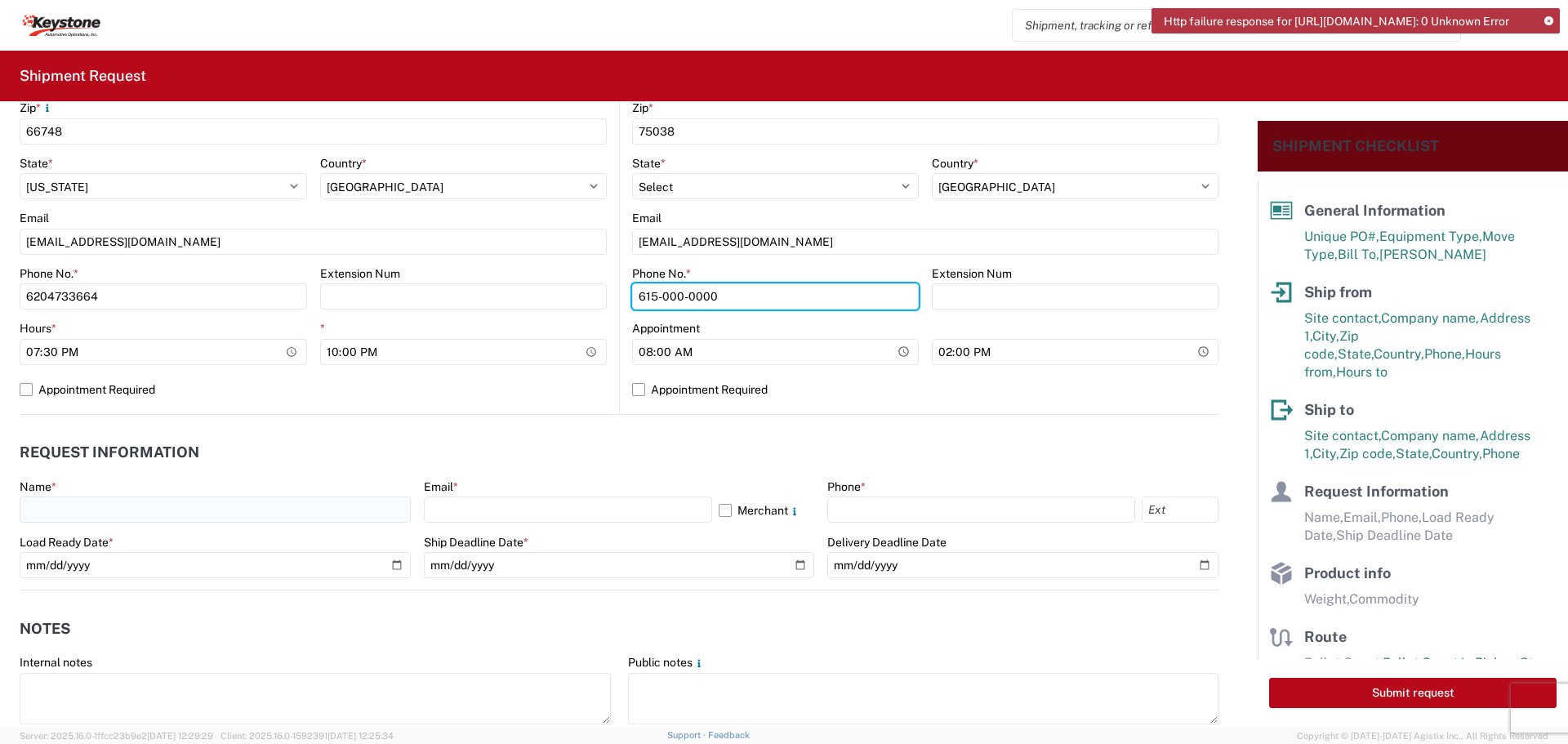
type input "615-000-0000"
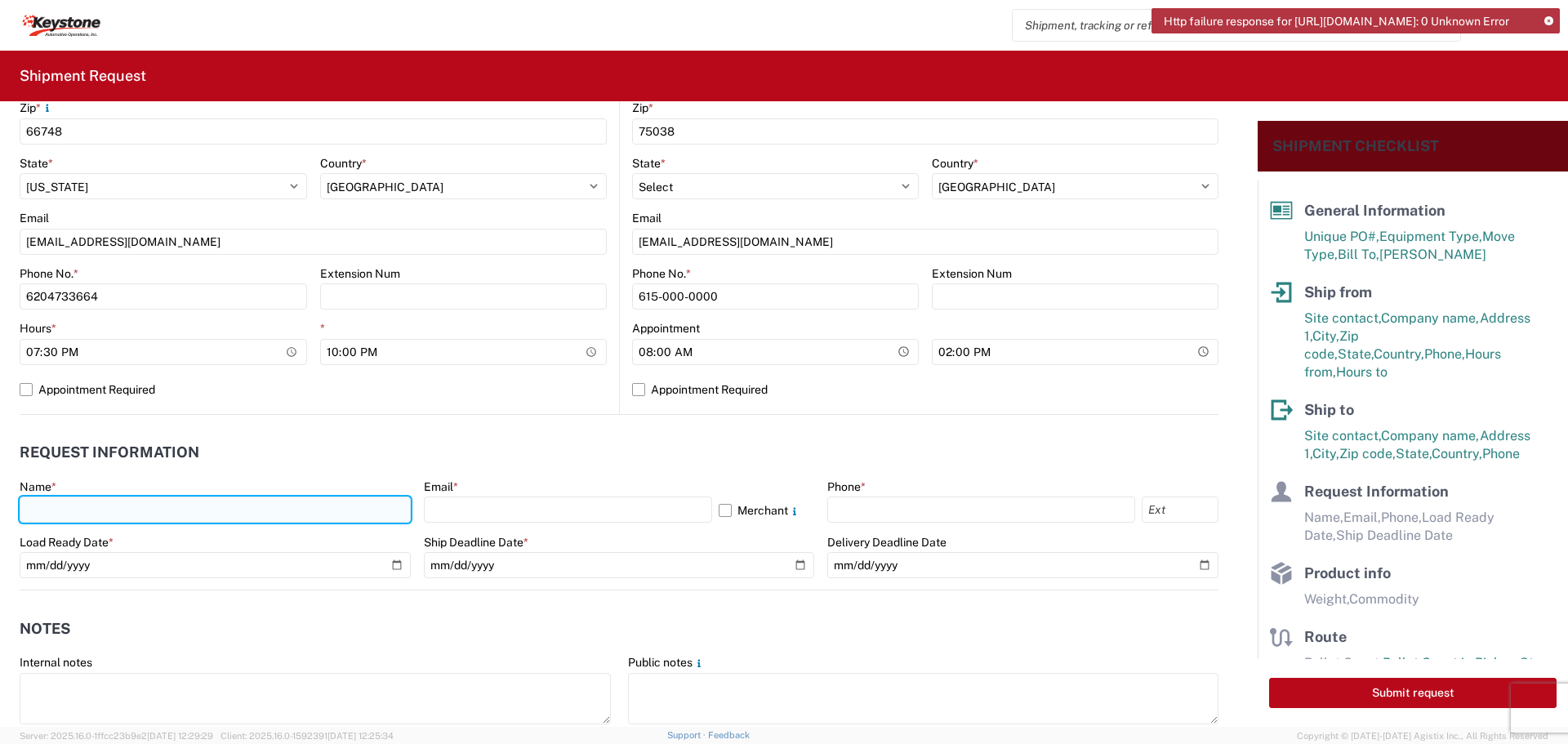
click at [188, 507] on input "text" at bounding box center [215, 510] width 391 height 26
type input "BILL GUTIERREZ"
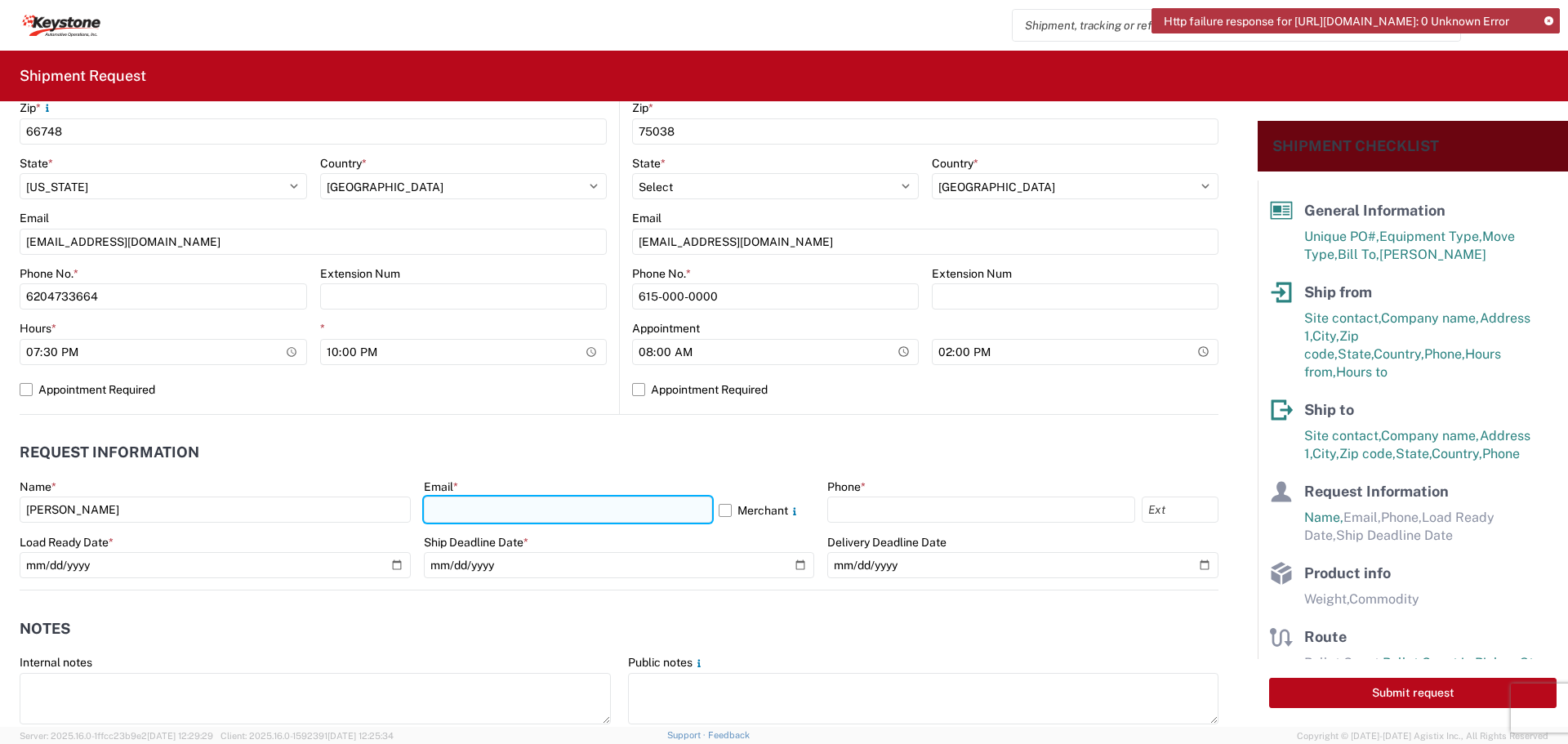
click at [442, 511] on input "text" at bounding box center [568, 510] width 288 height 26
type input "TRAFFIC@TURNOVERBALL.COM"
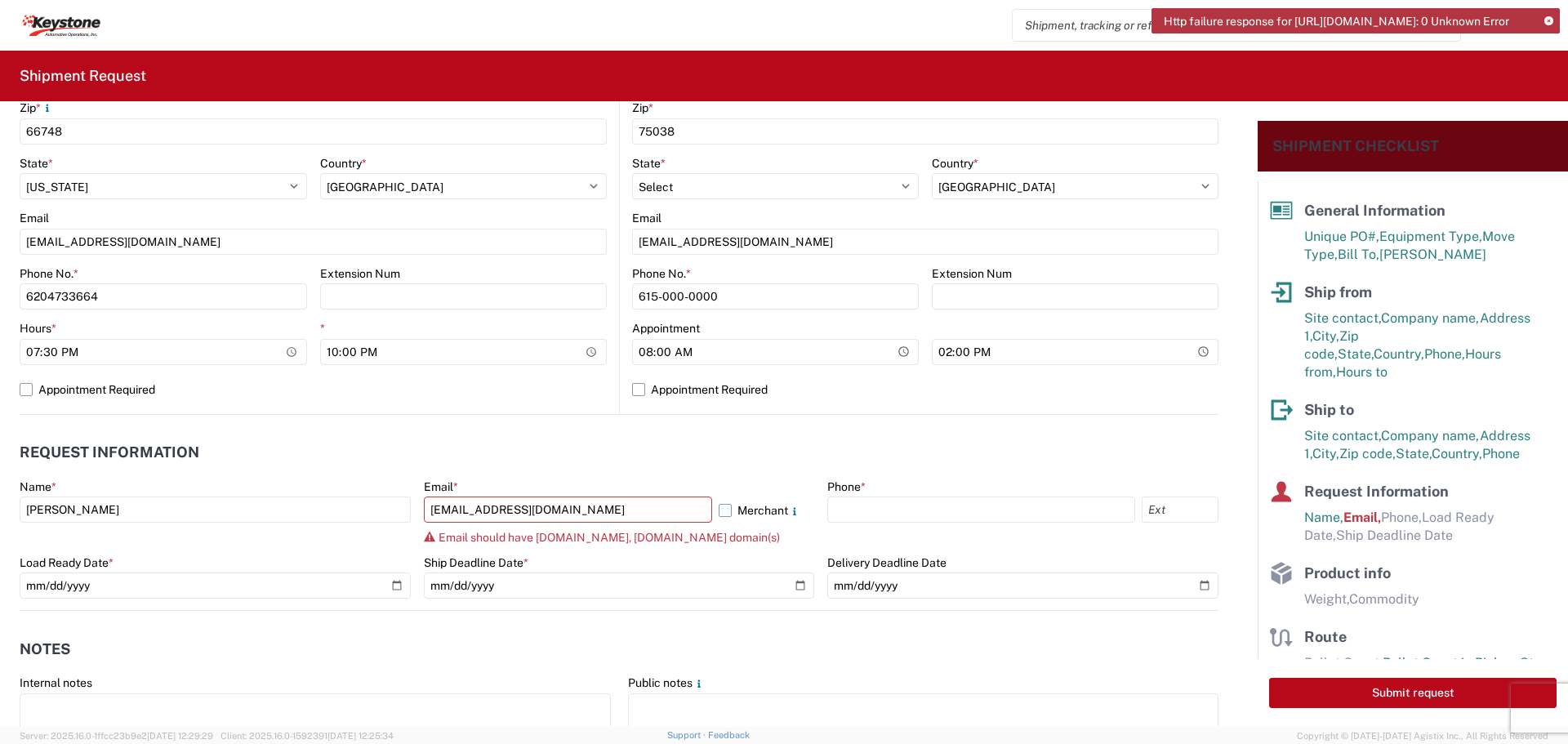
click at [719, 510] on label "Merchant" at bounding box center [767, 510] width 96 height 26
click at [0, 0] on input "Merchant" at bounding box center [0, 0] width 0 height 0
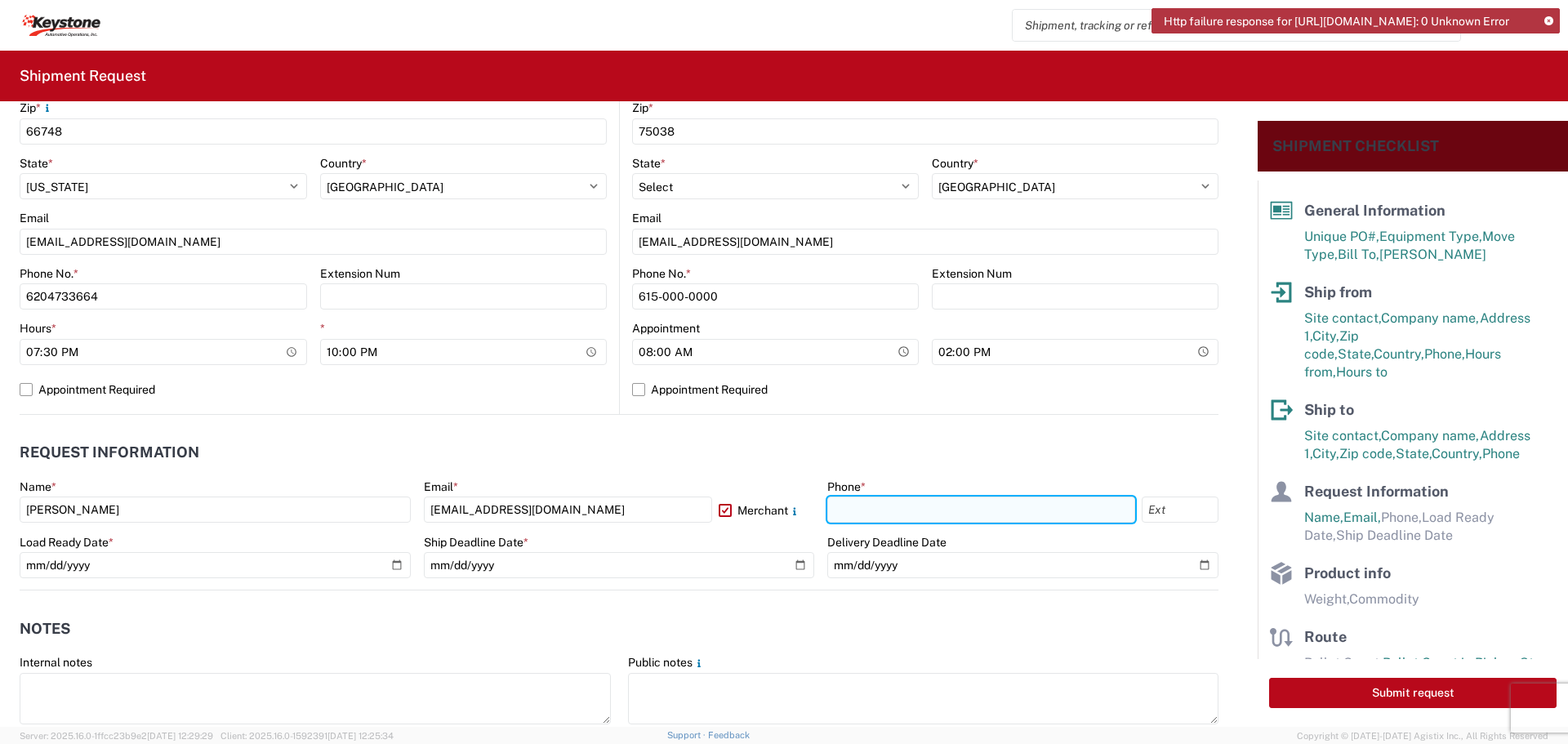
click at [882, 511] on input "text" at bounding box center [980, 510] width 308 height 26
type input "620-473-3664"
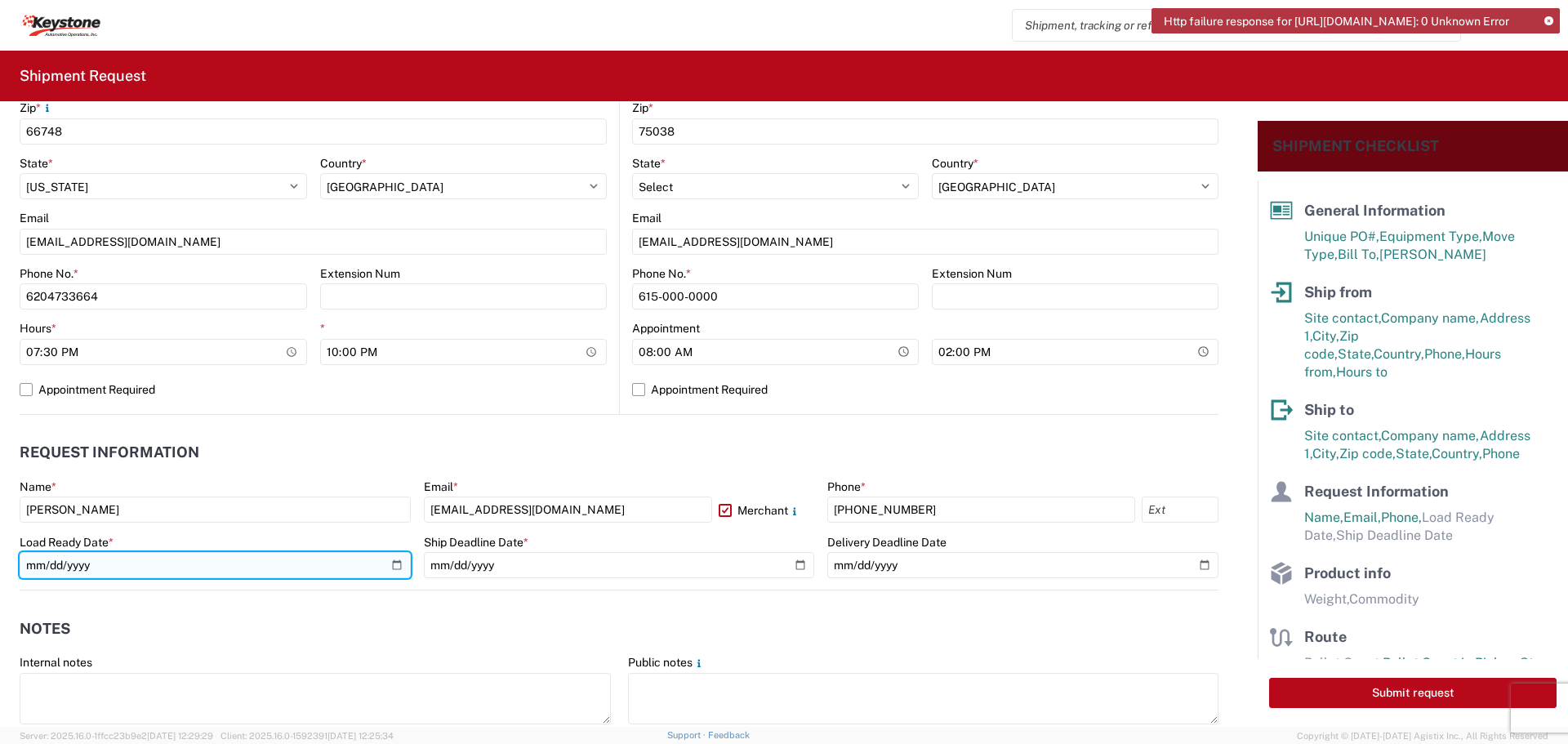
click at [394, 558] on input "date" at bounding box center [215, 565] width 391 height 26
type input "2025-08-19"
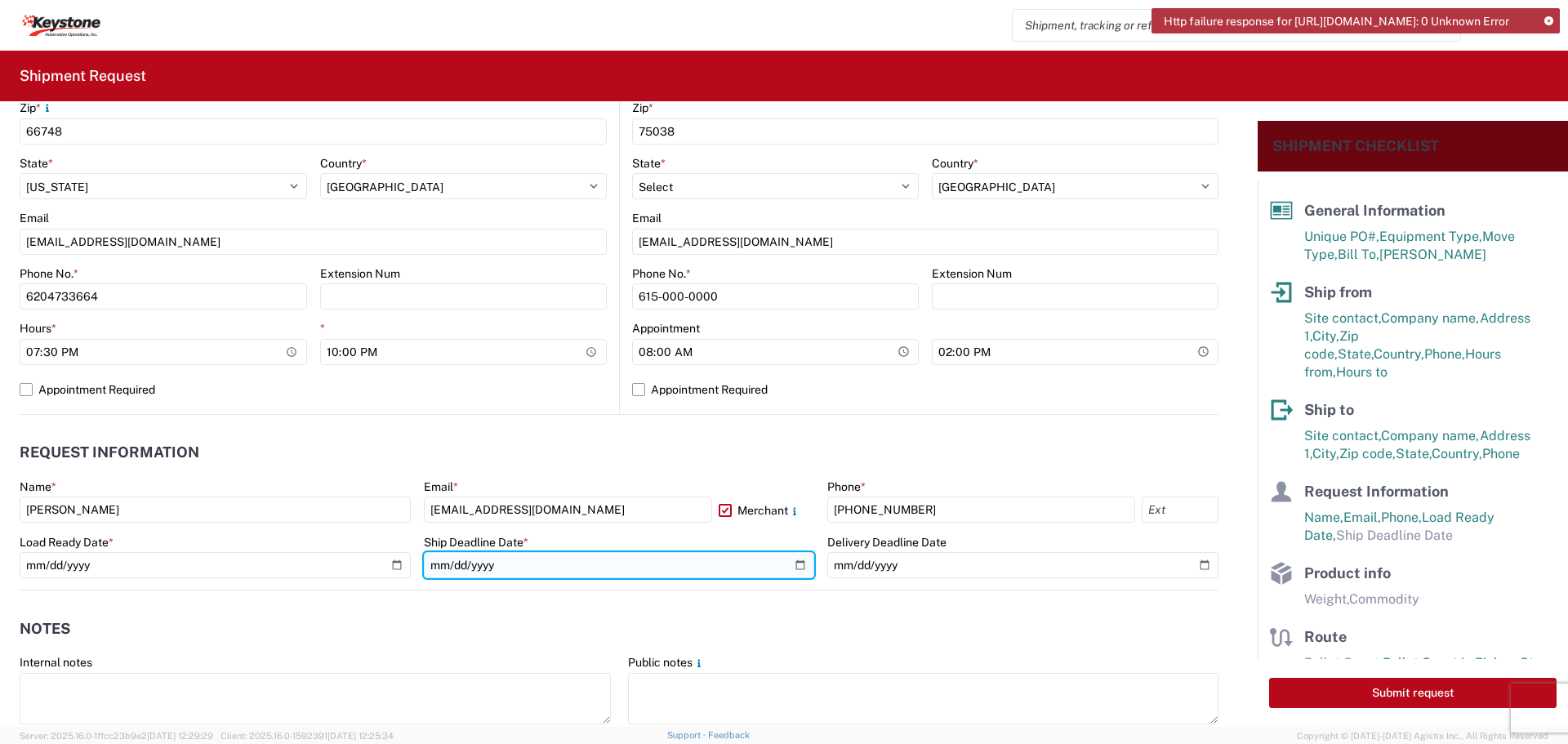
click at [789, 561] on input "date" at bounding box center [620, 565] width 391 height 26
type input "2025-08-19"
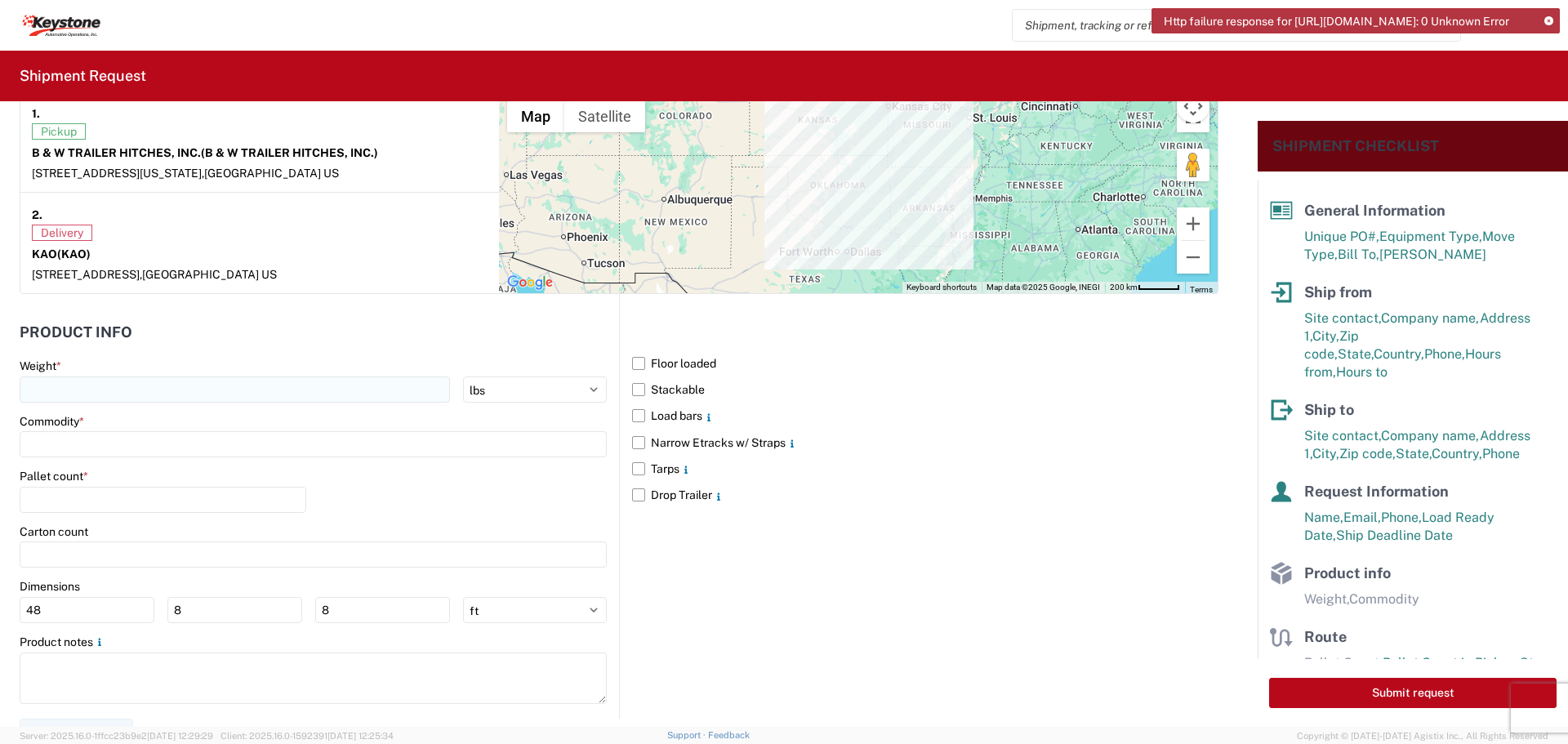
scroll to position [1334, 0]
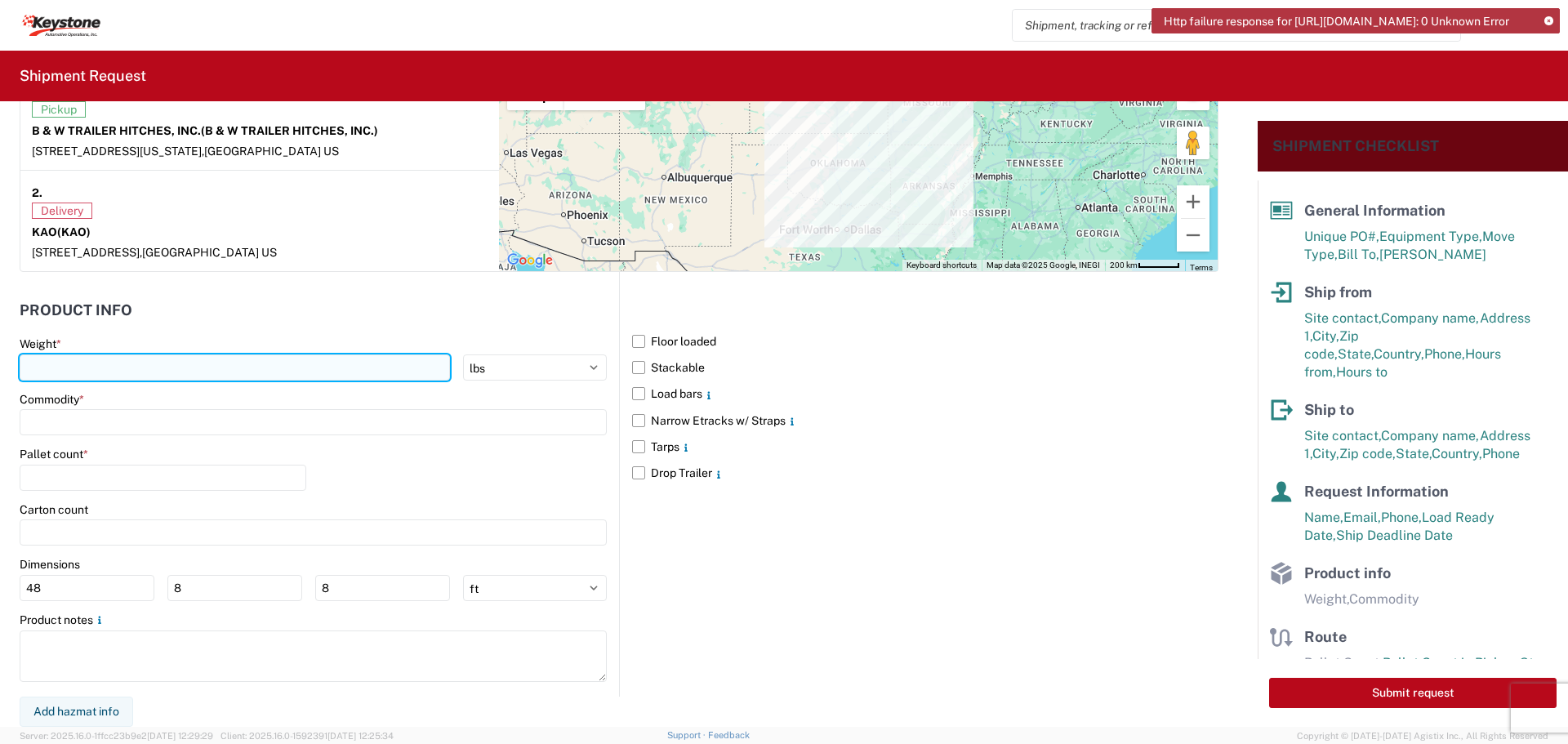
click at [127, 364] on input "number" at bounding box center [234, 367] width 431 height 26
type input "30977"
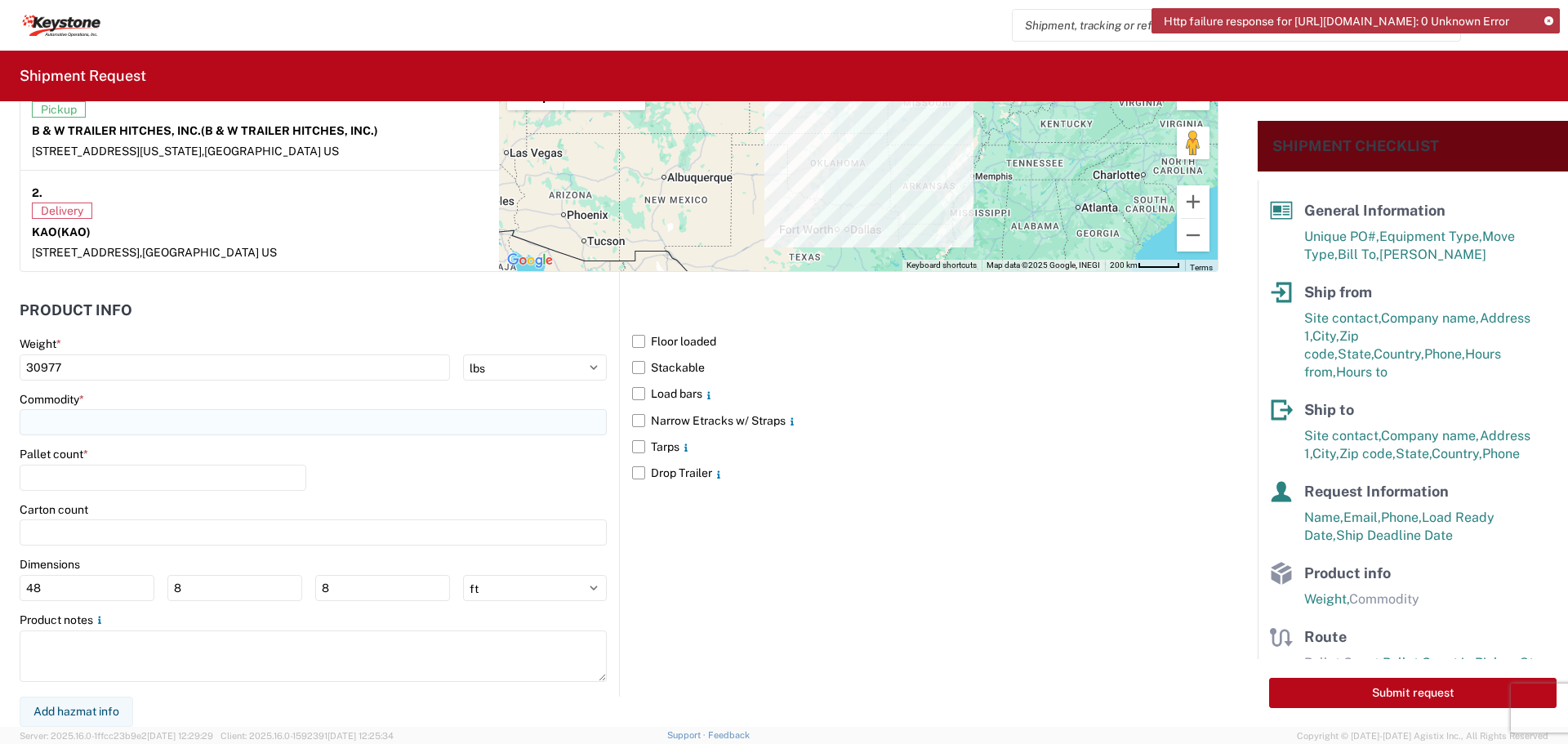
click at [74, 421] on input at bounding box center [312, 423] width 587 height 26
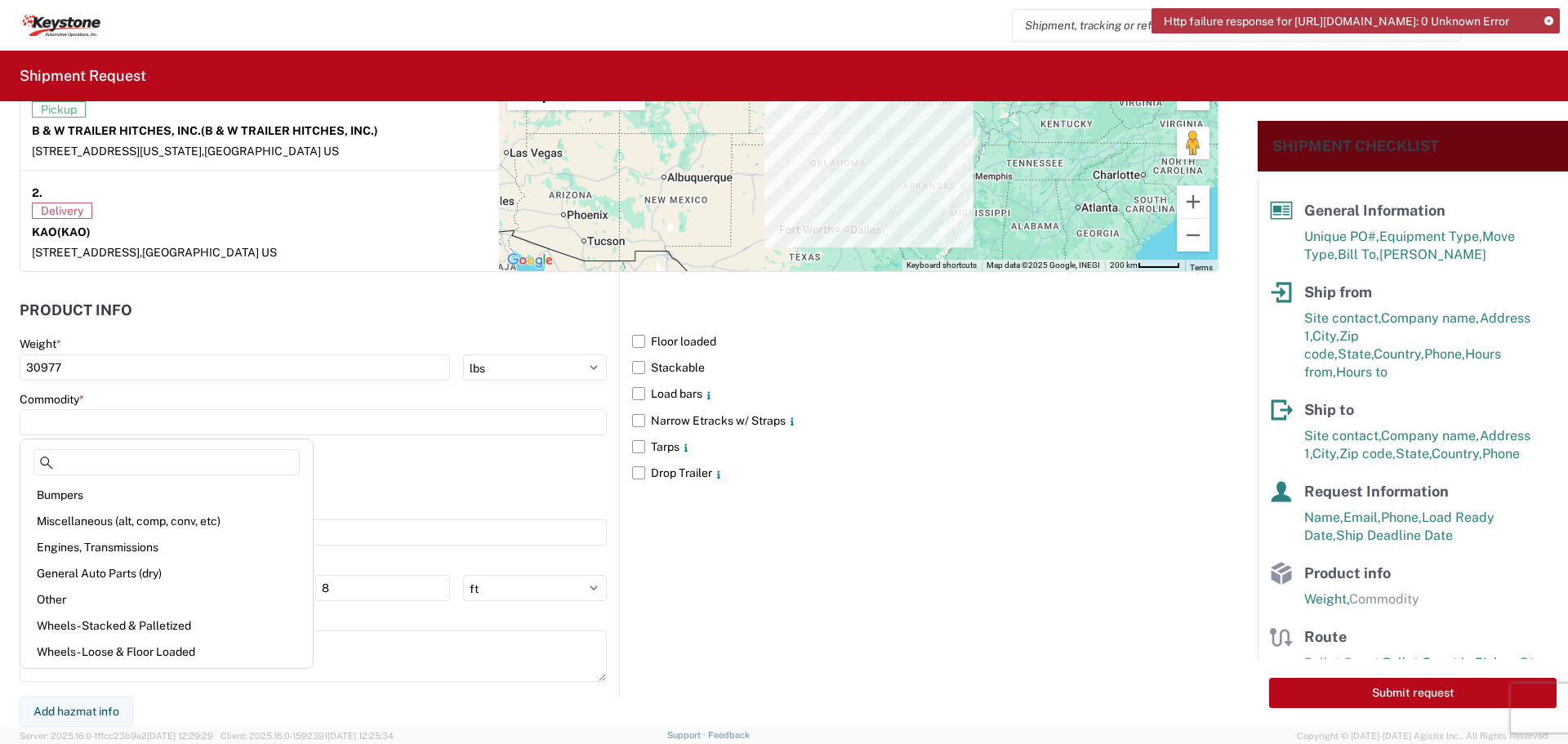
click at [143, 575] on div "General Auto Parts (dry)" at bounding box center [166, 573] width 286 height 26
type input "General Auto Parts (dry)"
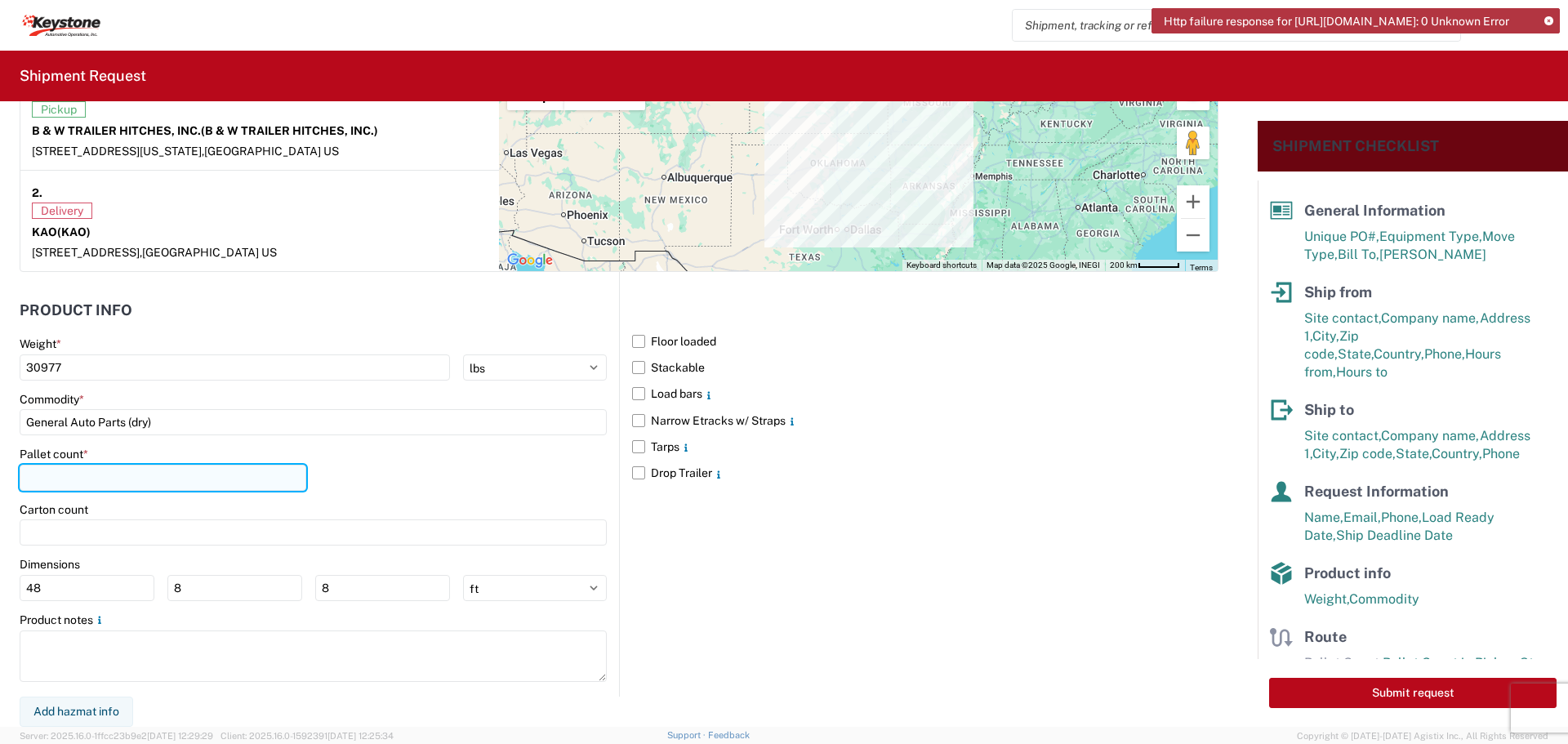
click at [136, 477] on input "number" at bounding box center [162, 478] width 286 height 26
type input "23"
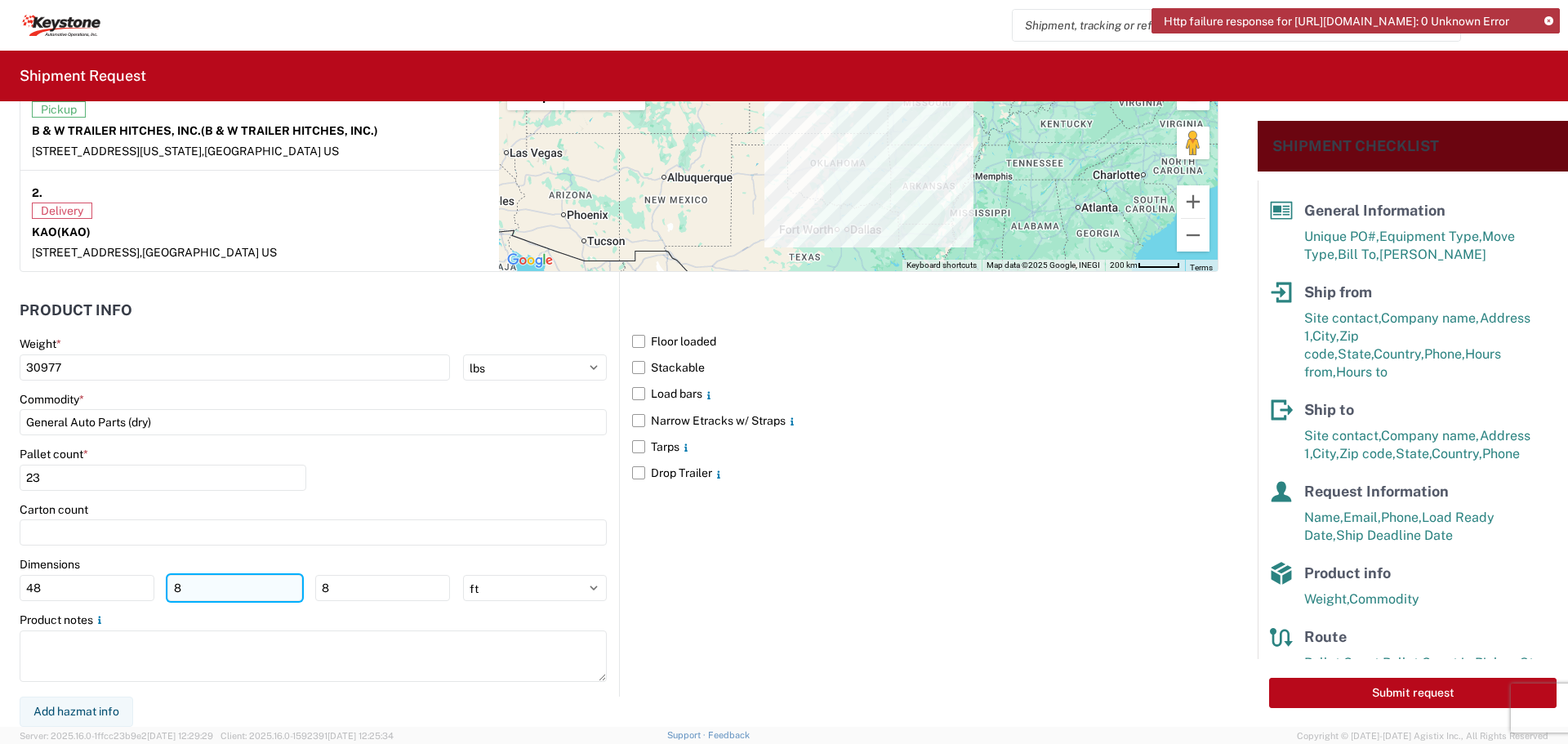
click at [217, 600] on input "8" at bounding box center [234, 588] width 135 height 26
type input "40"
click at [342, 582] on input "8" at bounding box center [382, 588] width 135 height 26
type input "48"
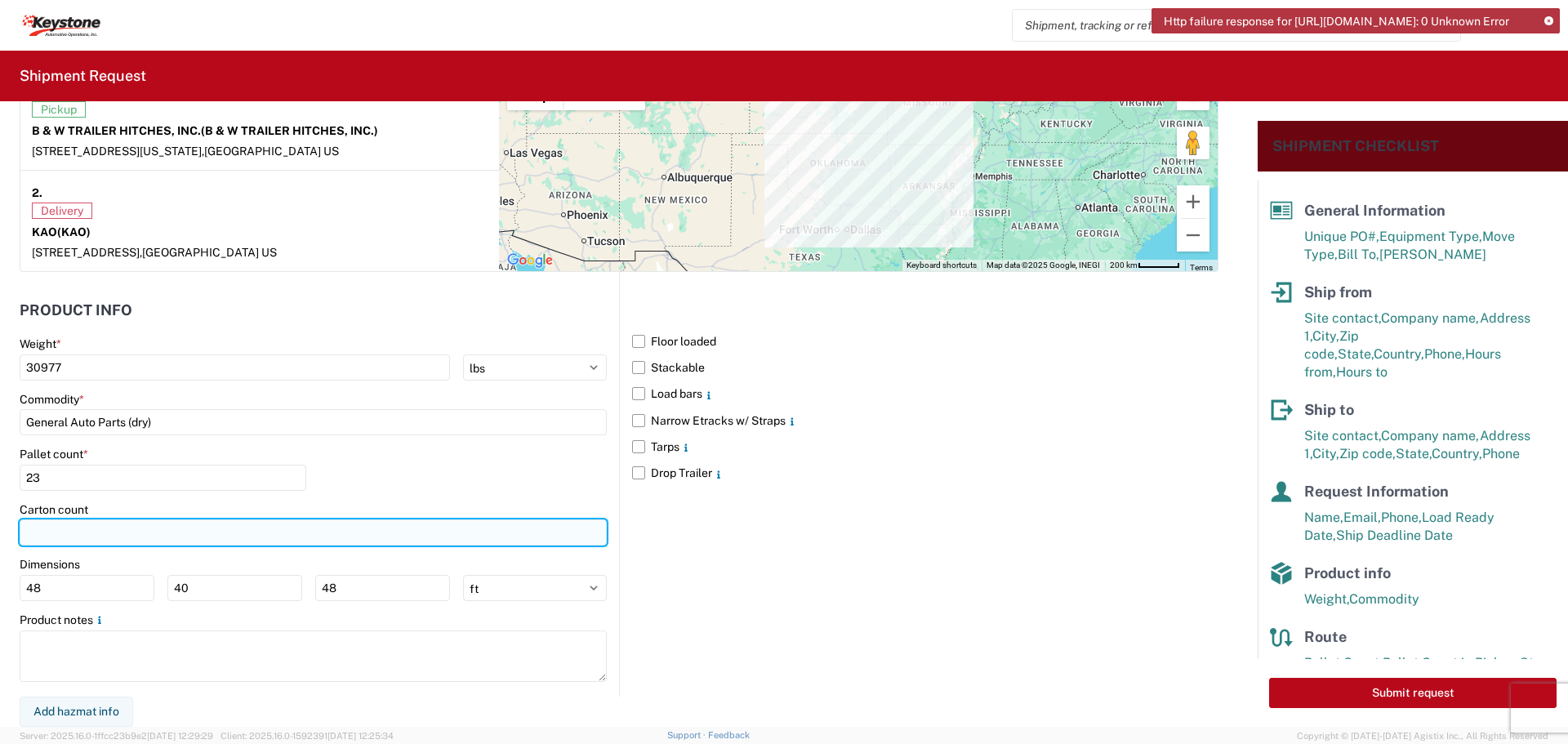
click at [101, 525] on input "number" at bounding box center [312, 533] width 587 height 26
type input "370"
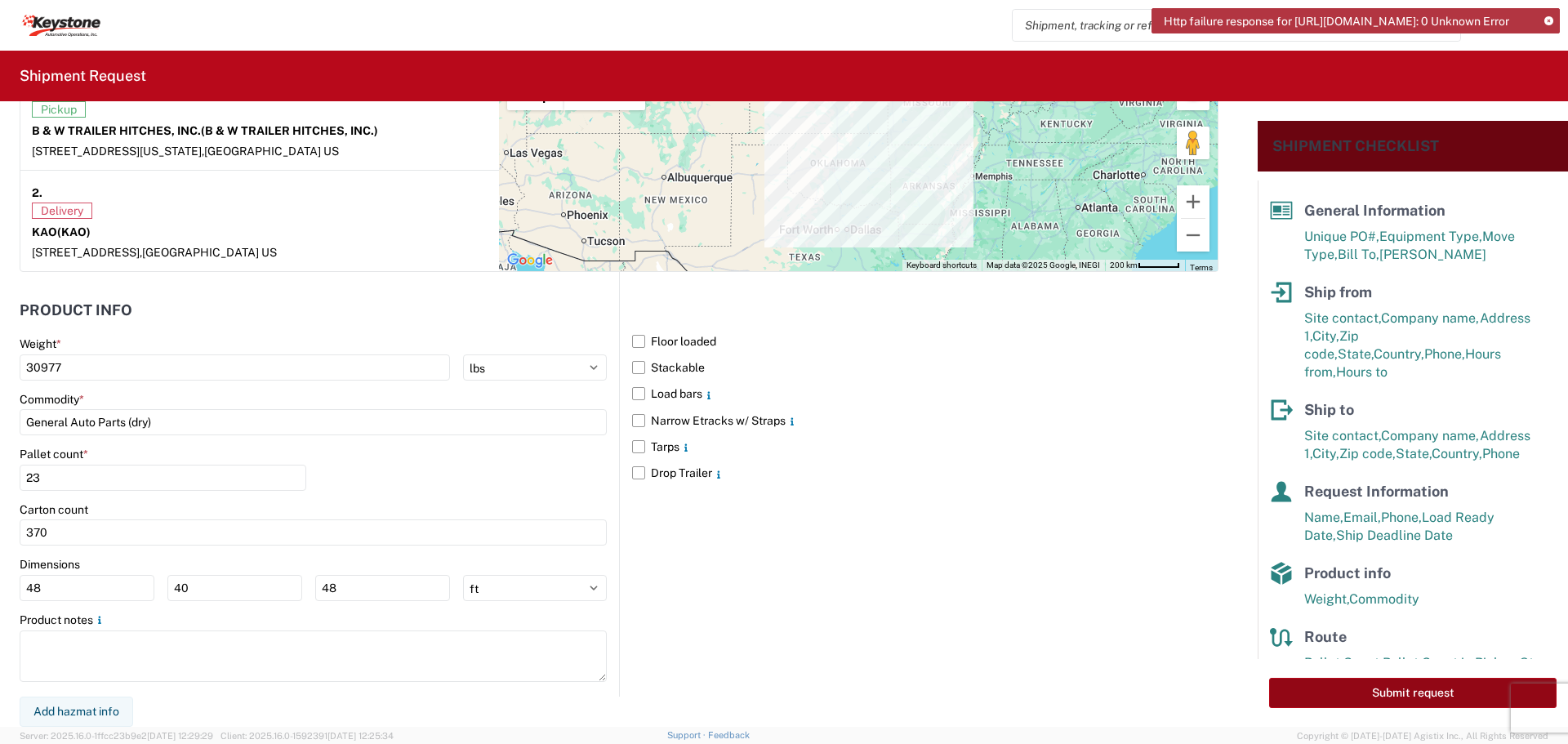
click at [1356, 689] on button "Submit request" at bounding box center [1412, 693] width 287 height 30
select select "US"
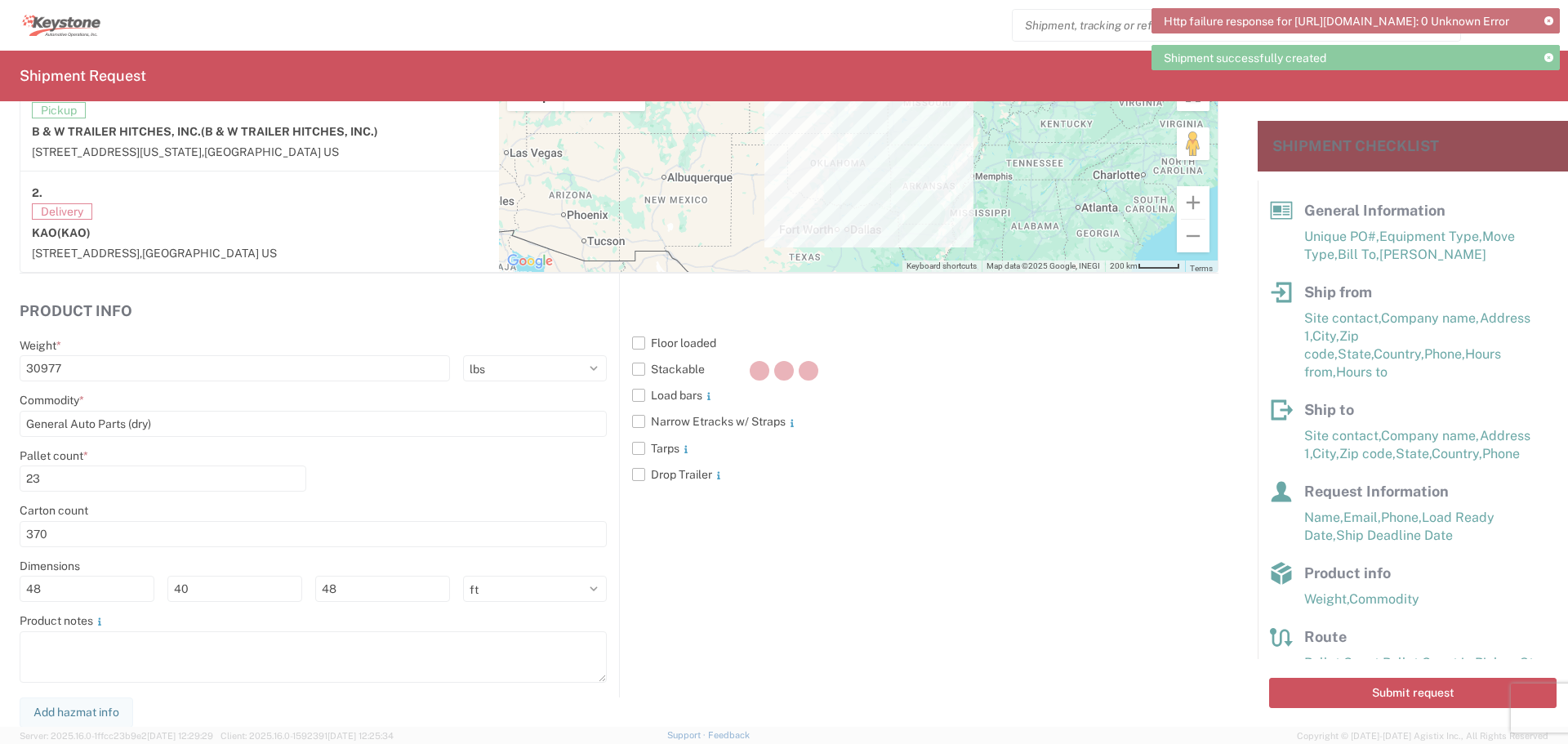
scroll to position [1334, 0]
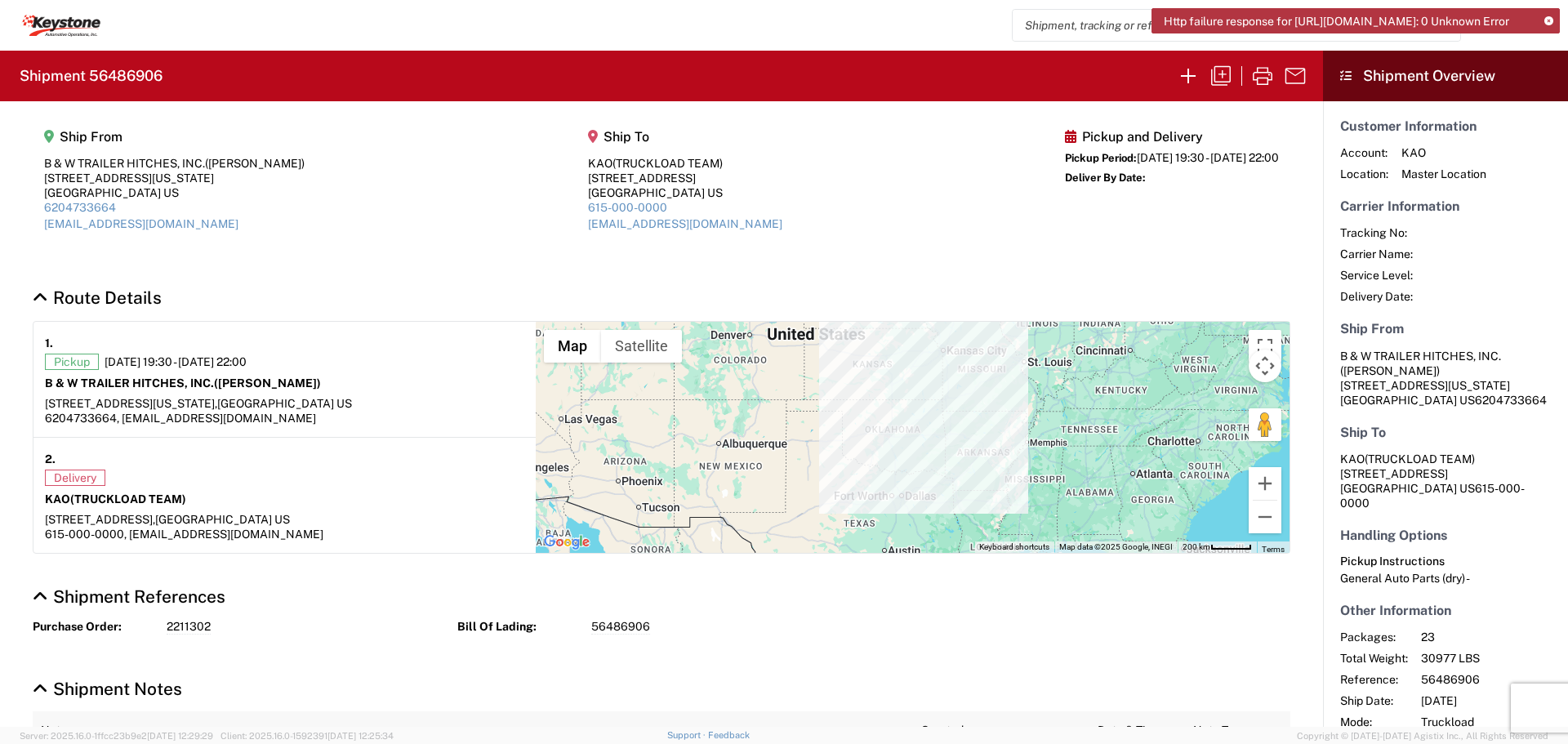
click at [1090, 32] on input "search" at bounding box center [1224, 26] width 423 height 31
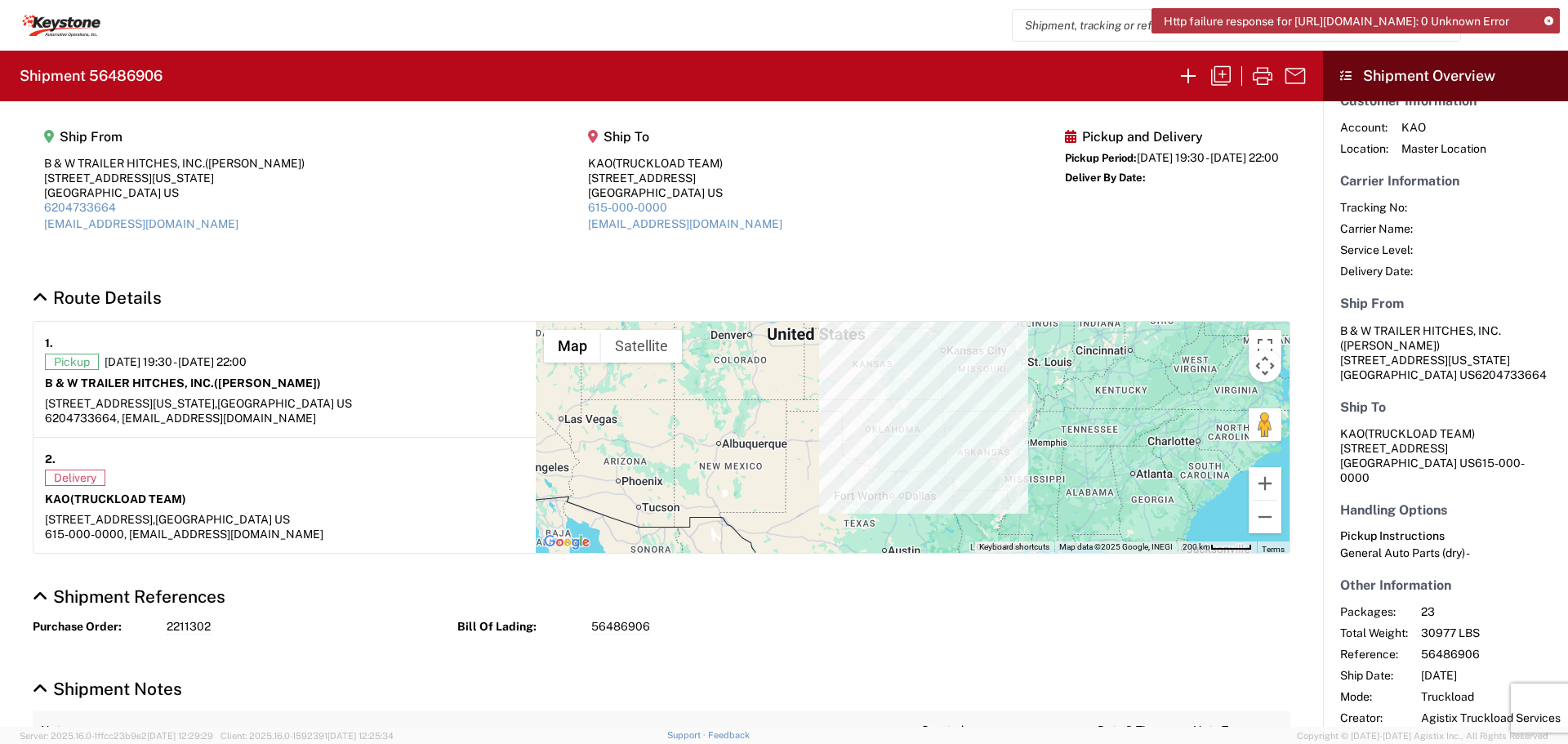
scroll to position [39, 0]
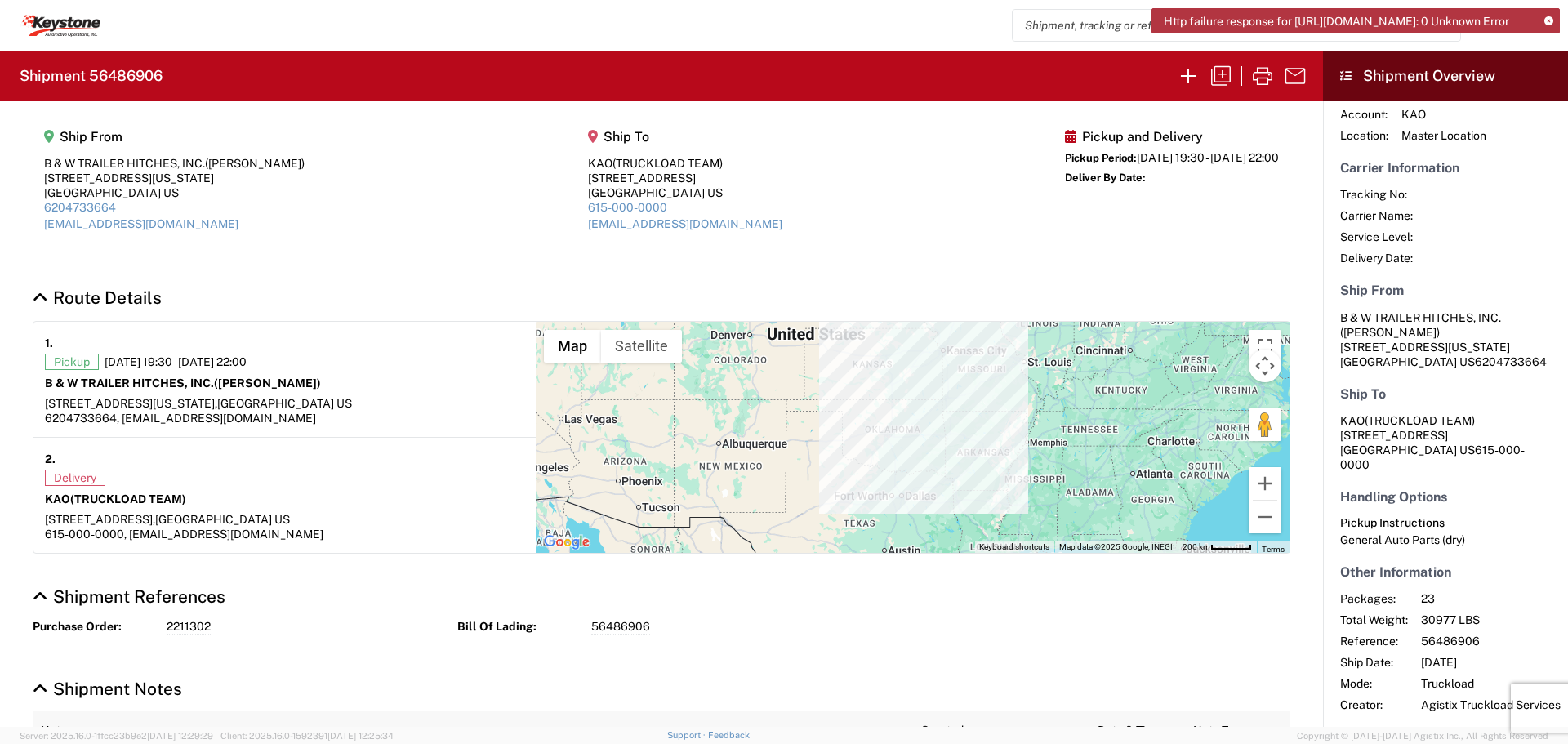
click at [1545, 24] on icon at bounding box center [1549, 22] width 9 height 9
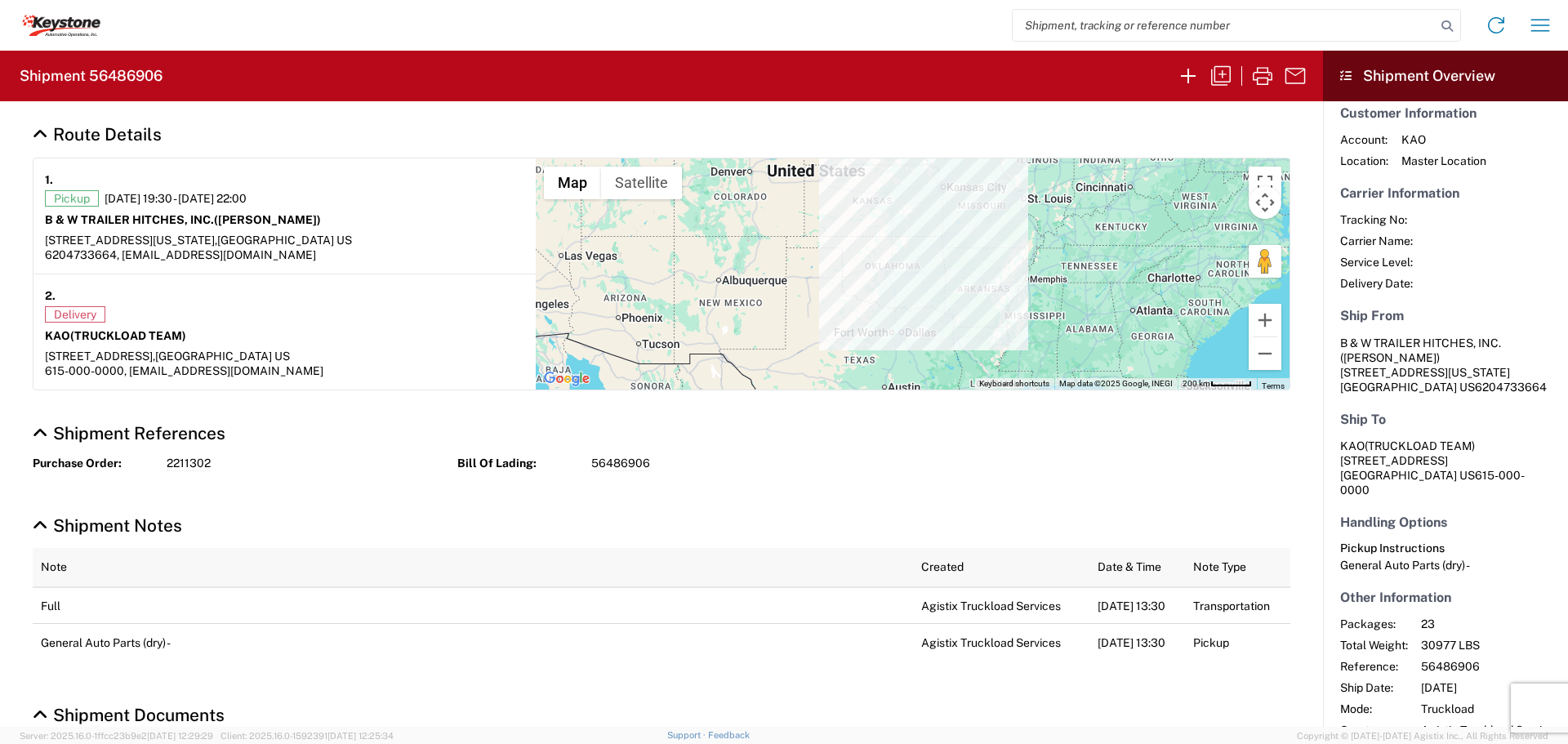
scroll to position [0, 0]
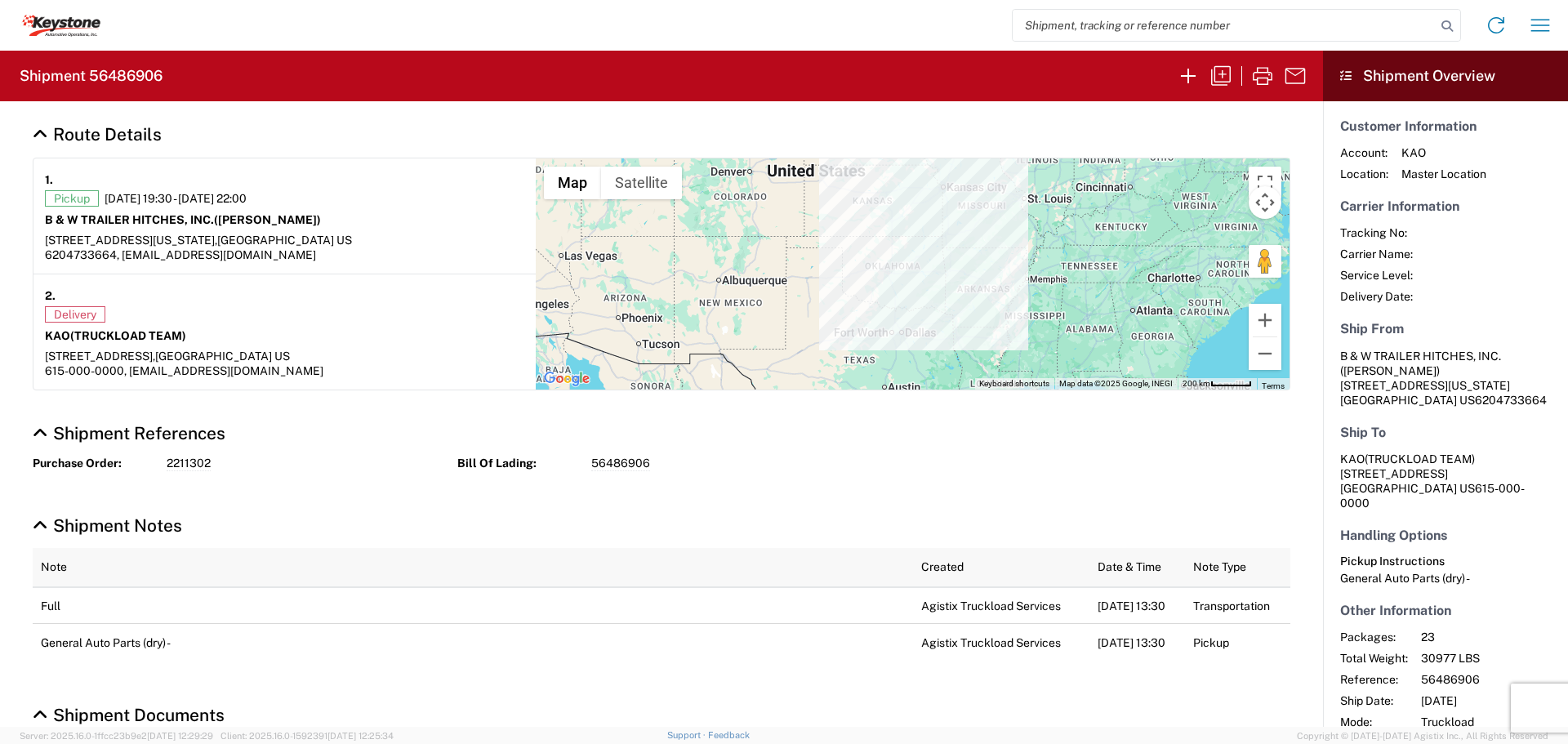
click at [1132, 31] on input "search" at bounding box center [1224, 26] width 423 height 31
type input "56373686"
click at [1447, 18] on icon at bounding box center [1447, 26] width 23 height 23
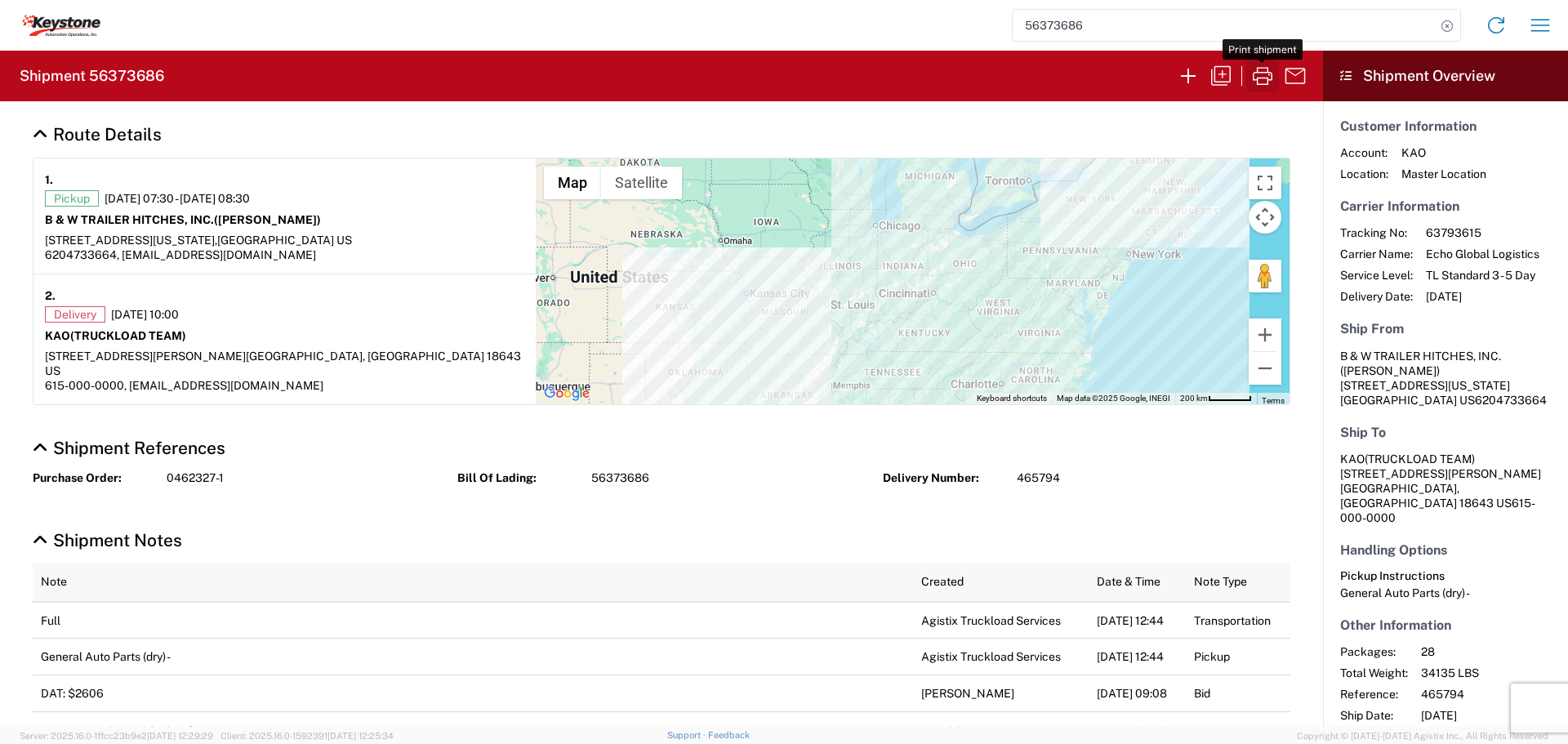
click at [1259, 72] on icon "button" at bounding box center [1262, 75] width 26 height 26
